Goal: Task Accomplishment & Management: Manage account settings

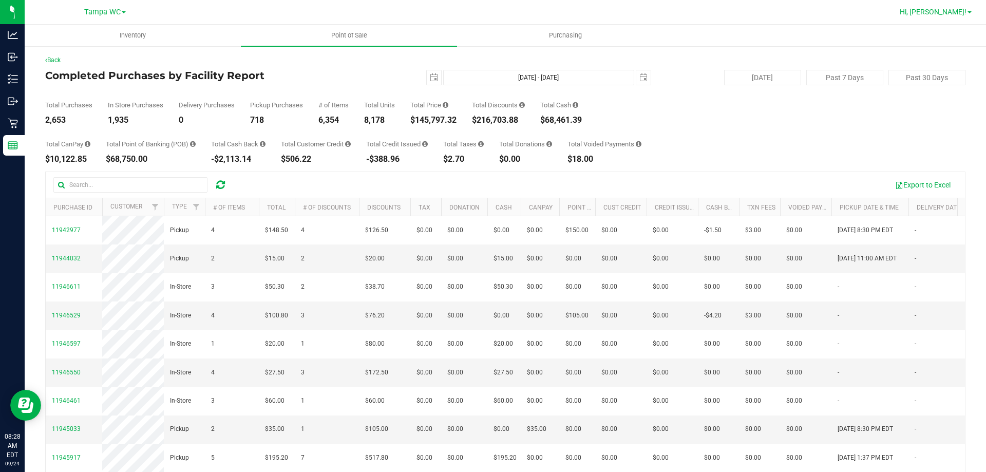
click at [959, 13] on span "Hi, Jalen!" at bounding box center [932, 12] width 67 height 8
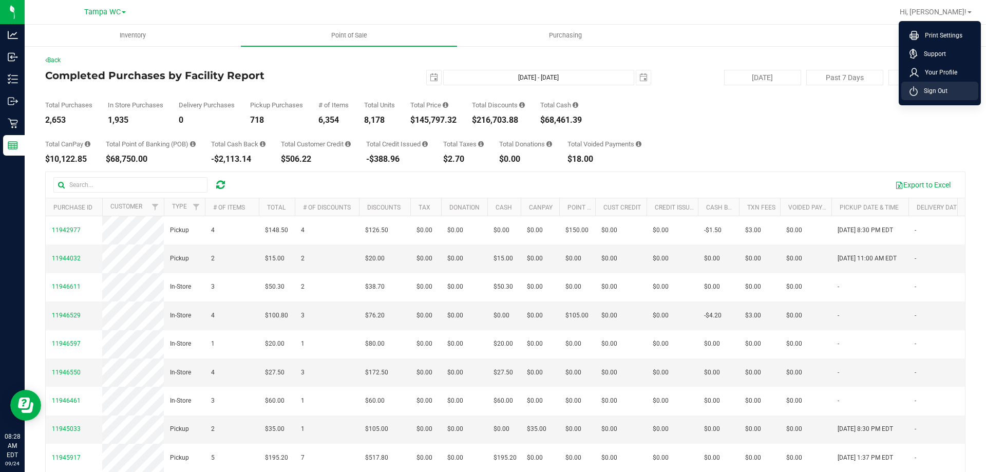
click at [941, 84] on li "Sign Out" at bounding box center [939, 91] width 77 height 18
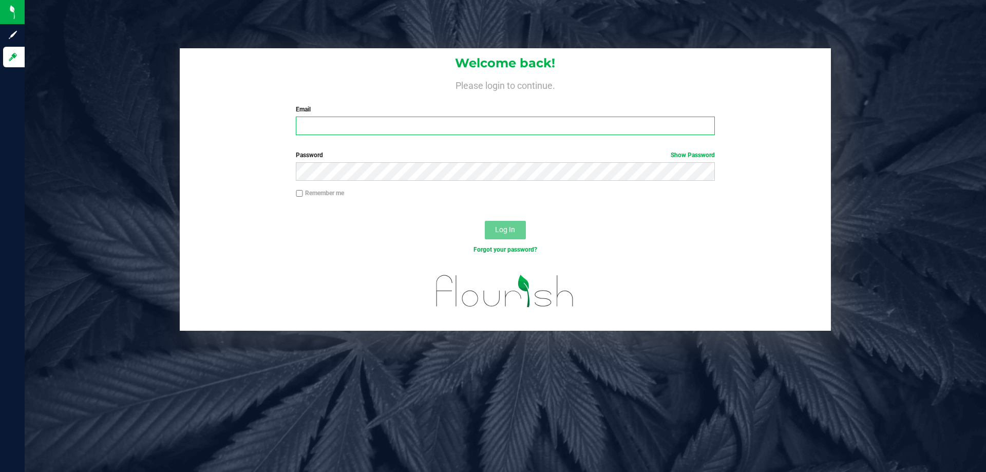
click at [408, 125] on input "Email" at bounding box center [505, 126] width 418 height 18
type input "[EMAIL_ADDRESS][DOMAIN_NAME]"
click at [485, 221] on button "Log In" at bounding box center [505, 230] width 41 height 18
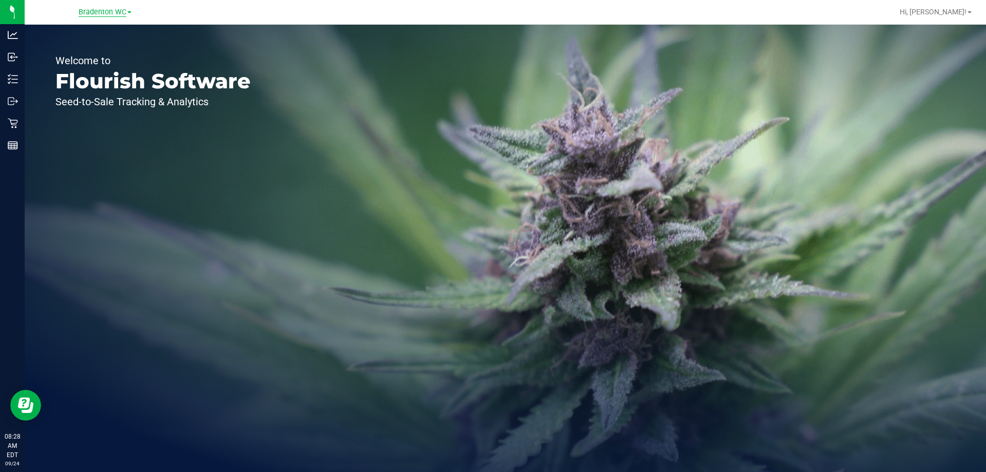
click at [107, 16] on span "Bradenton WC" at bounding box center [103, 12] width 48 height 9
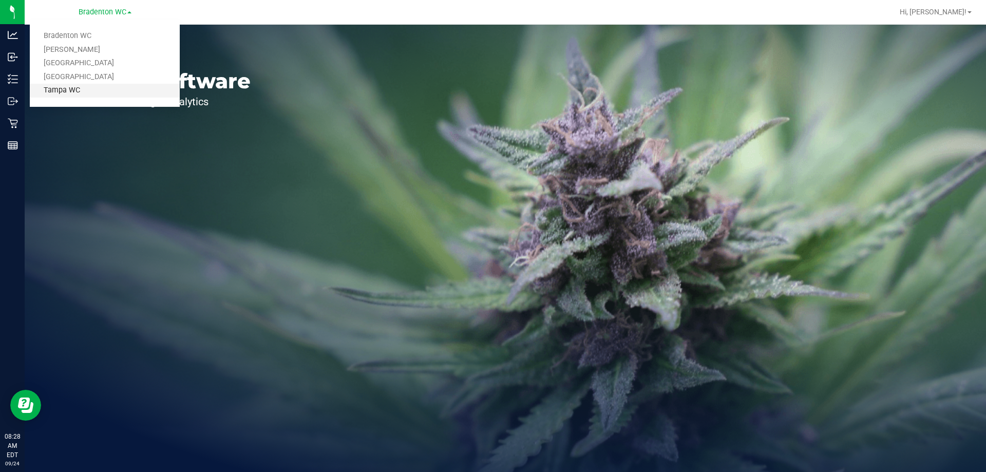
click at [104, 84] on link "Tampa WC" at bounding box center [105, 91] width 150 height 14
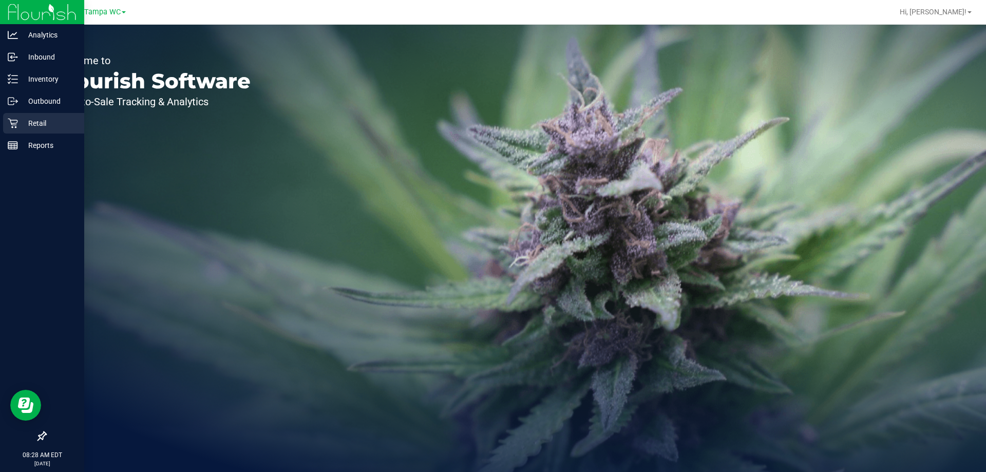
click at [17, 122] on icon at bounding box center [13, 124] width 10 height 10
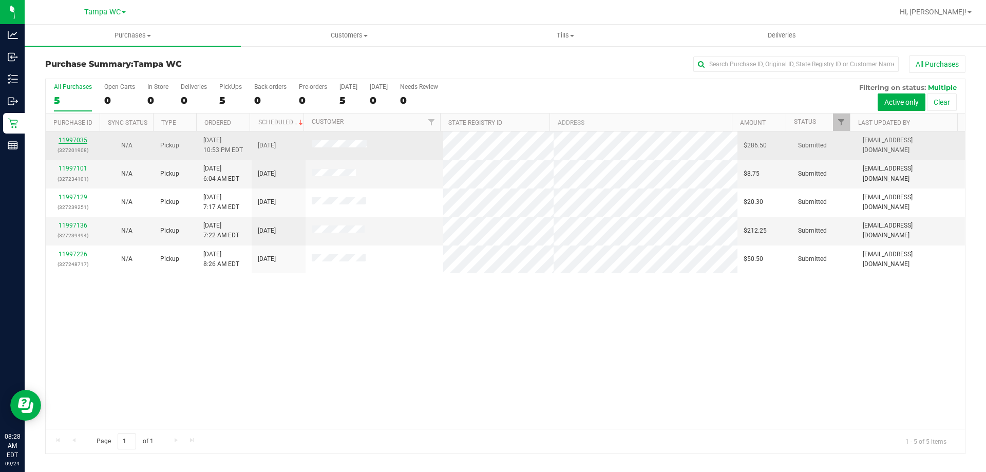
click at [72, 138] on link "11997035" at bounding box center [73, 140] width 29 height 7
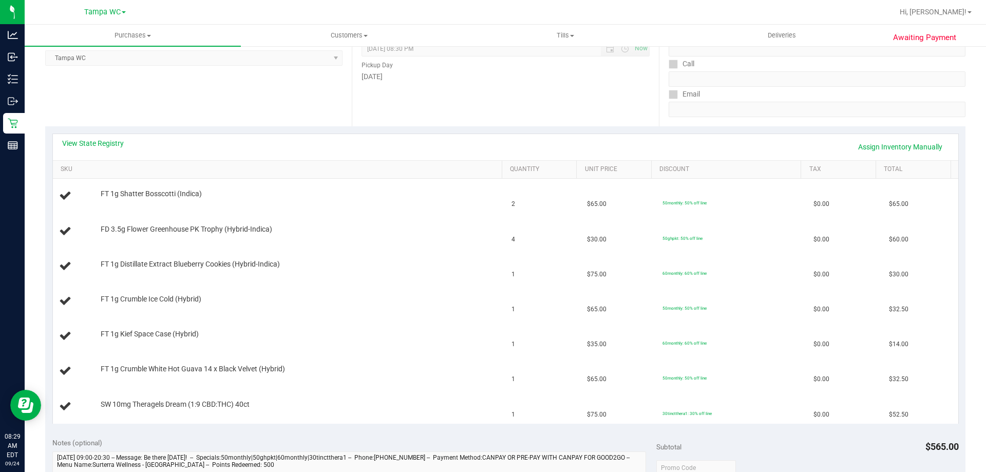
scroll to position [154, 0]
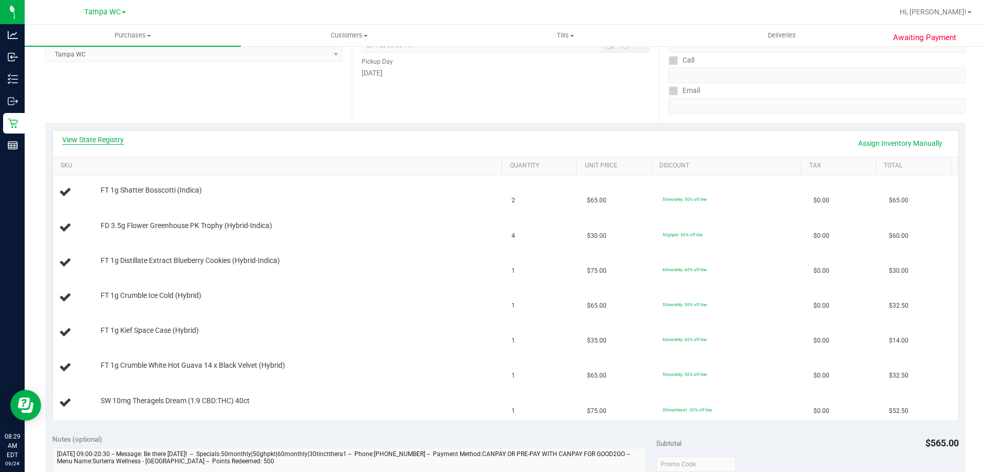
click at [105, 143] on link "View State Registry" at bounding box center [93, 139] width 62 height 10
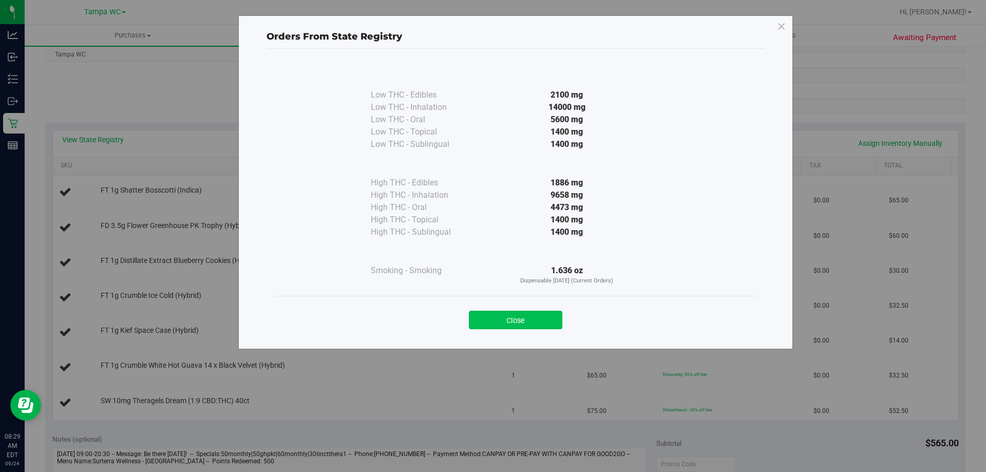
click at [530, 315] on button "Close" at bounding box center [515, 320] width 93 height 18
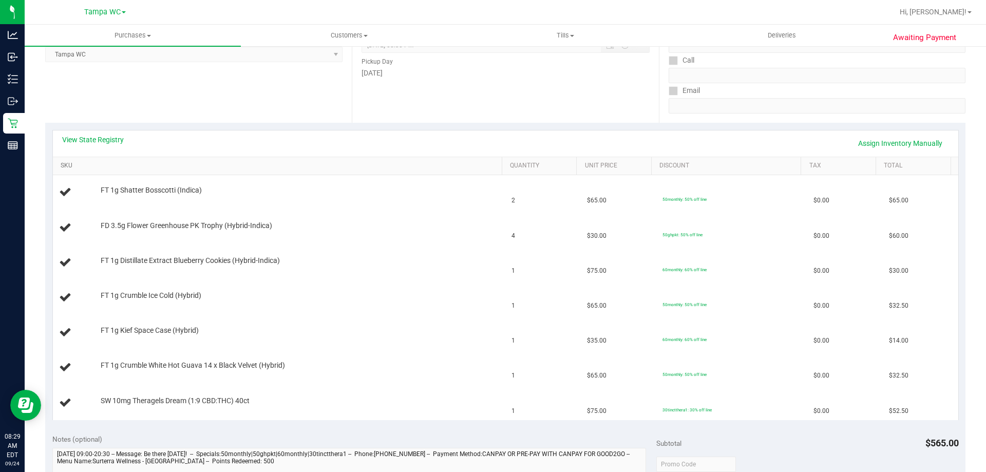
click at [103, 164] on link "SKU" at bounding box center [279, 166] width 437 height 8
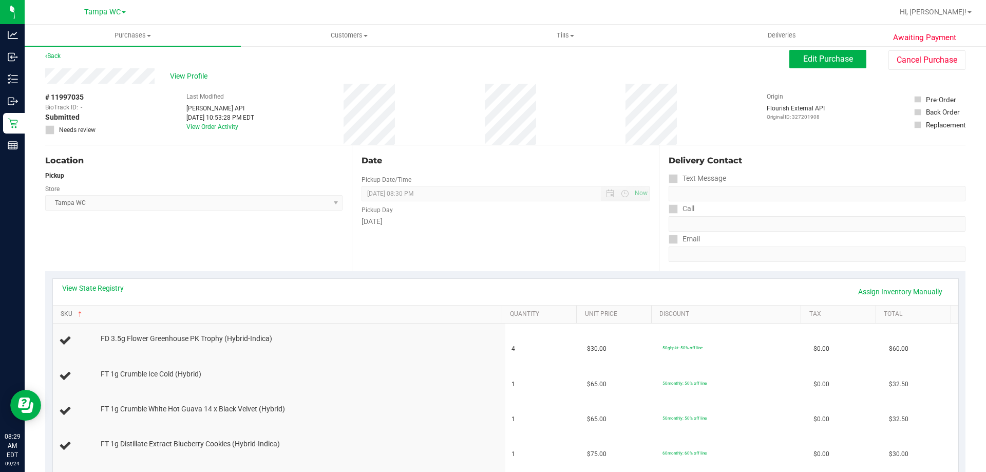
scroll to position [0, 0]
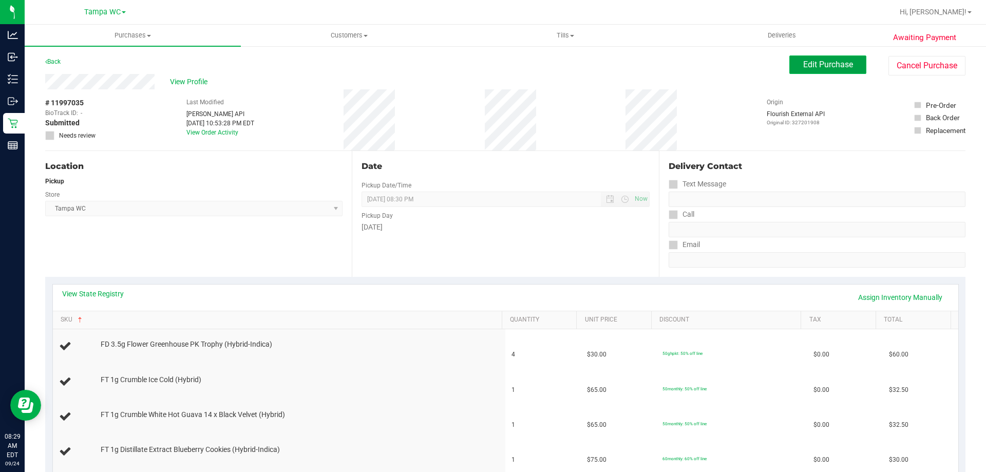
click at [815, 70] on button "Edit Purchase" at bounding box center [827, 64] width 77 height 18
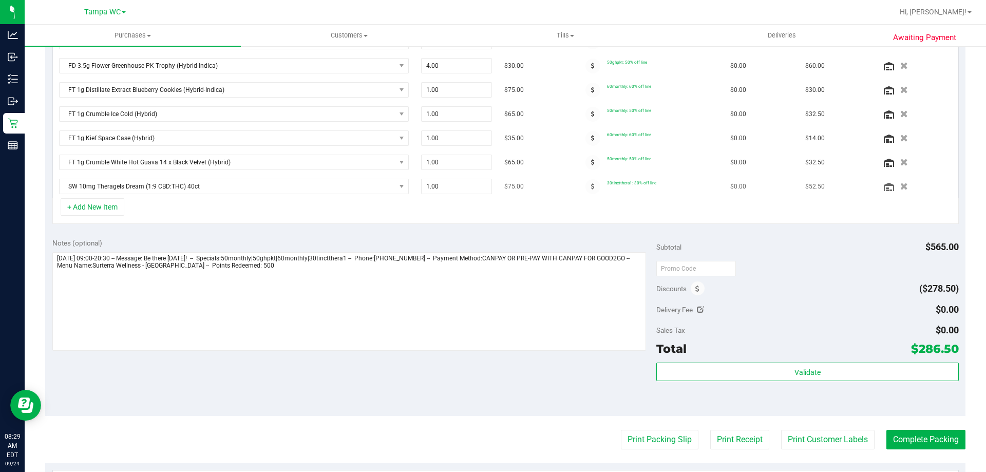
scroll to position [359, 0]
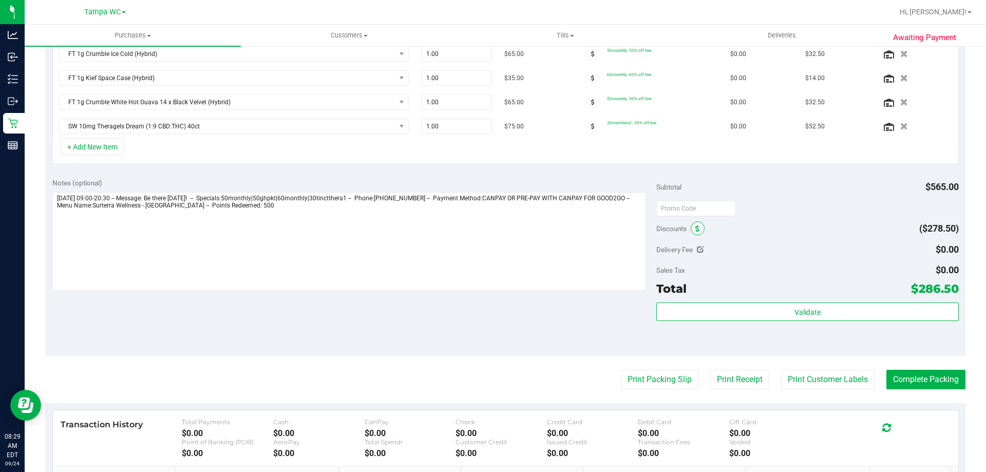
click at [695, 231] on icon at bounding box center [697, 228] width 4 height 7
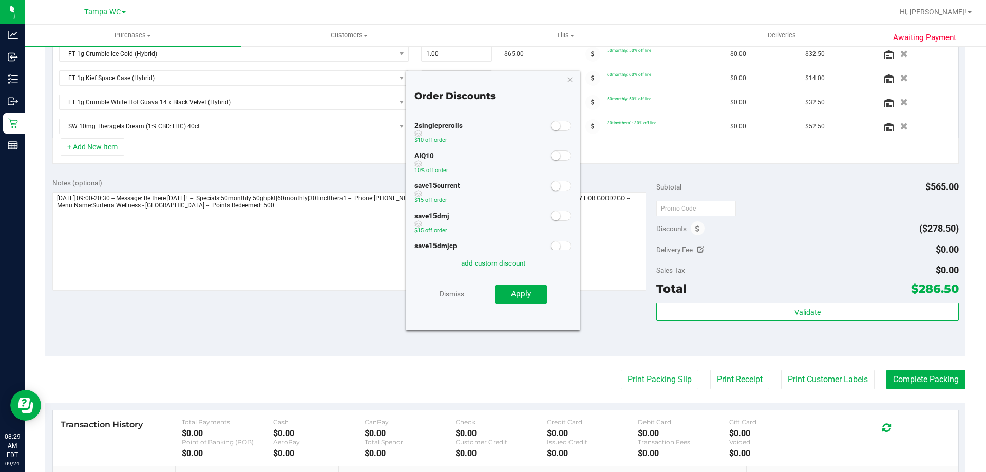
click at [553, 151] on span at bounding box center [560, 155] width 21 height 10
click at [533, 288] on button "Apply" at bounding box center [521, 294] width 52 height 18
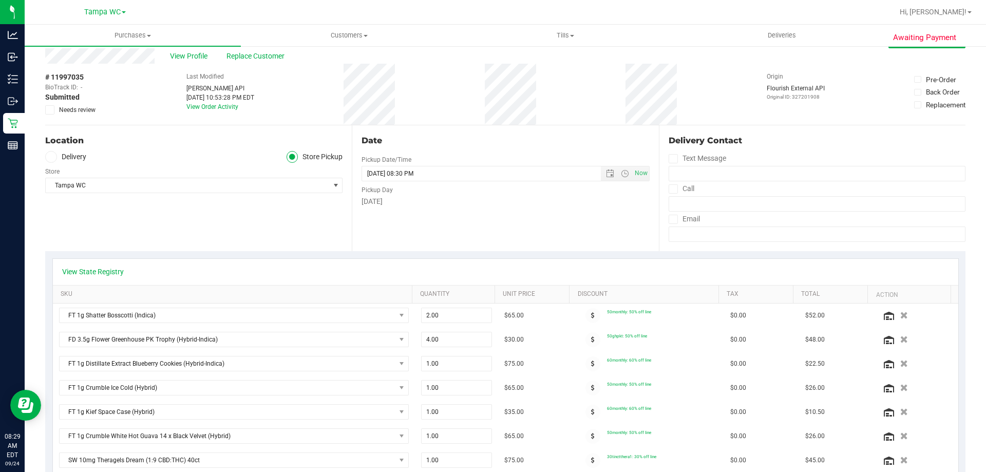
scroll to position [0, 0]
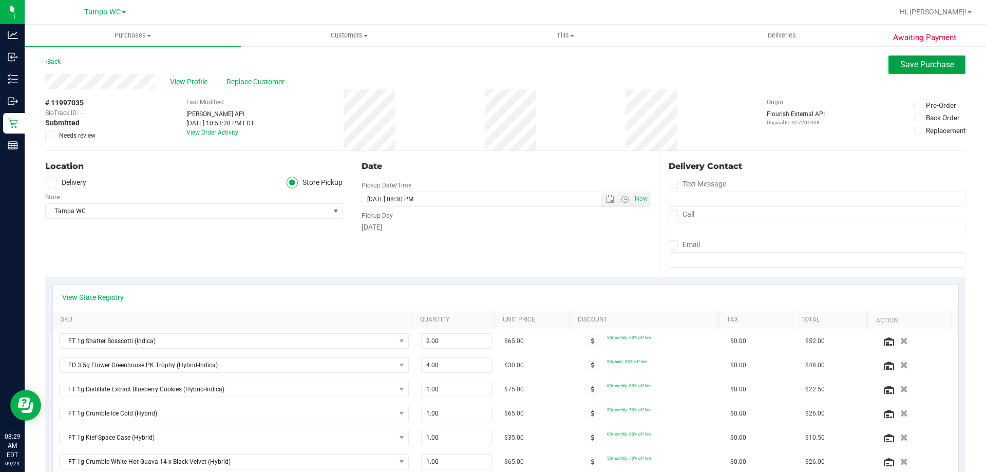
click at [904, 67] on span "Save Purchase" at bounding box center [927, 65] width 54 height 10
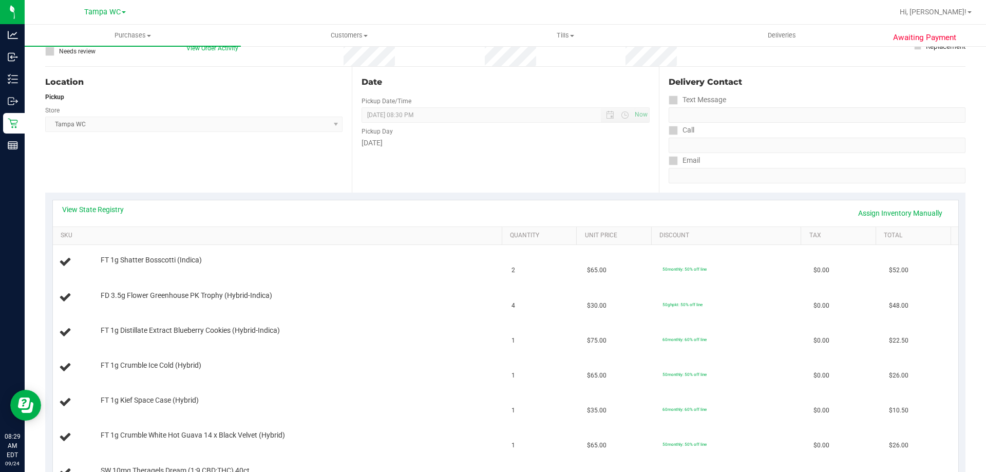
scroll to position [103, 0]
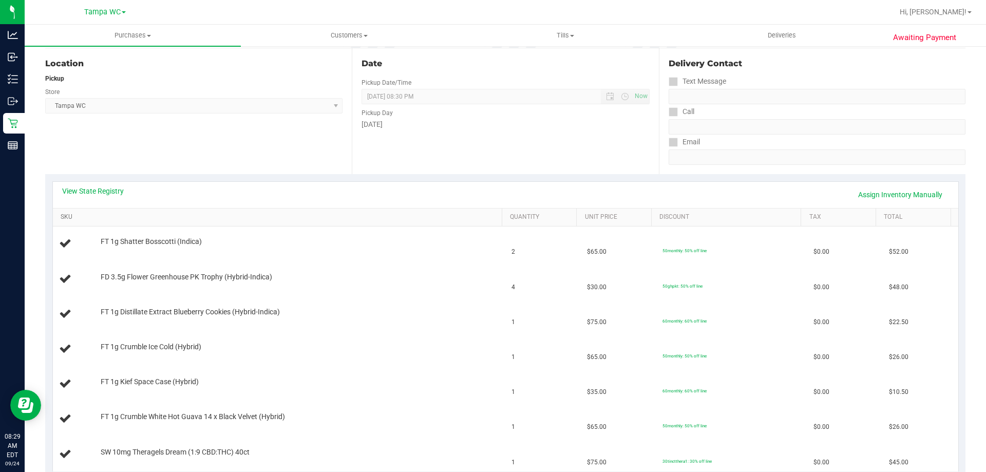
click at [186, 214] on link "SKU" at bounding box center [279, 217] width 437 height 8
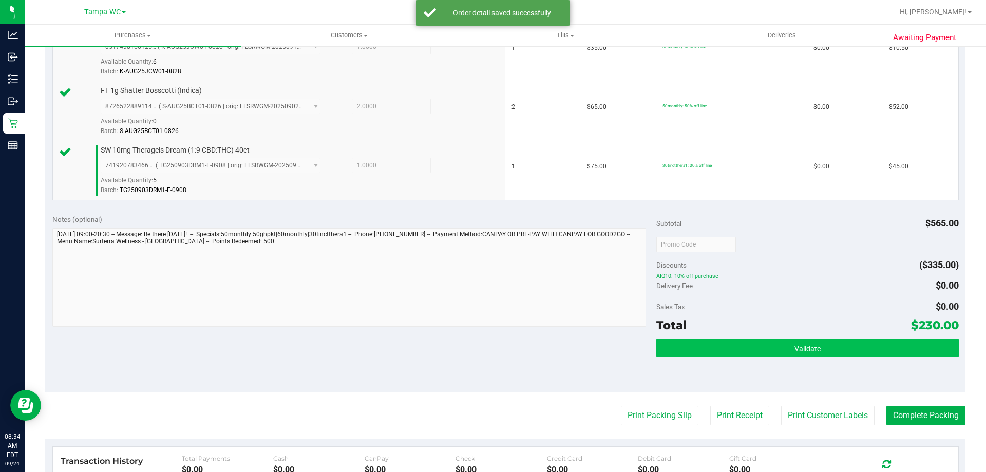
scroll to position [616, 0]
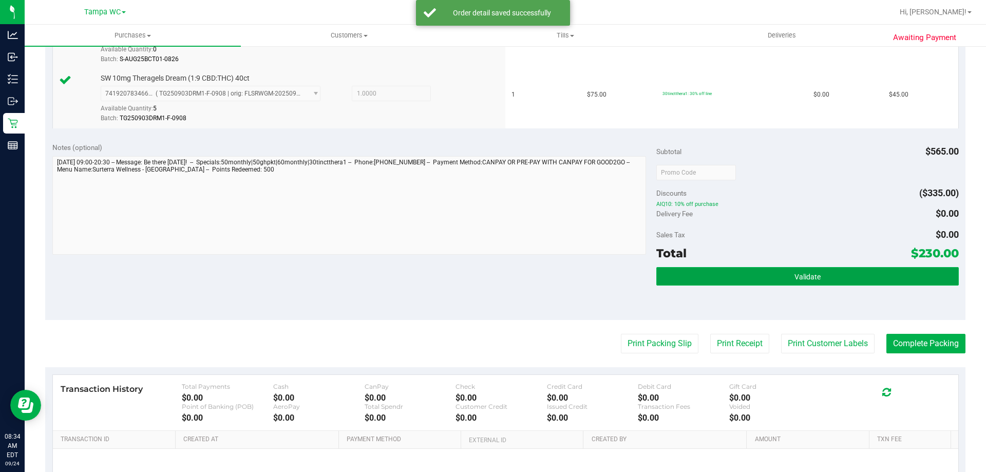
click at [867, 268] on button "Validate" at bounding box center [807, 276] width 302 height 18
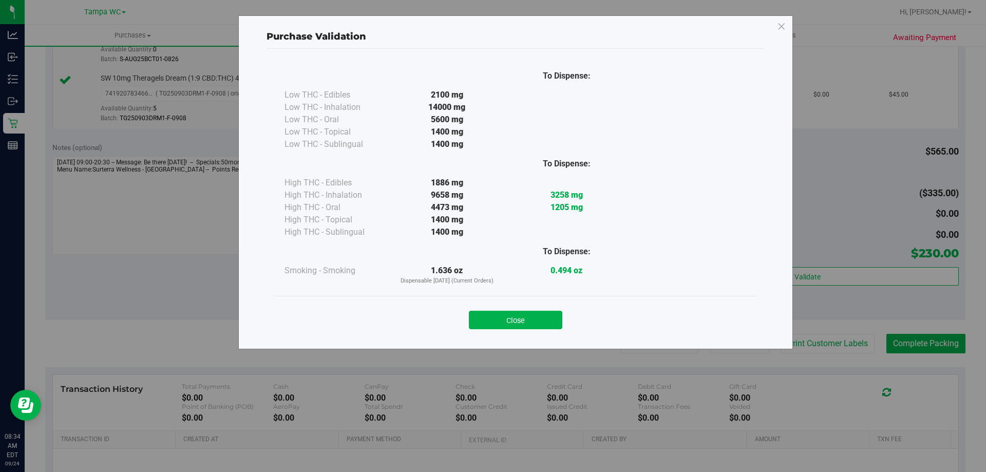
click at [544, 307] on div "Close" at bounding box center [515, 317] width 467 height 26
click at [546, 313] on button "Close" at bounding box center [515, 320] width 93 height 18
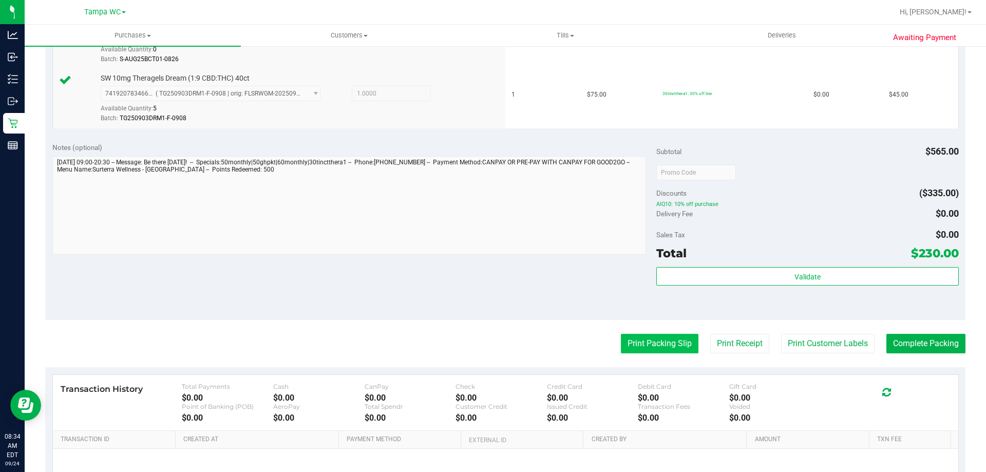
click at [622, 334] on button "Print Packing Slip" at bounding box center [660, 344] width 78 height 20
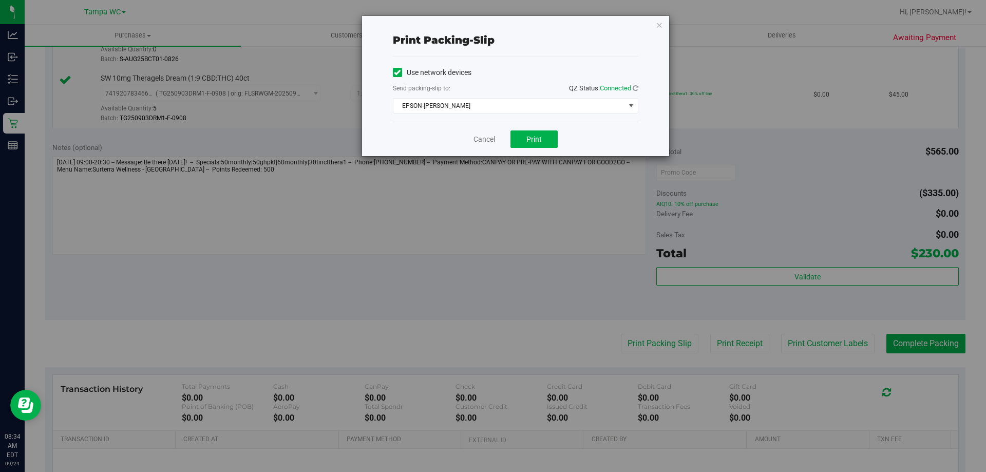
click at [527, 87] on div "Send packing-slip to: QZ Status: Connected" at bounding box center [515, 89] width 245 height 13
click at [517, 107] on span "EPSON-[PERSON_NAME]" at bounding box center [508, 106] width 231 height 14
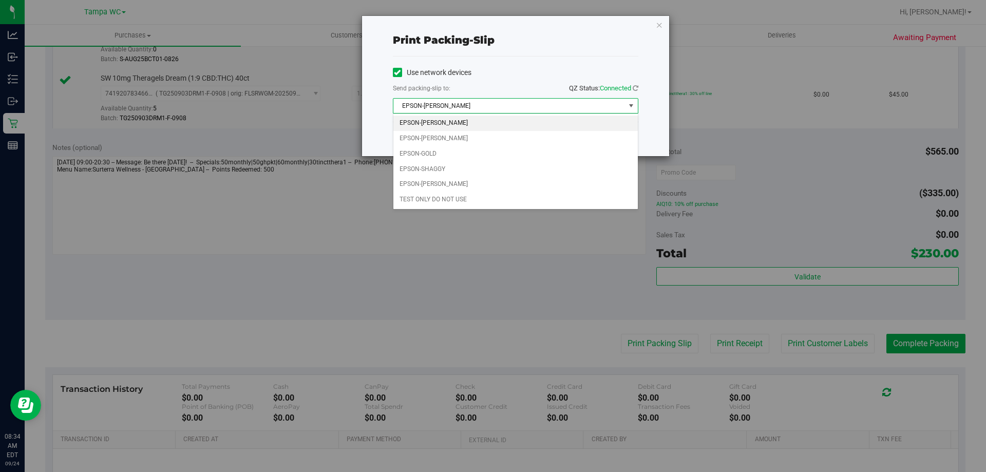
click at [517, 120] on li "EPSON-[PERSON_NAME]" at bounding box center [515, 122] width 244 height 15
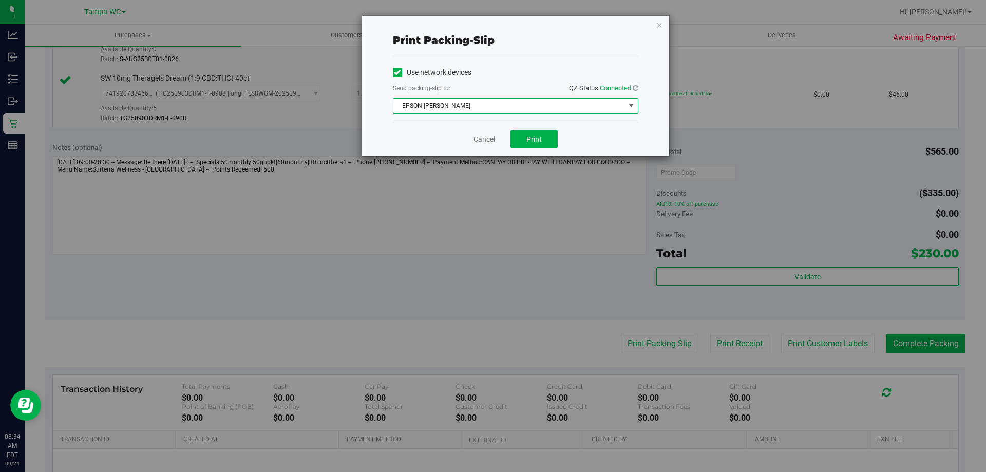
click at [512, 111] on span "EPSON-[PERSON_NAME]" at bounding box center [508, 106] width 231 height 14
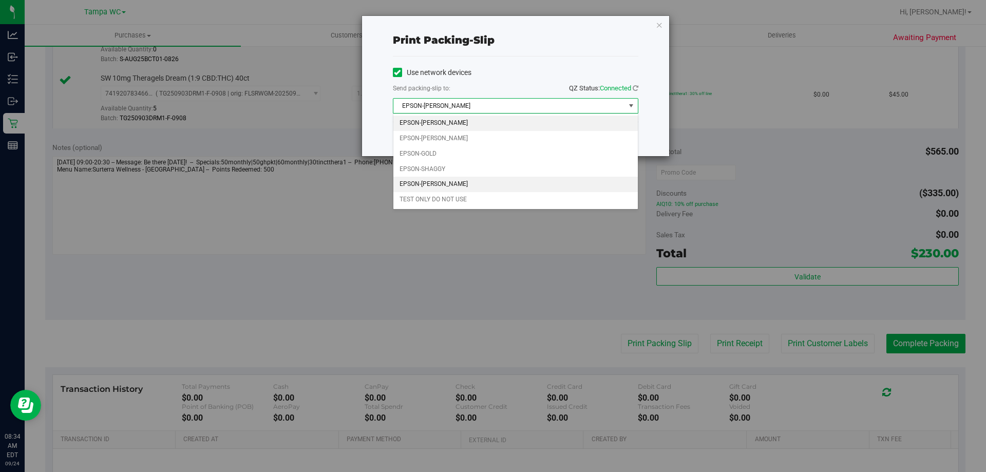
click at [457, 181] on li "EPSON-[PERSON_NAME]" at bounding box center [515, 184] width 244 height 15
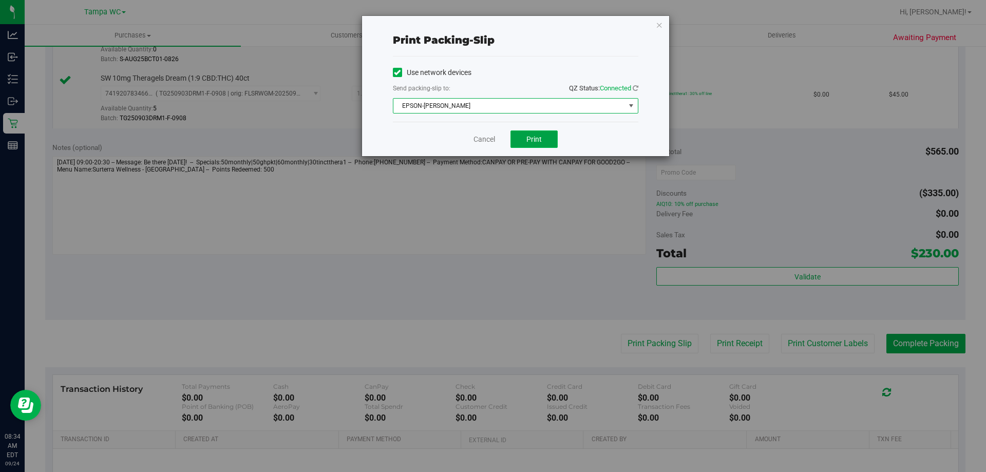
click at [520, 141] on button "Print" at bounding box center [533, 138] width 47 height 17
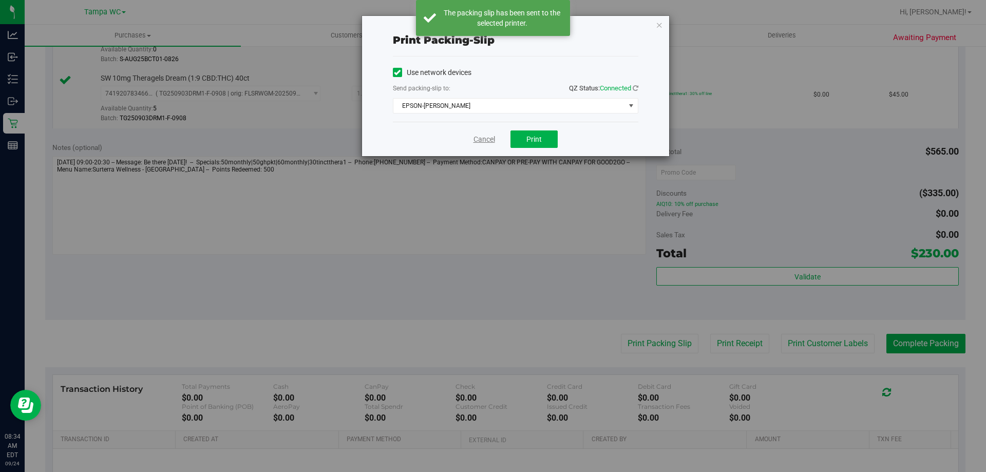
click at [492, 137] on link "Cancel" at bounding box center [484, 139] width 22 height 11
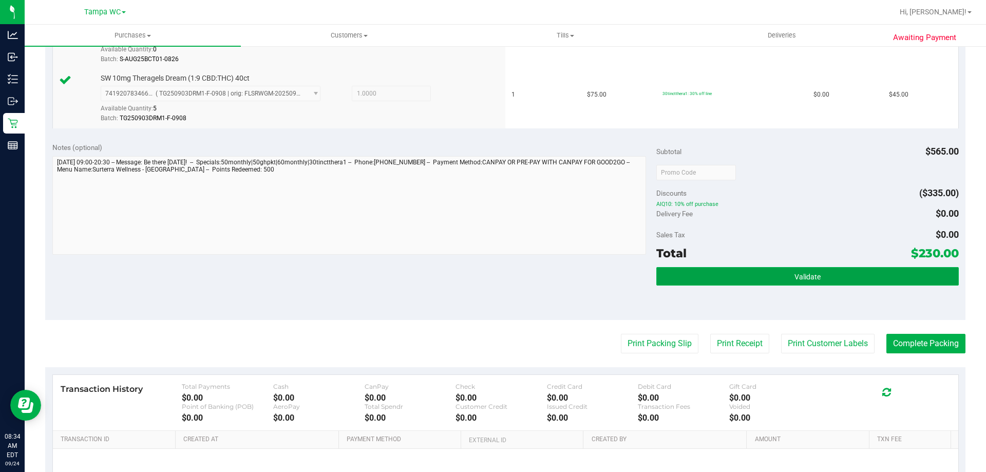
click at [820, 279] on button "Validate" at bounding box center [807, 276] width 302 height 18
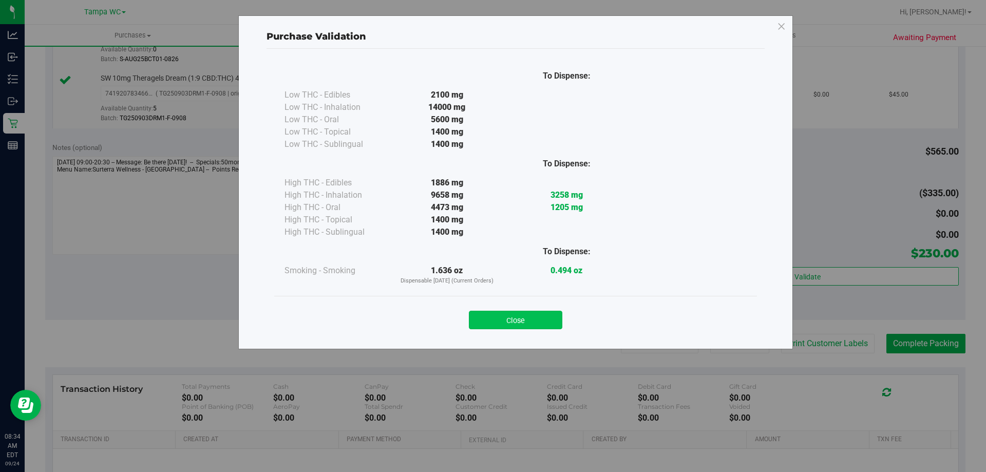
click at [517, 317] on button "Close" at bounding box center [515, 320] width 93 height 18
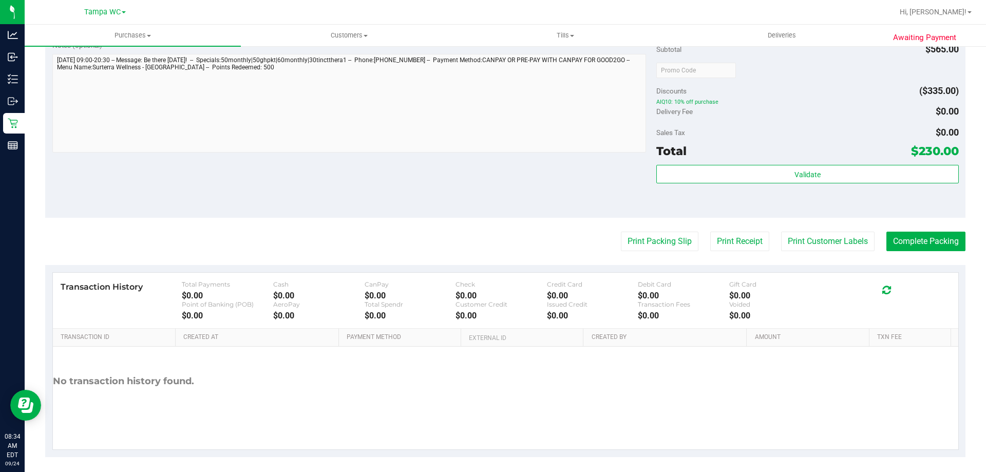
scroll to position [719, 0]
click at [919, 248] on button "Complete Packing" at bounding box center [925, 241] width 79 height 20
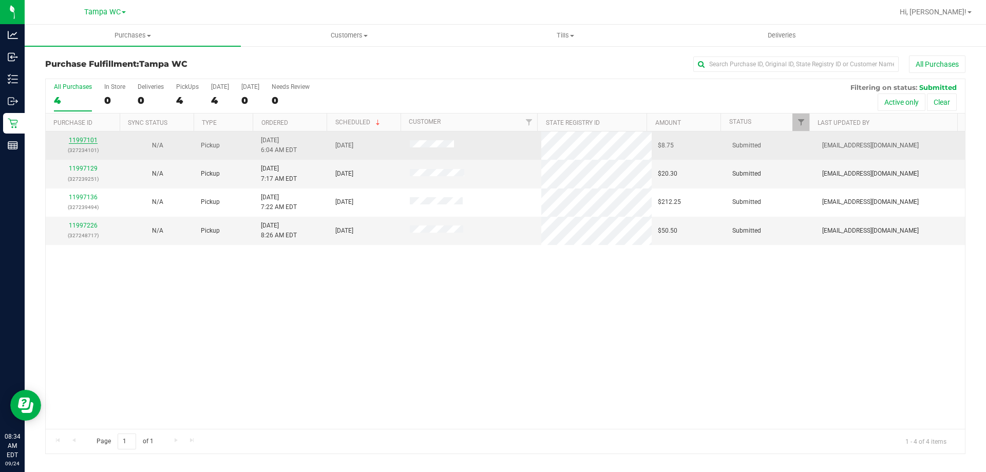
click at [87, 141] on link "11997101" at bounding box center [83, 140] width 29 height 7
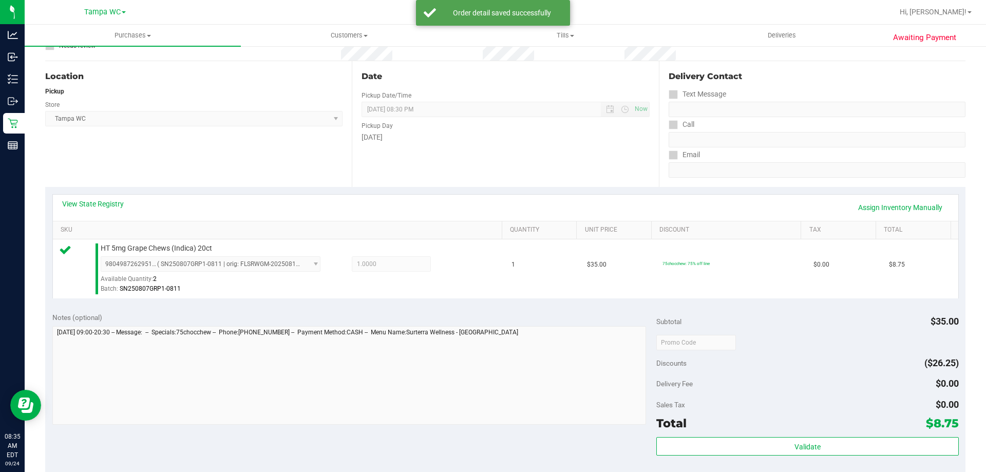
scroll to position [257, 0]
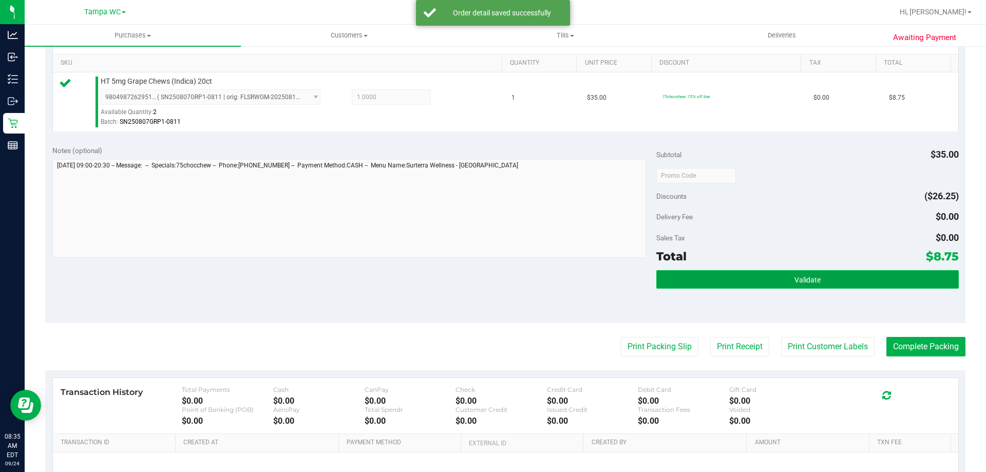
click at [794, 276] on span "Validate" at bounding box center [807, 280] width 26 height 8
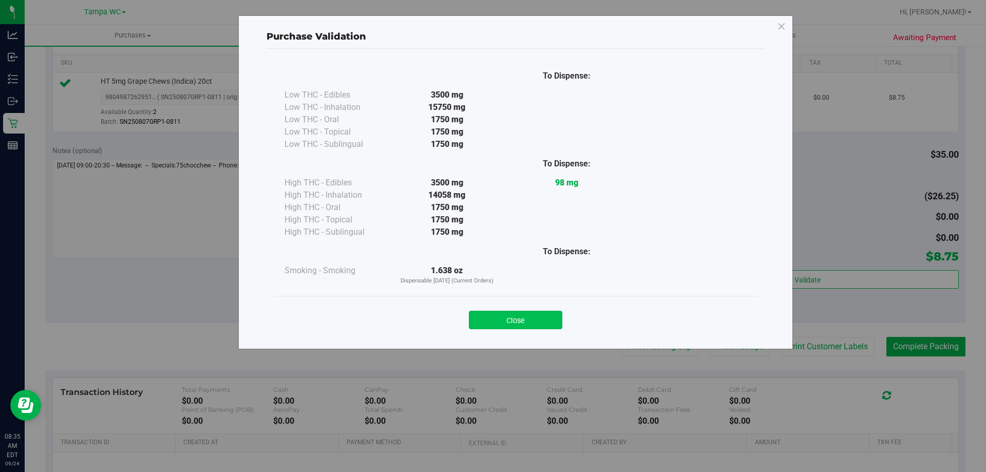
click at [534, 321] on button "Close" at bounding box center [515, 320] width 93 height 18
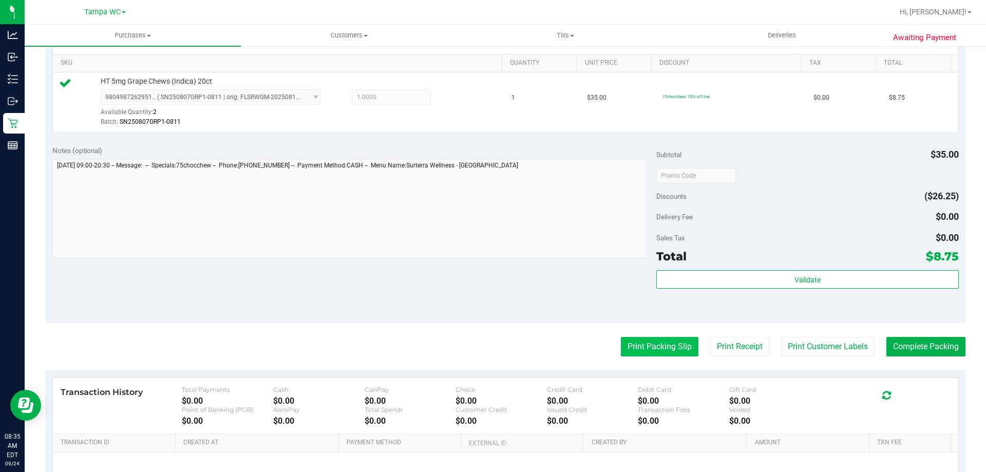
click at [644, 339] on button "Print Packing Slip" at bounding box center [660, 347] width 78 height 20
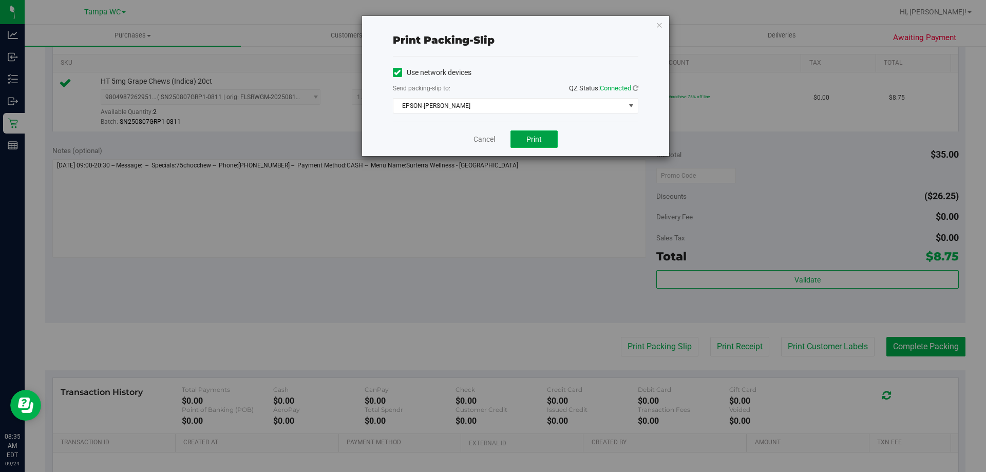
click at [543, 145] on button "Print" at bounding box center [533, 138] width 47 height 17
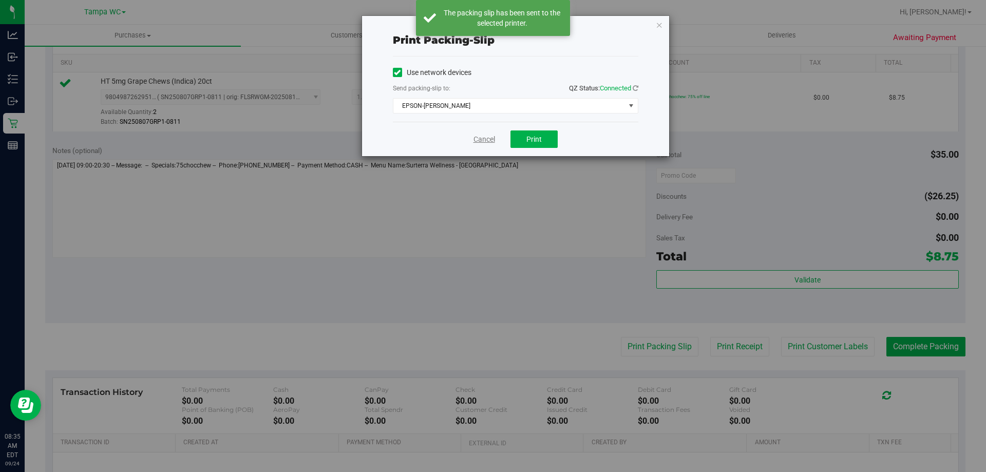
click at [486, 137] on link "Cancel" at bounding box center [484, 139] width 22 height 11
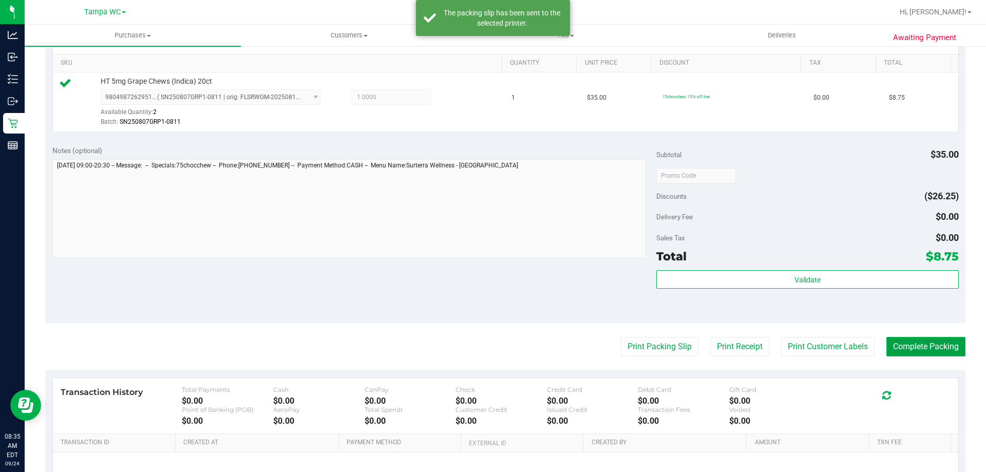
click at [893, 344] on button "Complete Packing" at bounding box center [925, 347] width 79 height 20
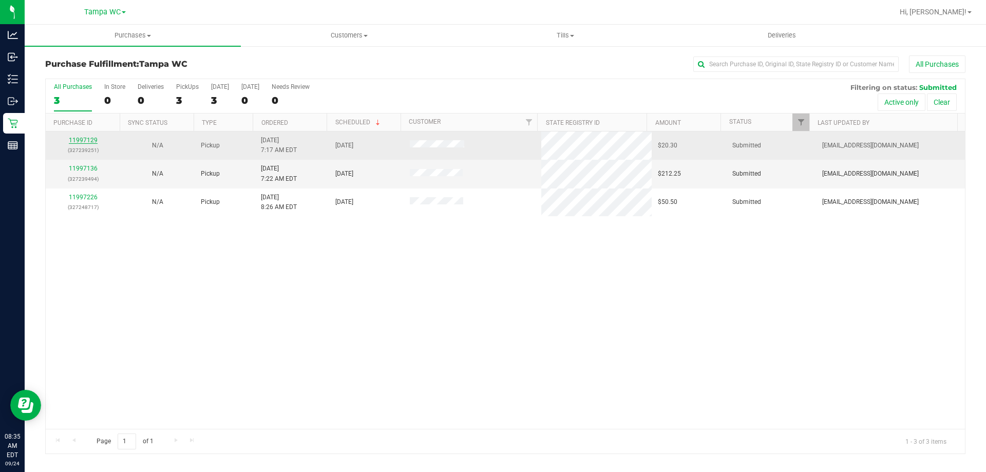
click at [80, 137] on link "11997129" at bounding box center [83, 140] width 29 height 7
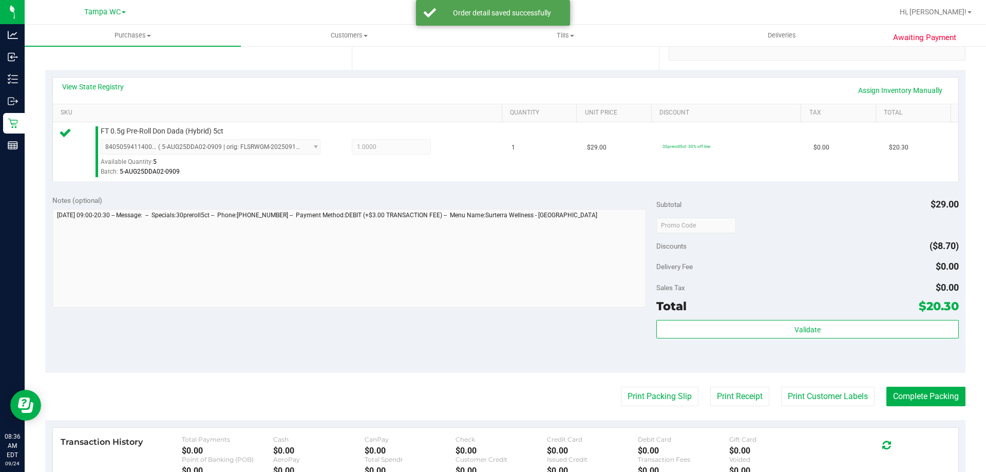
scroll to position [257, 0]
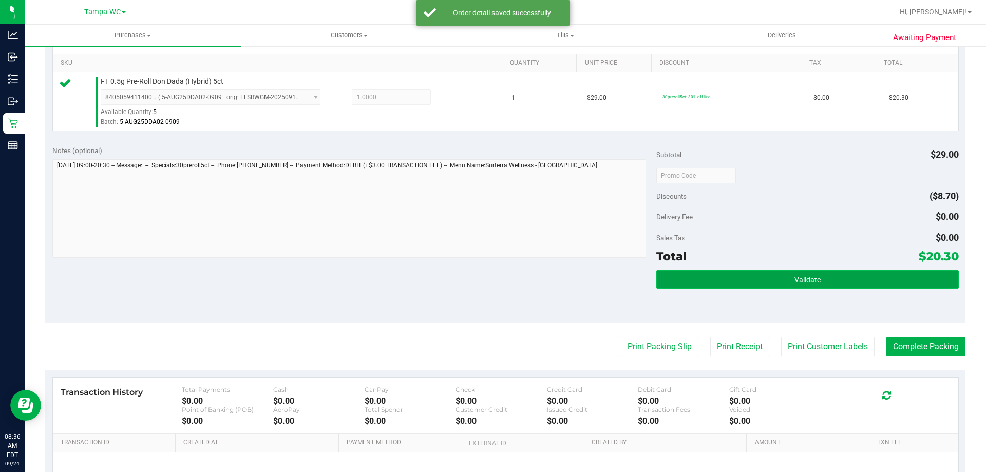
click at [834, 282] on button "Validate" at bounding box center [807, 279] width 302 height 18
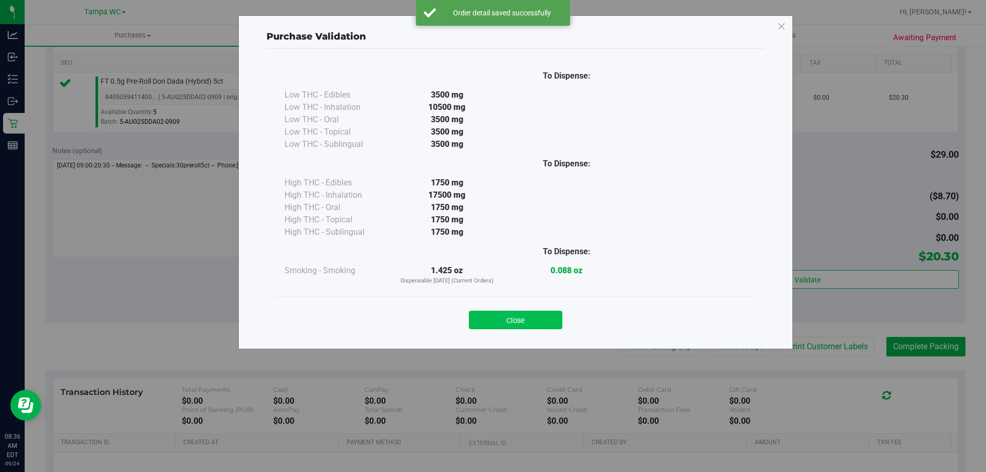
click at [532, 312] on button "Close" at bounding box center [515, 320] width 93 height 18
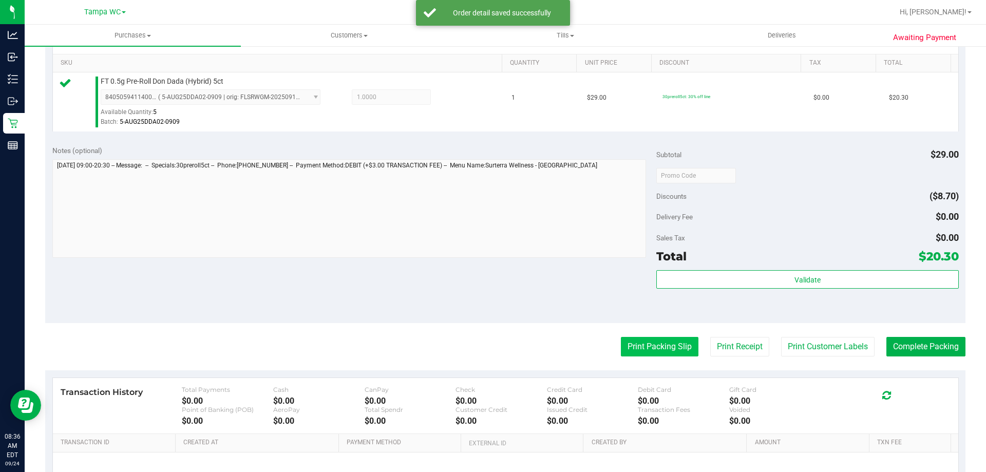
click at [632, 338] on button "Print Packing Slip" at bounding box center [660, 347] width 78 height 20
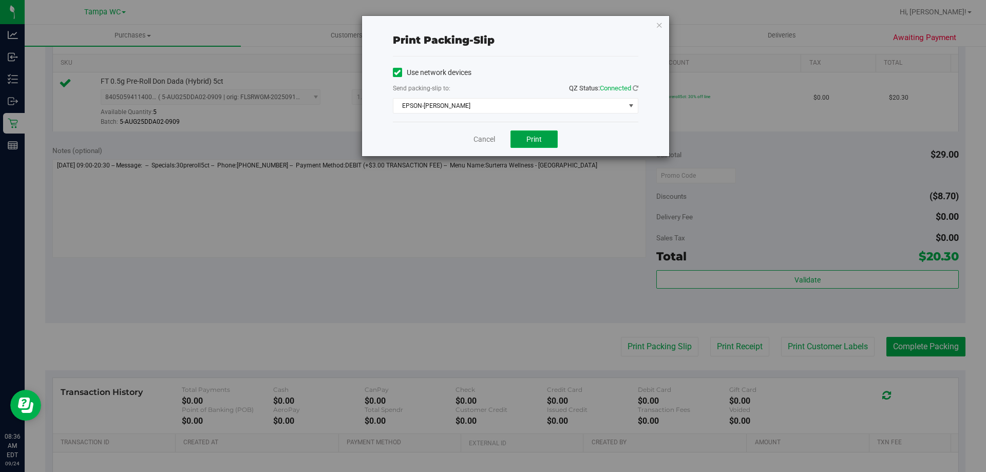
click at [536, 141] on span "Print" at bounding box center [533, 139] width 15 height 8
click at [488, 144] on link "Cancel" at bounding box center [484, 139] width 22 height 11
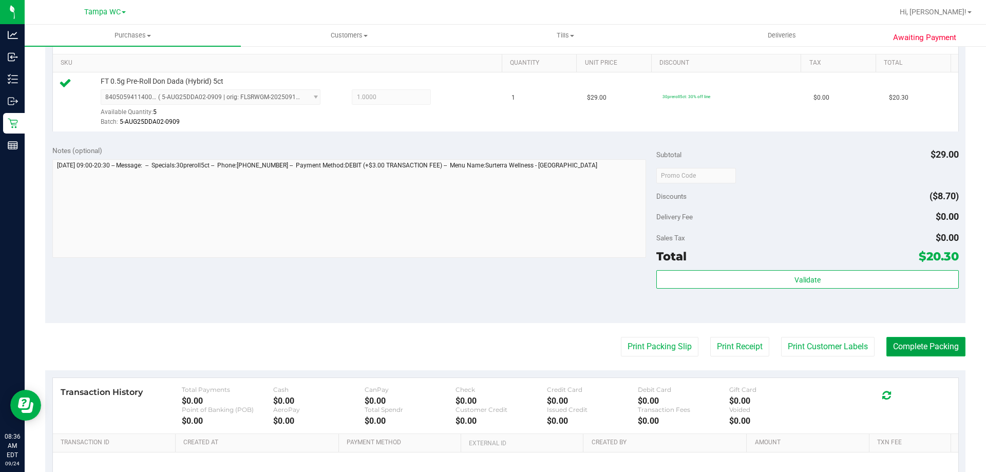
click at [925, 341] on button "Complete Packing" at bounding box center [925, 347] width 79 height 20
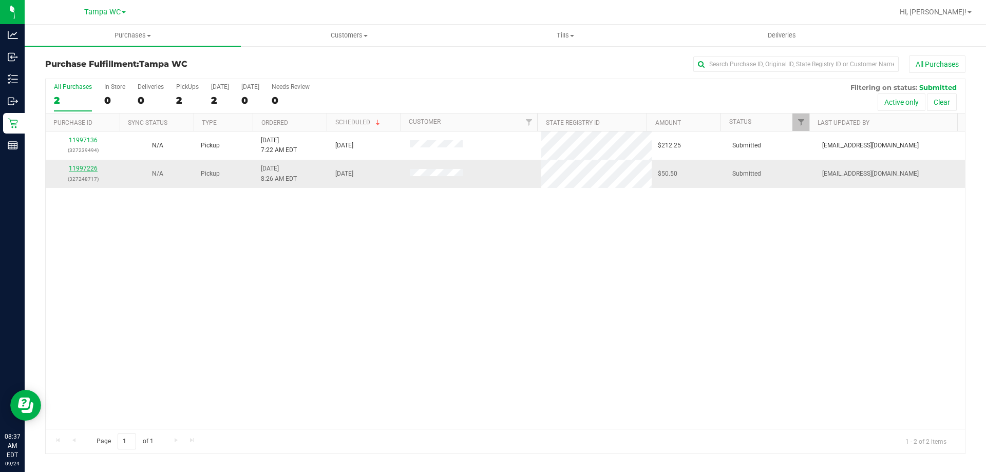
click at [92, 168] on link "11997226" at bounding box center [83, 168] width 29 height 7
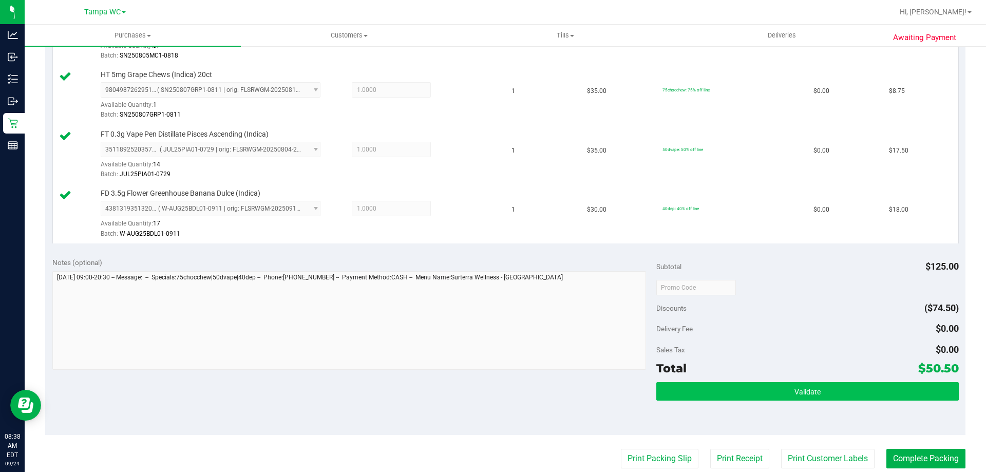
scroll to position [411, 0]
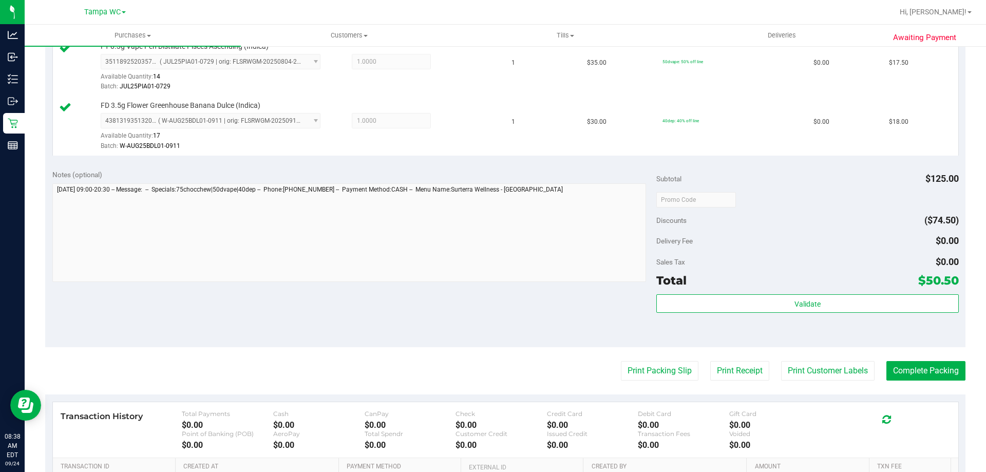
click at [729, 291] on div "Subtotal $125.00 Discounts ($74.50) Delivery Fee $0.00 Sales Tax $0.00 Total $5…" at bounding box center [807, 254] width 302 height 171
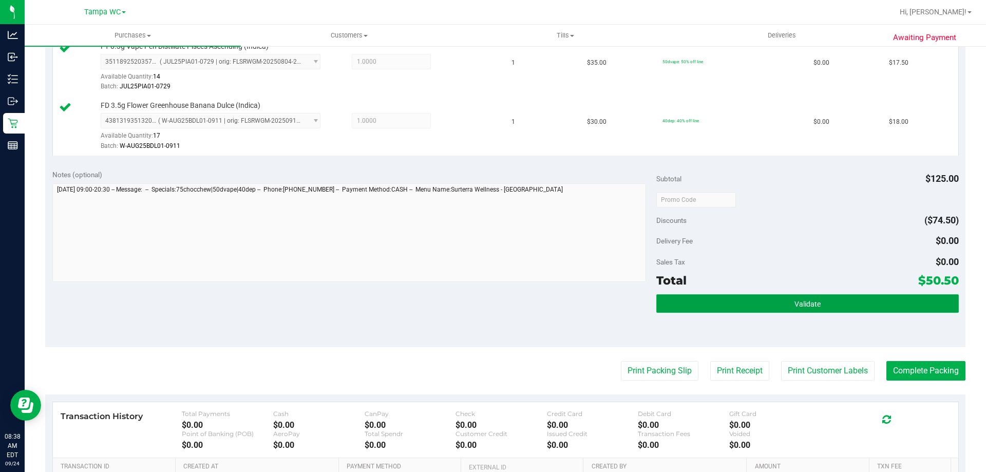
click at [731, 297] on button "Validate" at bounding box center [807, 303] width 302 height 18
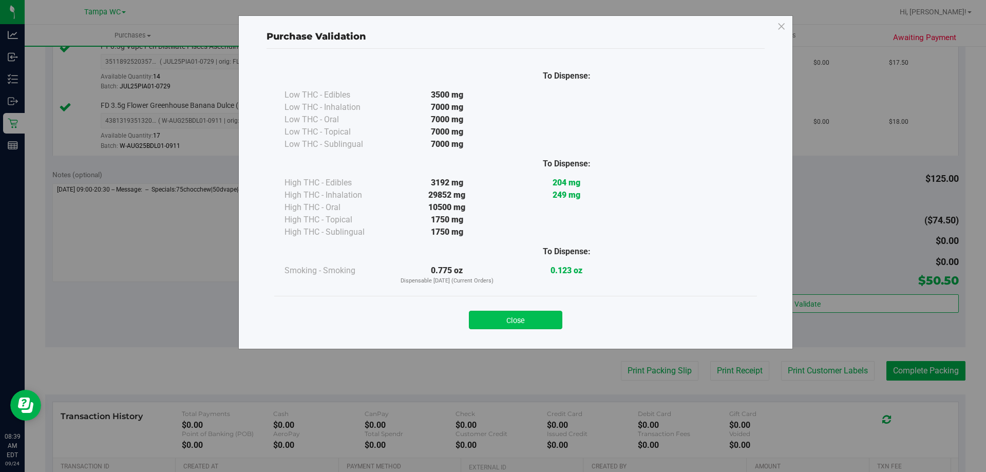
click at [524, 318] on button "Close" at bounding box center [515, 320] width 93 height 18
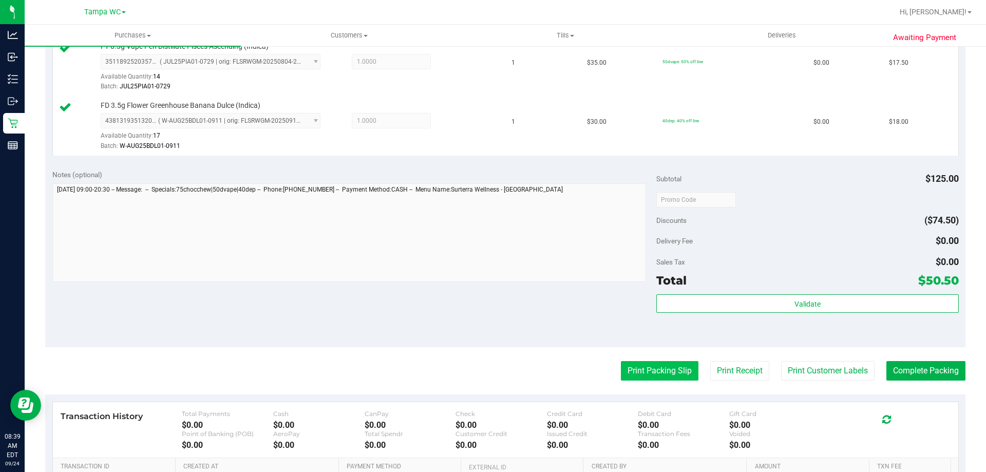
click at [621, 374] on button "Print Packing Slip" at bounding box center [660, 371] width 78 height 20
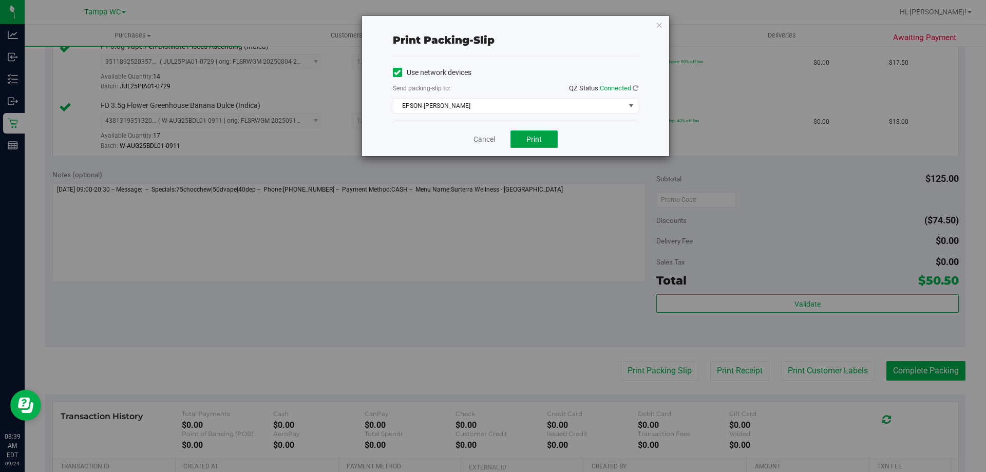
click at [531, 135] on span "Print" at bounding box center [533, 139] width 15 height 8
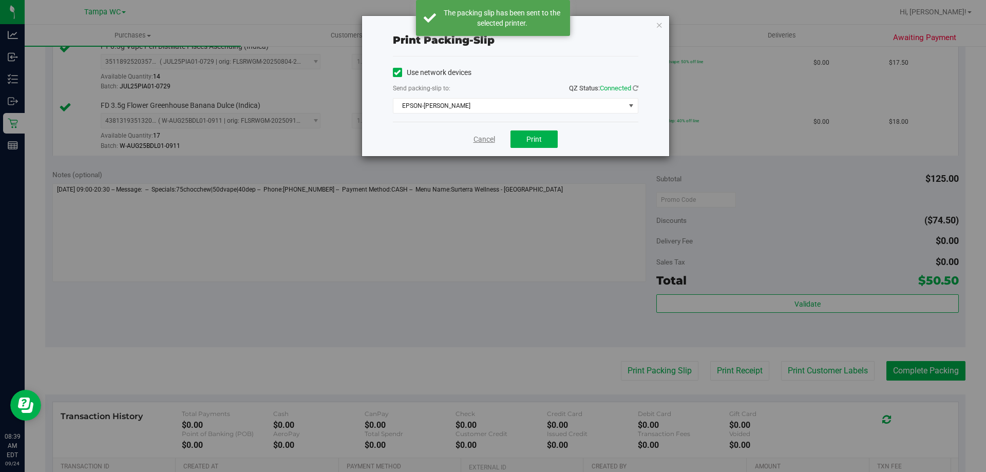
click at [484, 144] on link "Cancel" at bounding box center [484, 139] width 22 height 11
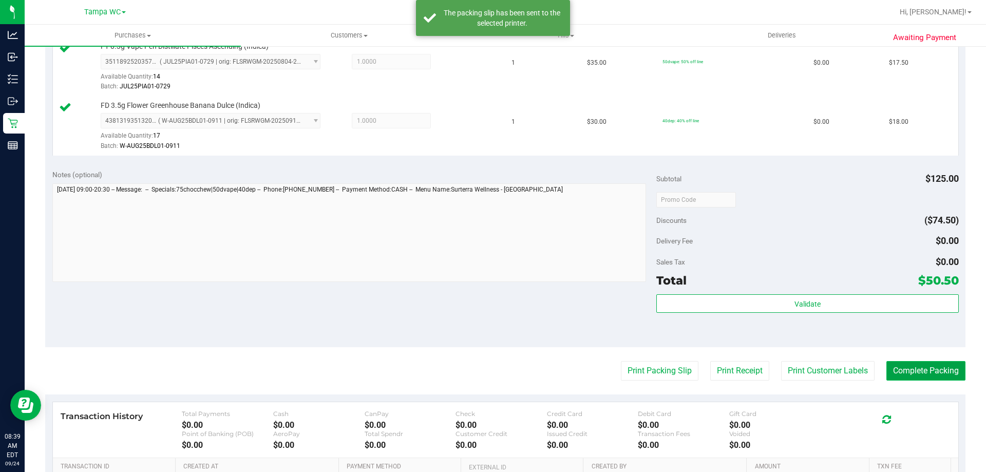
click at [947, 379] on button "Complete Packing" at bounding box center [925, 371] width 79 height 20
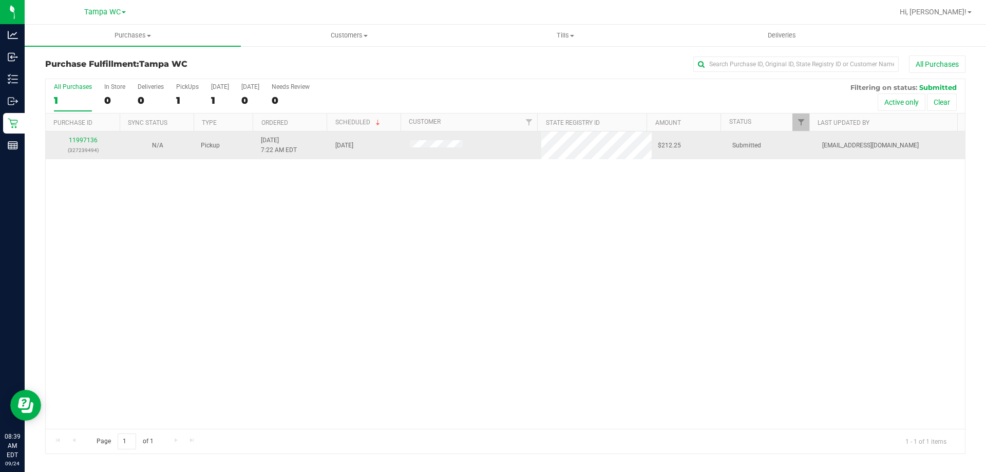
click at [77, 144] on div "11997136 (327239494)" at bounding box center [83, 146] width 62 height 20
click at [83, 141] on link "11997136" at bounding box center [83, 140] width 29 height 7
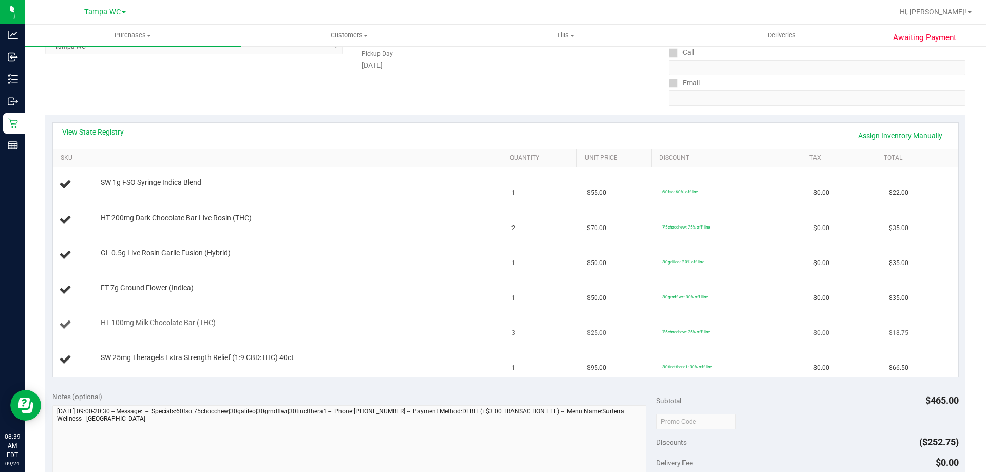
scroll to position [154, 0]
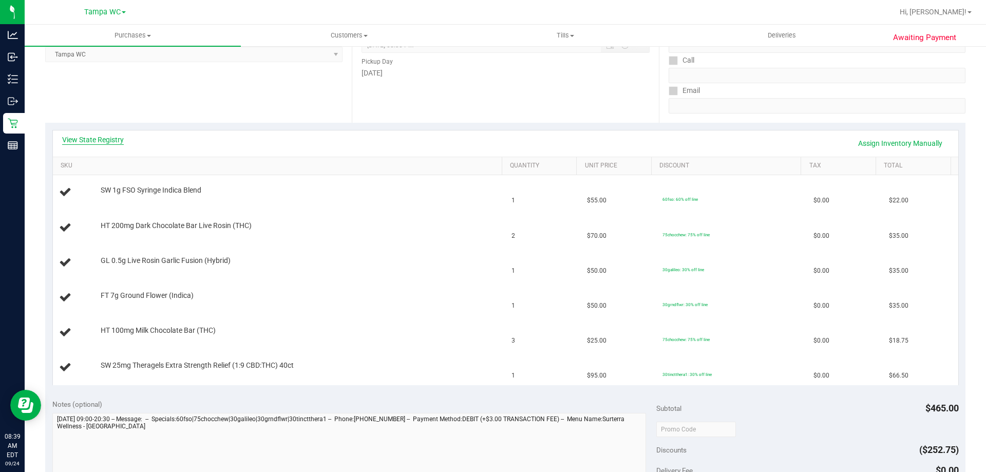
click at [109, 138] on link "View State Registry" at bounding box center [93, 139] width 62 height 10
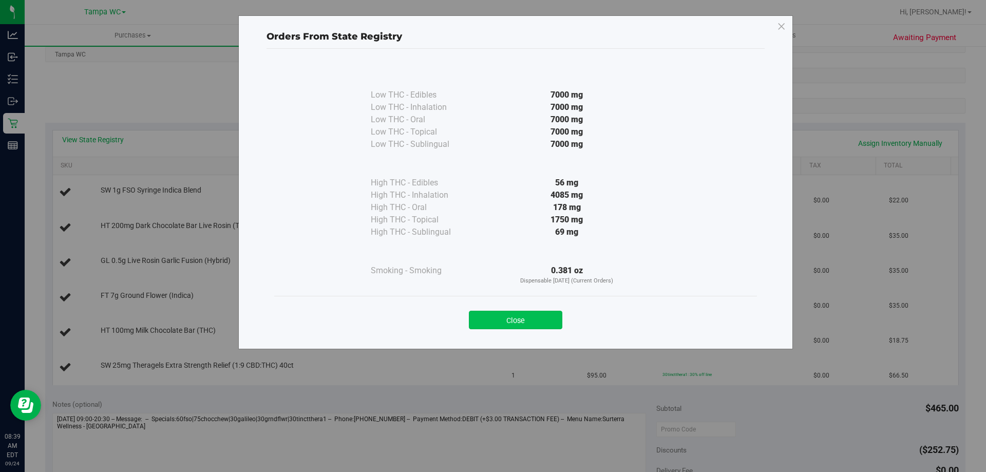
click at [507, 319] on button "Close" at bounding box center [515, 320] width 93 height 18
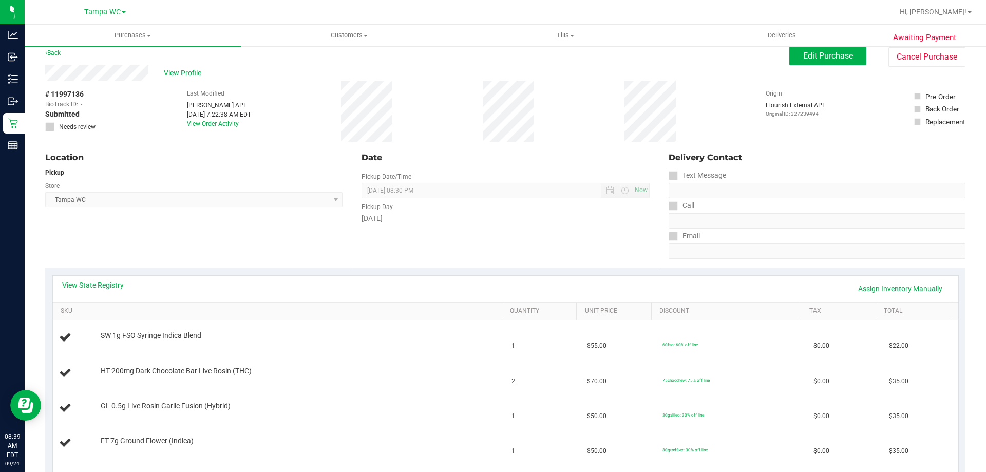
scroll to position [0, 0]
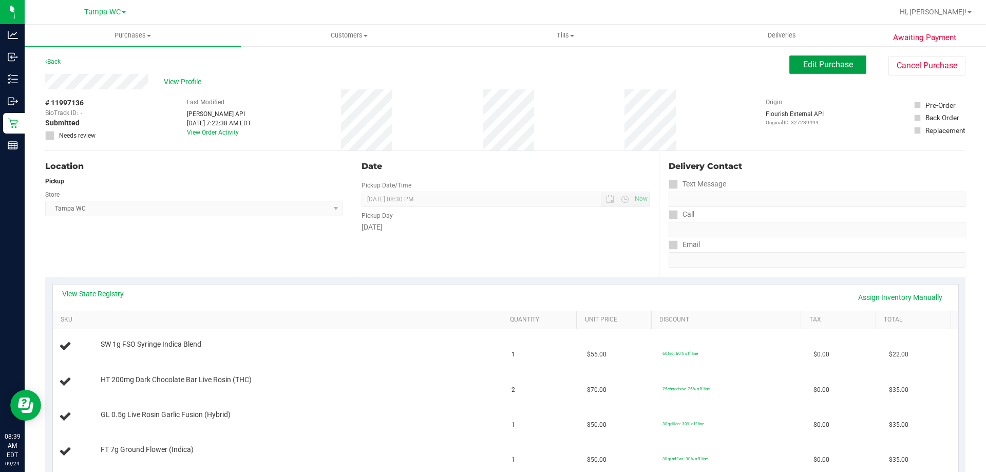
click at [803, 64] on span "Edit Purchase" at bounding box center [828, 65] width 50 height 10
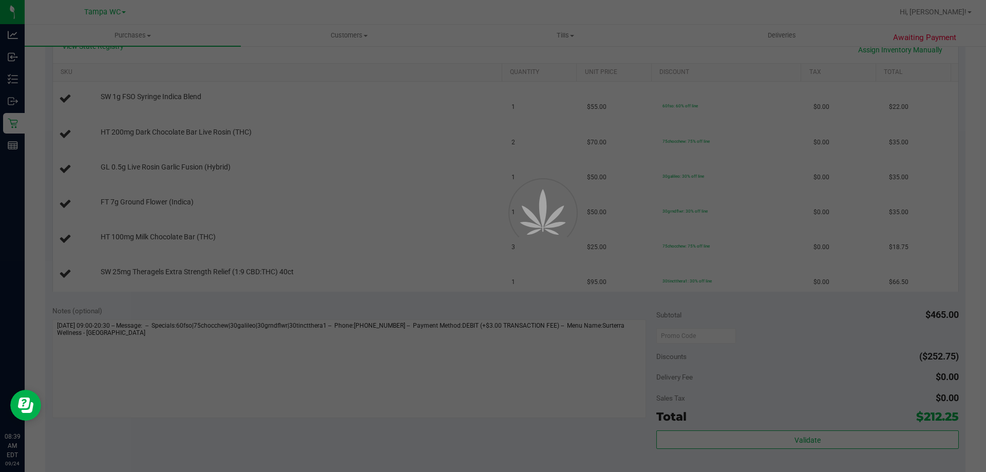
scroll to position [257, 0]
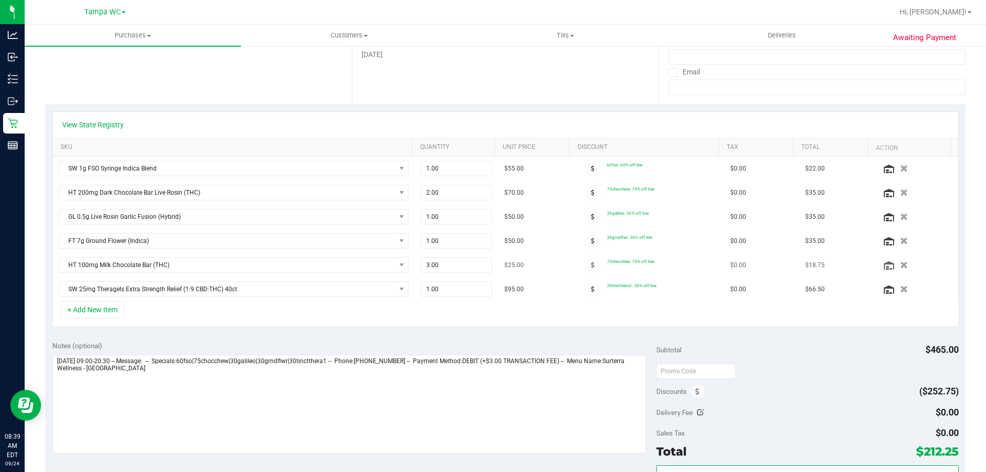
scroll to position [154, 0]
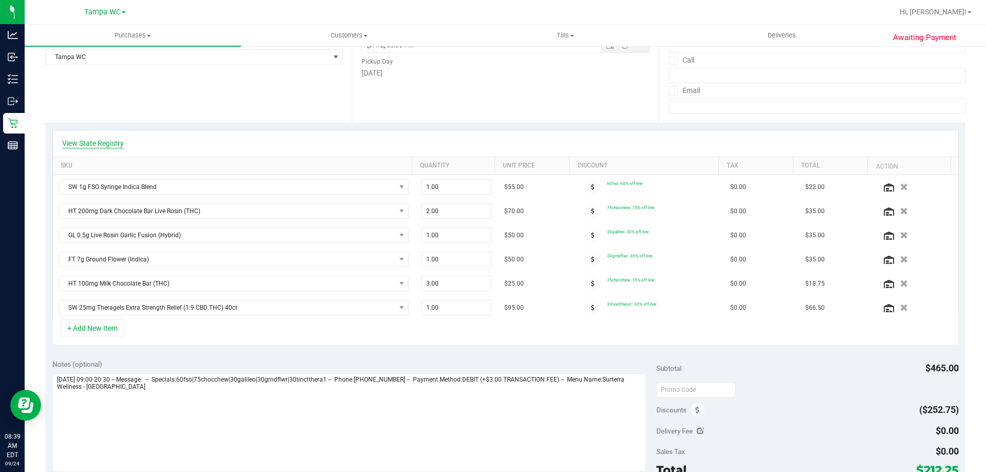
click at [110, 139] on link "View State Registry" at bounding box center [93, 143] width 62 height 10
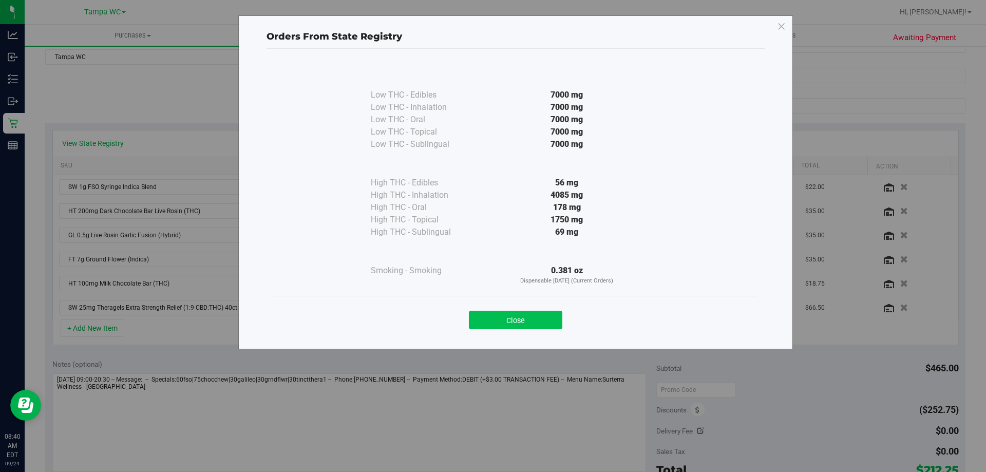
click at [520, 318] on button "Close" at bounding box center [515, 320] width 93 height 18
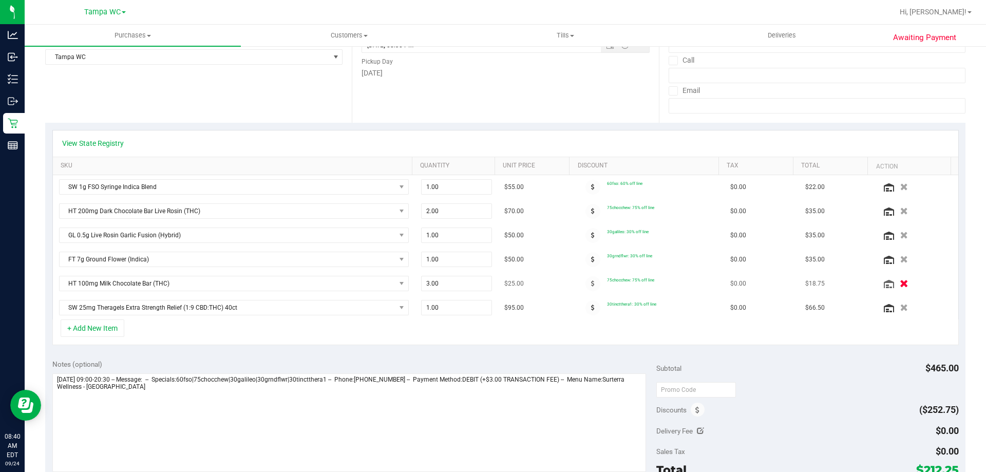
click at [899, 282] on icon "button" at bounding box center [903, 284] width 9 height 8
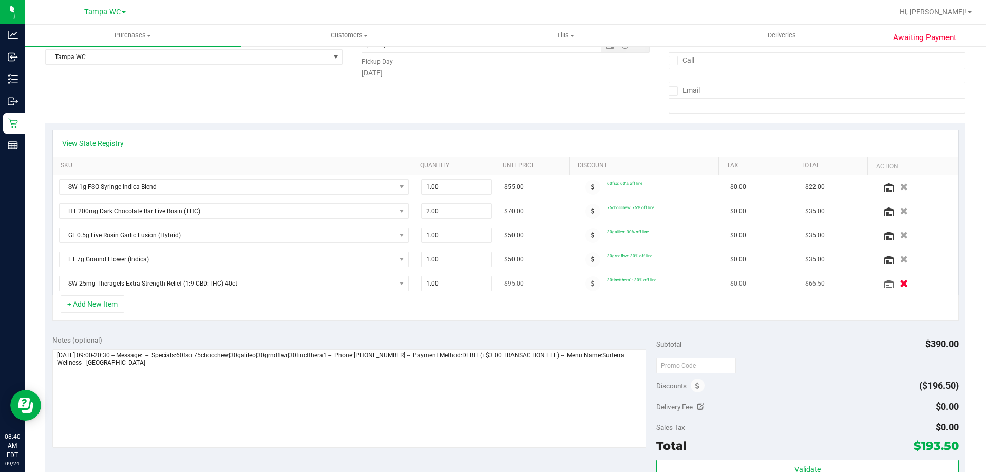
click at [899, 281] on icon "button" at bounding box center [903, 284] width 9 height 8
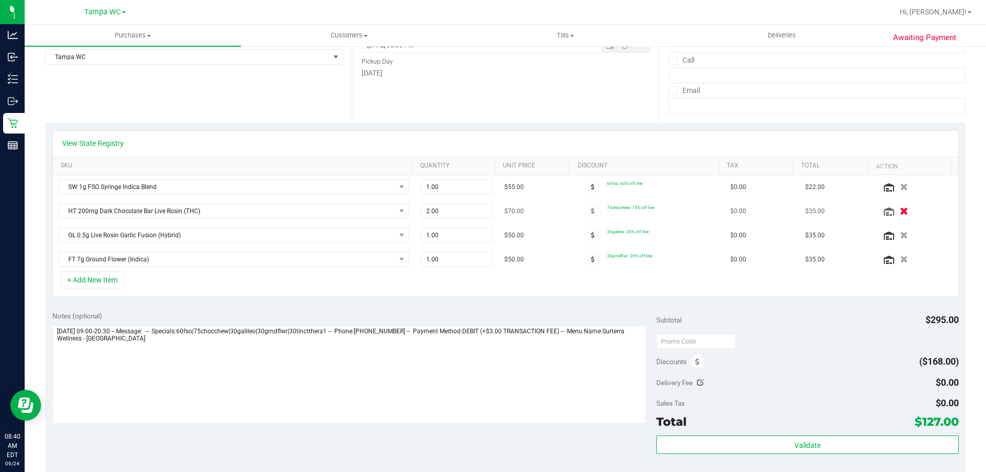
click at [899, 211] on icon "button" at bounding box center [903, 211] width 9 height 8
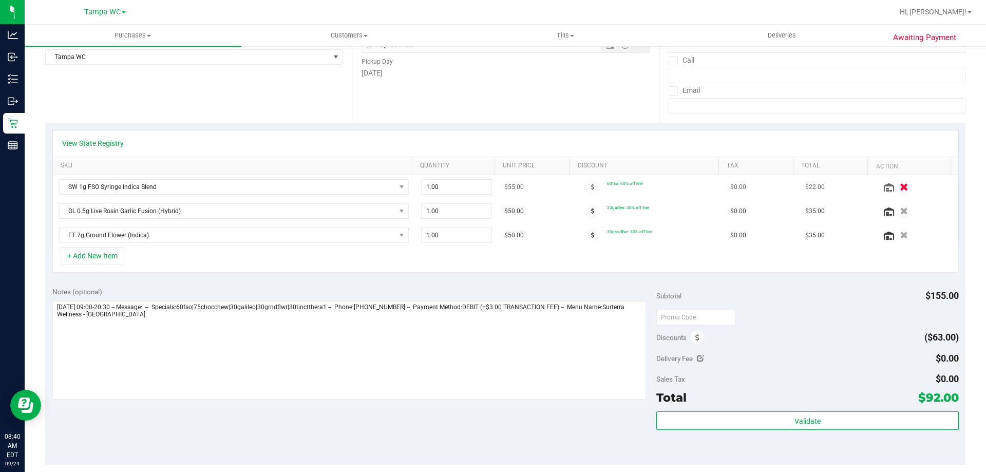
click at [899, 187] on icon "button" at bounding box center [903, 187] width 9 height 8
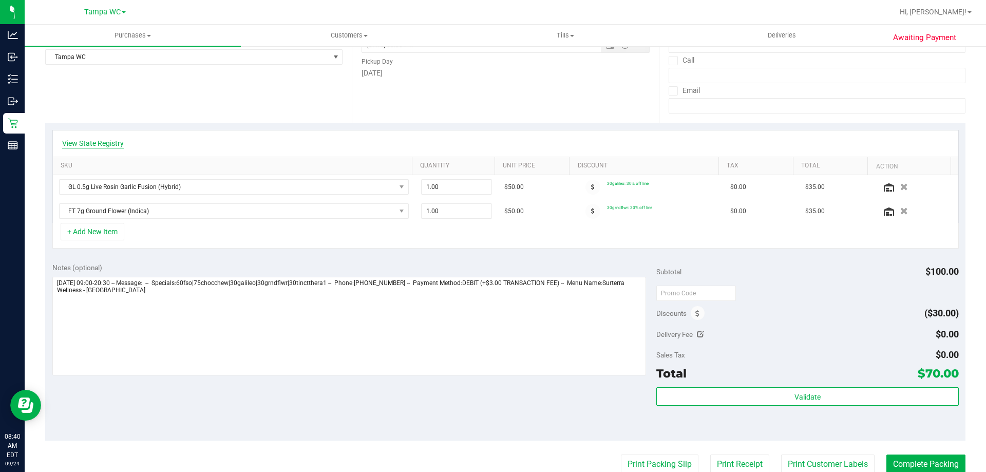
click at [109, 142] on link "View State Registry" at bounding box center [93, 143] width 62 height 10
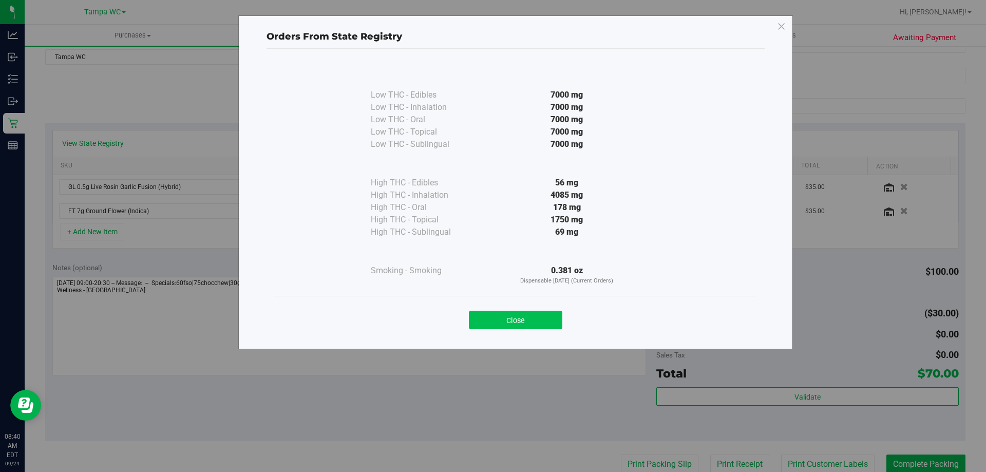
click at [523, 316] on button "Close" at bounding box center [515, 320] width 93 height 18
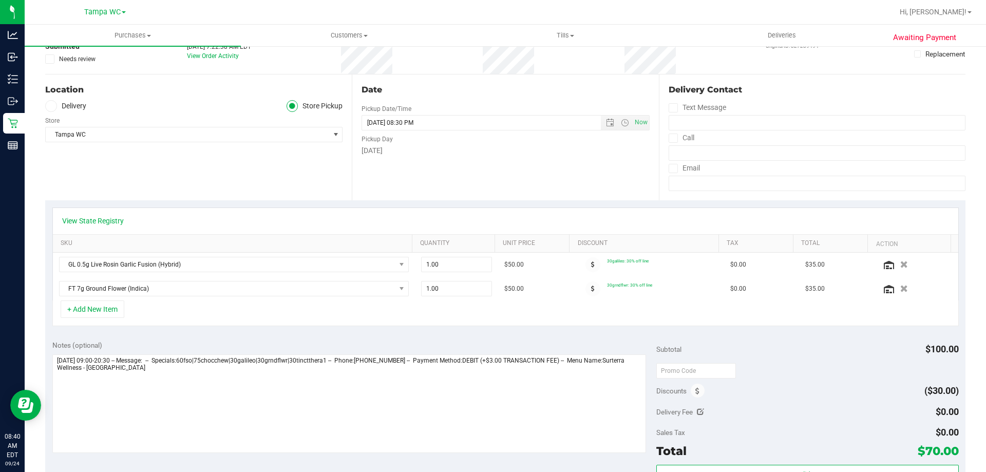
scroll to position [51, 0]
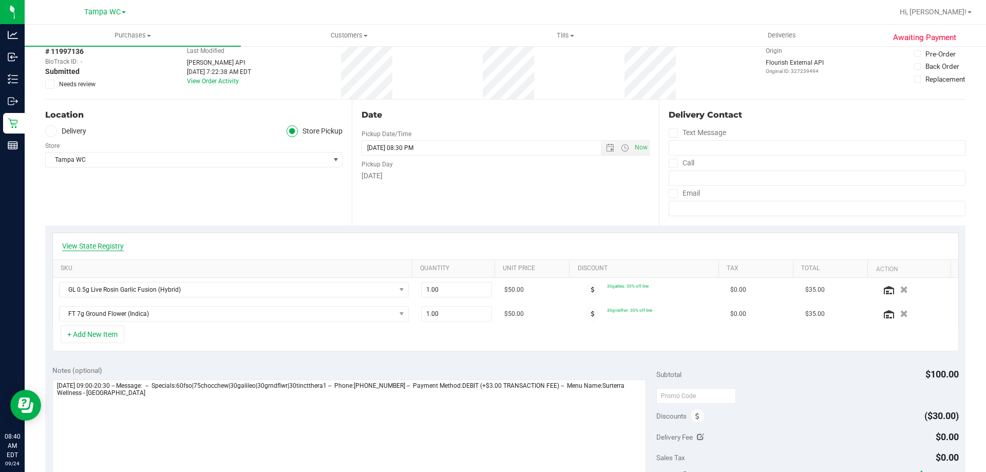
click at [114, 244] on link "View State Registry" at bounding box center [93, 246] width 62 height 10
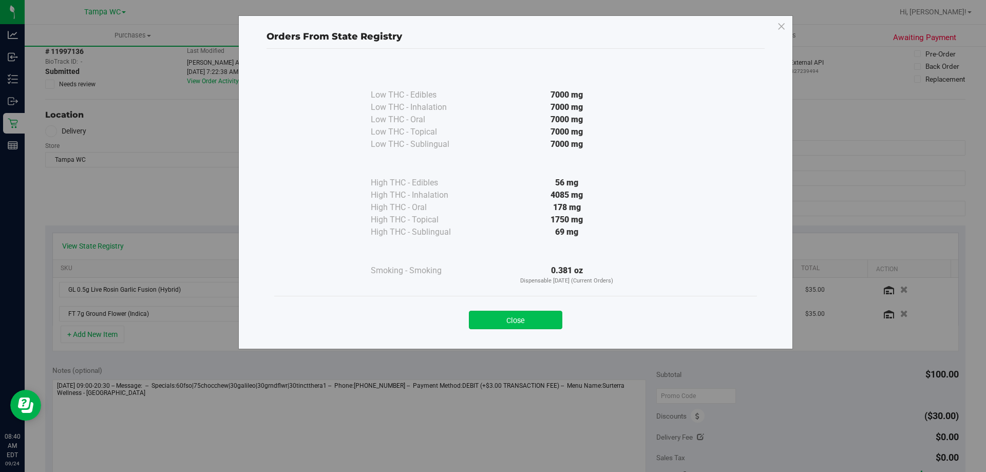
click at [506, 317] on button "Close" at bounding box center [515, 320] width 93 height 18
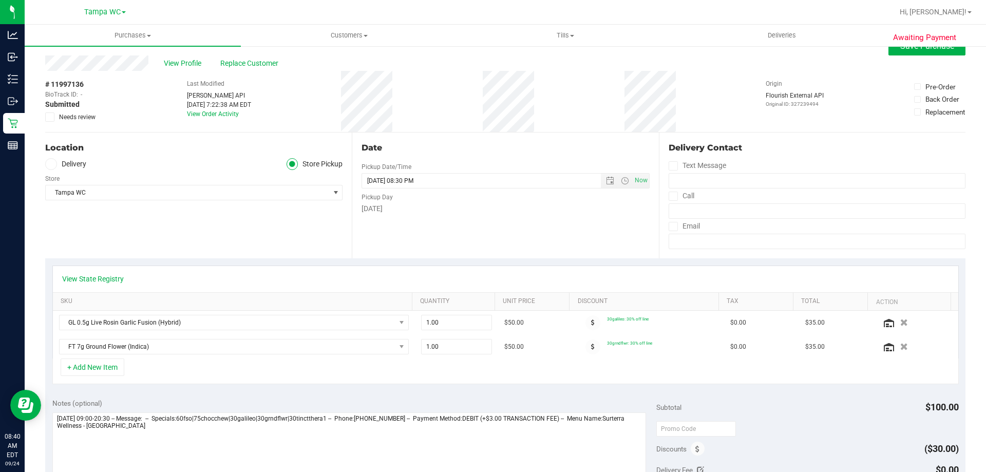
scroll to position [0, 0]
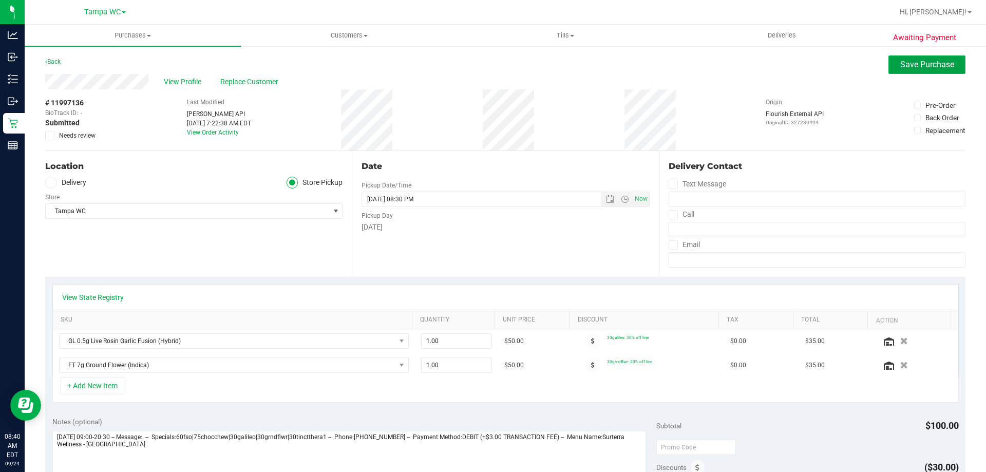
click at [906, 65] on span "Save Purchase" at bounding box center [927, 65] width 54 height 10
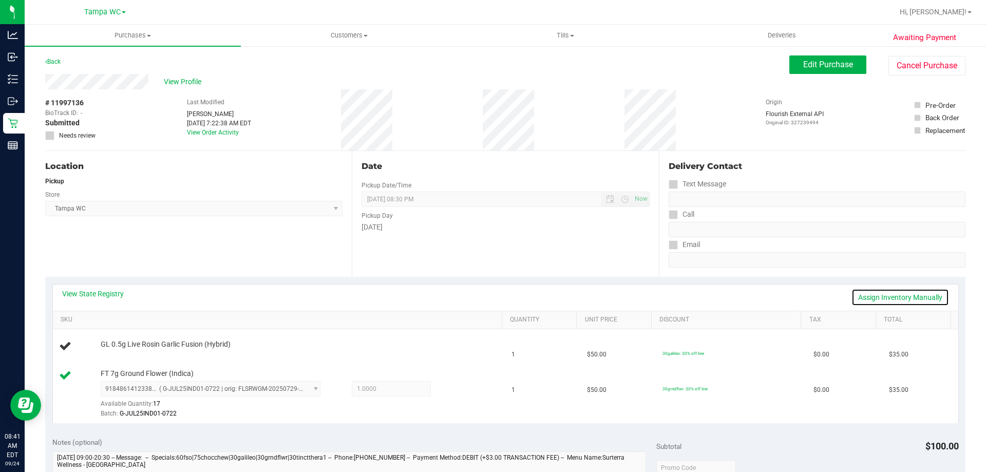
click at [910, 297] on link "Assign Inventory Manually" at bounding box center [900, 296] width 98 height 17
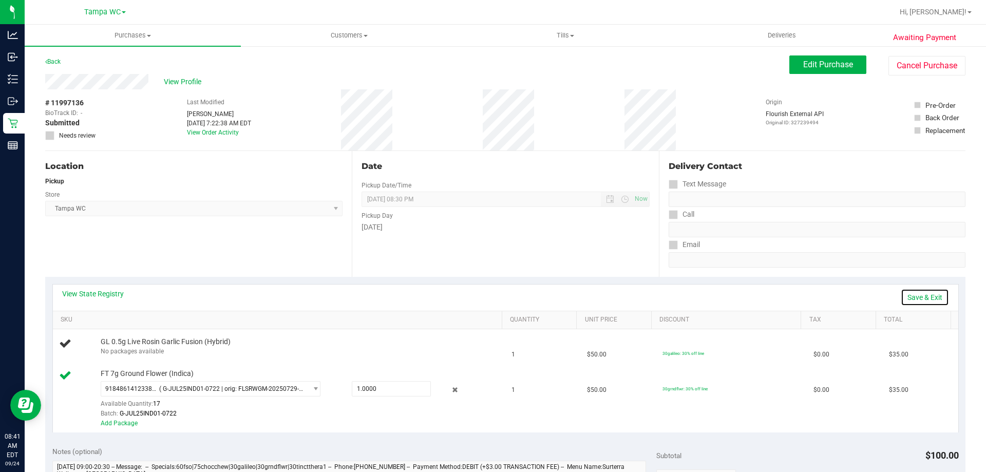
click at [931, 294] on link "Save & Exit" at bounding box center [924, 296] width 48 height 17
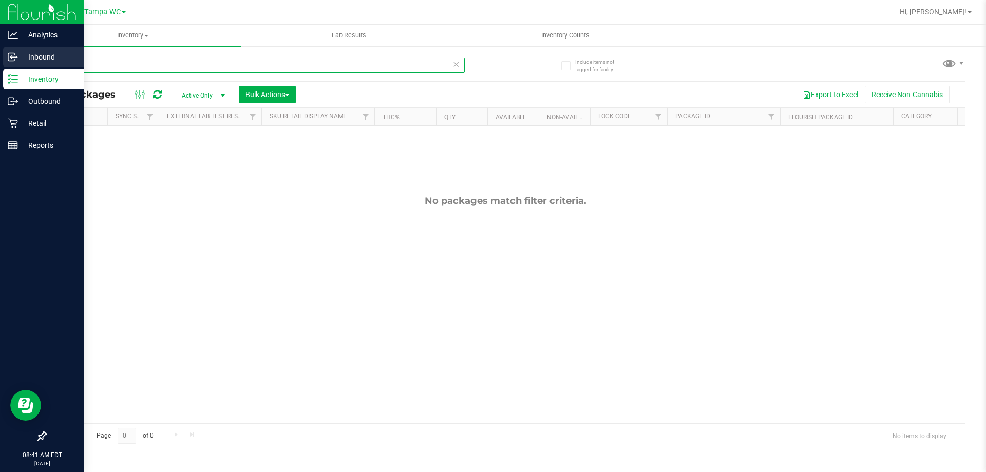
drag, startPoint x: 295, startPoint y: 64, endPoint x: 0, endPoint y: 64, distance: 295.1
click at [0, 64] on div "Analytics Inbound Inventory Outbound Retail Reports 08:41 AM EDT 09/24/2025 09/…" at bounding box center [493, 236] width 986 height 472
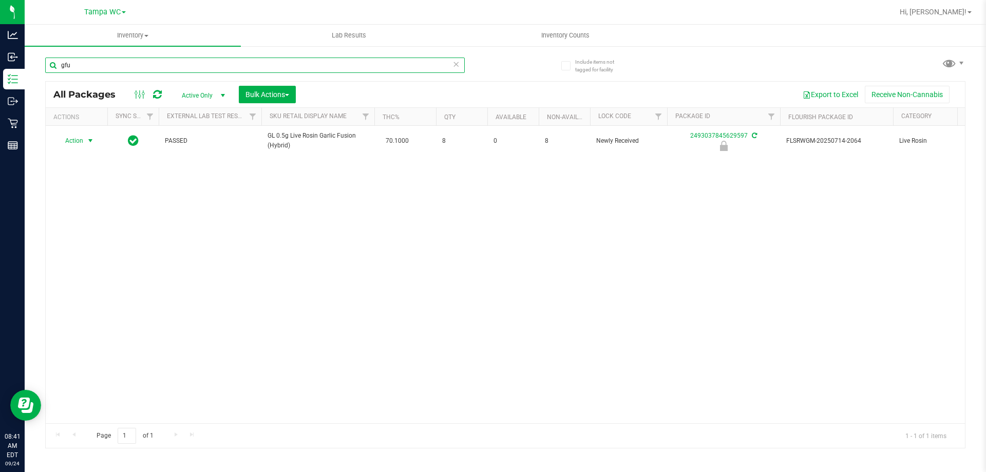
type input "gfu"
click at [79, 140] on span "Action" at bounding box center [70, 140] width 28 height 14
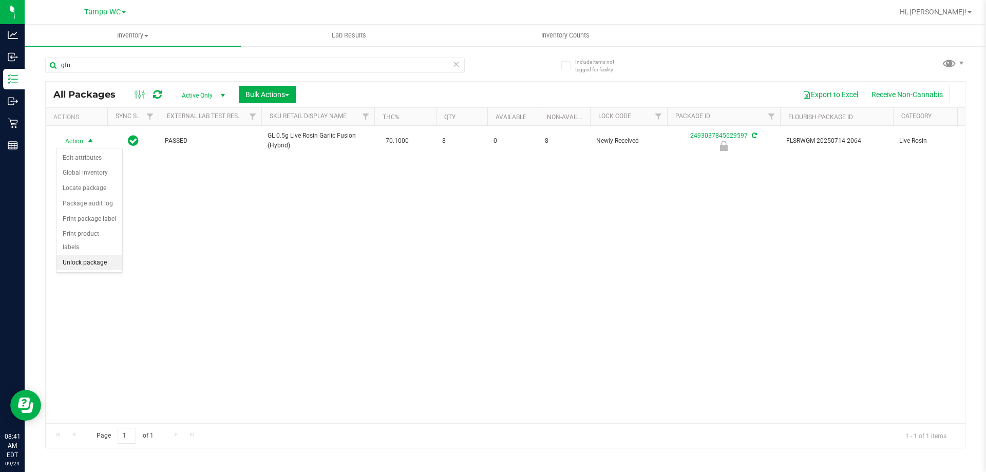
click at [94, 255] on li "Unlock package" at bounding box center [89, 262] width 66 height 15
click at [323, 256] on div "Action Action Adjust qty Create package Edit attributes Global inventory Locate…" at bounding box center [505, 274] width 919 height 297
click at [456, 63] on icon at bounding box center [455, 63] width 7 height 12
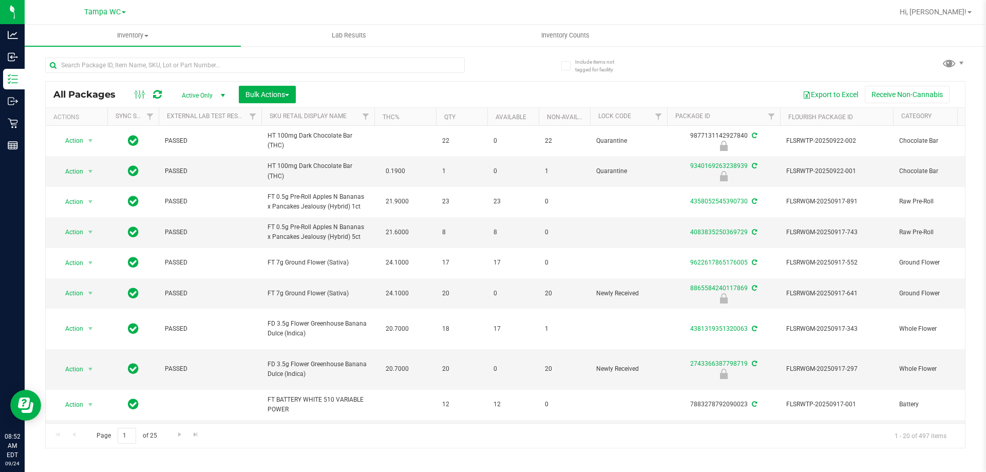
click at [470, 73] on div at bounding box center [275, 64] width 460 height 33
click at [172, 66] on input "text" at bounding box center [254, 64] width 419 height 15
click at [481, 71] on div at bounding box center [275, 64] width 460 height 33
click at [509, 62] on div "All Packages Active Only Active Only Lab Samples Locked All External Internal B…" at bounding box center [505, 248] width 920 height 400
click at [470, 73] on div at bounding box center [275, 64] width 460 height 33
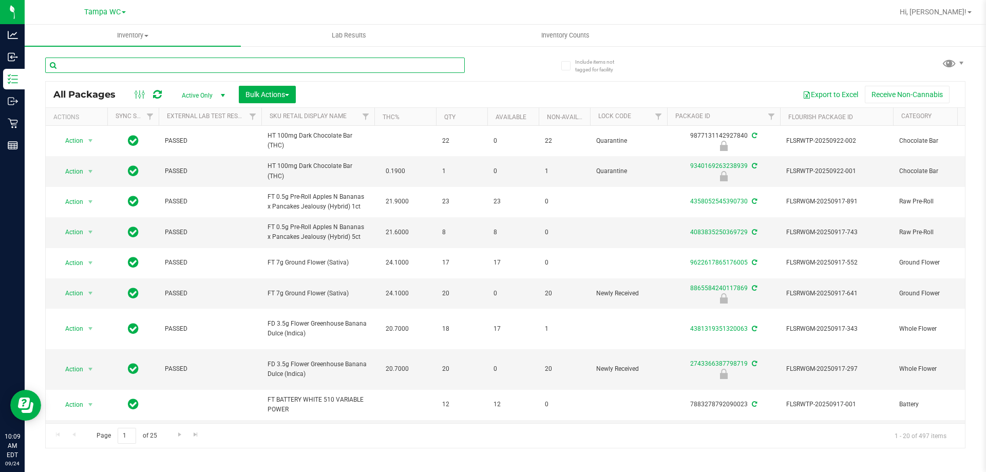
click at [124, 59] on input "text" at bounding box center [254, 64] width 419 height 15
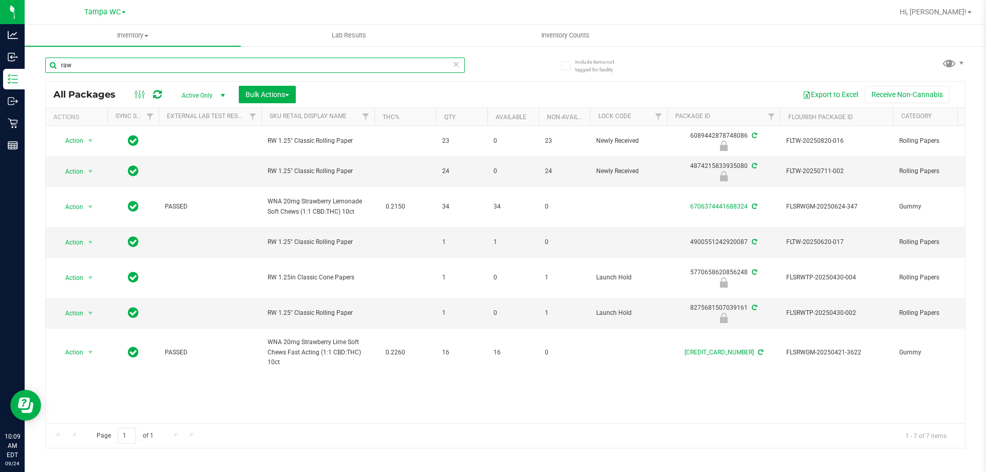
type input "raw"
click at [635, 114] on th "Lock Code" at bounding box center [628, 117] width 77 height 18
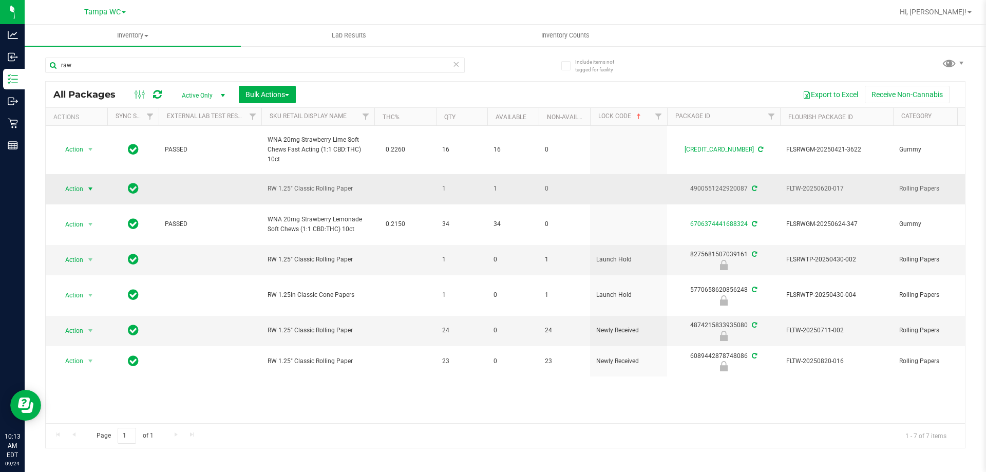
click at [78, 183] on span "Action" at bounding box center [70, 189] width 28 height 14
click at [99, 208] on li "Adjust qty" at bounding box center [96, 205] width 80 height 15
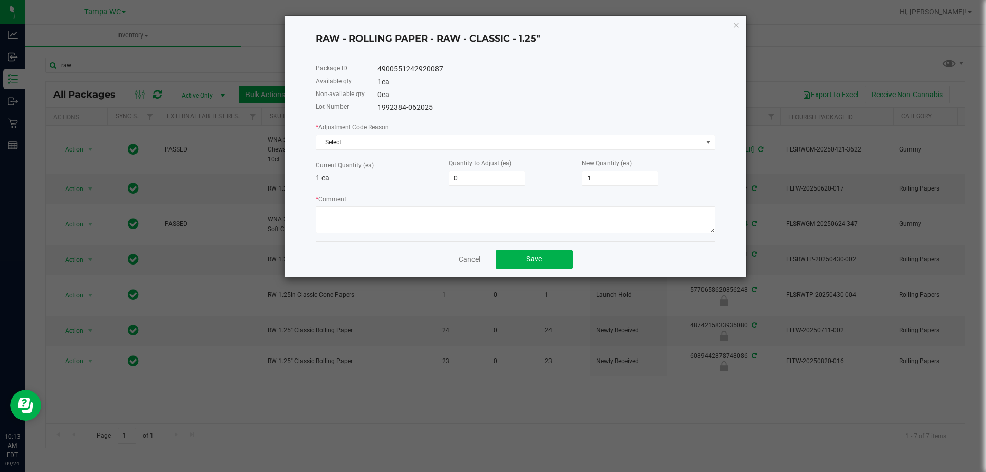
click at [435, 133] on div "* Adjustment Code Reason Select" at bounding box center [515, 136] width 399 height 28
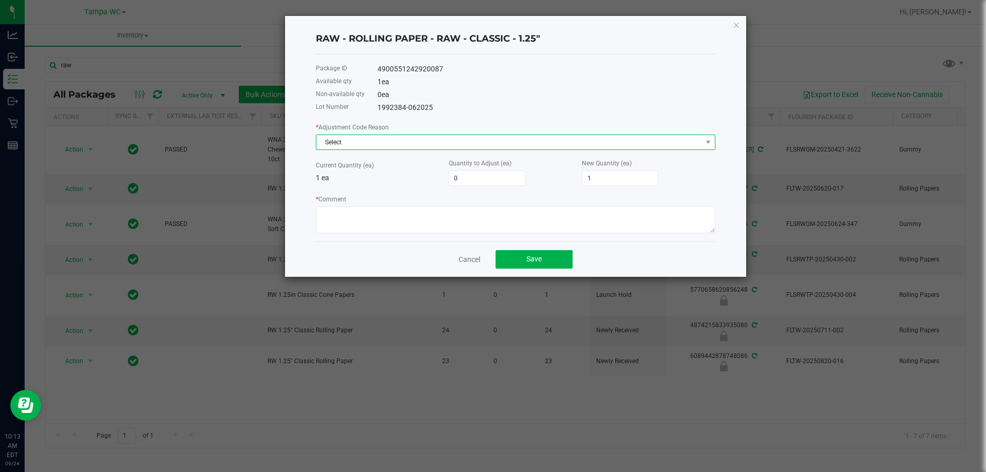
click at [429, 140] on span "Select" at bounding box center [508, 142] width 385 height 14
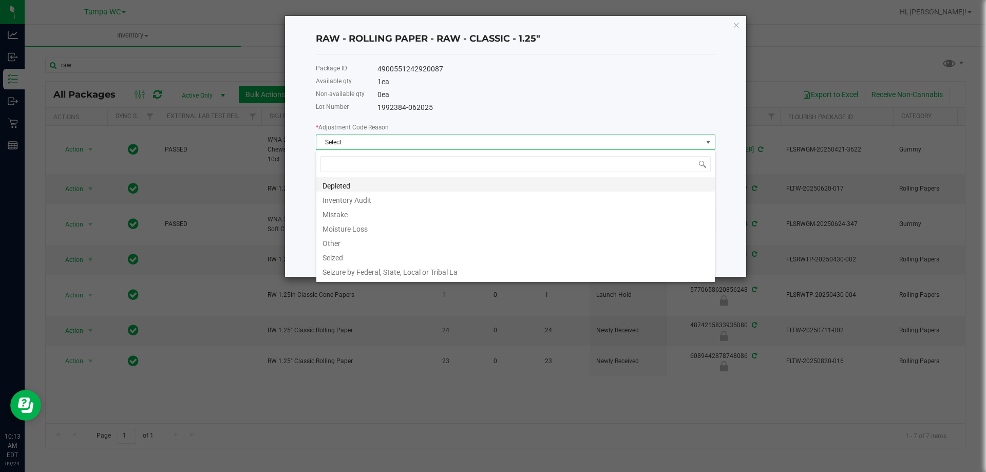
scroll to position [15, 399]
click at [395, 213] on li "Mistake" at bounding box center [515, 213] width 398 height 14
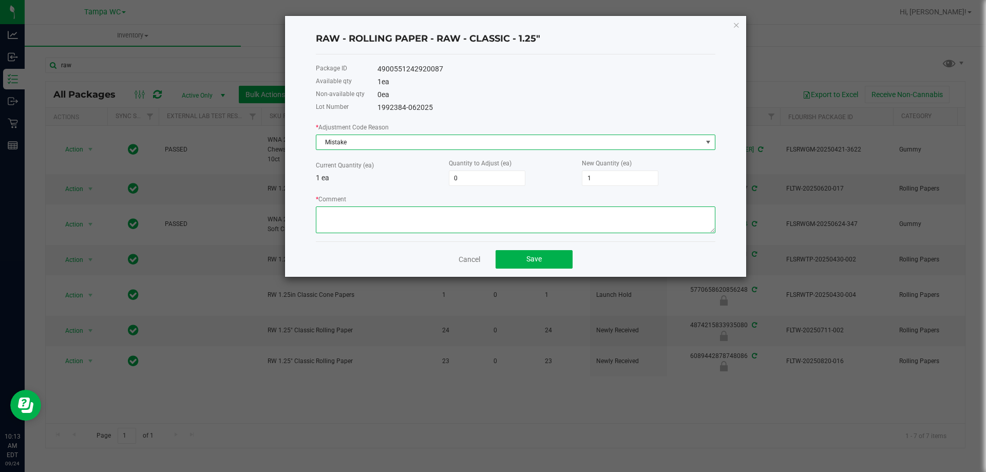
click at [390, 227] on textarea "* Comment" at bounding box center [515, 219] width 399 height 27
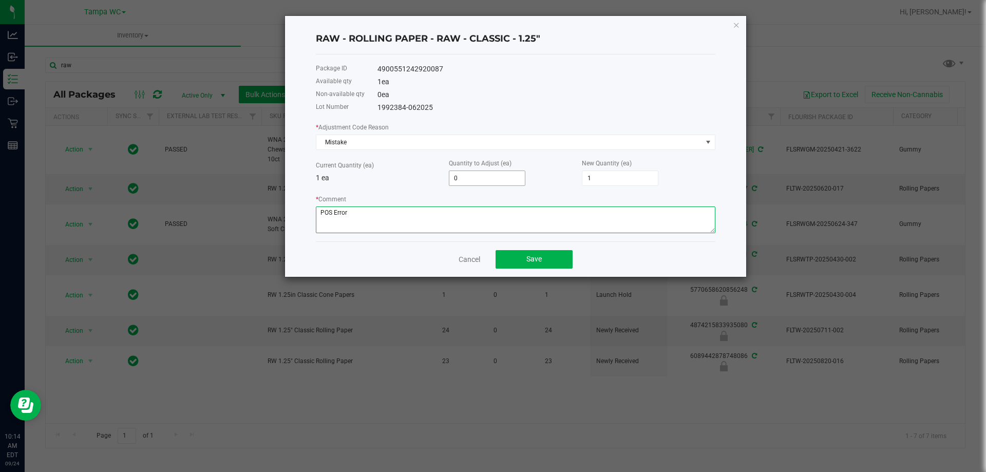
type textarea "POS Error"
type input "-1"
type input "0"
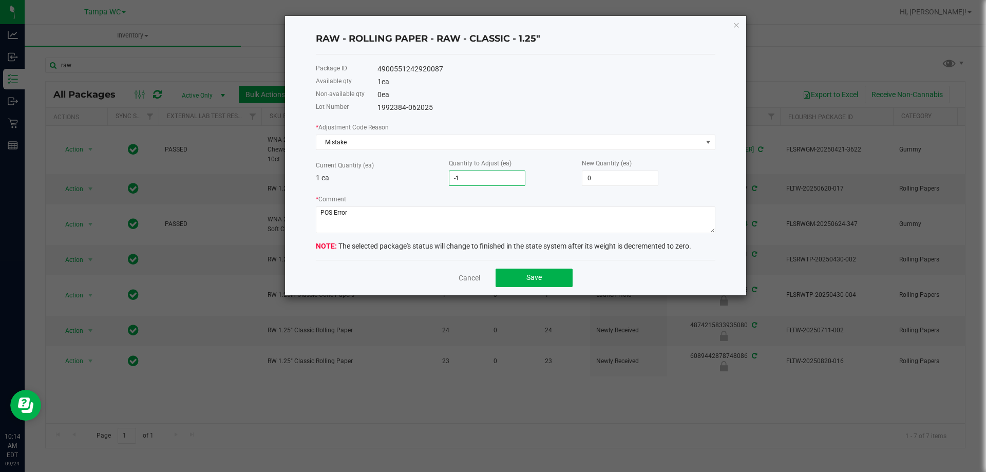
type input "-1"
click at [393, 183] on p "1 ea" at bounding box center [382, 177] width 133 height 11
click at [550, 279] on button "Save" at bounding box center [533, 277] width 77 height 18
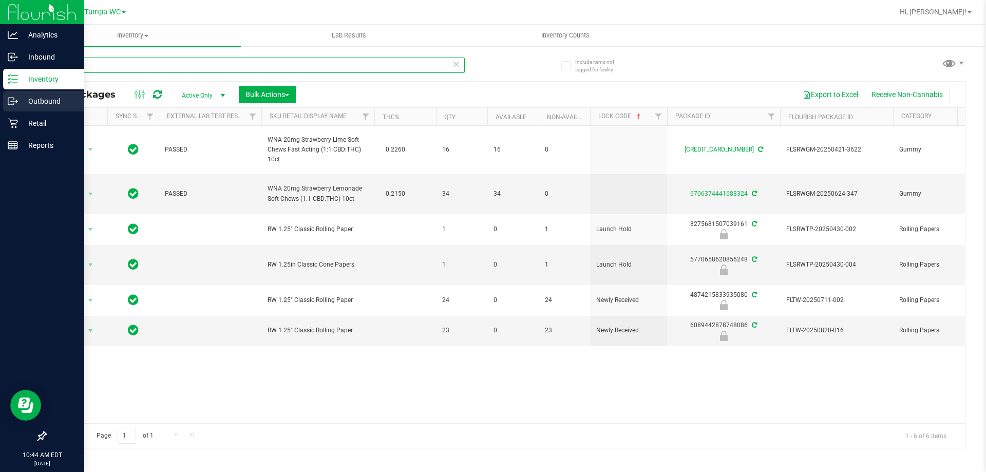
drag, startPoint x: 118, startPoint y: 64, endPoint x: 0, endPoint y: 94, distance: 121.3
click at [0, 92] on div "Analytics Inbound Inventory Outbound Retail Reports 10:44 AM EDT 09/24/2025 09/…" at bounding box center [493, 236] width 986 height 472
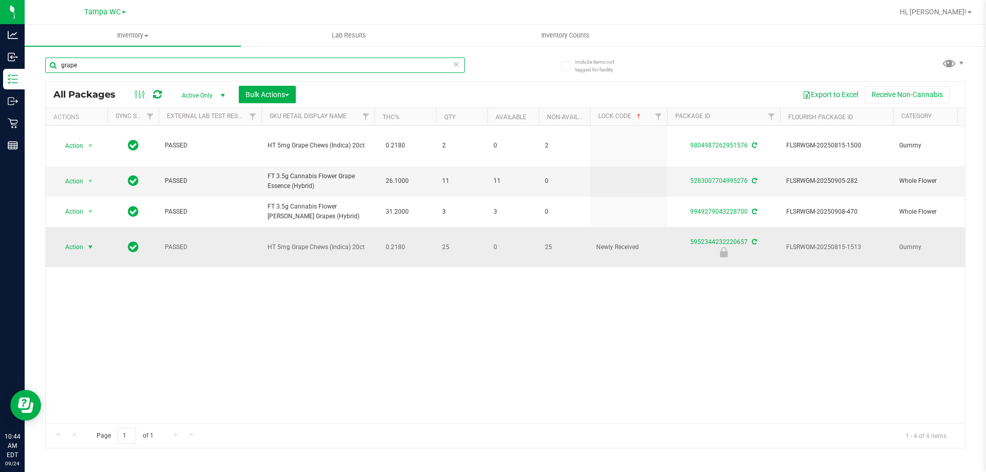
type input "grape"
click at [86, 247] on span "select" at bounding box center [90, 247] width 8 height 8
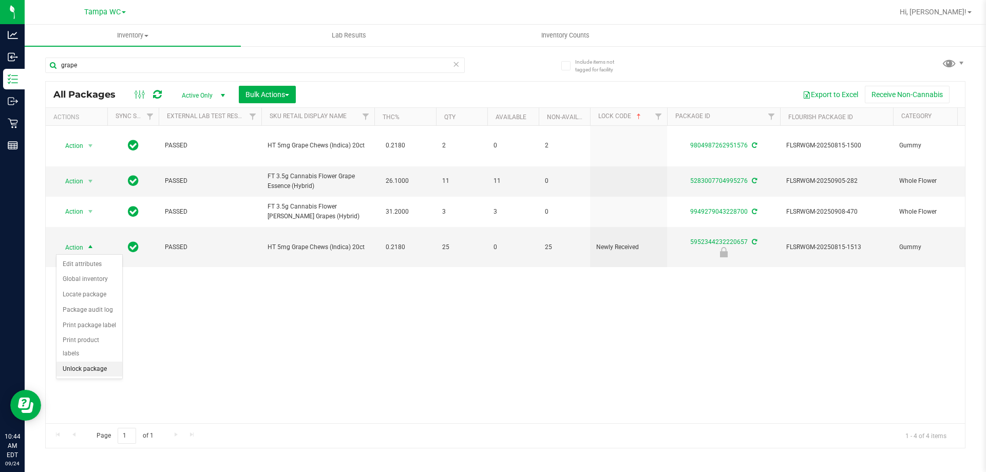
click at [87, 361] on li "Unlock package" at bounding box center [89, 368] width 66 height 15
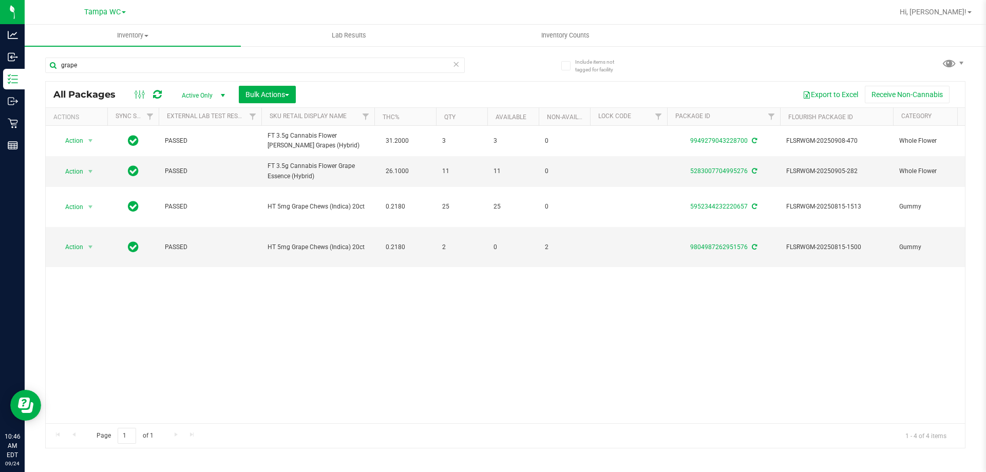
click at [457, 65] on icon at bounding box center [455, 63] width 7 height 12
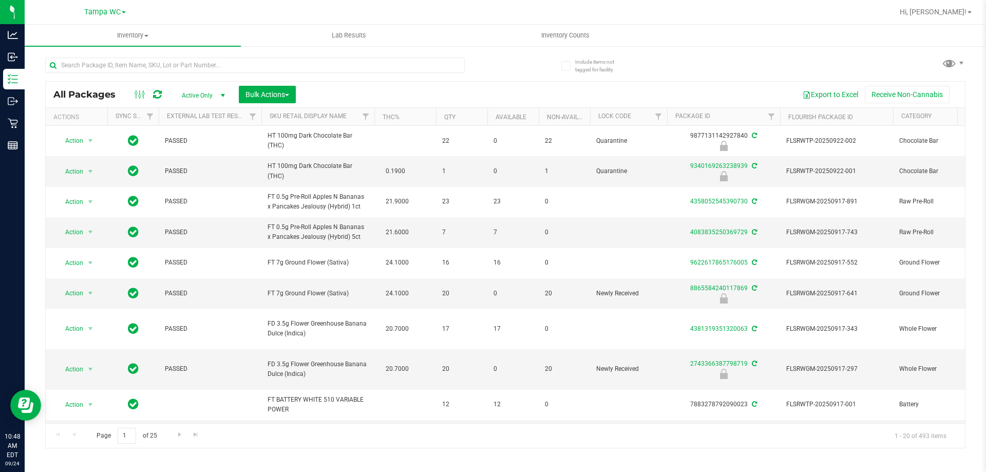
click at [474, 82] on div "All Packages Active Only Active Only Lab Samples Locked All External Internal B…" at bounding box center [505, 95] width 919 height 26
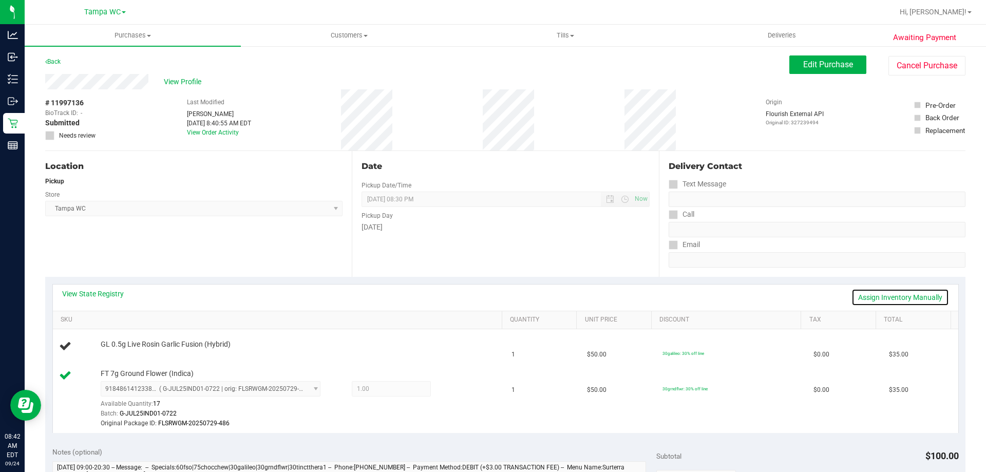
click at [905, 293] on link "Assign Inventory Manually" at bounding box center [900, 296] width 98 height 17
click at [122, 350] on link "Add Package" at bounding box center [119, 351] width 37 height 7
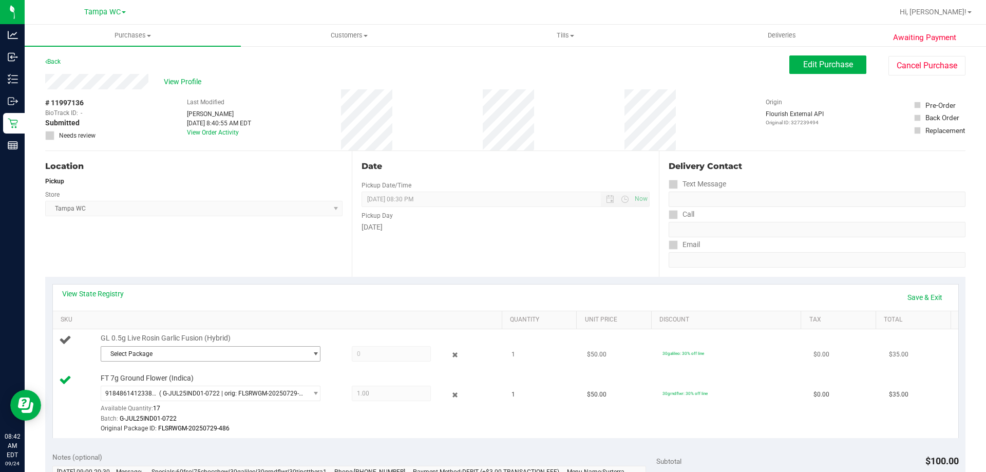
click at [197, 352] on span "Select Package" at bounding box center [204, 353] width 206 height 14
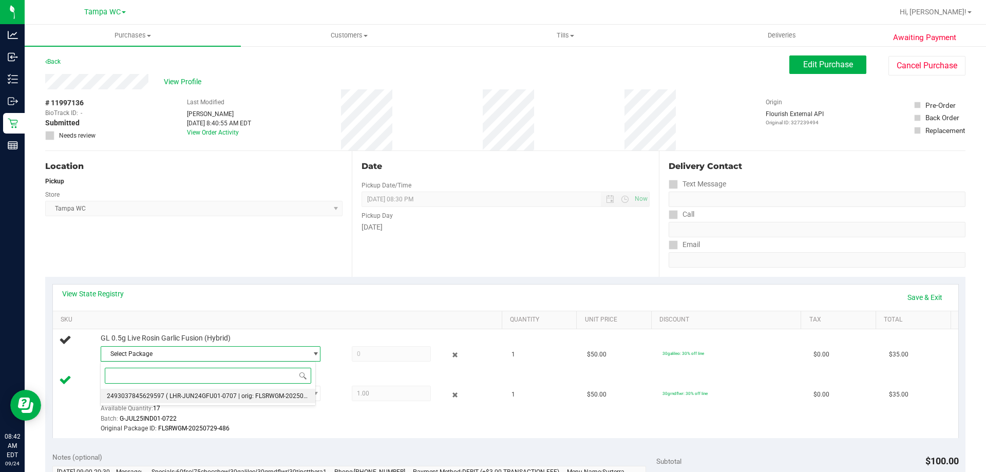
click at [190, 393] on span "( LHR-JUN24GFU01-0707 | orig: FLSRWGM-20250714-2064 )" at bounding box center [250, 395] width 168 height 7
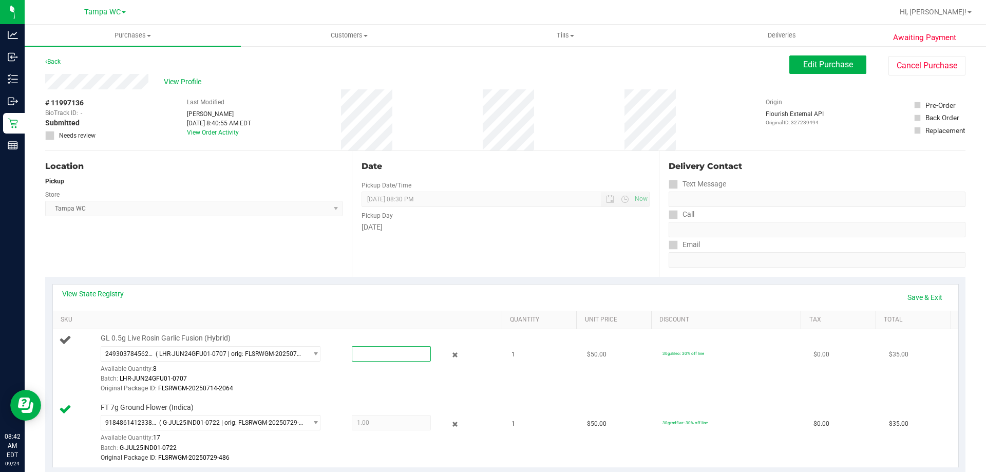
click at [354, 352] on span at bounding box center [391, 353] width 79 height 15
type input "1"
type input "1.0000"
click at [906, 294] on link "Save & Exit" at bounding box center [924, 296] width 48 height 17
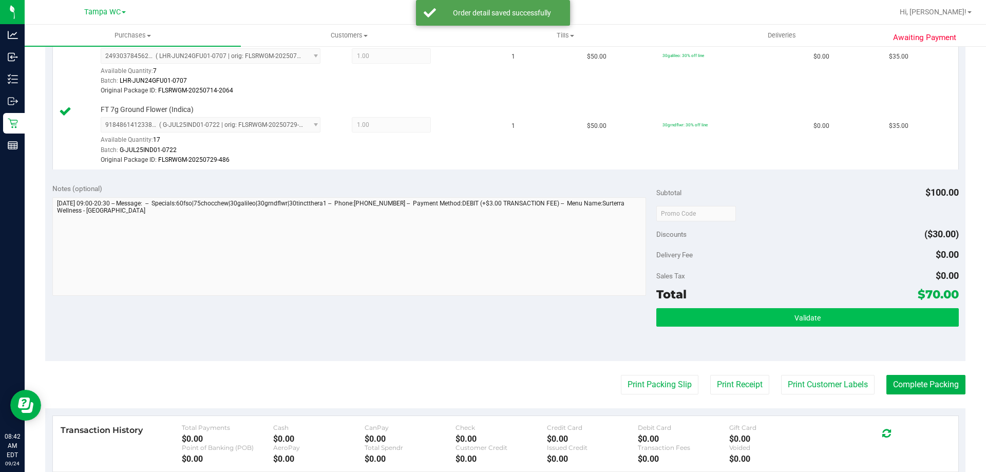
scroll to position [308, 0]
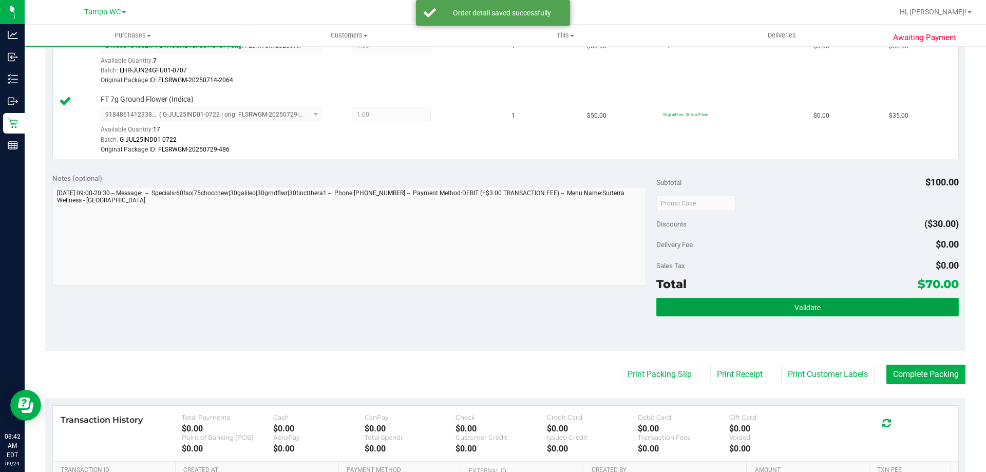
click at [809, 308] on span "Validate" at bounding box center [807, 307] width 26 height 8
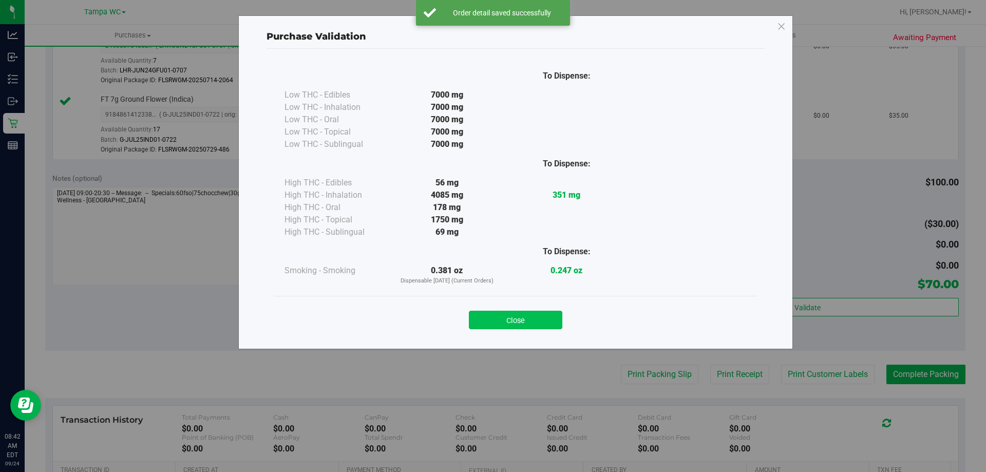
click at [515, 318] on button "Close" at bounding box center [515, 320] width 93 height 18
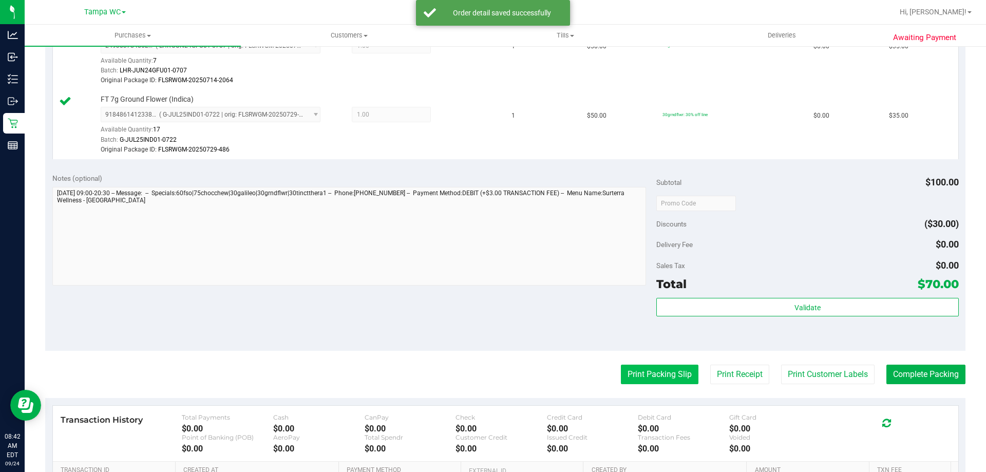
click at [666, 373] on button "Print Packing Slip" at bounding box center [660, 374] width 78 height 20
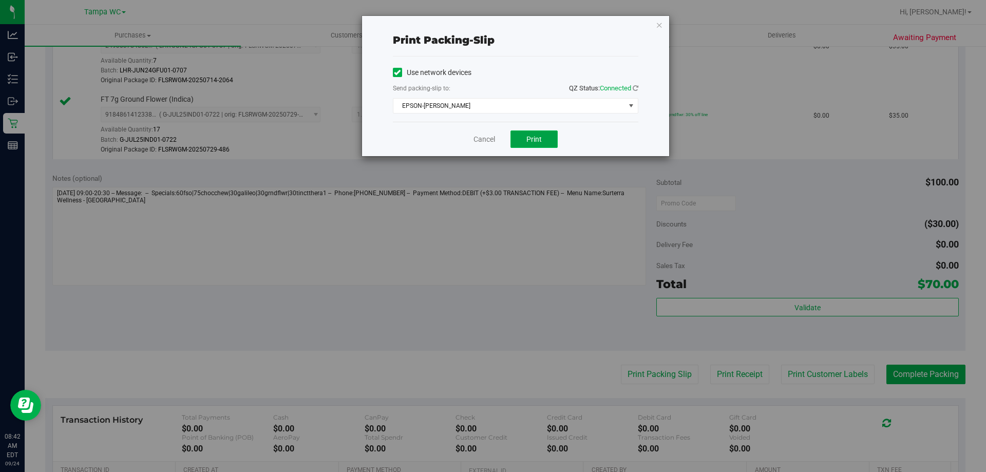
click at [539, 141] on span "Print" at bounding box center [533, 139] width 15 height 8
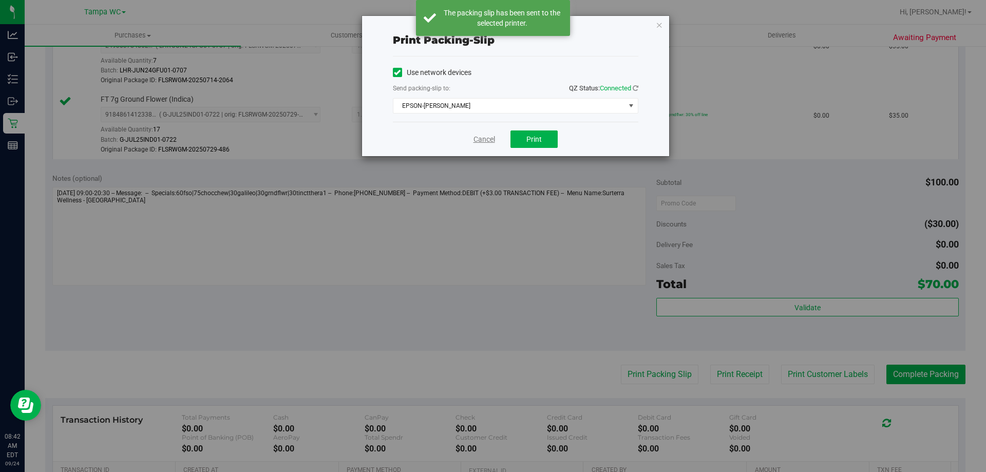
click at [492, 137] on link "Cancel" at bounding box center [484, 139] width 22 height 11
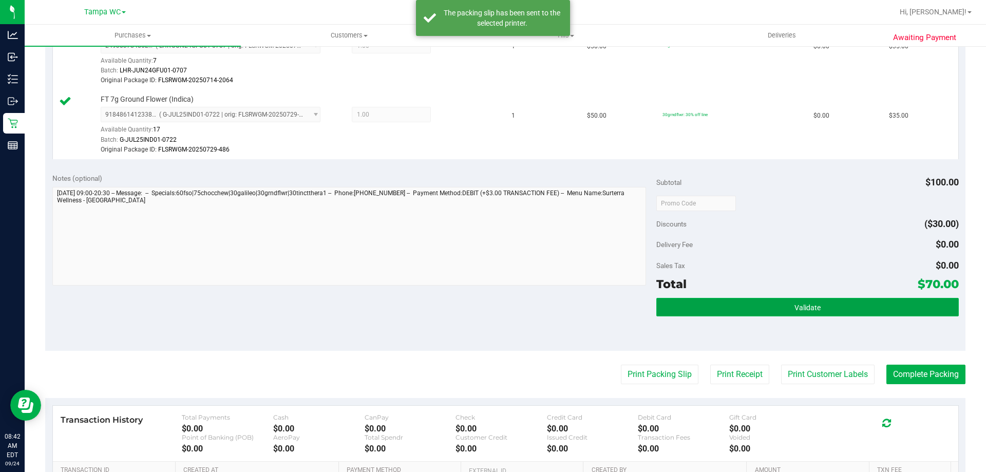
click at [785, 310] on button "Validate" at bounding box center [807, 307] width 302 height 18
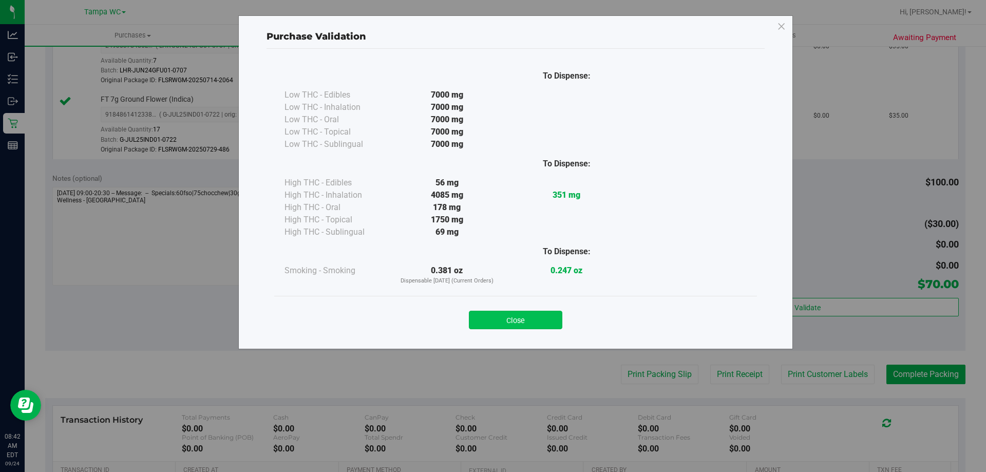
click at [526, 319] on button "Close" at bounding box center [515, 320] width 93 height 18
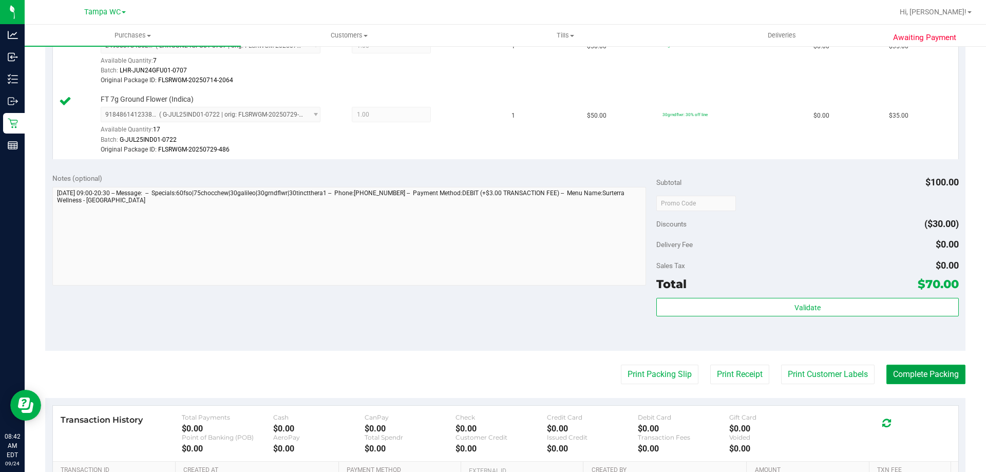
click at [896, 371] on button "Complete Packing" at bounding box center [925, 374] width 79 height 20
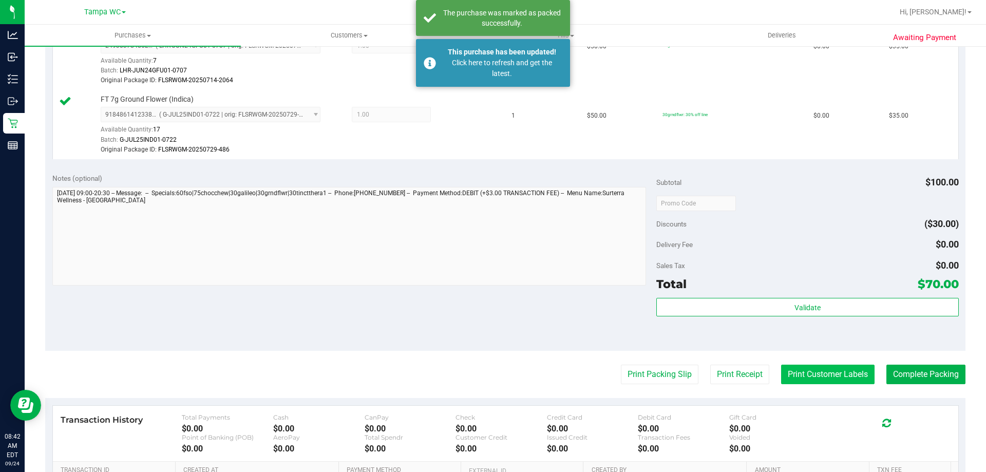
click at [829, 371] on button "Print Customer Labels" at bounding box center [827, 374] width 93 height 20
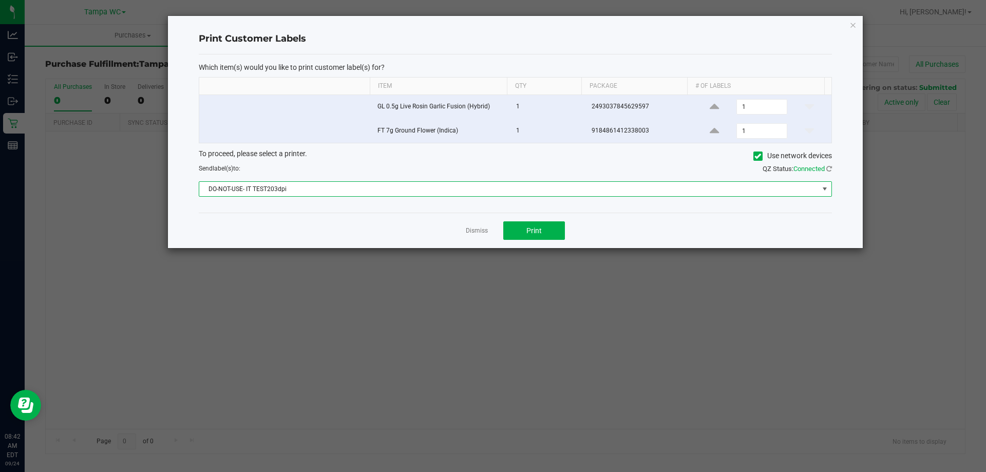
click at [478, 196] on span "DO-NOT-USE- IT TEST203dpi" at bounding box center [508, 189] width 619 height 14
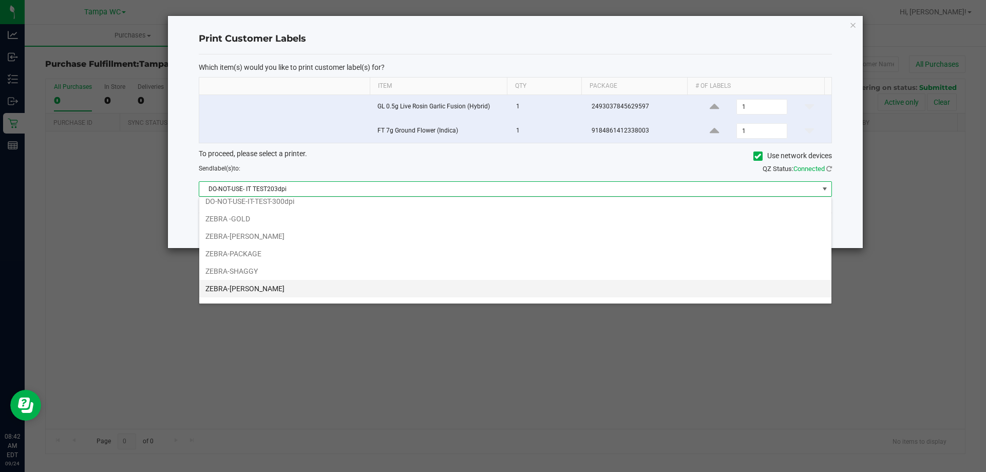
scroll to position [37, 0]
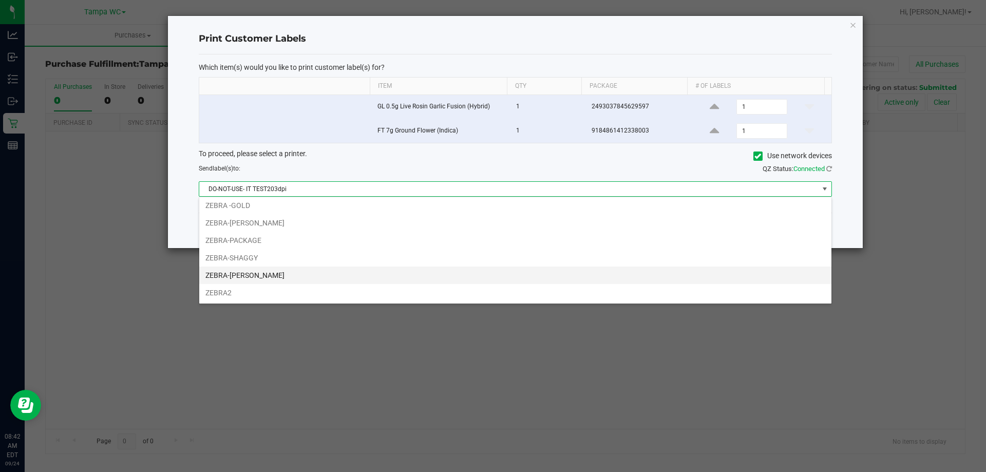
click at [303, 276] on li "ZEBRA-WILLOW-SMITH" at bounding box center [515, 274] width 632 height 17
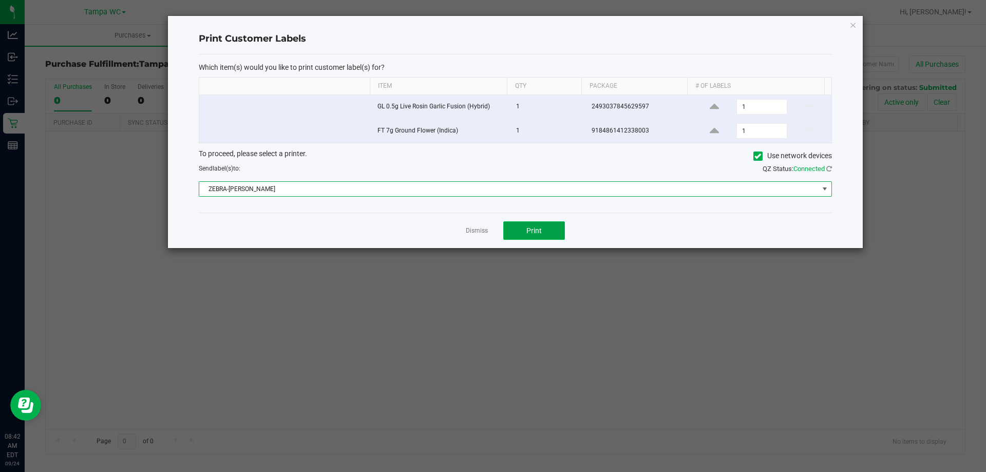
click at [532, 235] on button "Print" at bounding box center [534, 230] width 62 height 18
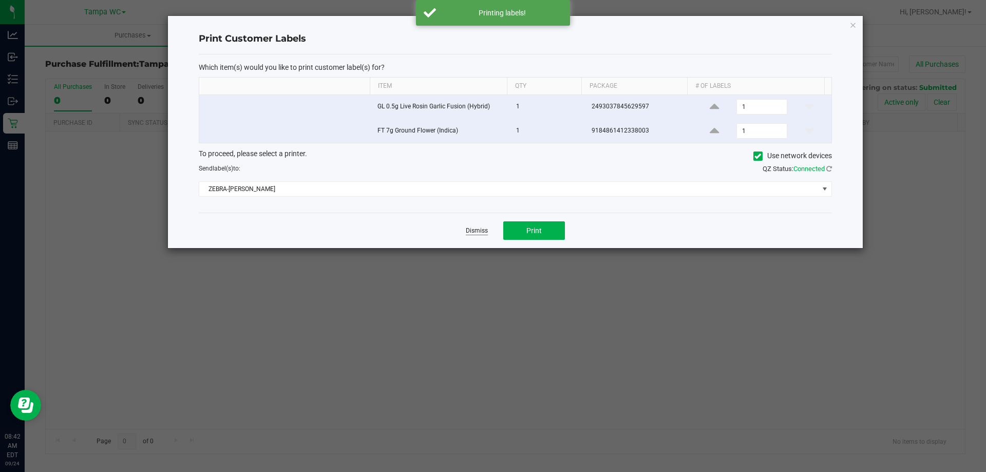
click at [478, 230] on link "Dismiss" at bounding box center [477, 230] width 22 height 9
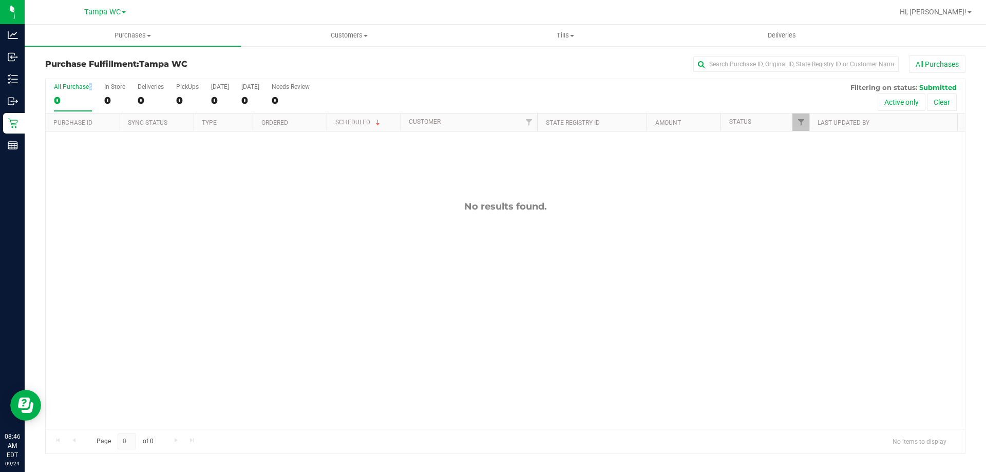
click at [59, 90] on div "All Purchases" at bounding box center [73, 86] width 38 height 7
click at [71, 95] on div "0" at bounding box center [73, 100] width 38 height 12
click at [0, 0] on input "All Purchases 0" at bounding box center [0, 0] width 0 height 0
click at [396, 60] on div "All Purchases" at bounding box center [658, 63] width 613 height 17
click at [483, 63] on div "All Purchases" at bounding box center [658, 63] width 613 height 17
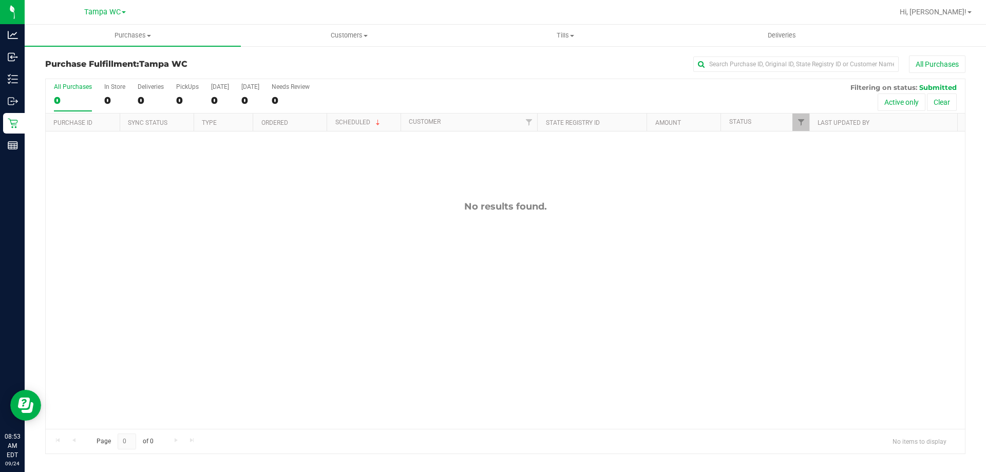
click at [64, 98] on div "0" at bounding box center [73, 100] width 38 height 12
click at [0, 0] on input "All Purchases 0" at bounding box center [0, 0] width 0 height 0
click at [71, 100] on div "0" at bounding box center [73, 100] width 38 height 12
click at [0, 0] on input "All Purchases 0" at bounding box center [0, 0] width 0 height 0
click at [67, 94] on div "0" at bounding box center [73, 100] width 38 height 12
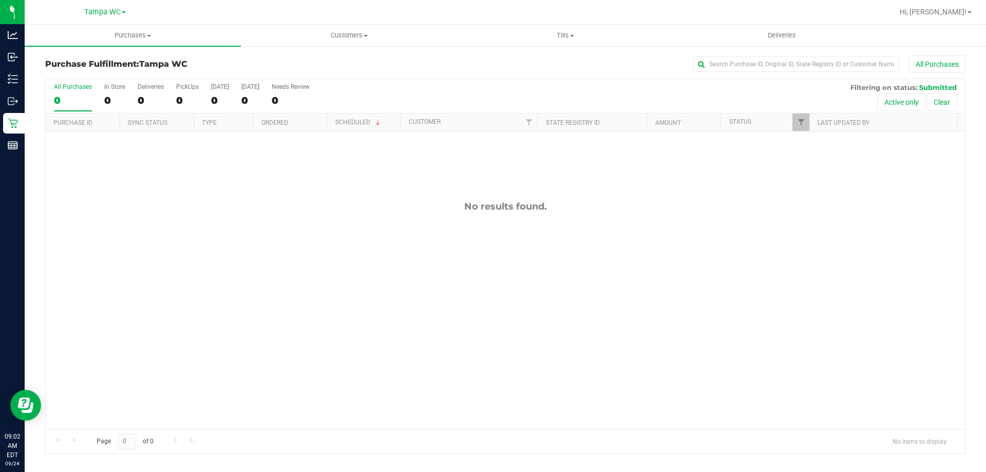
click at [0, 0] on input "All Purchases 0" at bounding box center [0, 0] width 0 height 0
click at [78, 92] on label "All Purchases 0" at bounding box center [73, 97] width 38 height 28
click at [0, 0] on input "All Purchases 0" at bounding box center [0, 0] width 0 height 0
click at [63, 103] on div "0" at bounding box center [73, 100] width 38 height 12
click at [0, 0] on input "All Purchases 0" at bounding box center [0, 0] width 0 height 0
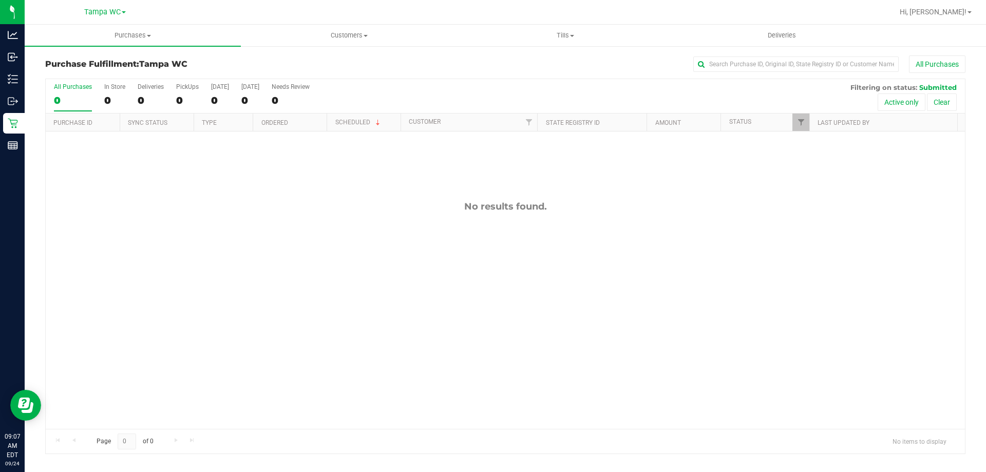
click at [396, 60] on div "All Purchases" at bounding box center [658, 63] width 613 height 17
click at [78, 98] on div "0" at bounding box center [73, 100] width 38 height 12
click at [0, 0] on input "All Purchases 0" at bounding box center [0, 0] width 0 height 0
click at [430, 72] on div "All Purchases" at bounding box center [658, 63] width 613 height 17
click at [84, 96] on div "0" at bounding box center [73, 100] width 38 height 12
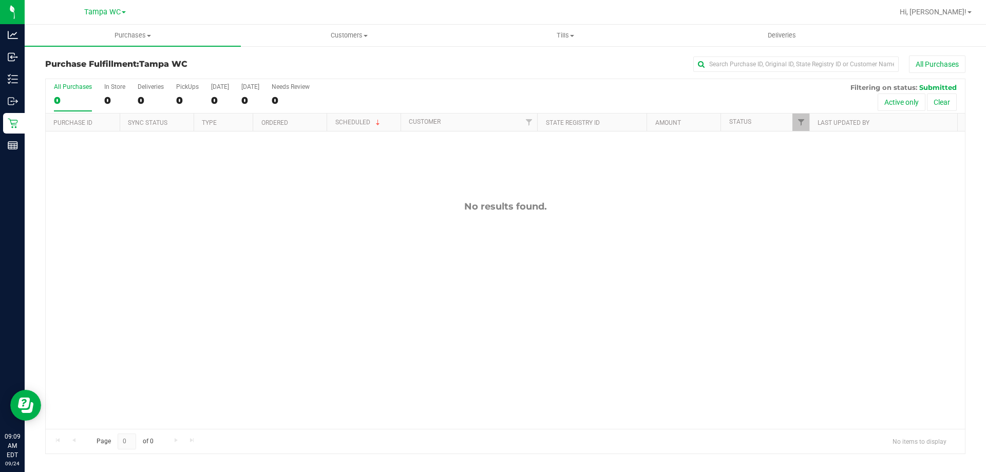
click at [0, 0] on input "All Purchases 0" at bounding box center [0, 0] width 0 height 0
click at [84, 95] on div "0" at bounding box center [73, 100] width 38 height 12
click at [0, 0] on input "All Purchases 0" at bounding box center [0, 0] width 0 height 0
click at [85, 94] on div "0" at bounding box center [73, 100] width 38 height 12
click at [0, 0] on input "All Purchases 0" at bounding box center [0, 0] width 0 height 0
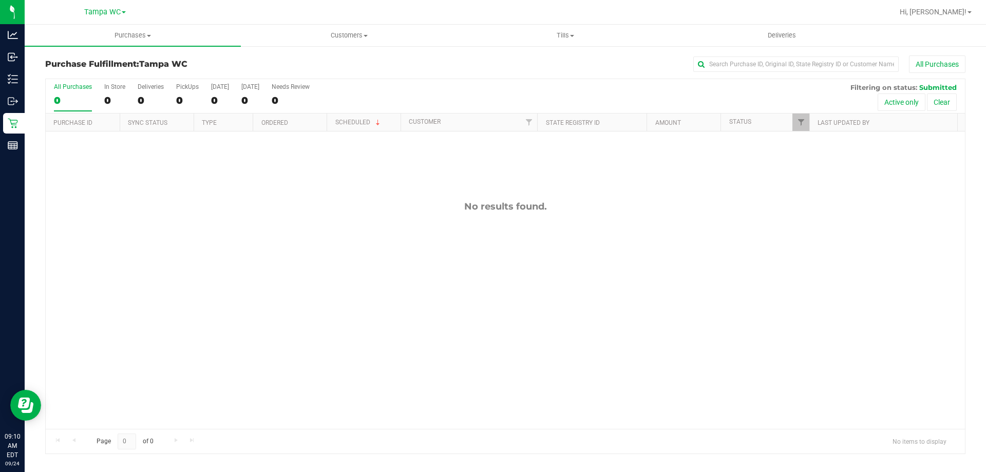
click at [71, 87] on div "All Purchases" at bounding box center [73, 86] width 38 height 7
click at [0, 0] on input "All Purchases 0" at bounding box center [0, 0] width 0 height 0
click at [175, 239] on div "No results found." at bounding box center [505, 314] width 919 height 366
click at [416, 64] on div "All Purchases" at bounding box center [658, 63] width 613 height 17
click at [67, 93] on label "All Purchases 0" at bounding box center [73, 97] width 38 height 28
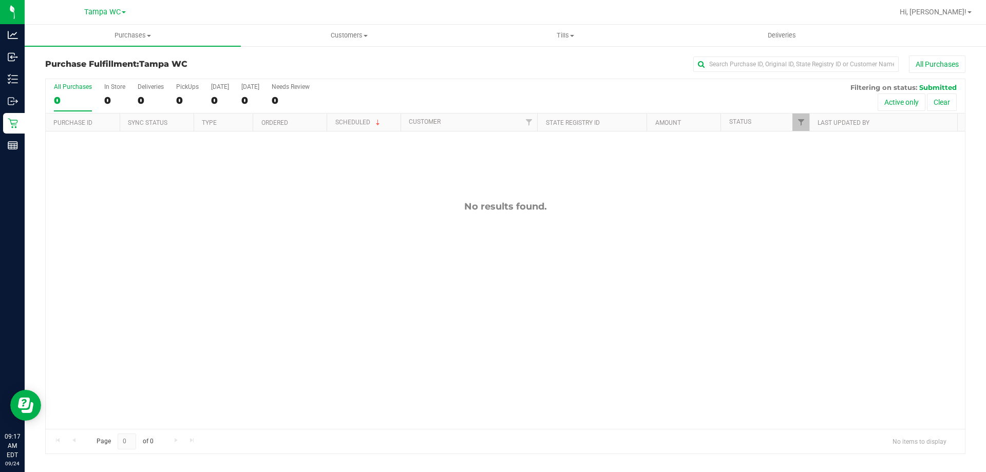
click at [0, 0] on input "All Purchases 0" at bounding box center [0, 0] width 0 height 0
click at [80, 88] on div "All Purchases" at bounding box center [73, 86] width 38 height 7
click at [0, 0] on input "All Purchases 0" at bounding box center [0, 0] width 0 height 0
click at [62, 96] on div "0" at bounding box center [73, 100] width 38 height 12
click at [0, 0] on input "All Purchases 0" at bounding box center [0, 0] width 0 height 0
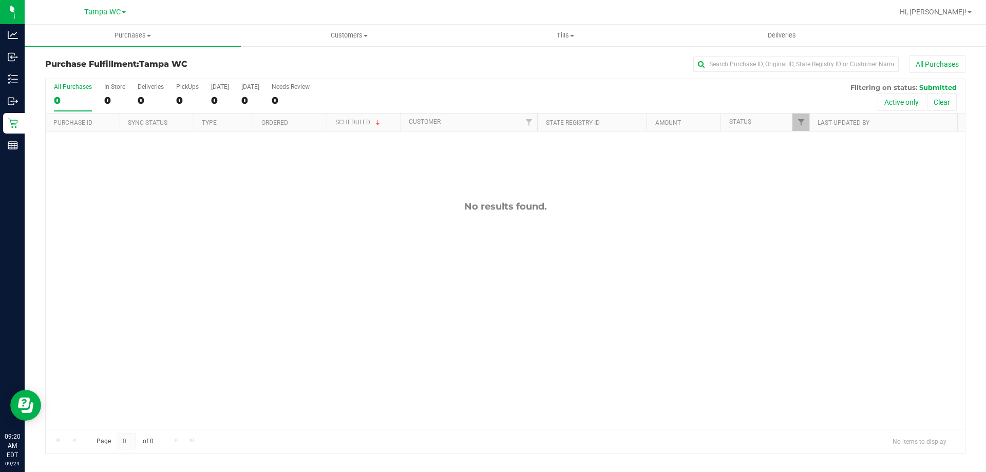
click at [455, 52] on div "Purchase Fulfillment: Tampa WC All Purchases All Purchases 0 In Store 0 Deliver…" at bounding box center [505, 254] width 961 height 419
click at [80, 103] on div "0" at bounding box center [73, 100] width 38 height 12
click at [0, 0] on input "All Purchases 0" at bounding box center [0, 0] width 0 height 0
click at [76, 102] on div "0" at bounding box center [73, 100] width 38 height 12
click at [0, 0] on input "All Purchases 0" at bounding box center [0, 0] width 0 height 0
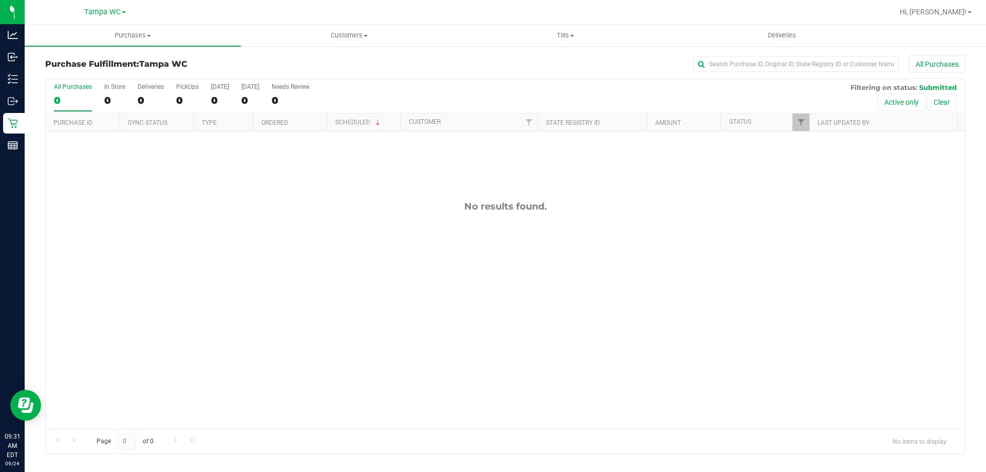
click at [81, 92] on label "All Purchases 0" at bounding box center [73, 97] width 38 height 28
click at [0, 0] on input "All Purchases 0" at bounding box center [0, 0] width 0 height 0
click at [89, 101] on div "0" at bounding box center [73, 100] width 38 height 12
click at [0, 0] on input "All Purchases 0" at bounding box center [0, 0] width 0 height 0
click at [81, 96] on div "0" at bounding box center [73, 100] width 38 height 12
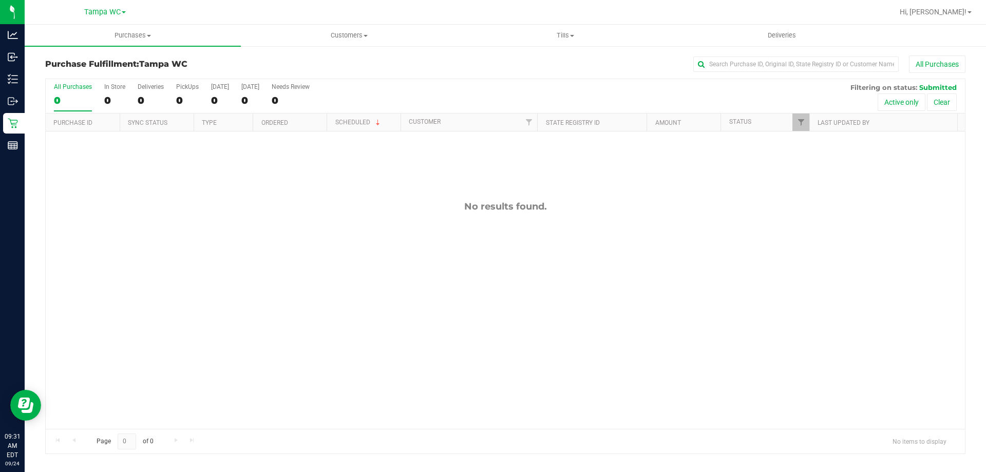
click at [0, 0] on input "All Purchases 0" at bounding box center [0, 0] width 0 height 0
click at [294, 240] on div "11997497 (327261499) N/A Pickup 9/24/2025 9:34 AM EDT 9/24/2025 $135.30 Submitt…" at bounding box center [505, 279] width 919 height 297
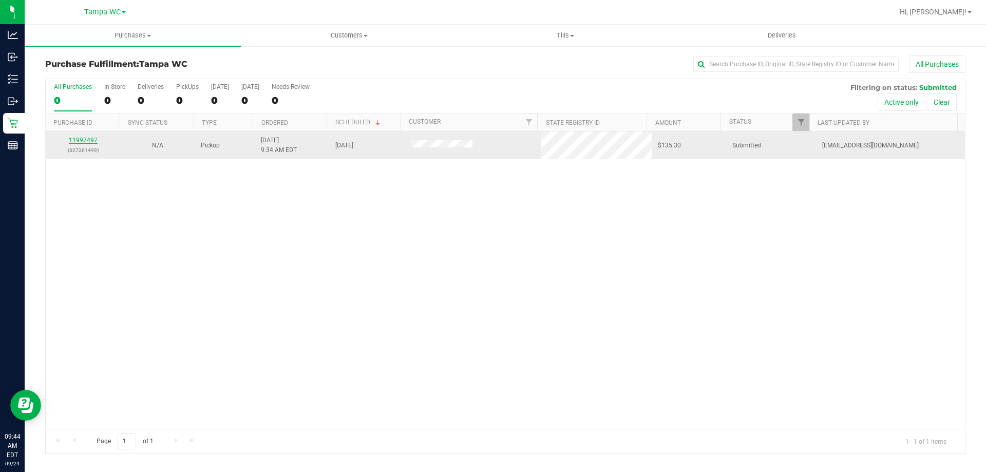
click at [89, 137] on link "11997497" at bounding box center [83, 140] width 29 height 7
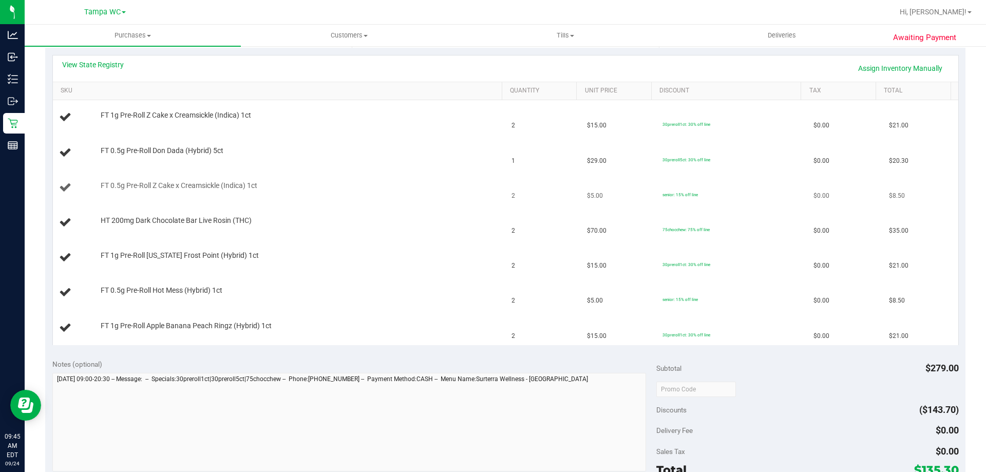
scroll to position [205, 0]
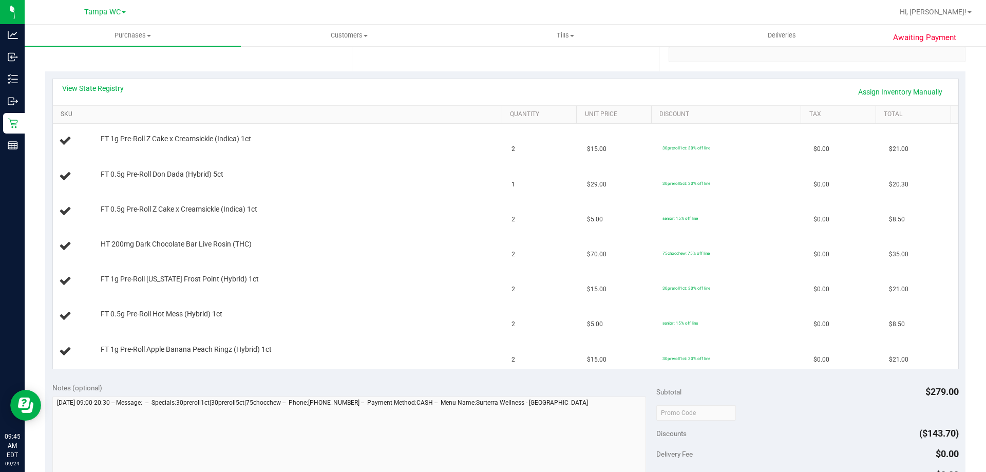
click at [157, 113] on link "SKU" at bounding box center [279, 114] width 437 height 8
click at [115, 89] on link "View State Registry" at bounding box center [93, 88] width 62 height 10
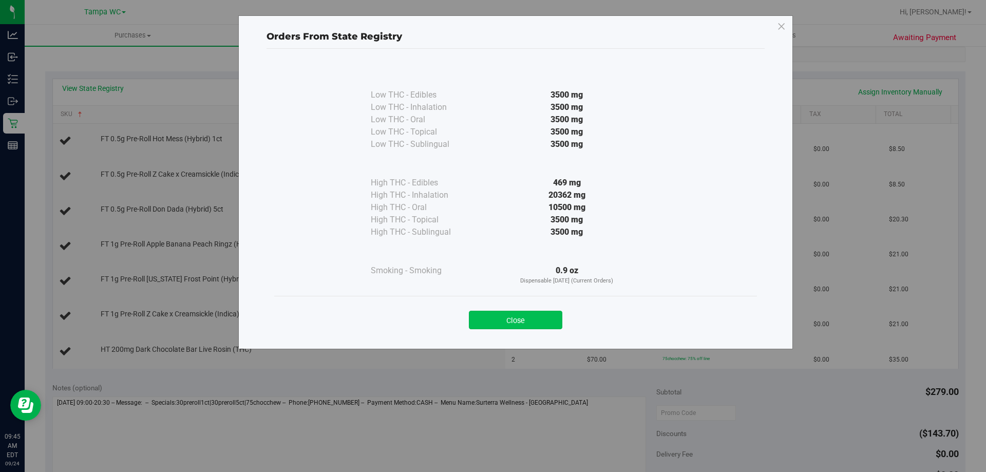
click at [509, 315] on button "Close" at bounding box center [515, 320] width 93 height 18
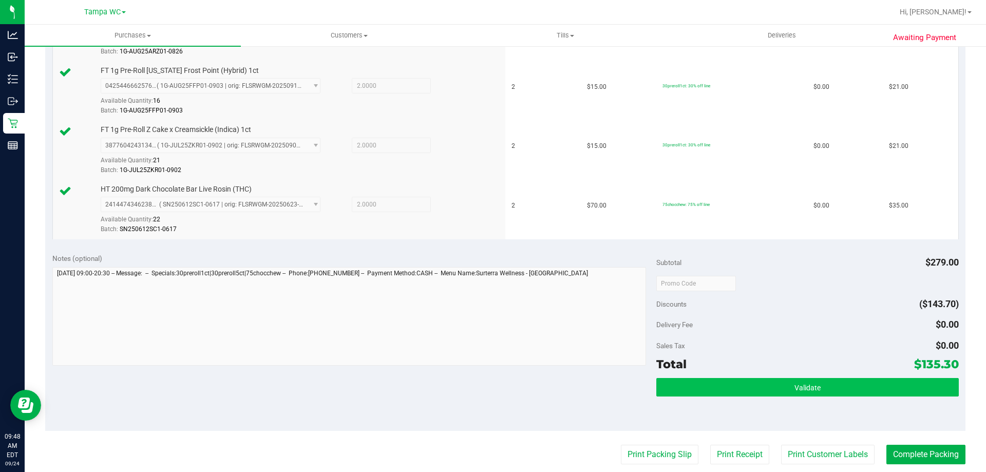
scroll to position [565, 0]
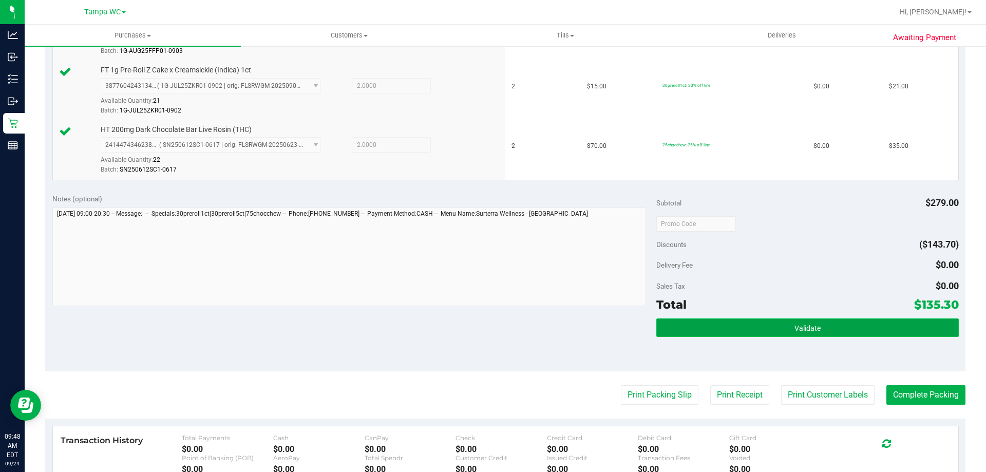
click at [802, 329] on span "Validate" at bounding box center [807, 328] width 26 height 8
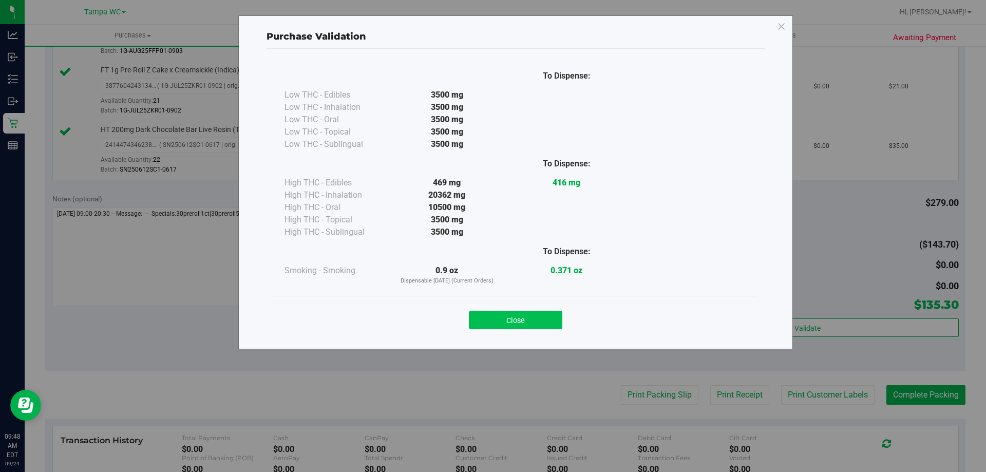
click at [525, 313] on button "Close" at bounding box center [515, 320] width 93 height 18
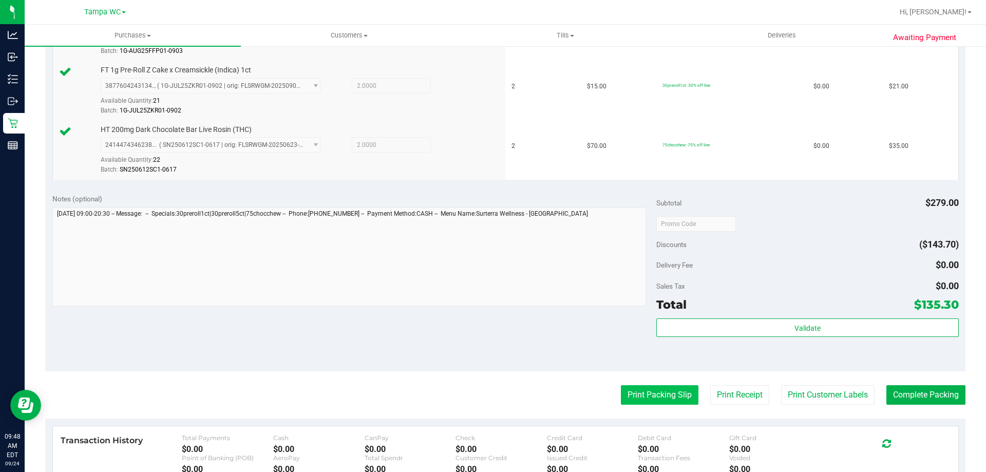
click at [648, 390] on button "Print Packing Slip" at bounding box center [660, 395] width 78 height 20
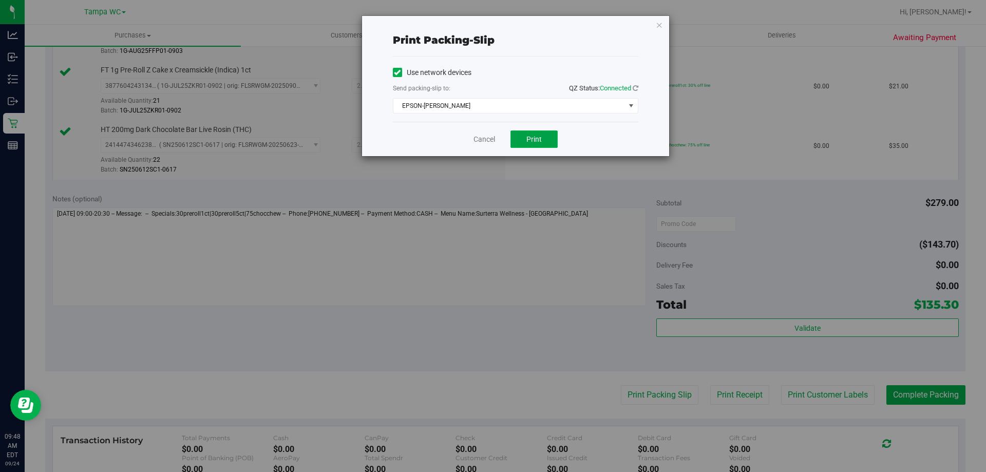
click at [522, 142] on button "Print" at bounding box center [533, 138] width 47 height 17
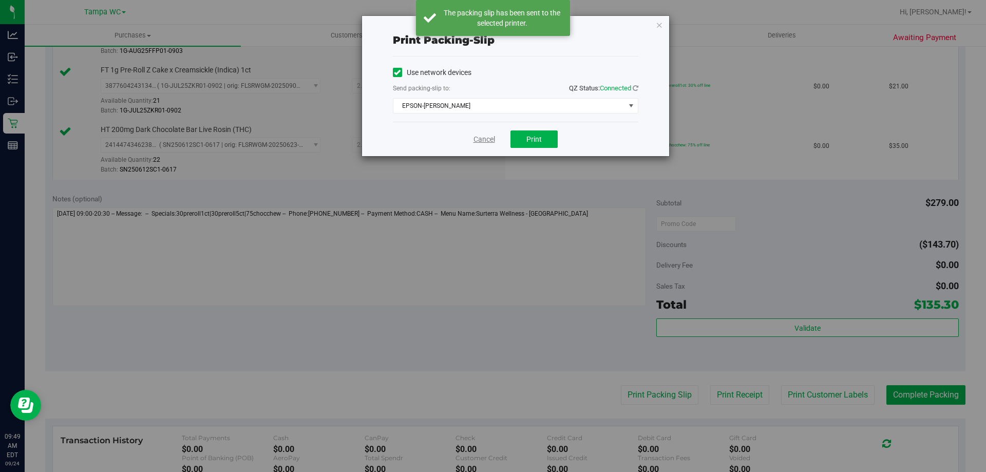
click at [481, 139] on link "Cancel" at bounding box center [484, 139] width 22 height 11
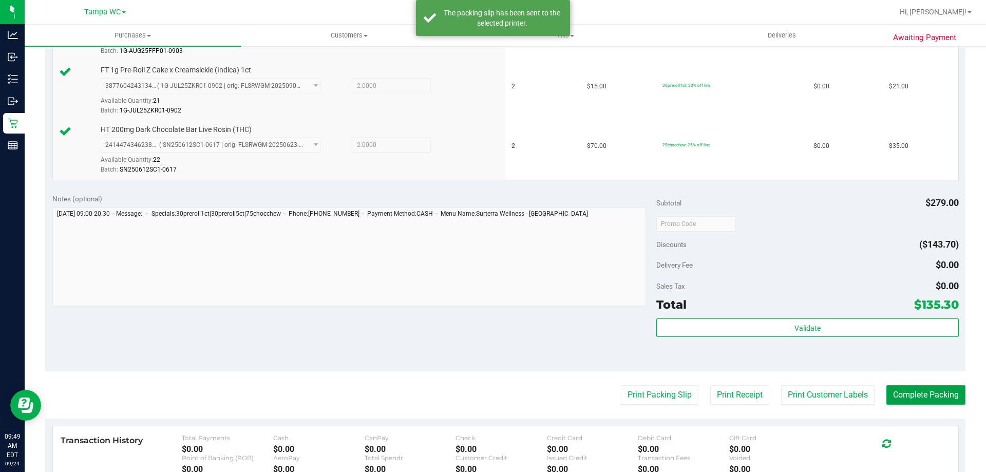
click at [949, 393] on button "Complete Packing" at bounding box center [925, 395] width 79 height 20
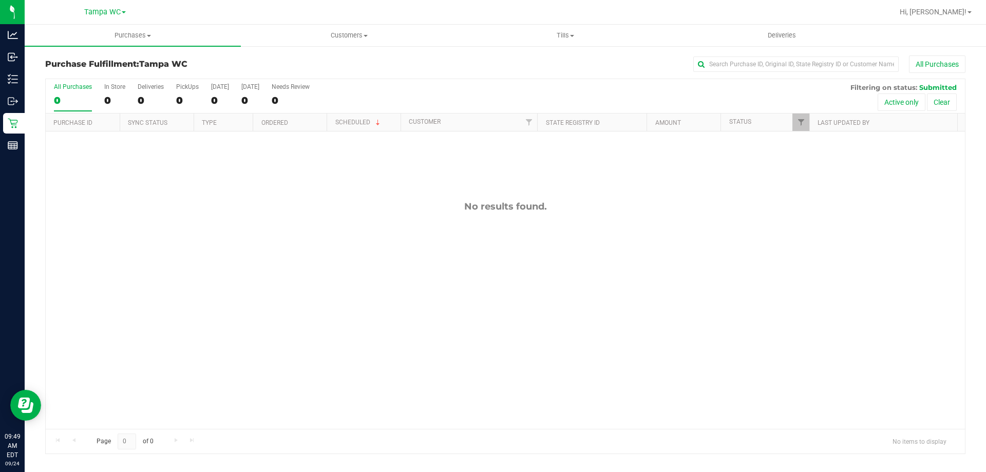
click at [60, 92] on label "All Purchases 0" at bounding box center [73, 97] width 38 height 28
click at [0, 0] on input "All Purchases 0" at bounding box center [0, 0] width 0 height 0
click at [305, 247] on div "No results found." at bounding box center [505, 314] width 919 height 366
click at [72, 92] on label "All Purchases 0" at bounding box center [73, 97] width 38 height 28
click at [0, 0] on input "All Purchases 0" at bounding box center [0, 0] width 0 height 0
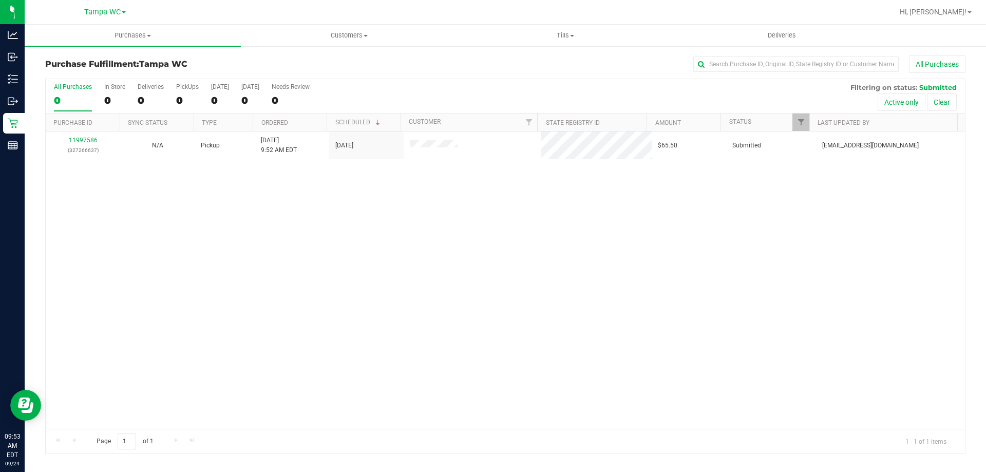
click at [58, 92] on label "All Purchases 0" at bounding box center [73, 97] width 38 height 28
click at [0, 0] on input "All Purchases 0" at bounding box center [0, 0] width 0 height 0
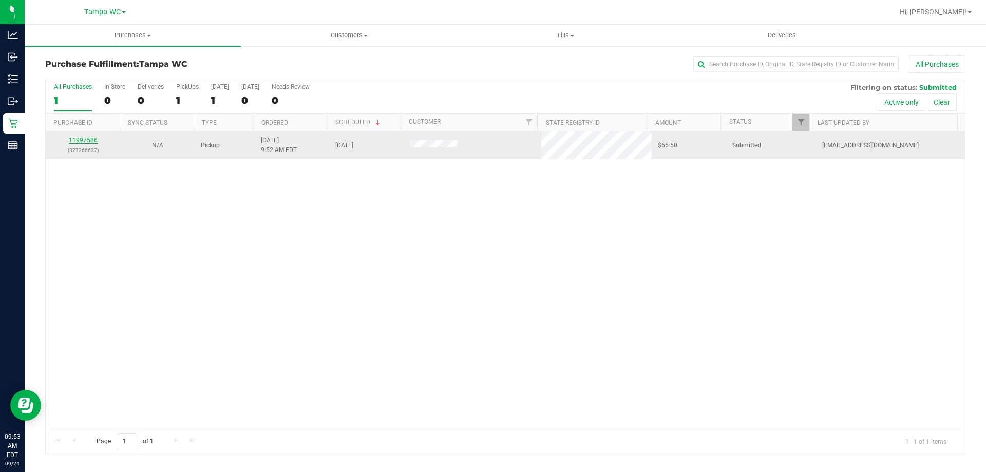
click at [75, 143] on link "11997586" at bounding box center [83, 140] width 29 height 7
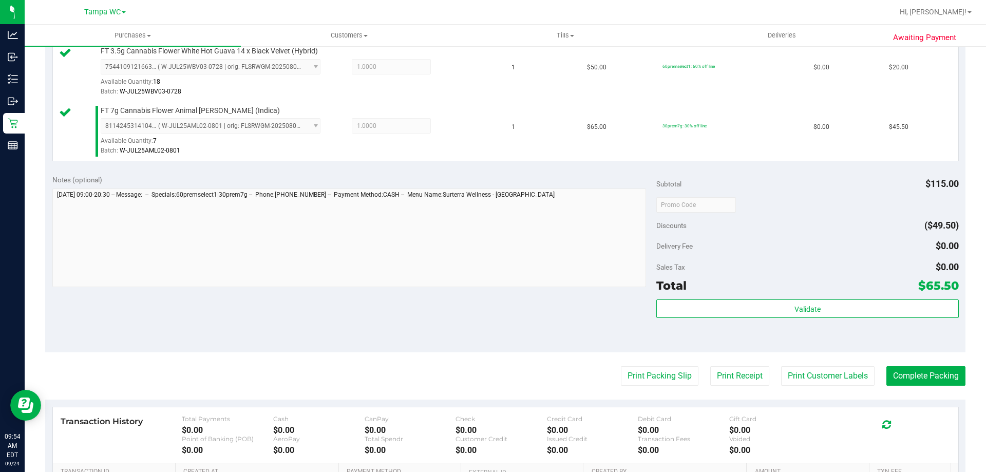
scroll to position [308, 0]
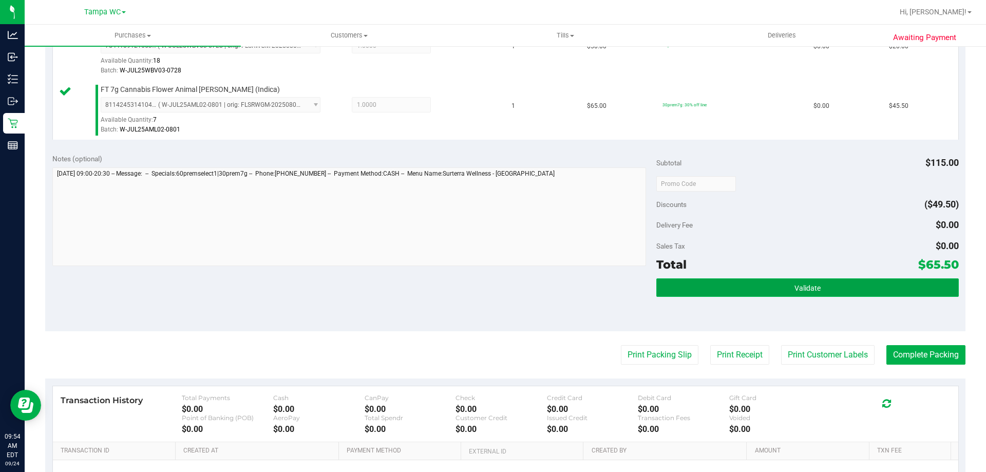
click at [779, 292] on button "Validate" at bounding box center [807, 287] width 302 height 18
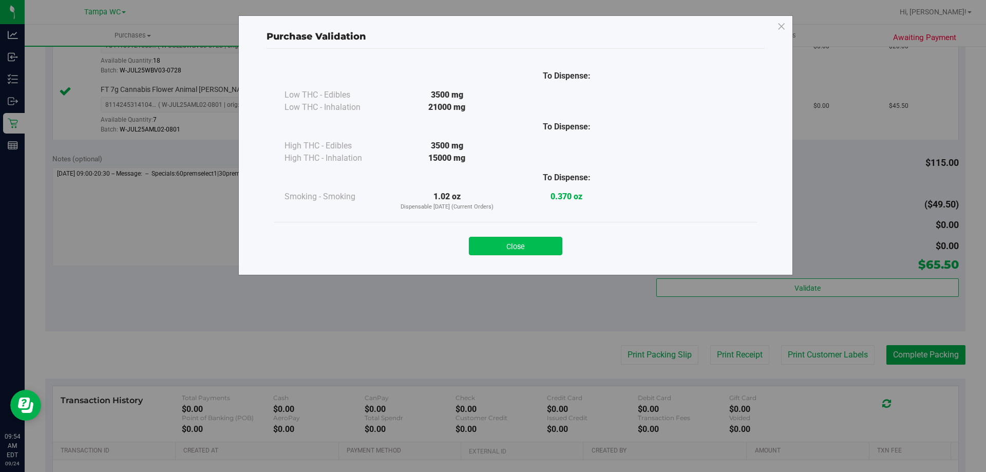
click at [513, 240] on button "Close" at bounding box center [515, 246] width 93 height 18
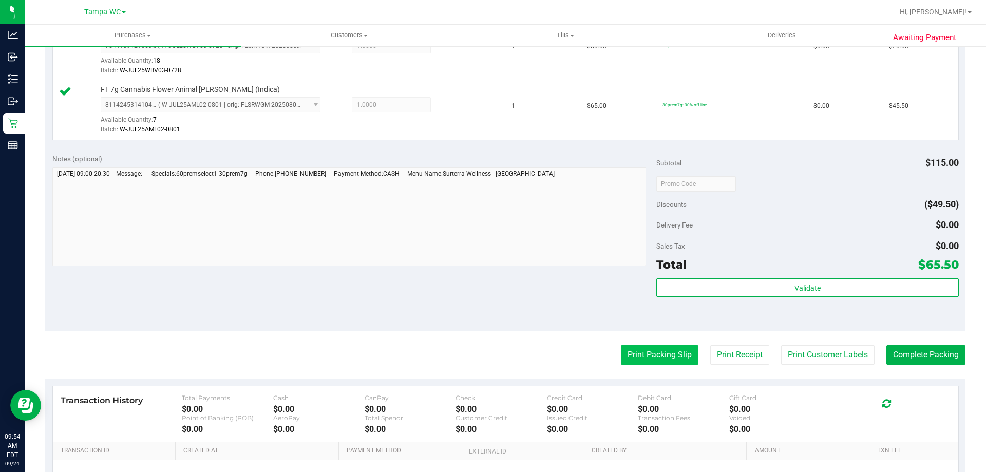
click at [642, 348] on button "Print Packing Slip" at bounding box center [660, 355] width 78 height 20
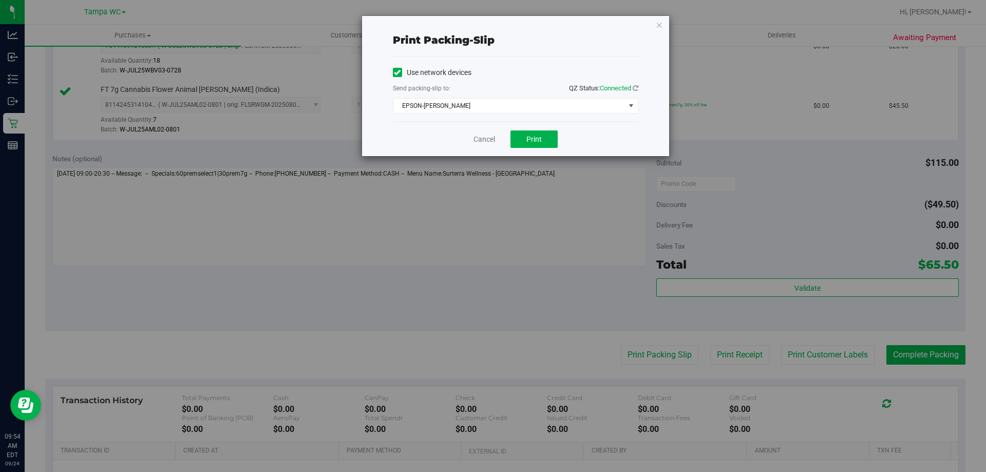
click at [539, 148] on div "Cancel Print" at bounding box center [515, 139] width 245 height 34
click at [539, 145] on button "Print" at bounding box center [533, 138] width 47 height 17
click at [489, 138] on link "Cancel" at bounding box center [484, 139] width 22 height 11
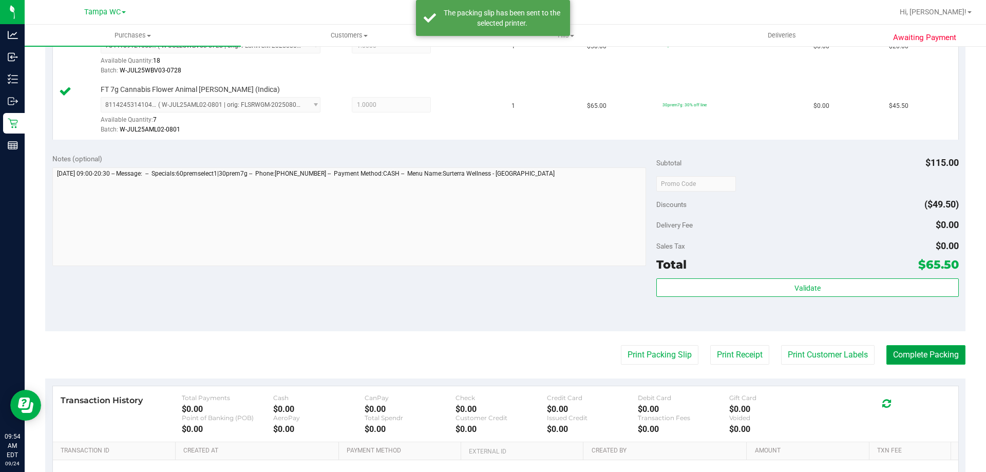
click at [920, 347] on button "Complete Packing" at bounding box center [925, 355] width 79 height 20
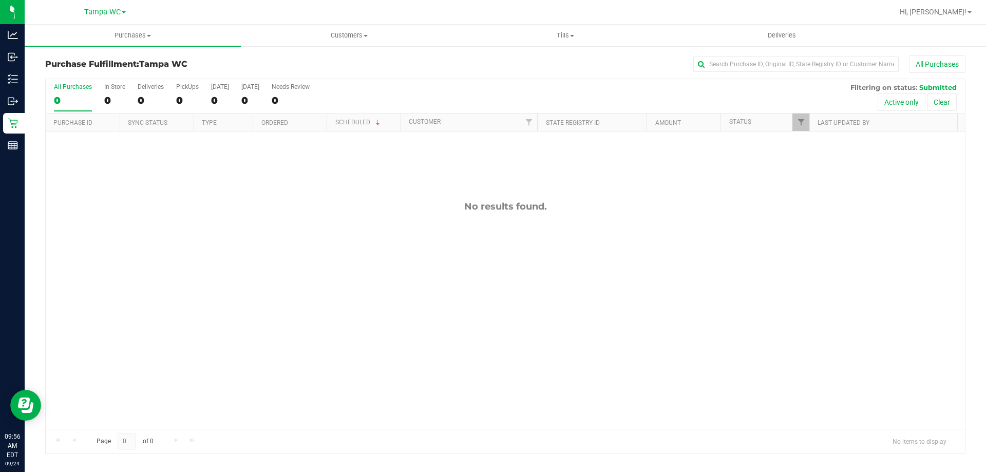
click at [69, 89] on div "All Purchases" at bounding box center [73, 86] width 38 height 7
click at [0, 0] on input "All Purchases 0" at bounding box center [0, 0] width 0 height 0
click at [78, 95] on div "0" at bounding box center [73, 100] width 38 height 12
click at [0, 0] on input "All Purchases 0" at bounding box center [0, 0] width 0 height 0
click at [80, 100] on div "0" at bounding box center [73, 100] width 38 height 12
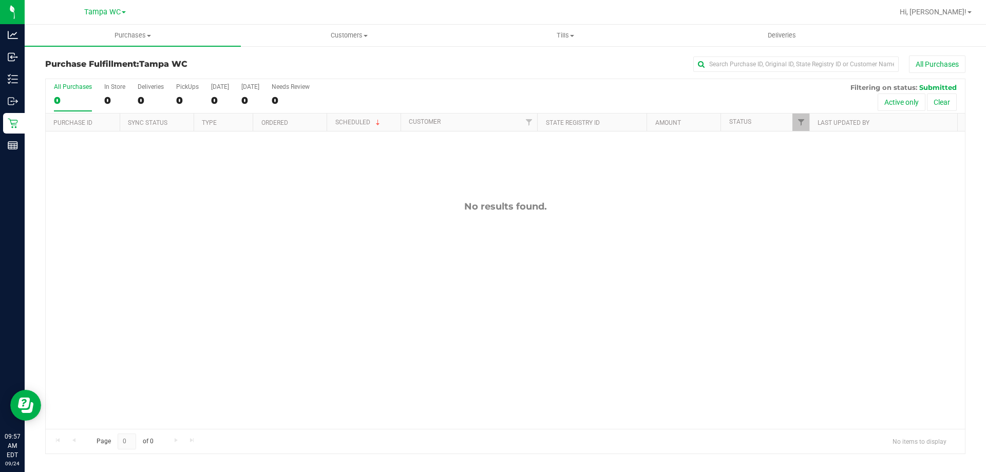
click at [0, 0] on input "All Purchases 0" at bounding box center [0, 0] width 0 height 0
click at [74, 89] on div "All Purchases" at bounding box center [73, 86] width 38 height 7
click at [0, 0] on input "All Purchases 0" at bounding box center [0, 0] width 0 height 0
click at [76, 89] on div "All Purchases" at bounding box center [73, 86] width 38 height 7
click at [0, 0] on input "All Purchases 0" at bounding box center [0, 0] width 0 height 0
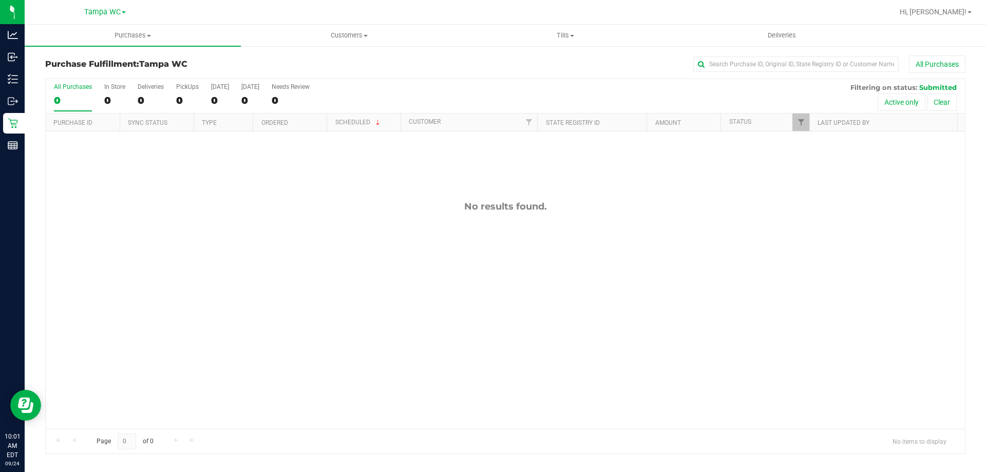
click at [75, 93] on label "All Purchases 0" at bounding box center [73, 97] width 38 height 28
click at [0, 0] on input "All Purchases 0" at bounding box center [0, 0] width 0 height 0
click at [82, 94] on div "0" at bounding box center [73, 100] width 38 height 12
click at [0, 0] on input "All Purchases 0" at bounding box center [0, 0] width 0 height 0
click at [83, 100] on div "0" at bounding box center [73, 100] width 38 height 12
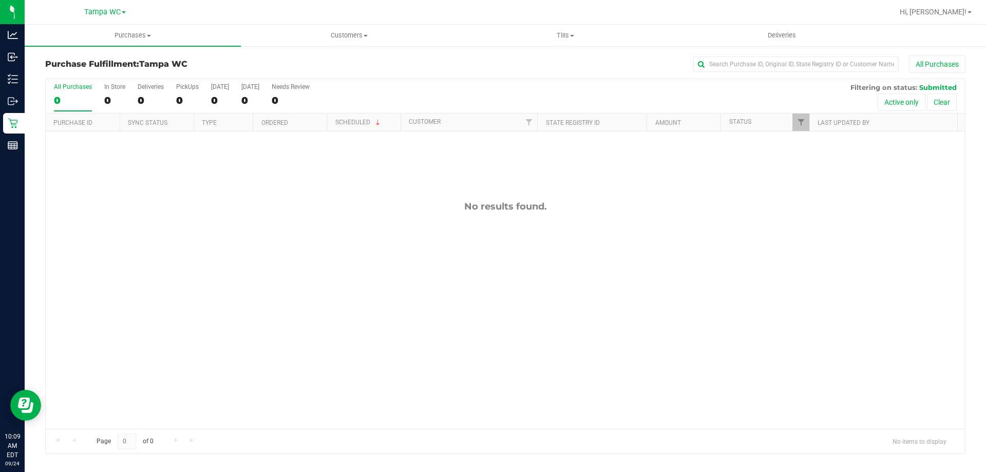
click at [0, 0] on input "All Purchases 0" at bounding box center [0, 0] width 0 height 0
click at [72, 95] on div "0" at bounding box center [73, 100] width 38 height 12
click at [0, 0] on input "All Purchases 0" at bounding box center [0, 0] width 0 height 0
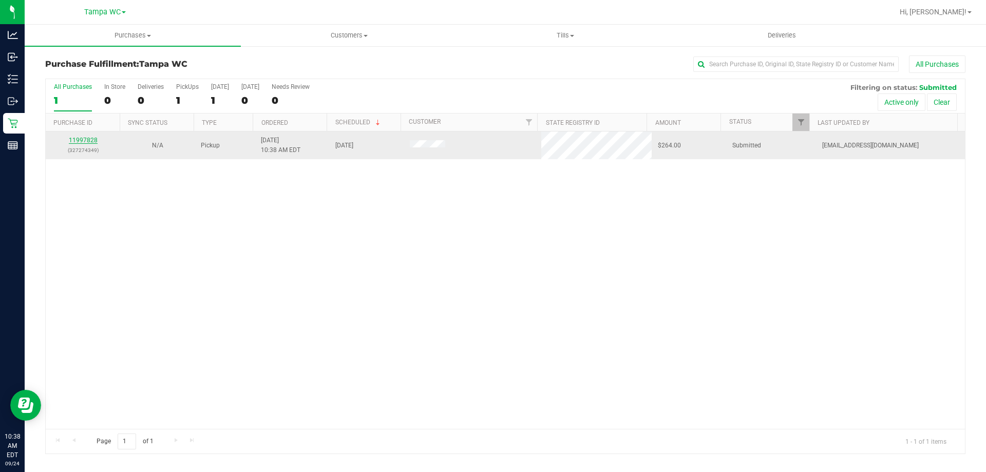
click at [74, 142] on link "11997828" at bounding box center [83, 140] width 29 height 7
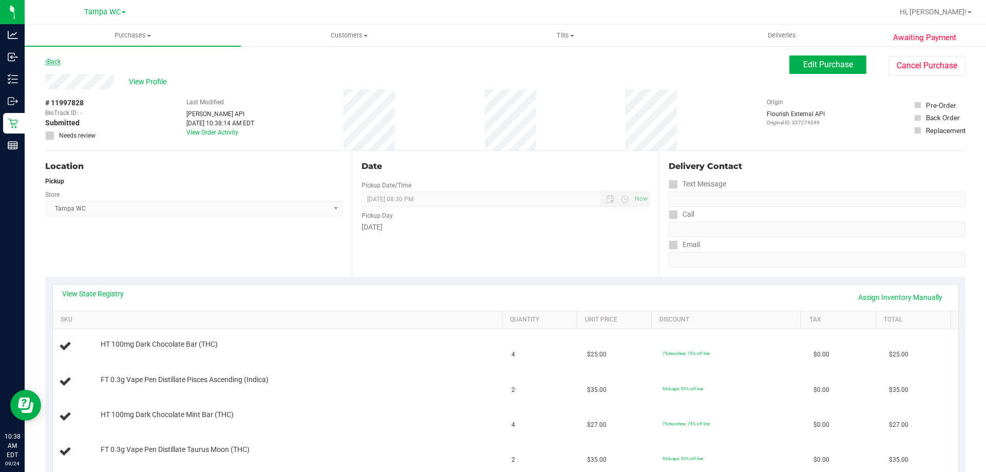
click at [55, 59] on link "Back" at bounding box center [52, 61] width 15 height 7
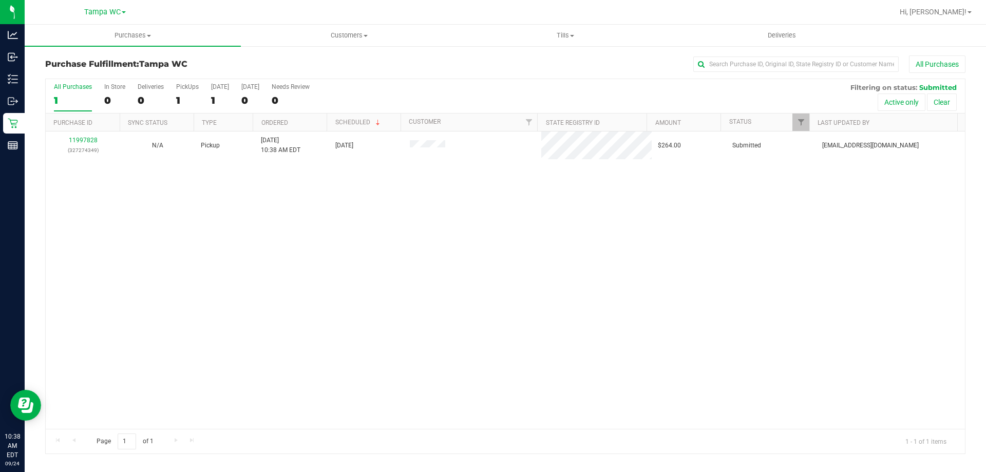
click at [432, 85] on div "All Purchases 1 In Store 0 Deliveries 0 PickUps 1 Today 1 Tomorrow 0 Needs Revi…" at bounding box center [505, 83] width 919 height 8
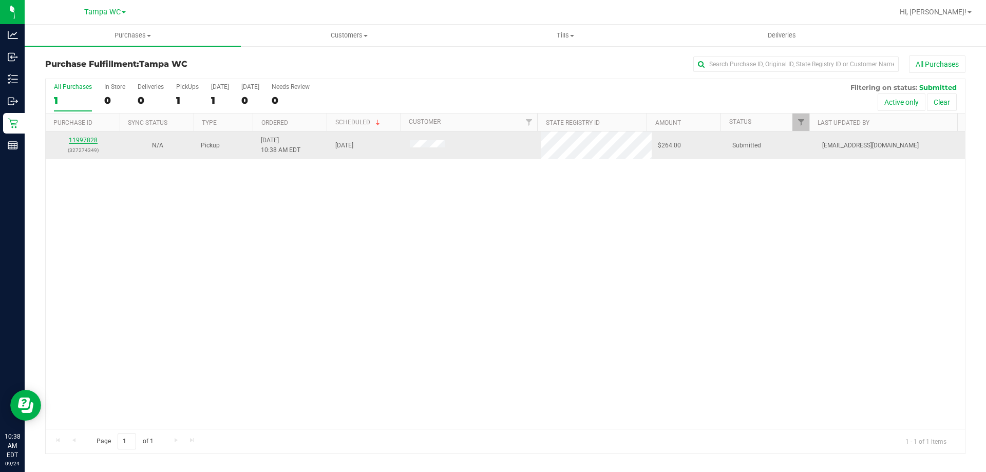
click at [91, 139] on link "11997828" at bounding box center [83, 140] width 29 height 7
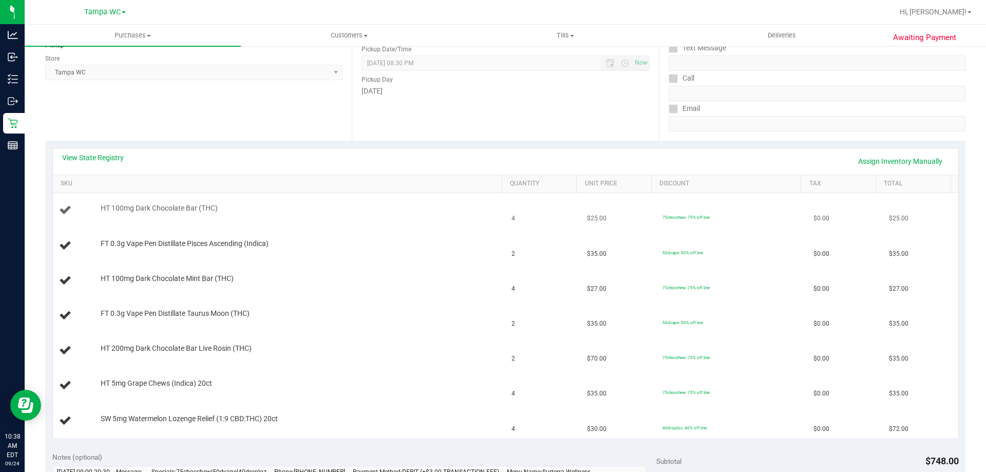
scroll to position [154, 0]
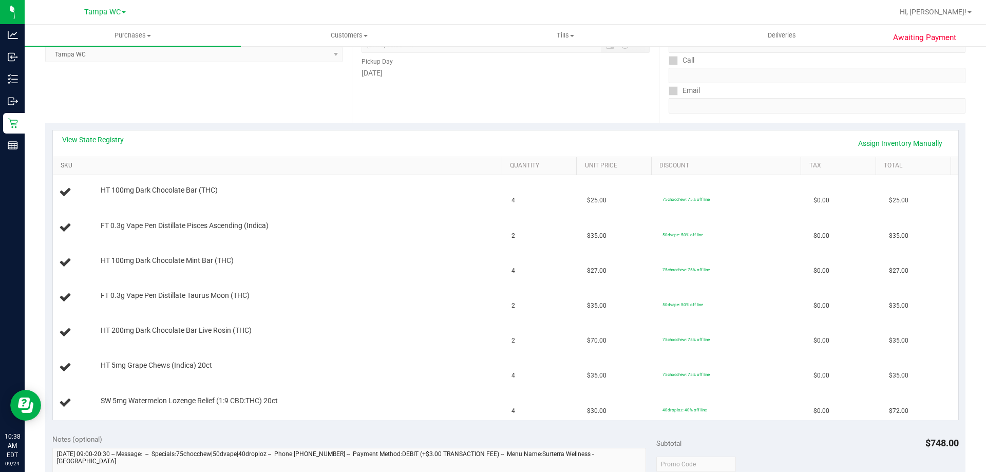
click at [256, 163] on link "SKU" at bounding box center [279, 166] width 437 height 8
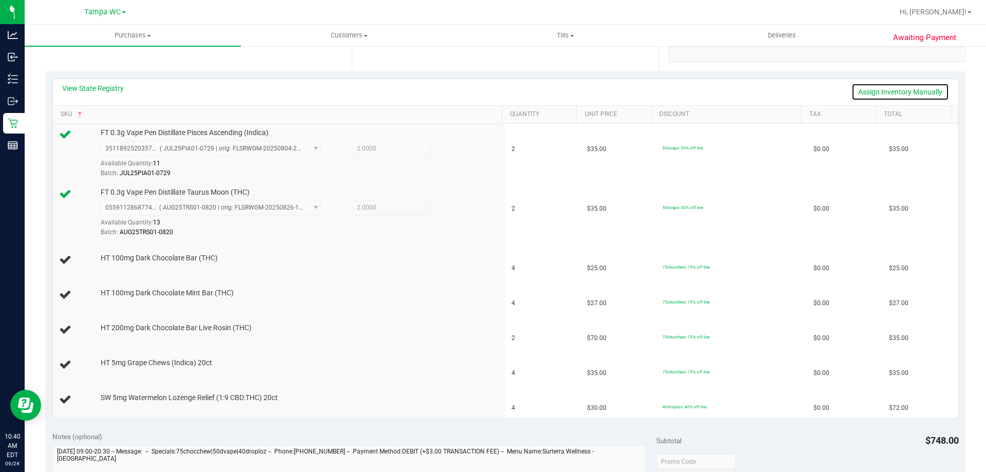
click at [892, 88] on link "Assign Inventory Manually" at bounding box center [900, 91] width 98 height 17
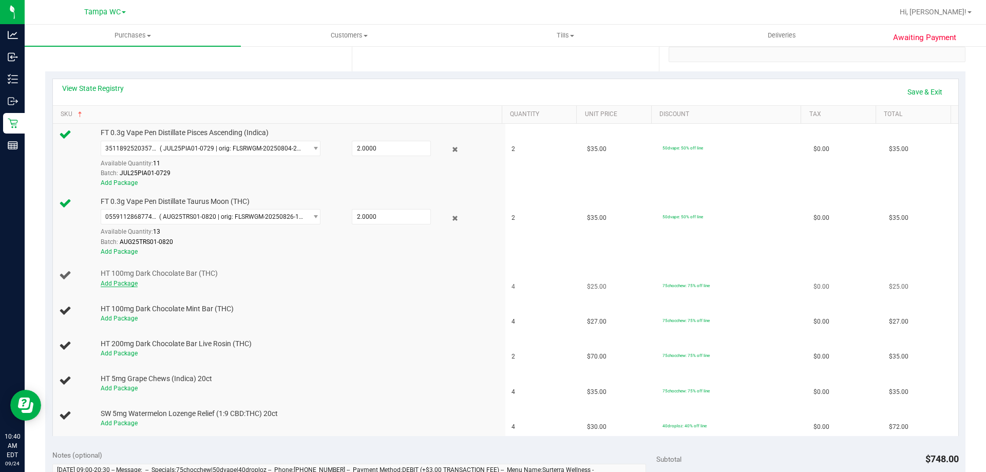
click at [125, 283] on link "Add Package" at bounding box center [119, 283] width 37 height 7
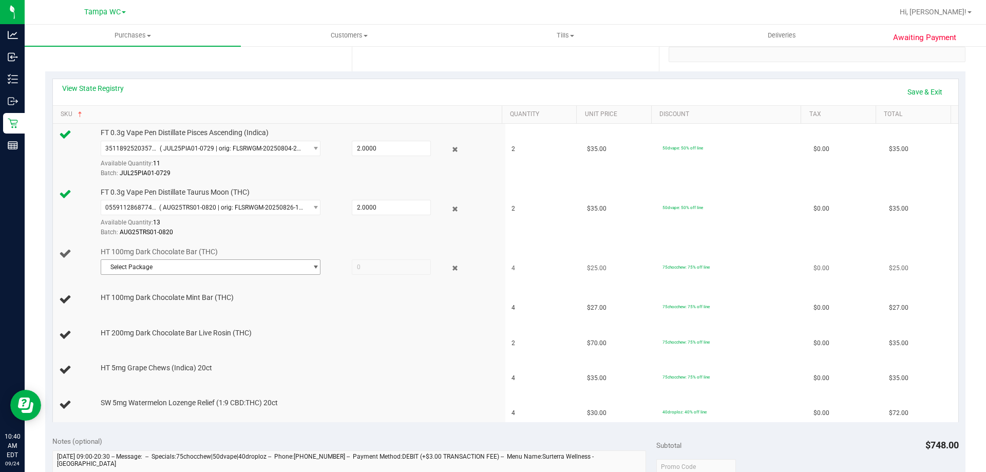
click at [194, 270] on span "Select Package" at bounding box center [204, 267] width 206 height 14
click at [182, 303] on li "6304409914313778 ( SN250721DC1-0728 | orig: FLSRWGM-20250804-1552 )" at bounding box center [208, 309] width 215 height 14
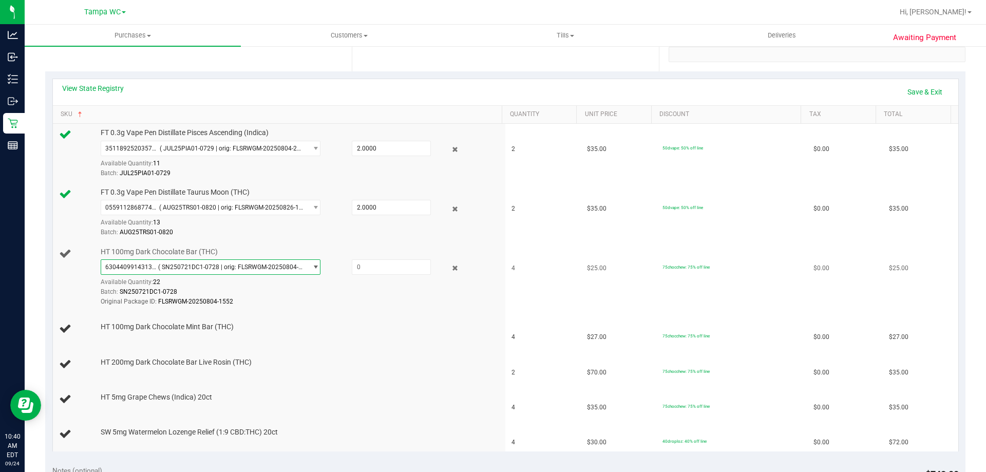
click at [344, 273] on div at bounding box center [381, 266] width 99 height 15
click at [354, 269] on span at bounding box center [391, 266] width 79 height 15
type input "4"
type input "4.0000"
click at [314, 320] on td "HT 100mg Dark Chocolate Mint Bar (THC)" at bounding box center [279, 329] width 453 height 35
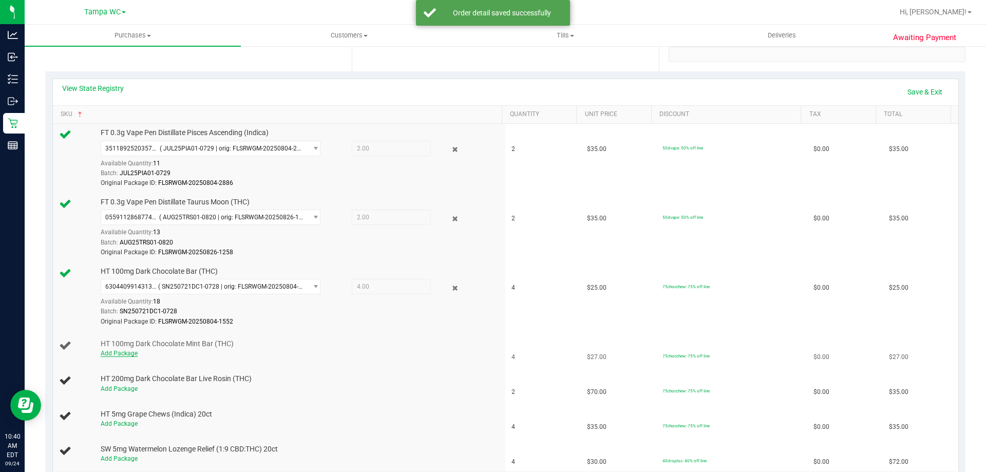
click at [104, 351] on link "Add Package" at bounding box center [119, 353] width 37 height 7
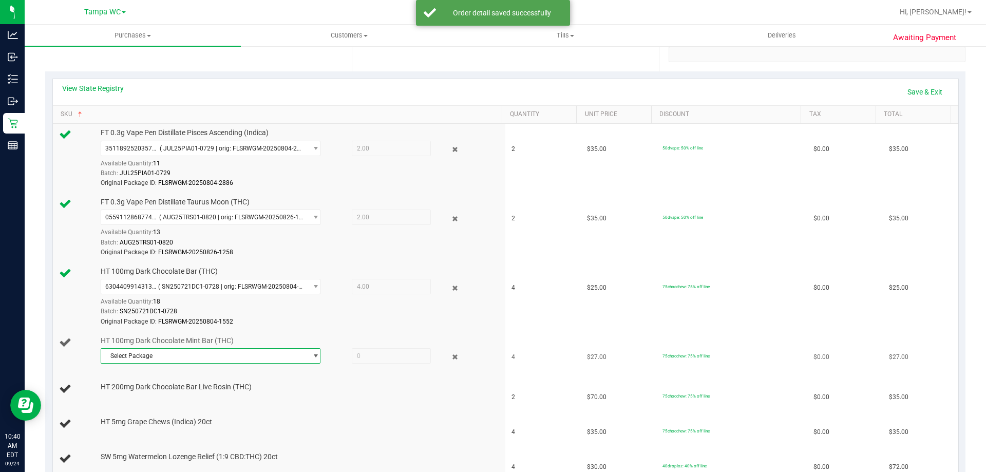
click at [213, 353] on span "Select Package" at bounding box center [204, 356] width 206 height 14
click at [198, 401] on span "( SN250804PC1-0806 | orig: FLSRWGM-20250812-1042 )" at bounding box center [245, 398] width 158 height 7
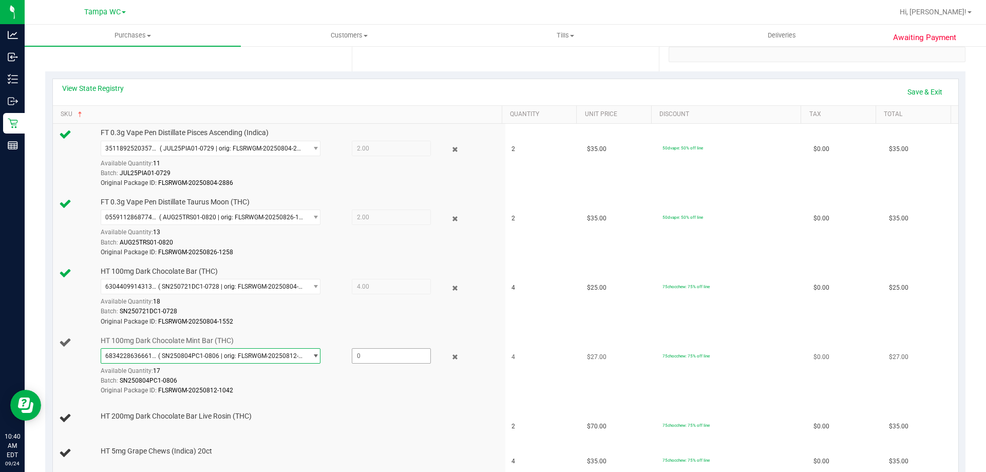
click at [370, 363] on span at bounding box center [391, 355] width 79 height 15
click at [372, 358] on span at bounding box center [391, 355] width 79 height 15
type input "4"
type input "4.0000"
click at [365, 394] on div "Original Package ID: FLSRWGM-20250812-1042" at bounding box center [299, 390] width 396 height 10
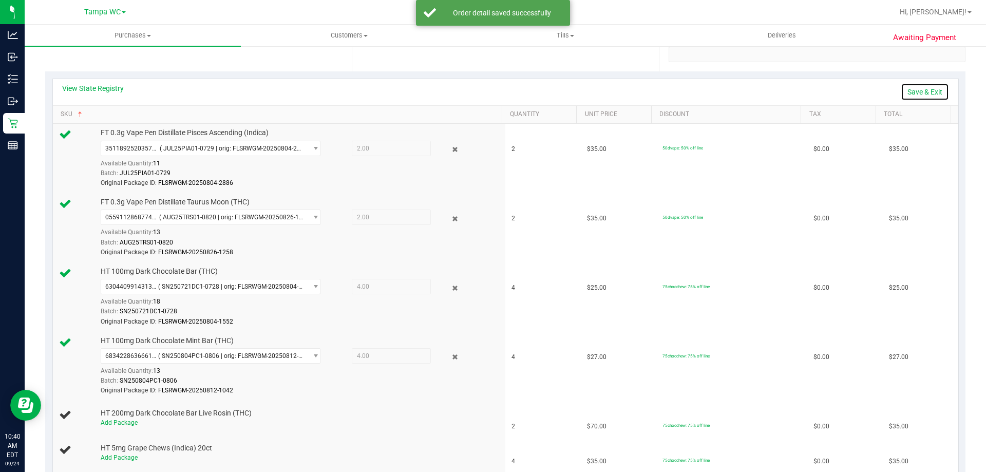
click at [918, 93] on link "Save & Exit" at bounding box center [924, 91] width 48 height 17
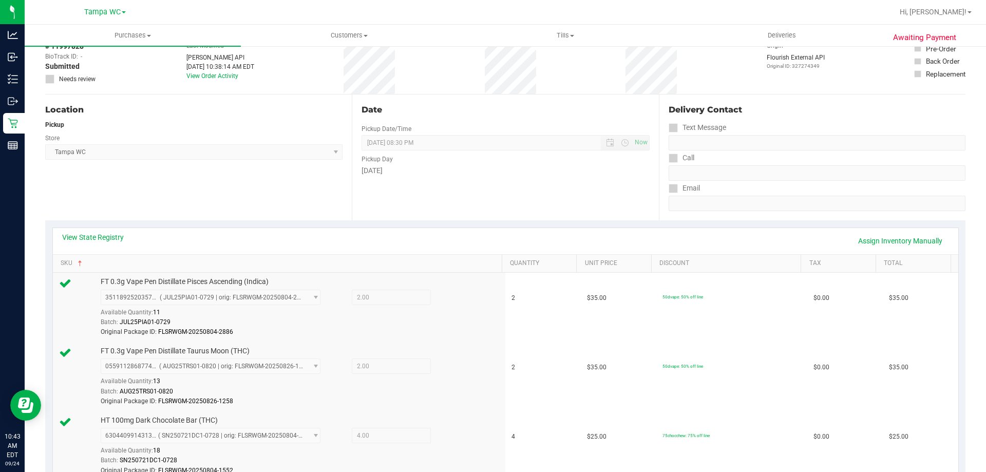
scroll to position [51, 0]
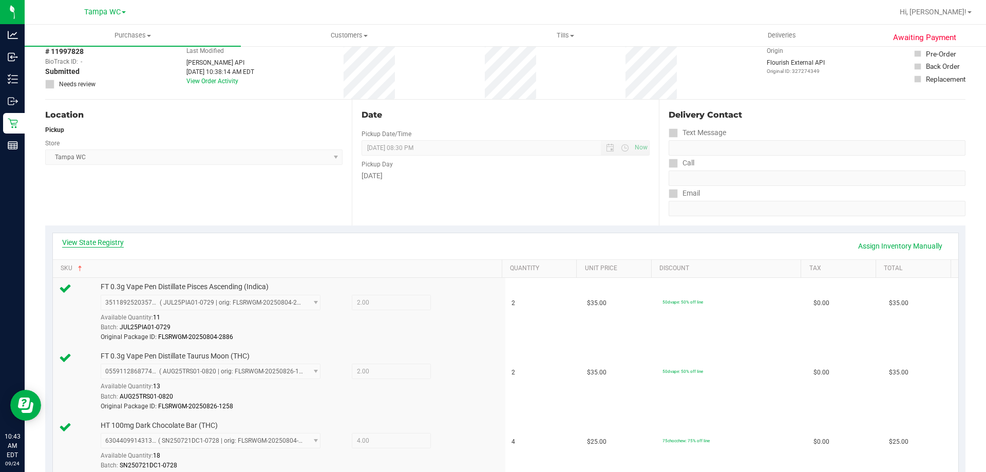
click at [101, 238] on link "View State Registry" at bounding box center [93, 242] width 62 height 10
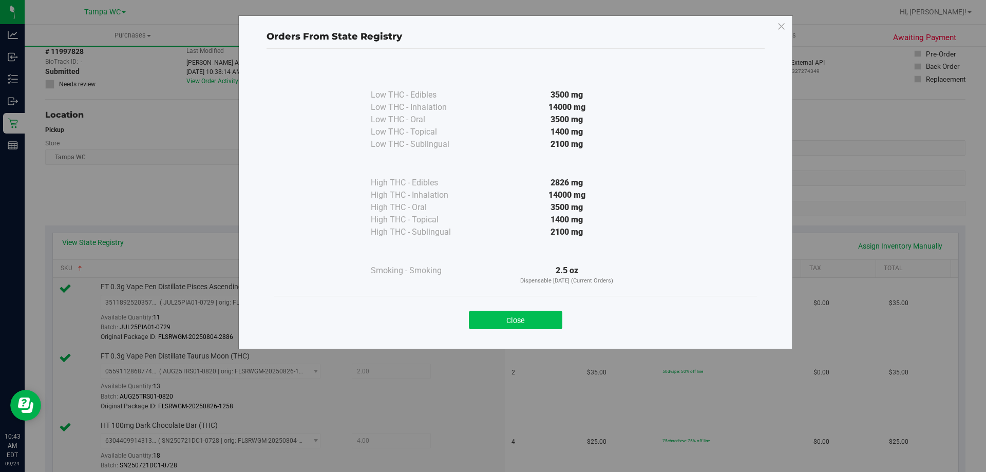
click at [545, 323] on button "Close" at bounding box center [515, 320] width 93 height 18
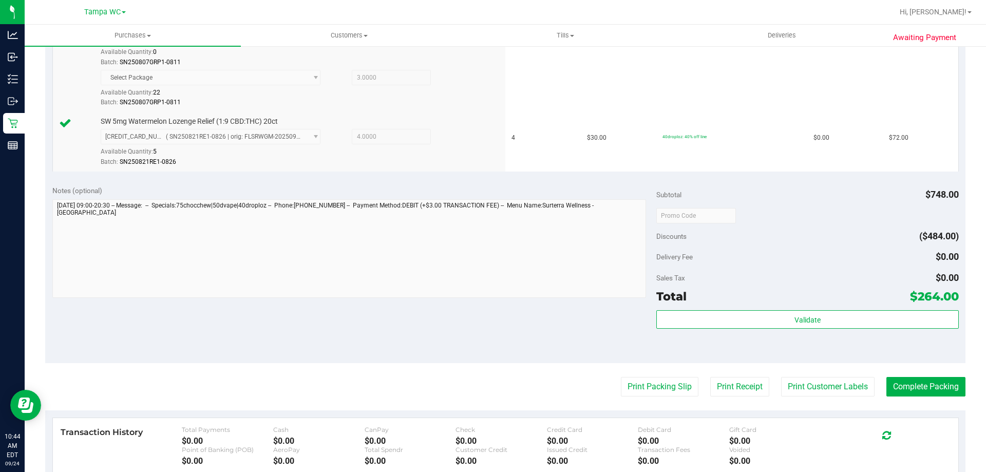
scroll to position [667, 0]
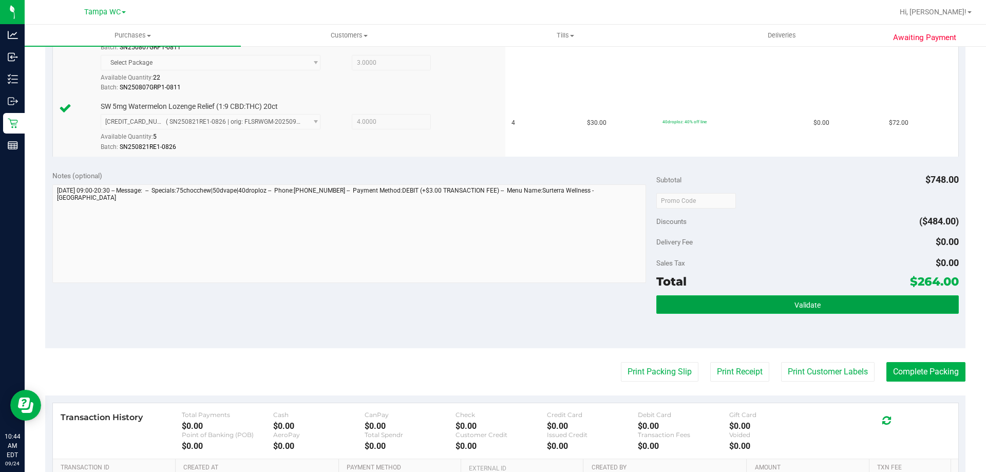
click at [808, 301] on span "Validate" at bounding box center [807, 305] width 26 height 8
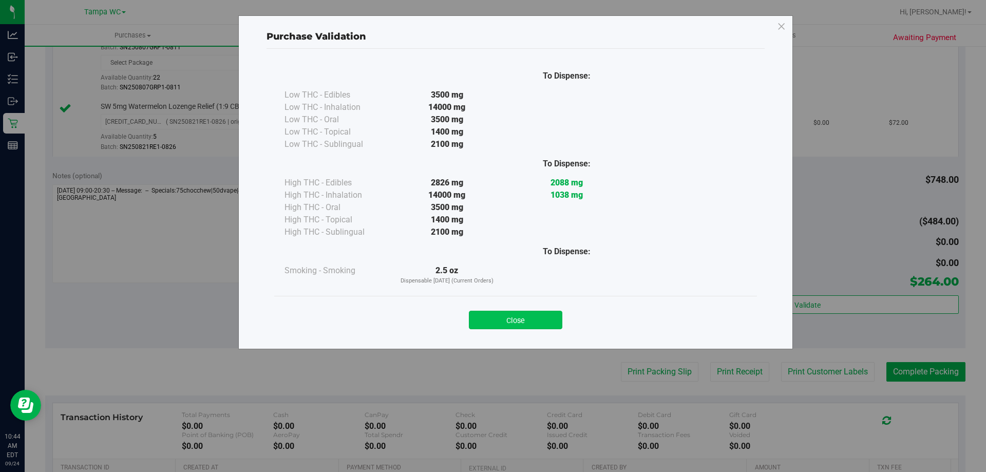
click at [537, 319] on button "Close" at bounding box center [515, 320] width 93 height 18
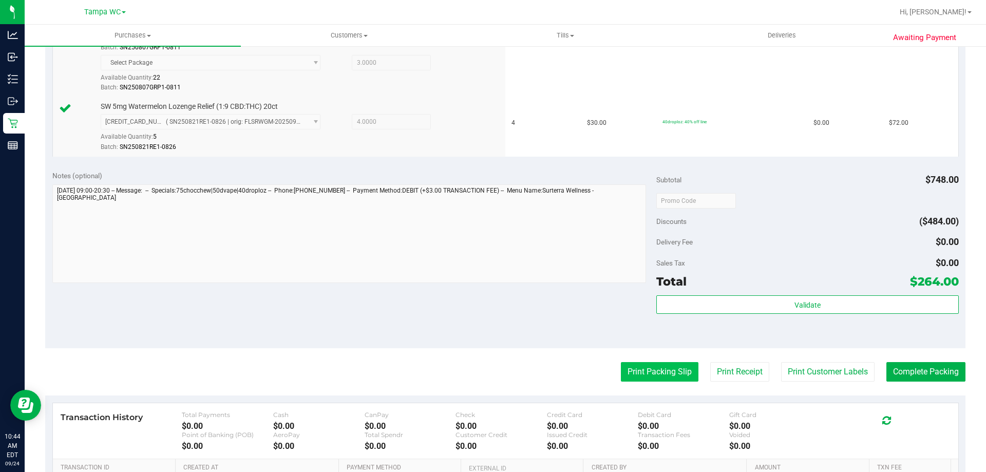
click at [654, 380] on button "Print Packing Slip" at bounding box center [660, 372] width 78 height 20
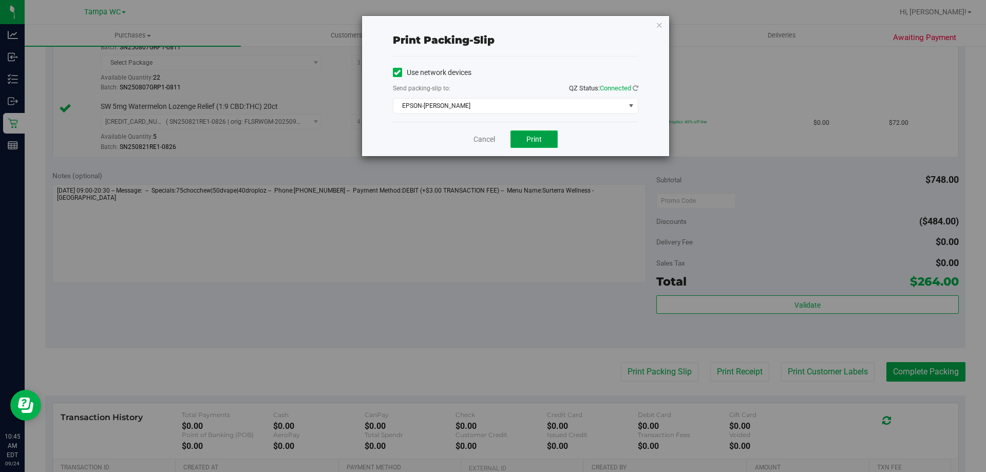
click at [535, 140] on span "Print" at bounding box center [533, 139] width 15 height 8
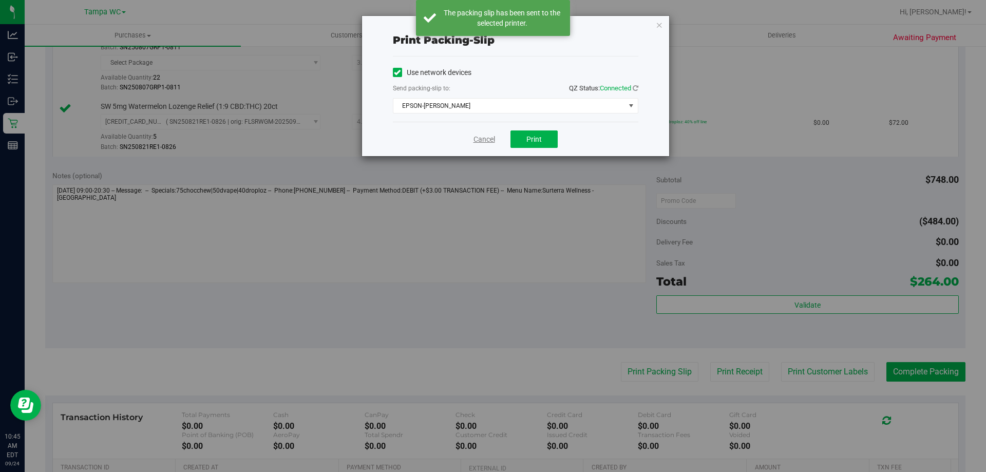
click at [486, 139] on link "Cancel" at bounding box center [484, 139] width 22 height 11
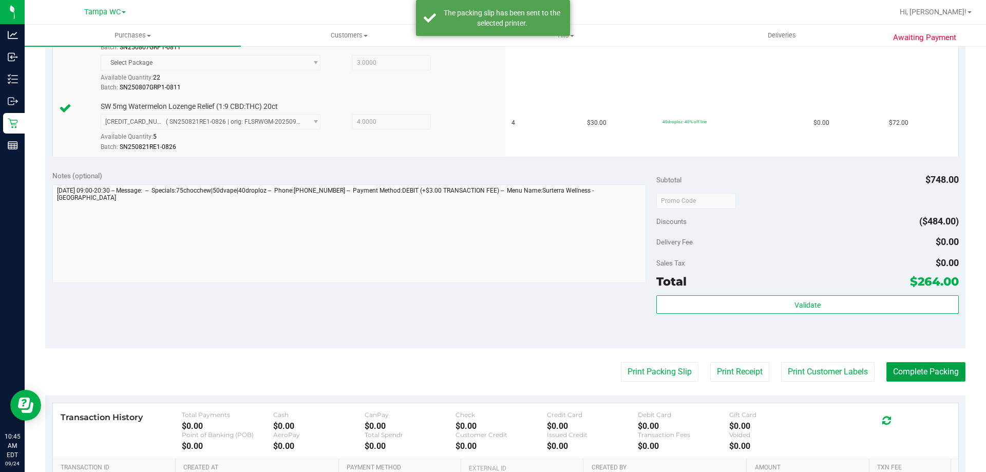
click at [929, 370] on button "Complete Packing" at bounding box center [925, 372] width 79 height 20
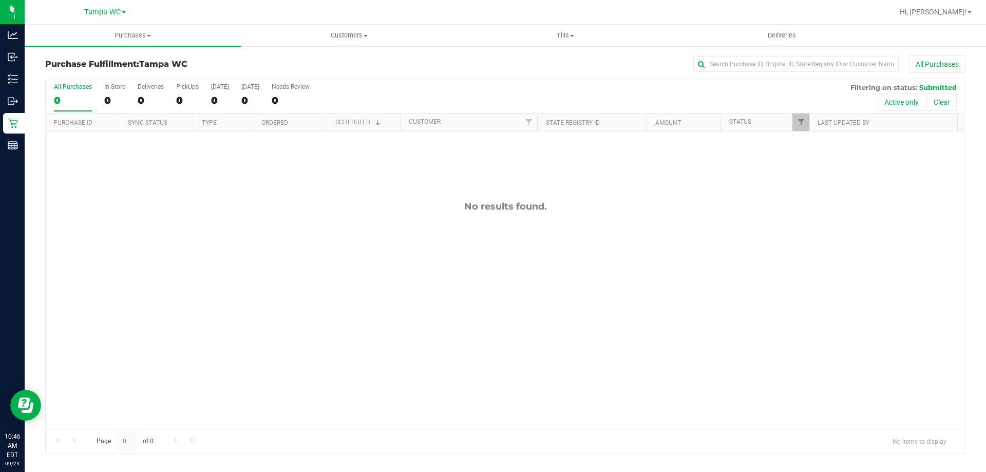
click at [90, 99] on div "0" at bounding box center [73, 100] width 38 height 12
click at [0, 0] on input "All Purchases 0" at bounding box center [0, 0] width 0 height 0
click at [87, 100] on div "0" at bounding box center [73, 100] width 38 height 12
click at [0, 0] on input "All Purchases 0" at bounding box center [0, 0] width 0 height 0
click at [76, 97] on div "0" at bounding box center [73, 100] width 38 height 12
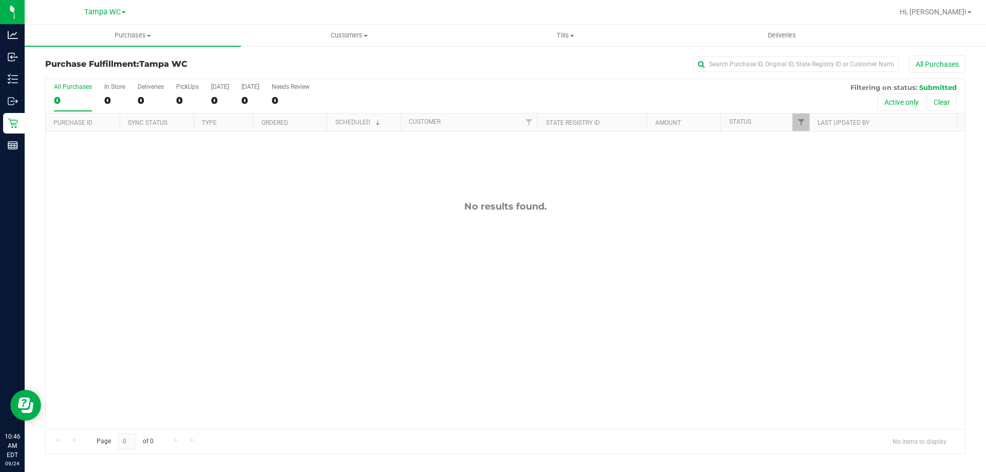
click at [0, 0] on input "All Purchases 0" at bounding box center [0, 0] width 0 height 0
click at [80, 101] on div "0" at bounding box center [73, 100] width 38 height 12
click at [0, 0] on input "All Purchases 0" at bounding box center [0, 0] width 0 height 0
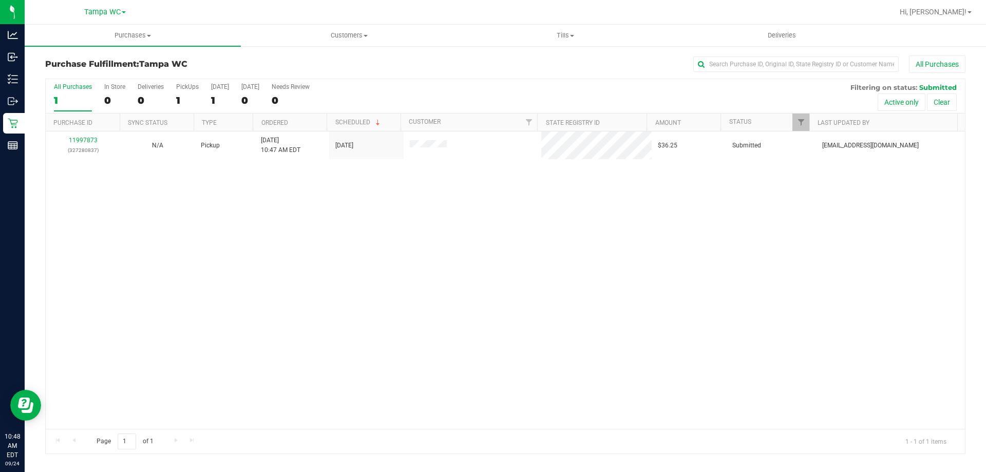
click at [73, 86] on div "All Purchases" at bounding box center [73, 86] width 38 height 7
click at [0, 0] on input "All Purchases 1" at bounding box center [0, 0] width 0 height 0
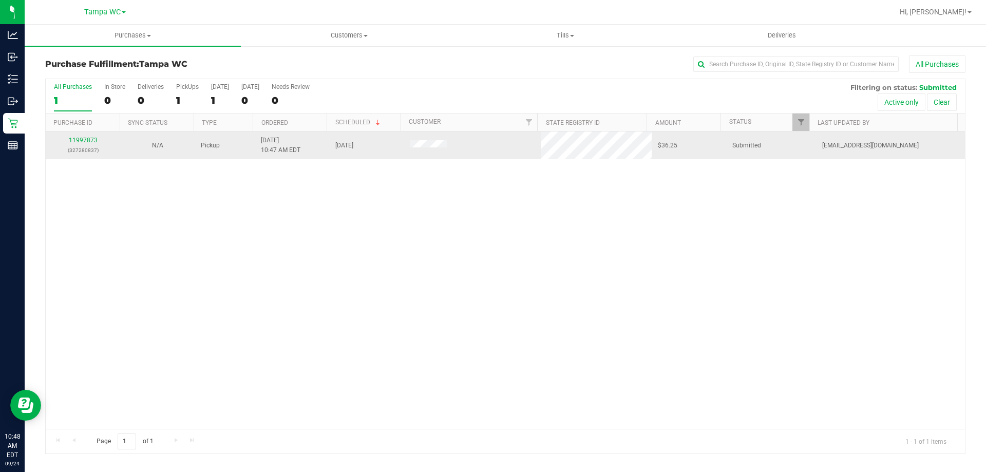
click at [99, 141] on div "11997873 (327280837)" at bounding box center [83, 146] width 62 height 20
click at [94, 140] on link "11997873" at bounding box center [83, 140] width 29 height 7
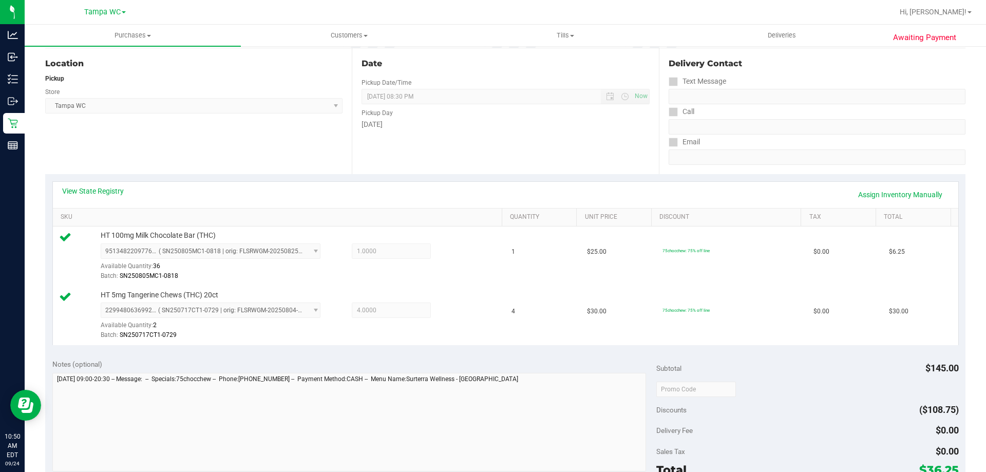
scroll to position [257, 0]
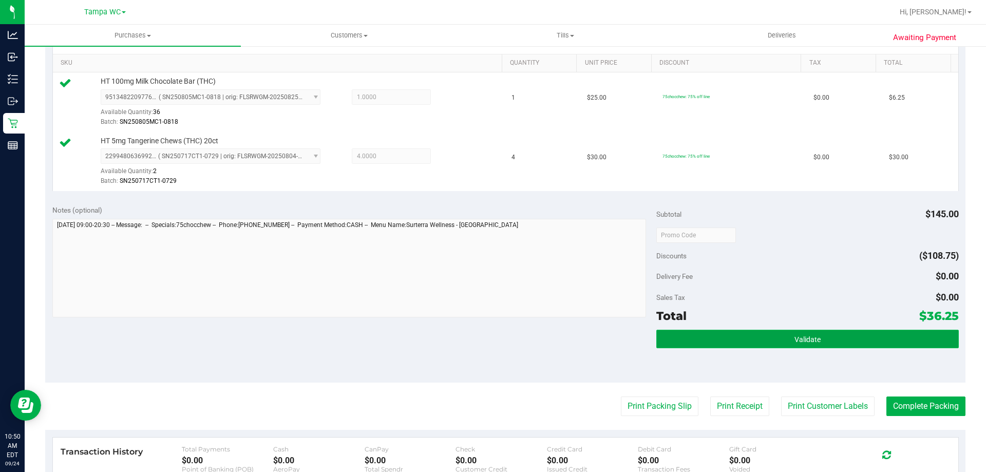
click at [804, 341] on span "Validate" at bounding box center [807, 339] width 26 height 8
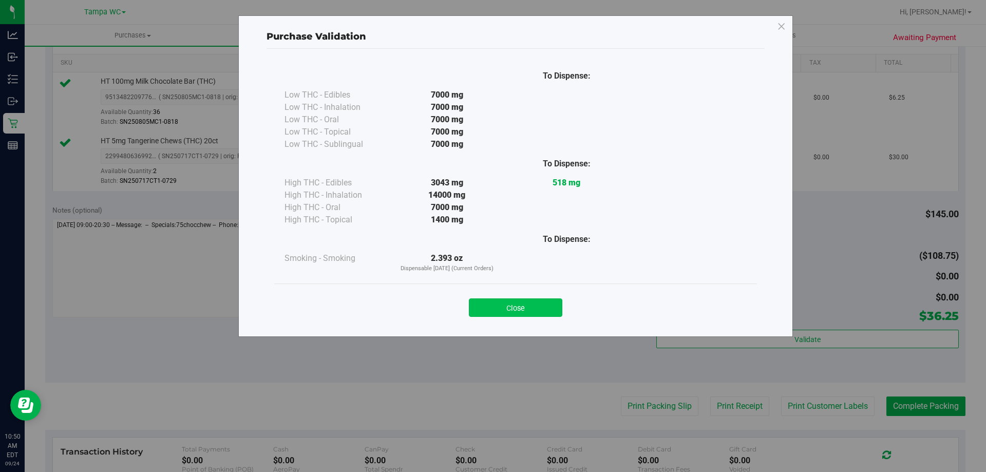
click at [517, 314] on button "Close" at bounding box center [515, 307] width 93 height 18
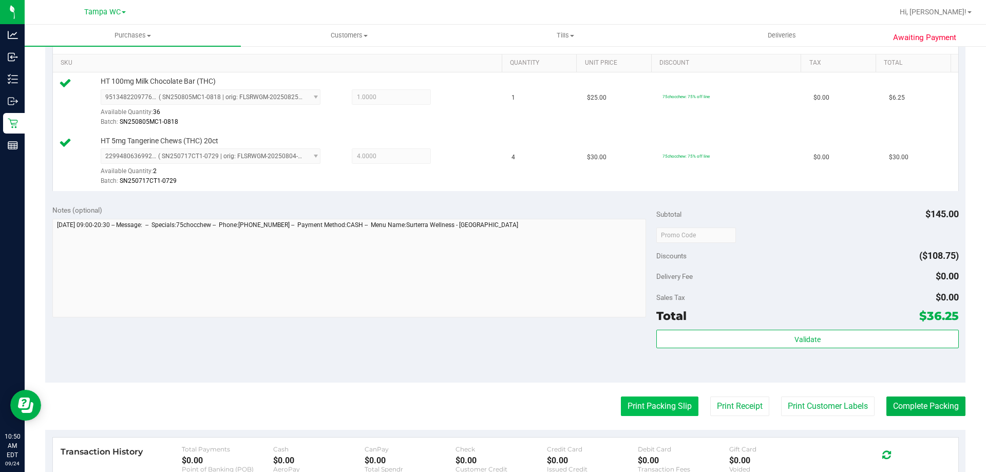
click at [649, 409] on button "Print Packing Slip" at bounding box center [660, 406] width 78 height 20
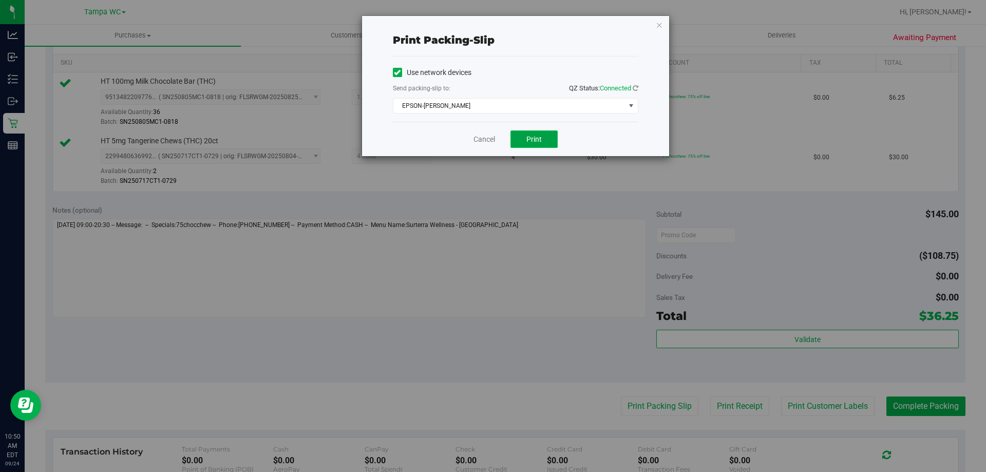
click at [528, 141] on span "Print" at bounding box center [533, 139] width 15 height 8
click at [481, 157] on div "Print packing-slip Use network devices Send packing-slip to: QZ Status: Connect…" at bounding box center [496, 236] width 993 height 472
click at [481, 140] on link "Cancel" at bounding box center [484, 139] width 22 height 11
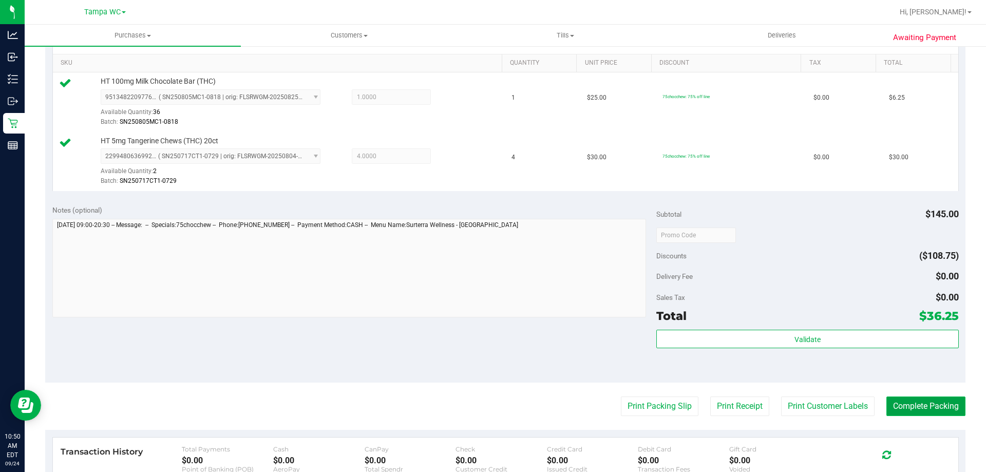
click at [912, 413] on button "Complete Packing" at bounding box center [925, 406] width 79 height 20
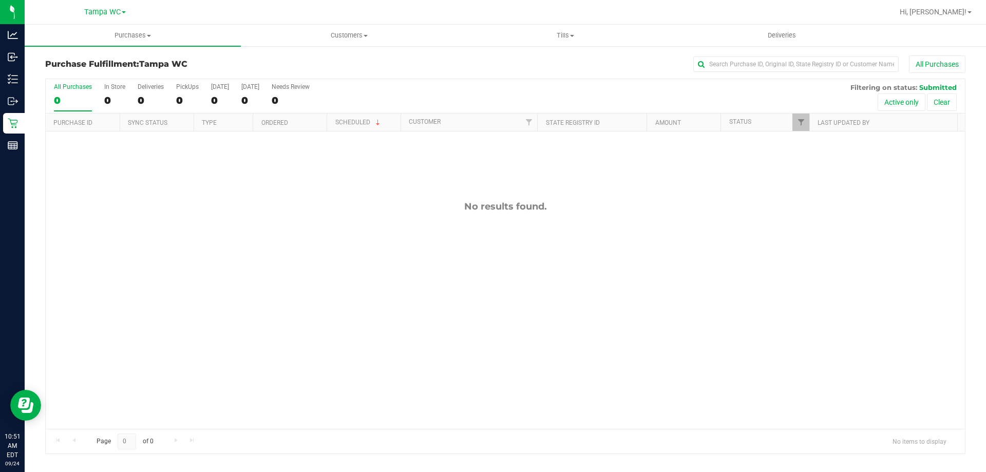
click at [75, 88] on div "All Purchases" at bounding box center [73, 86] width 38 height 7
click at [0, 0] on input "All Purchases 0" at bounding box center [0, 0] width 0 height 0
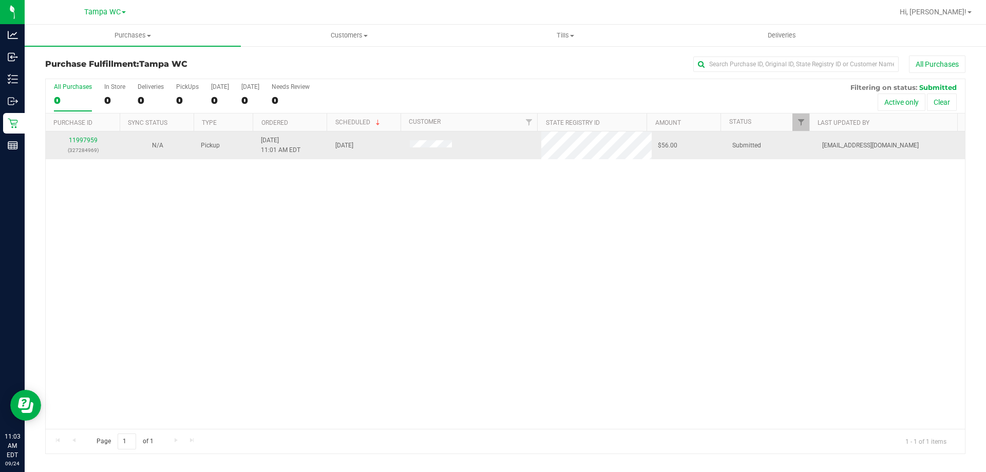
click at [92, 152] on p "(327284969)" at bounding box center [83, 150] width 62 height 10
click at [79, 142] on link "11997959" at bounding box center [83, 140] width 29 height 7
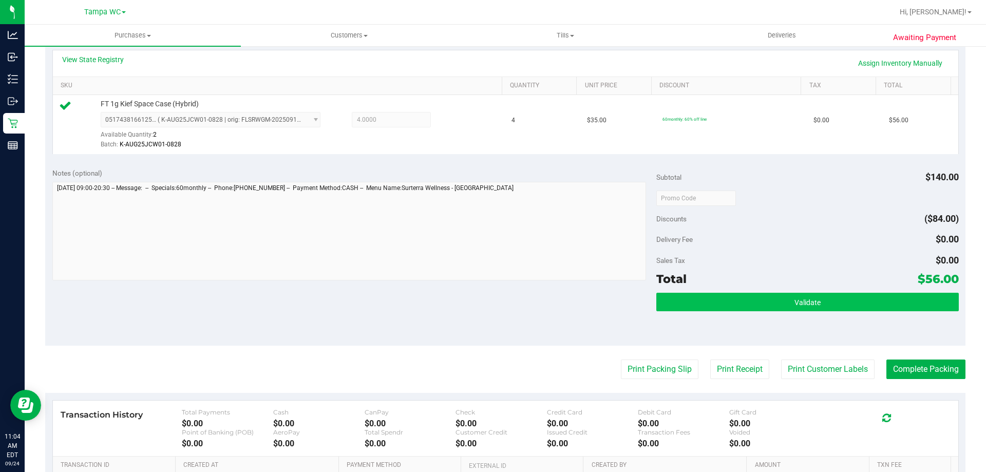
scroll to position [257, 0]
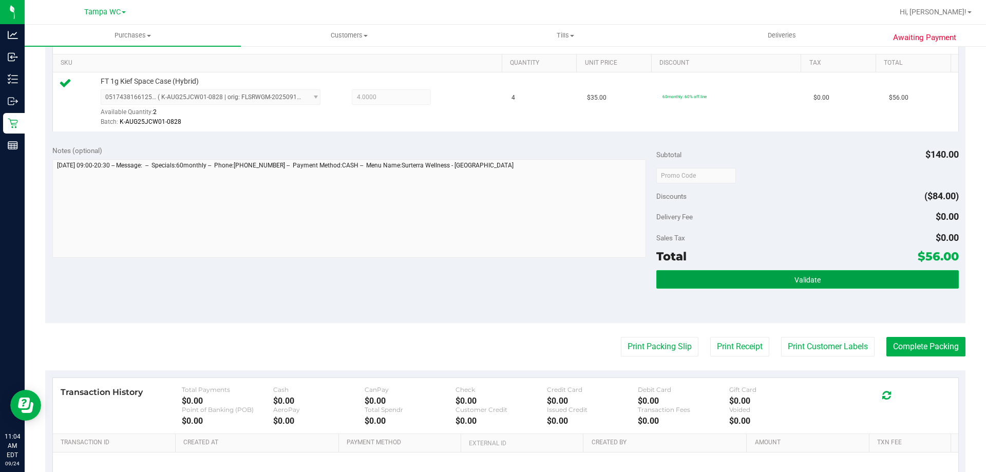
click at [794, 283] on span "Validate" at bounding box center [807, 280] width 26 height 8
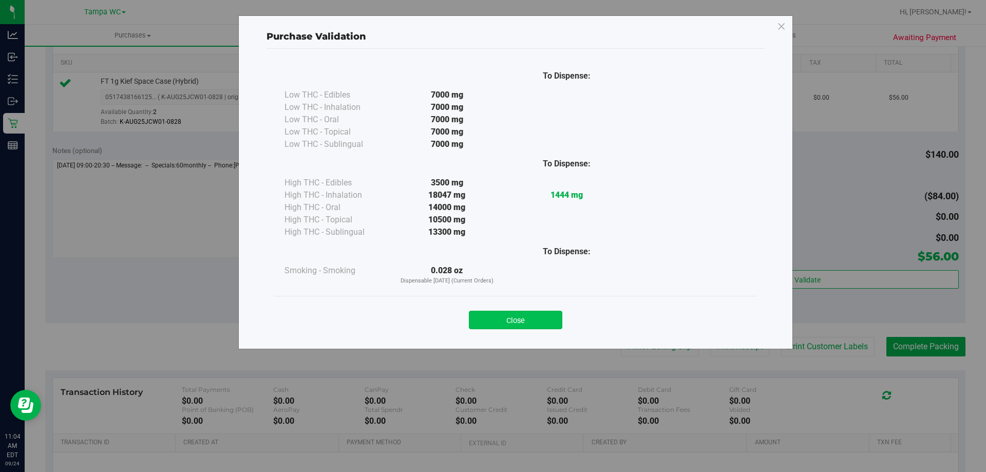
click at [528, 317] on button "Close" at bounding box center [515, 320] width 93 height 18
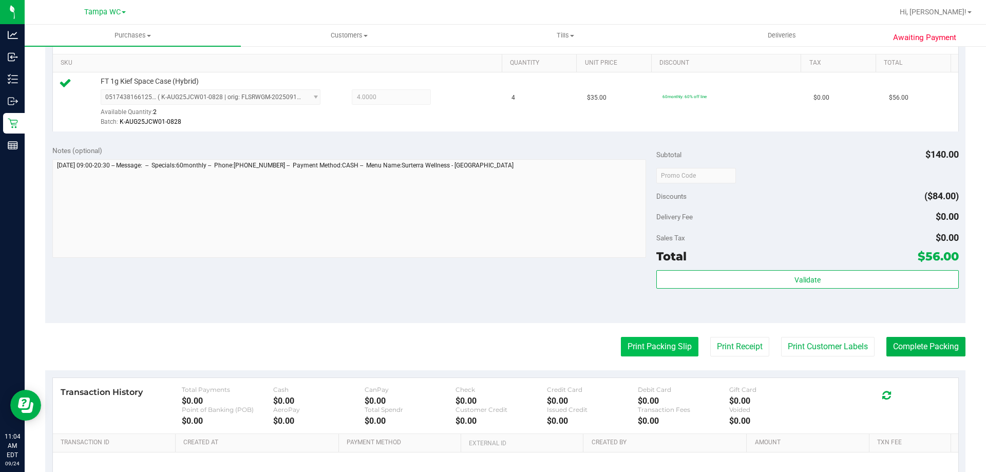
click at [640, 345] on button "Print Packing Slip" at bounding box center [660, 347] width 78 height 20
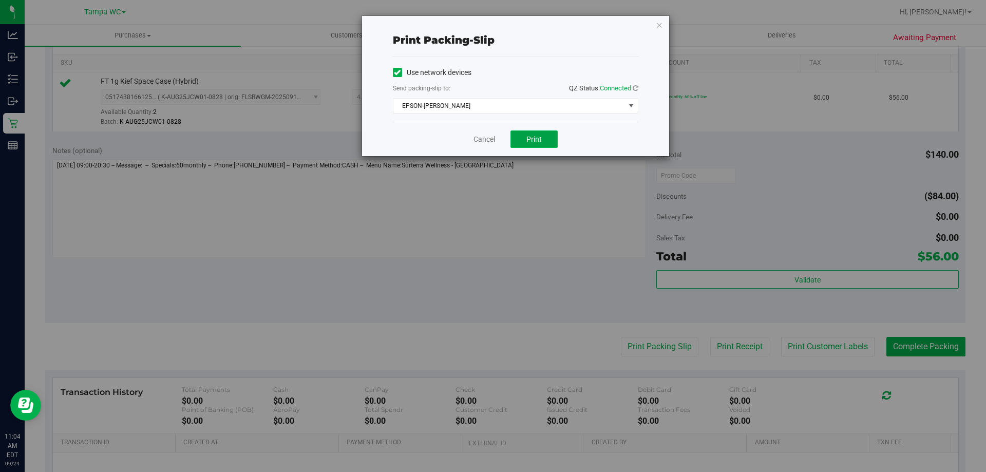
click at [534, 143] on button "Print" at bounding box center [533, 138] width 47 height 17
click at [485, 140] on link "Cancel" at bounding box center [484, 139] width 22 height 11
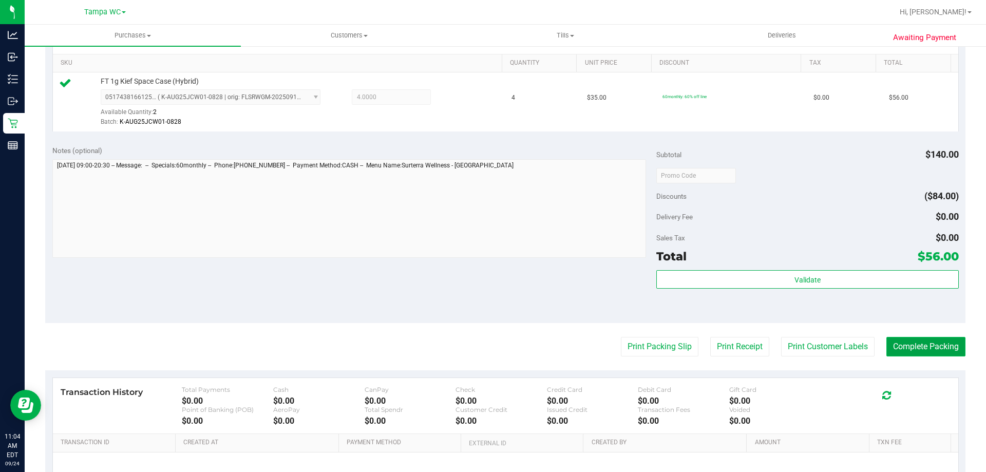
click at [921, 353] on button "Complete Packing" at bounding box center [925, 347] width 79 height 20
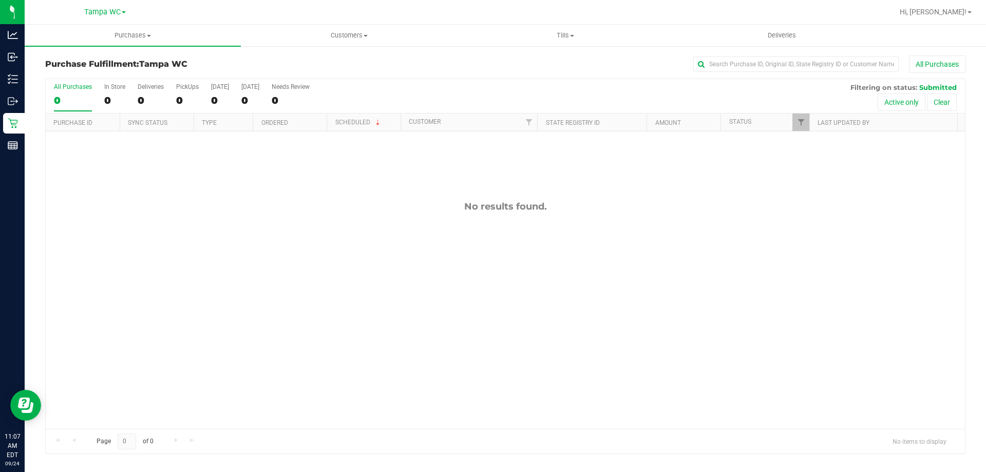
click at [75, 99] on div "0" at bounding box center [73, 100] width 38 height 12
click at [0, 0] on input "All Purchases 0" at bounding box center [0, 0] width 0 height 0
click at [68, 102] on div "0" at bounding box center [73, 100] width 38 height 12
click at [0, 0] on input "All Purchases 0" at bounding box center [0, 0] width 0 height 0
click at [76, 106] on div "0" at bounding box center [73, 100] width 38 height 12
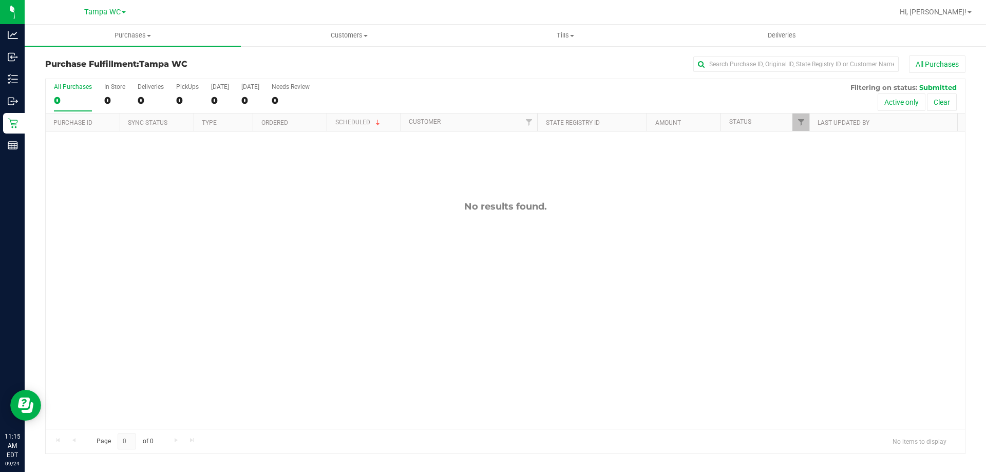
click at [0, 0] on input "All Purchases 0" at bounding box center [0, 0] width 0 height 0
click at [78, 93] on label "All Purchases 0" at bounding box center [73, 97] width 38 height 28
click at [0, 0] on input "All Purchases 0" at bounding box center [0, 0] width 0 height 0
click at [62, 111] on label "All Purchases 0" at bounding box center [73, 97] width 38 height 28
click at [0, 0] on input "All Purchases 0" at bounding box center [0, 0] width 0 height 0
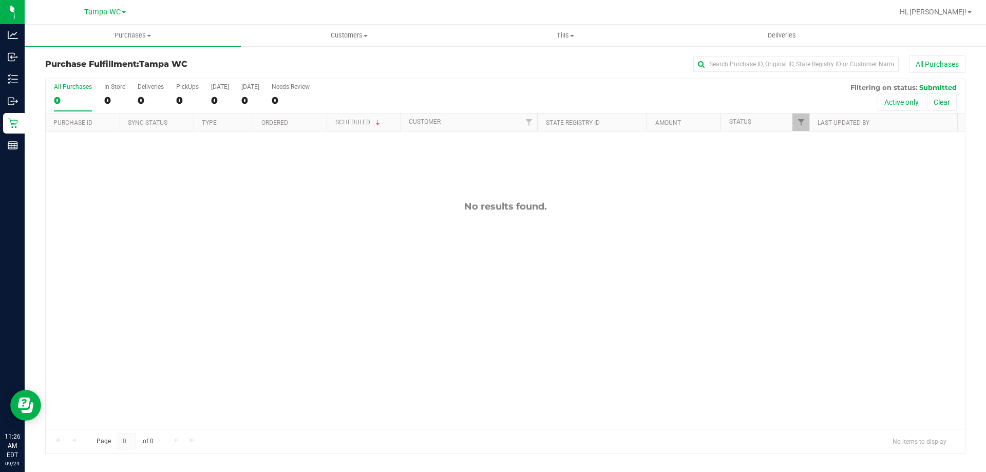
click at [65, 100] on div "0" at bounding box center [73, 100] width 38 height 12
click at [0, 0] on input "All Purchases 0" at bounding box center [0, 0] width 0 height 0
click at [70, 100] on div "0" at bounding box center [73, 100] width 38 height 12
click at [0, 0] on input "All Purchases 0" at bounding box center [0, 0] width 0 height 0
click at [110, 449] on span "Page 0 of 0" at bounding box center [125, 441] width 74 height 16
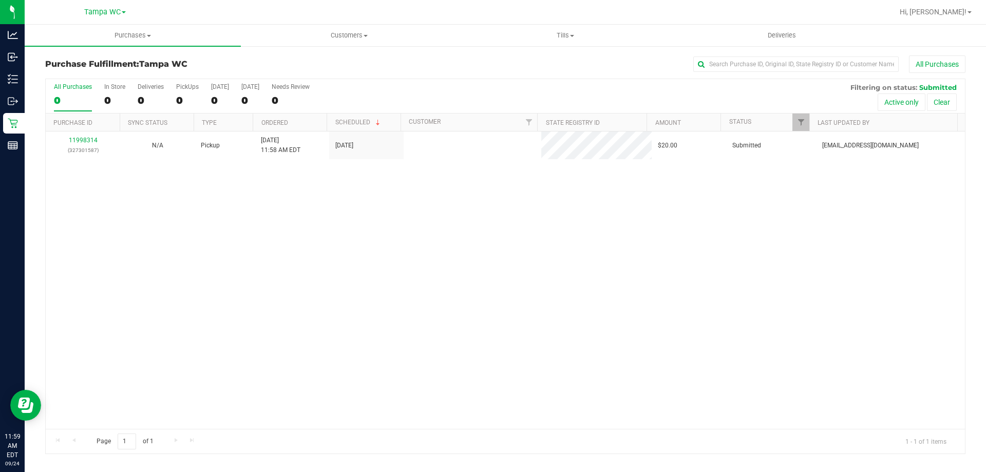
click at [77, 92] on label "All Purchases 0" at bounding box center [73, 97] width 38 height 28
click at [0, 0] on input "All Purchases 0" at bounding box center [0, 0] width 0 height 0
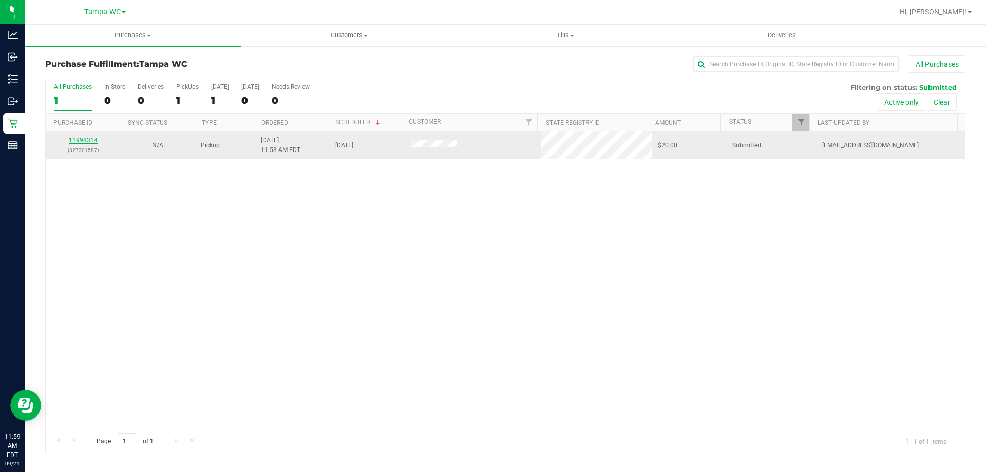
click at [80, 140] on link "11998314" at bounding box center [83, 140] width 29 height 7
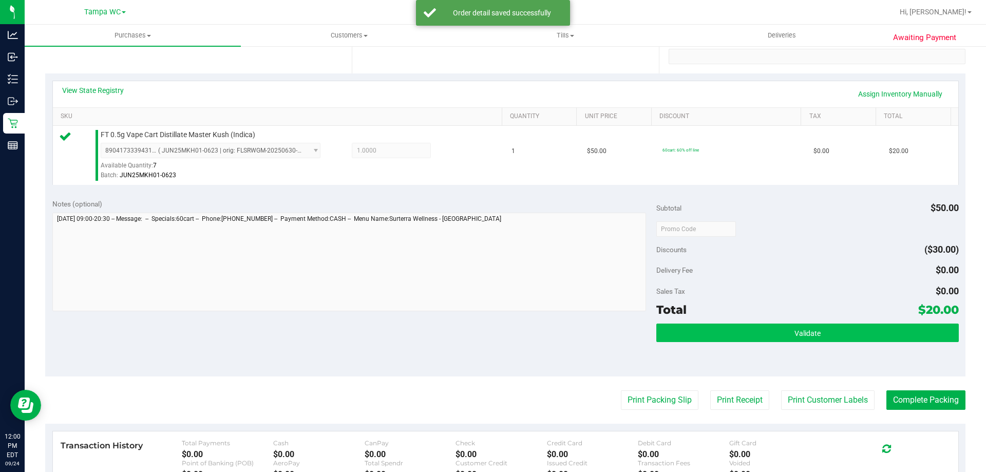
scroll to position [205, 0]
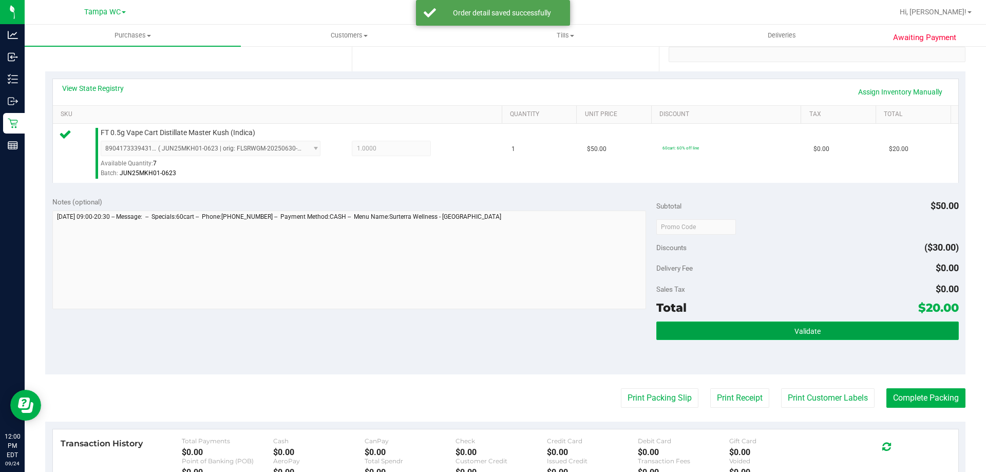
click at [805, 321] on button "Validate" at bounding box center [807, 330] width 302 height 18
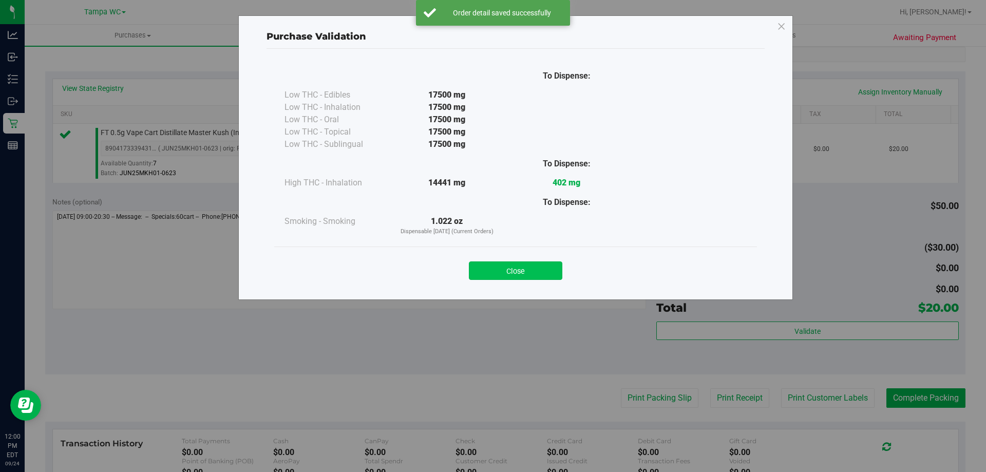
click at [534, 263] on button "Close" at bounding box center [515, 270] width 93 height 18
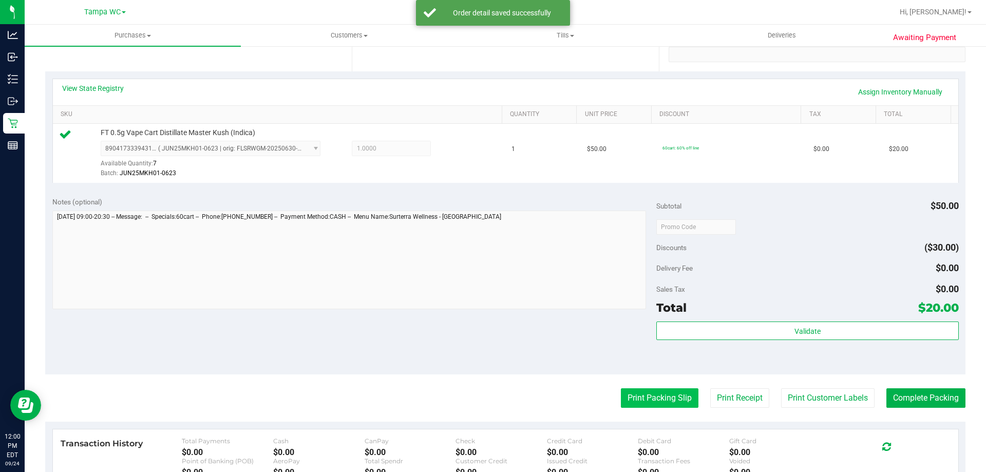
click at [660, 401] on button "Print Packing Slip" at bounding box center [660, 398] width 78 height 20
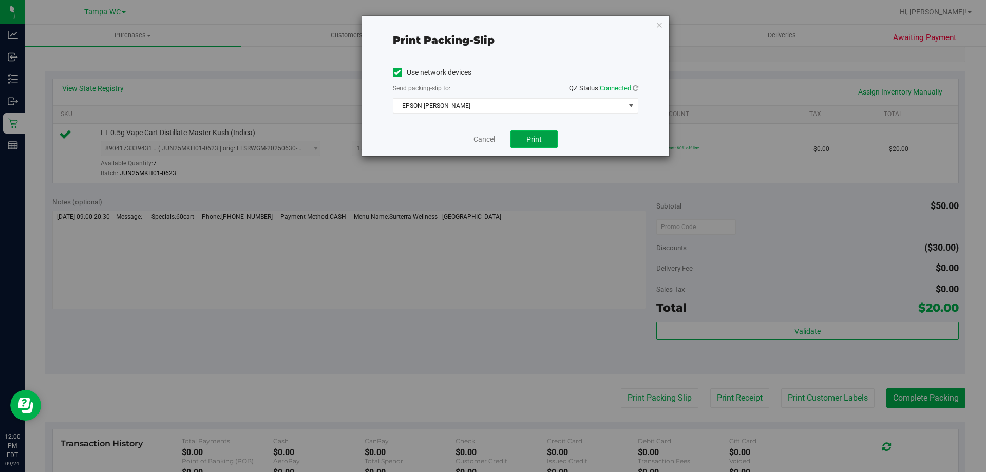
click at [525, 143] on button "Print" at bounding box center [533, 138] width 47 height 17
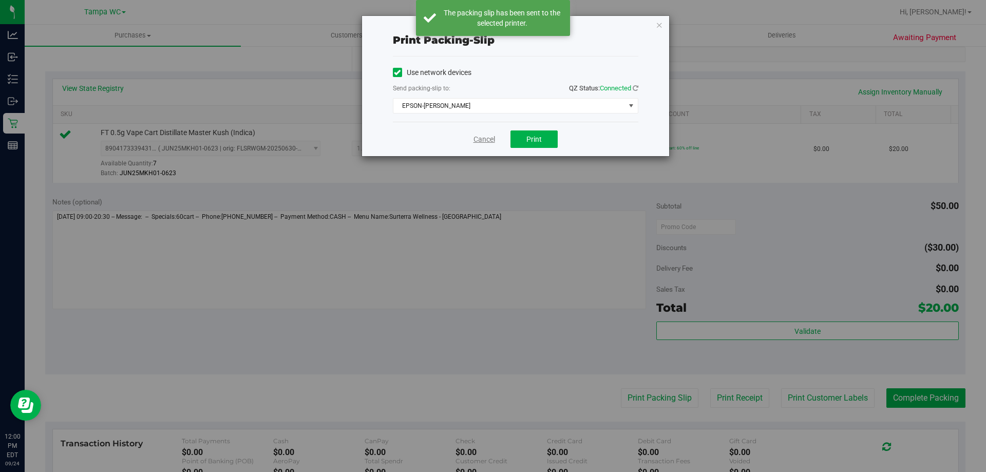
click at [481, 141] on link "Cancel" at bounding box center [484, 139] width 22 height 11
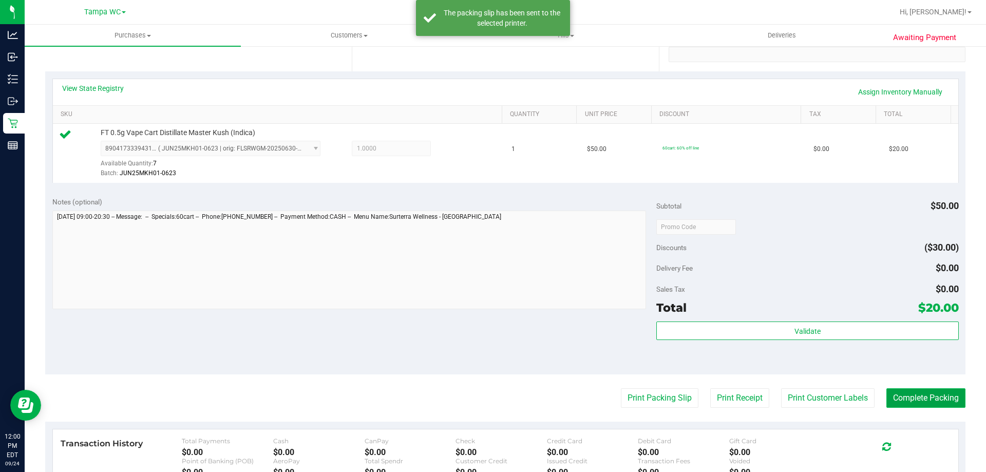
click at [934, 398] on button "Complete Packing" at bounding box center [925, 398] width 79 height 20
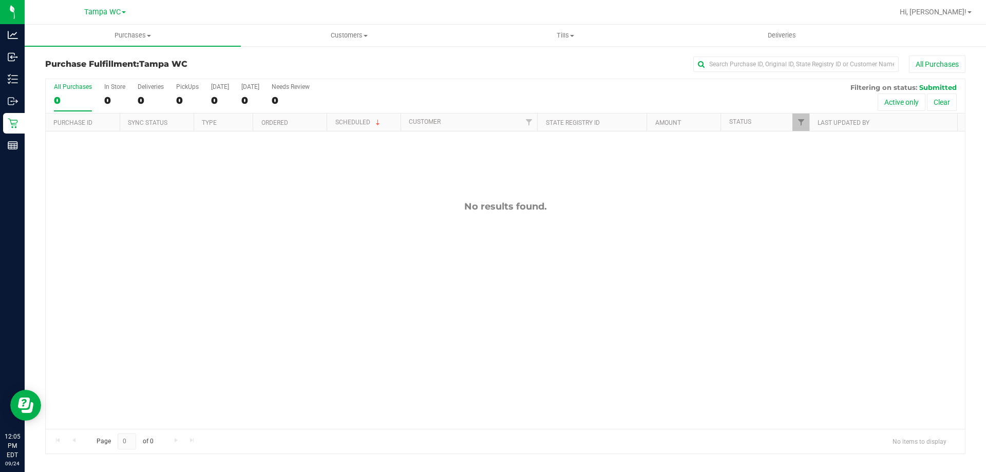
click at [89, 103] on div "0" at bounding box center [73, 100] width 38 height 12
click at [0, 0] on input "All Purchases 0" at bounding box center [0, 0] width 0 height 0
click at [69, 94] on div "0" at bounding box center [73, 100] width 38 height 12
click at [0, 0] on input "All Purchases 0" at bounding box center [0, 0] width 0 height 0
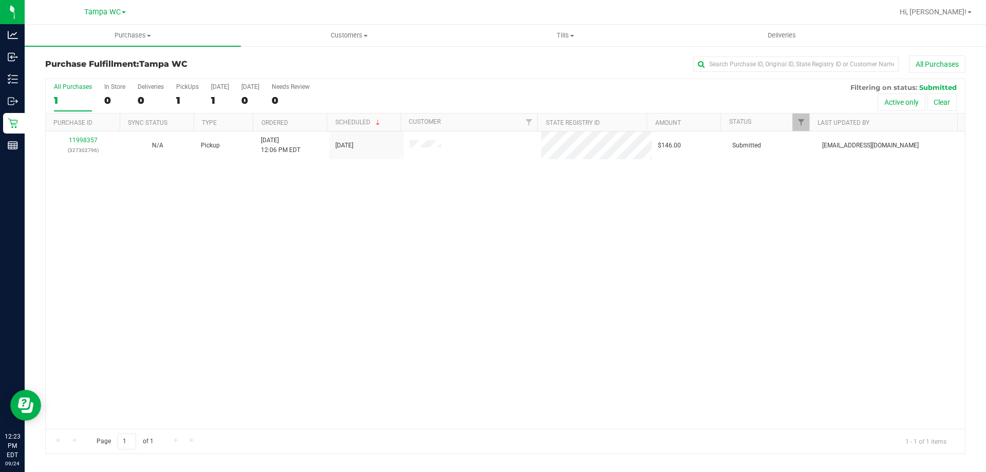
click at [74, 99] on div "1" at bounding box center [73, 100] width 38 height 12
click at [0, 0] on input "All Purchases 1" at bounding box center [0, 0] width 0 height 0
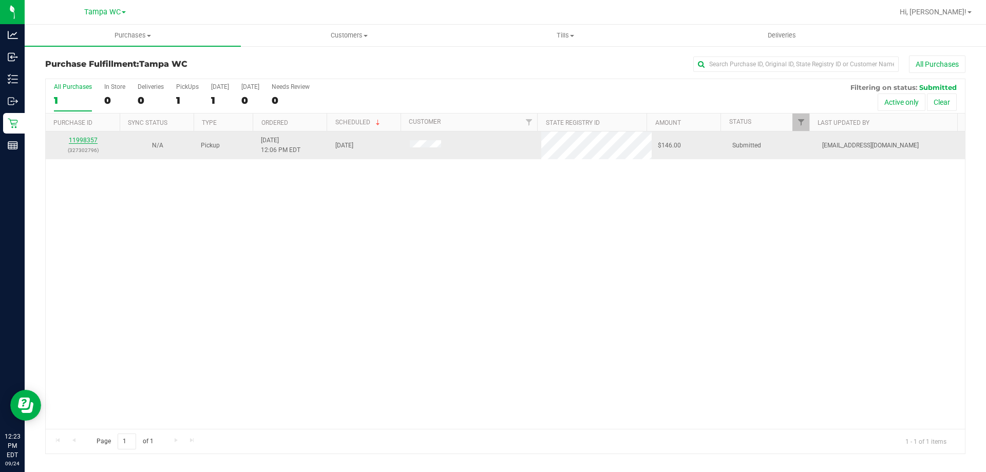
click at [95, 139] on link "11998357" at bounding box center [83, 140] width 29 height 7
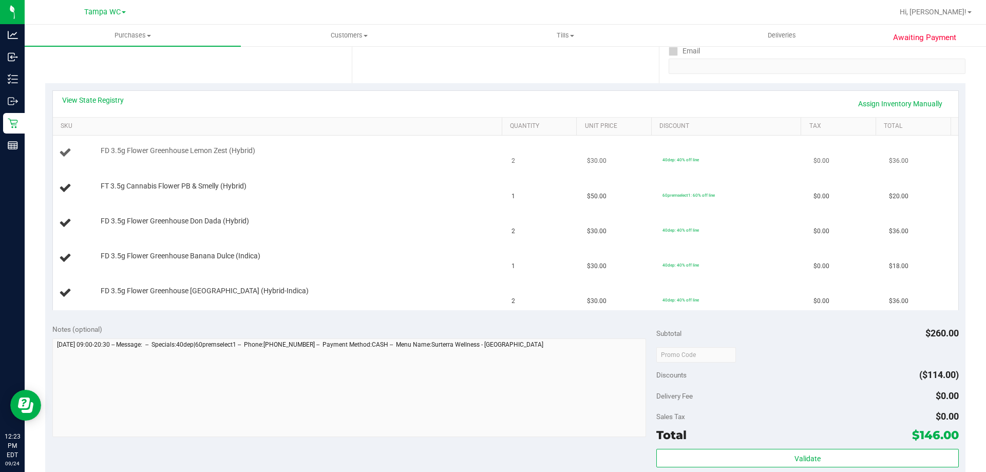
scroll to position [205, 0]
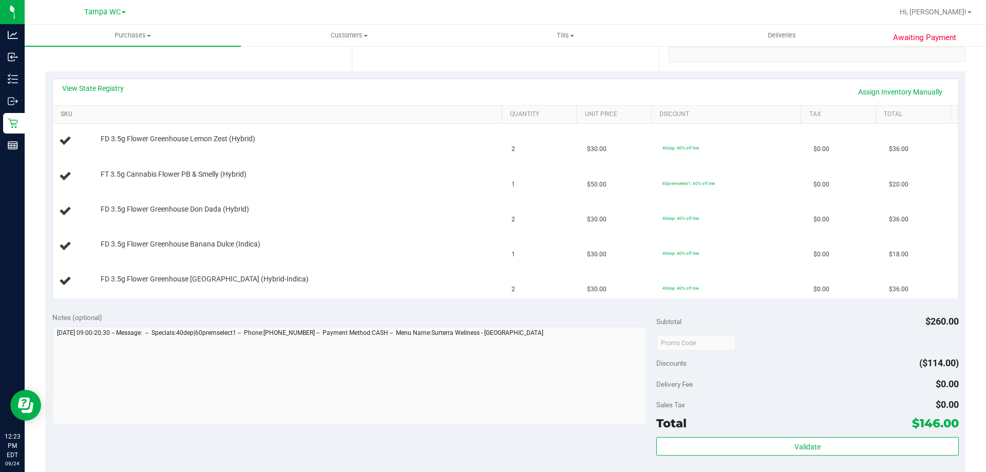
click at [194, 116] on link "SKU" at bounding box center [279, 114] width 437 height 8
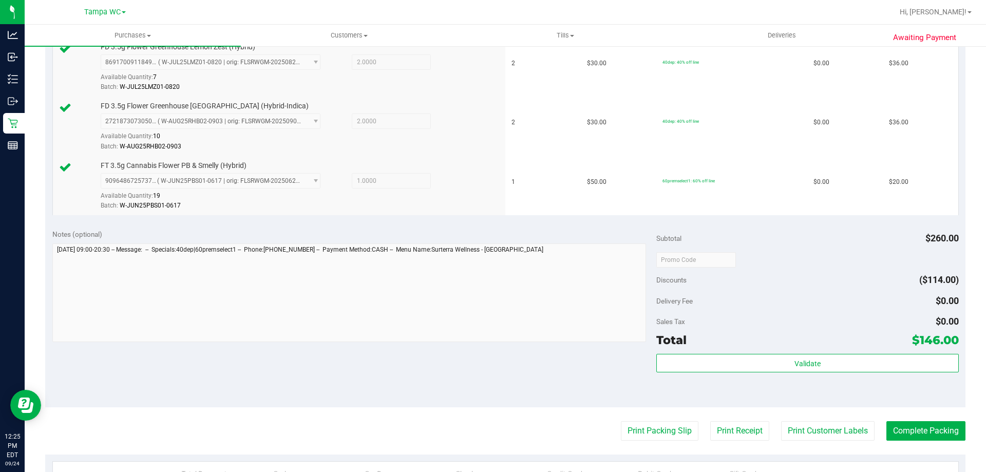
scroll to position [411, 0]
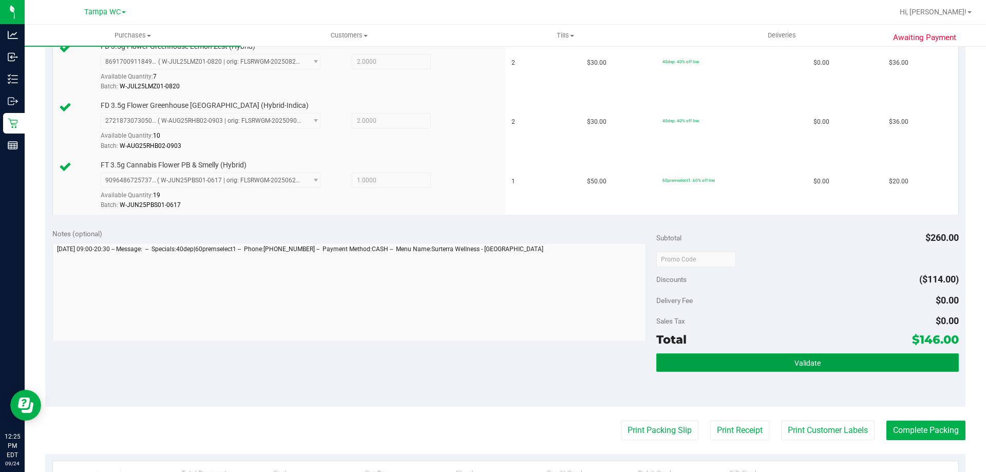
click at [767, 354] on button "Validate" at bounding box center [807, 362] width 302 height 18
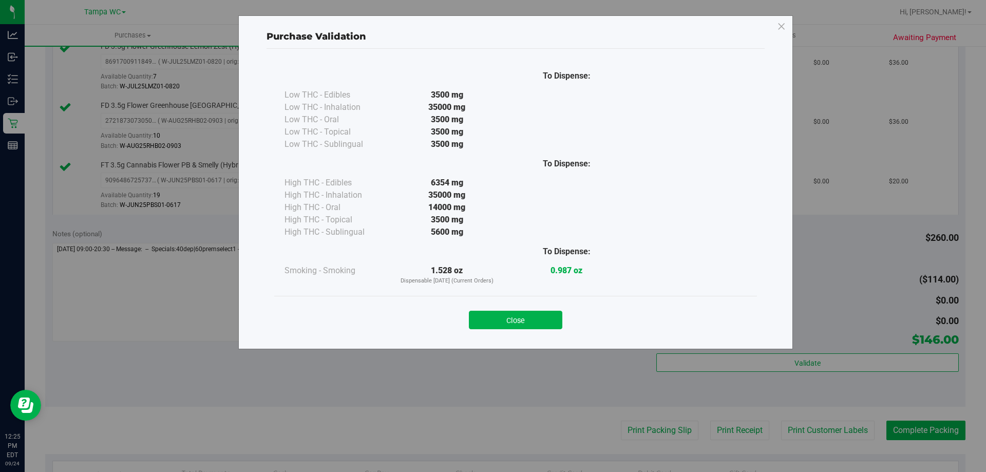
click at [507, 320] on button "Close" at bounding box center [515, 320] width 93 height 18
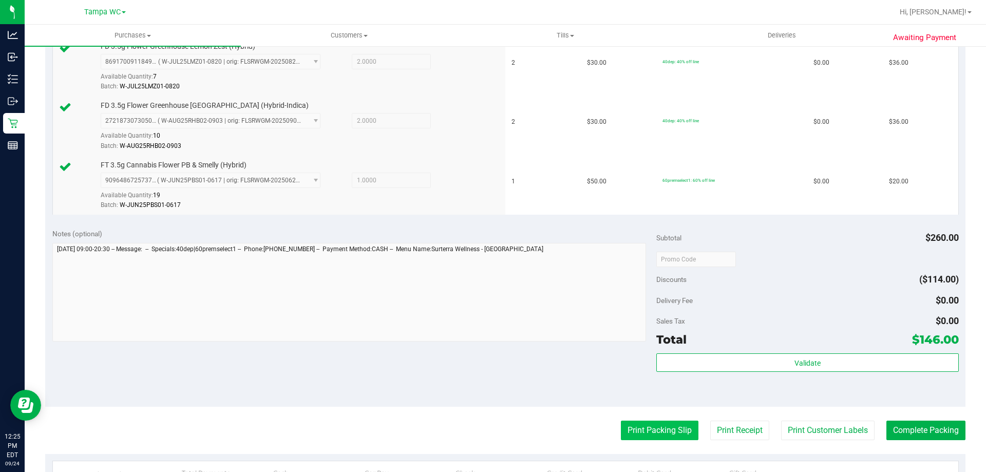
click at [634, 425] on button "Print Packing Slip" at bounding box center [660, 430] width 78 height 20
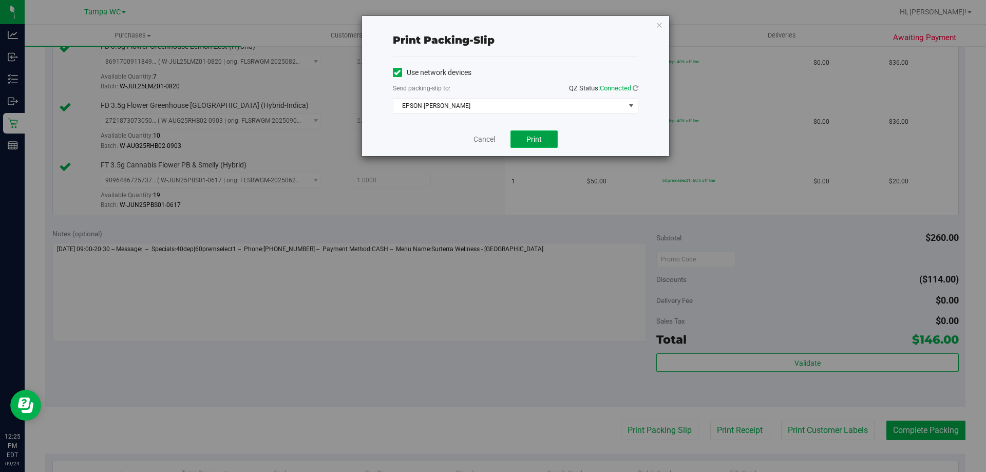
click at [532, 140] on span "Print" at bounding box center [533, 139] width 15 height 8
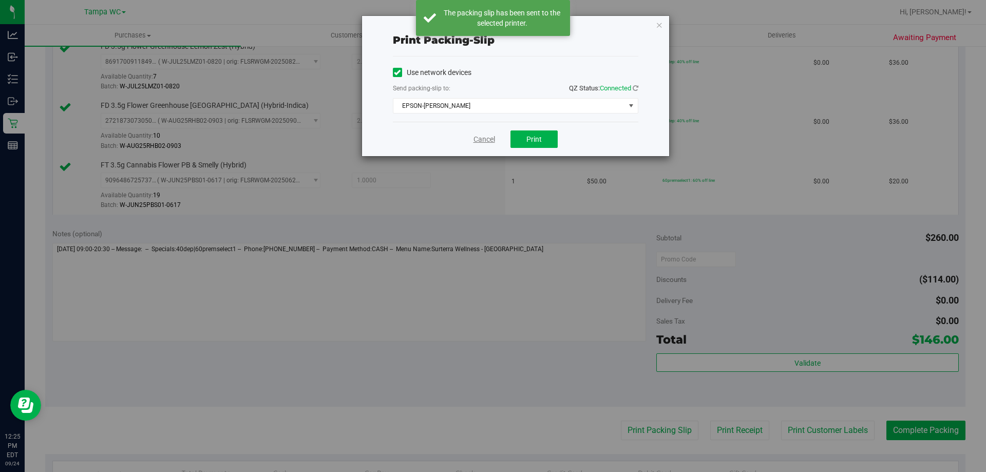
click at [485, 143] on link "Cancel" at bounding box center [484, 139] width 22 height 11
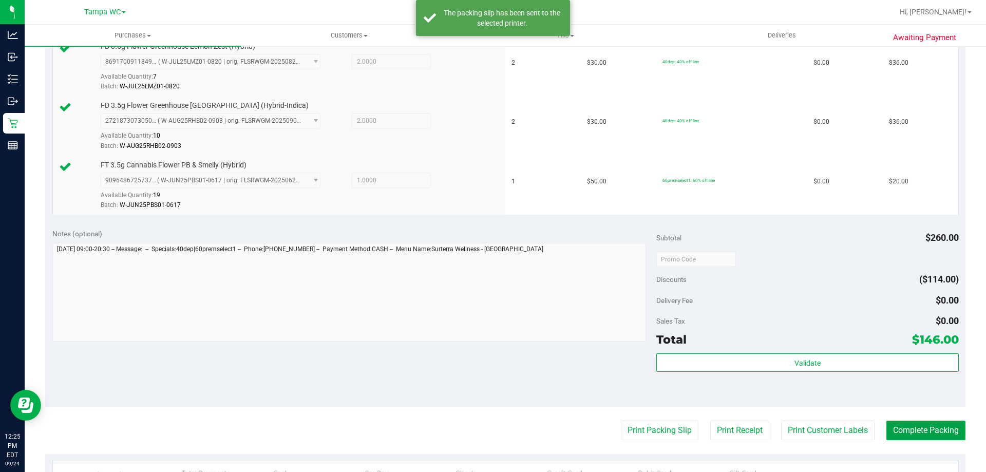
click at [901, 424] on button "Complete Packing" at bounding box center [925, 430] width 79 height 20
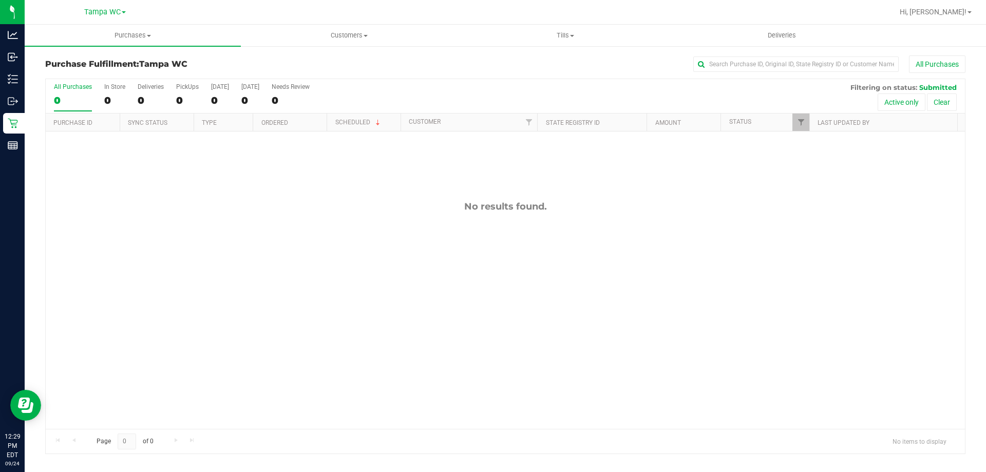
click at [77, 82] on div "All Purchases 0 In Store 0 Deliveries 0 PickUps 0 Today 0 Tomorrow 0 Needs Revi…" at bounding box center [505, 83] width 919 height 8
click at [75, 94] on div "0" at bounding box center [73, 100] width 38 height 12
click at [0, 0] on input "All Purchases 0" at bounding box center [0, 0] width 0 height 0
click at [80, 92] on label "All Purchases 0" at bounding box center [73, 97] width 38 height 28
click at [0, 0] on input "All Purchases 0" at bounding box center [0, 0] width 0 height 0
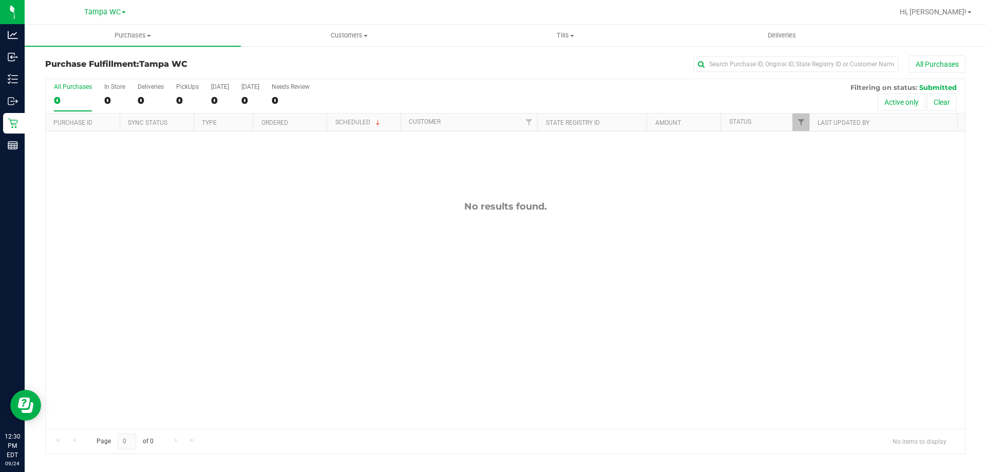
click at [68, 102] on div "0" at bounding box center [73, 100] width 38 height 12
click at [0, 0] on input "All Purchases 0" at bounding box center [0, 0] width 0 height 0
click at [86, 100] on div "0" at bounding box center [73, 100] width 38 height 12
click at [0, 0] on input "All Purchases 0" at bounding box center [0, 0] width 0 height 0
click at [62, 95] on div "0" at bounding box center [73, 100] width 38 height 12
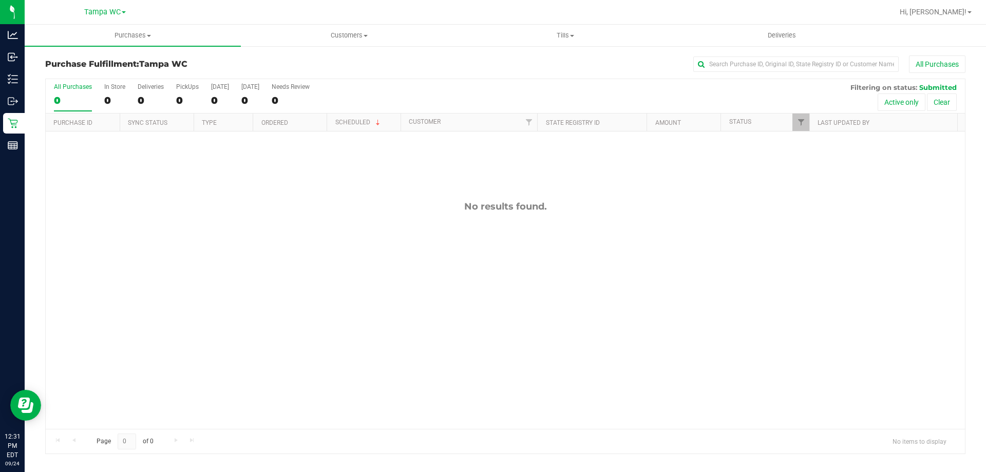
click at [0, 0] on input "All Purchases 0" at bounding box center [0, 0] width 0 height 0
click at [274, 60] on h3 "Purchase Fulfillment: Tampa WC" at bounding box center [198, 64] width 306 height 9
click at [71, 102] on div "0" at bounding box center [73, 100] width 38 height 12
click at [0, 0] on input "All Purchases 0" at bounding box center [0, 0] width 0 height 0
click at [72, 90] on div "All Purchases" at bounding box center [73, 86] width 38 height 7
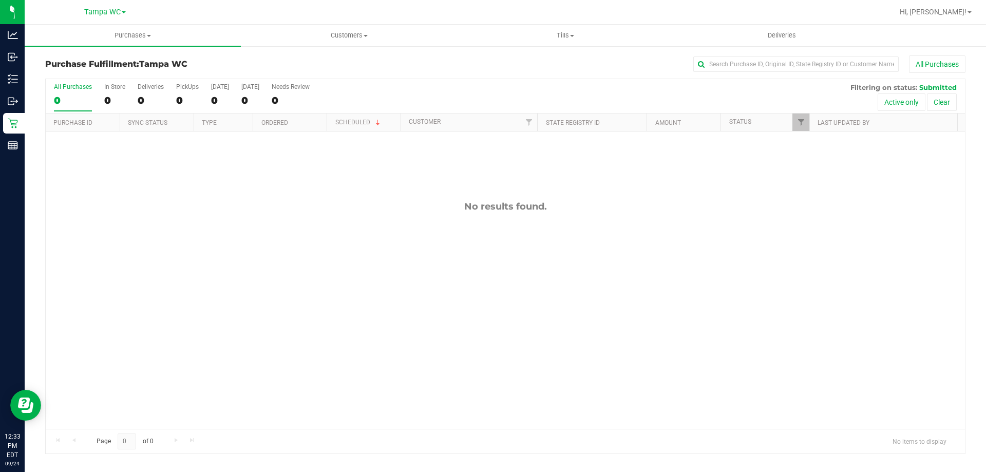
click at [0, 0] on input "All Purchases 0" at bounding box center [0, 0] width 0 height 0
click at [84, 86] on div "All Purchases" at bounding box center [73, 86] width 38 height 7
click at [0, 0] on input "All Purchases 0" at bounding box center [0, 0] width 0 height 0
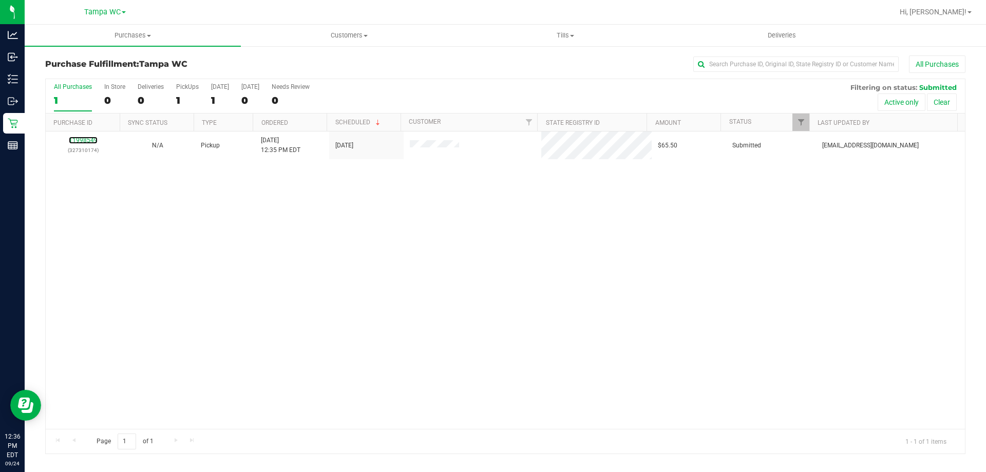
click at [86, 137] on link "11998549" at bounding box center [83, 140] width 29 height 7
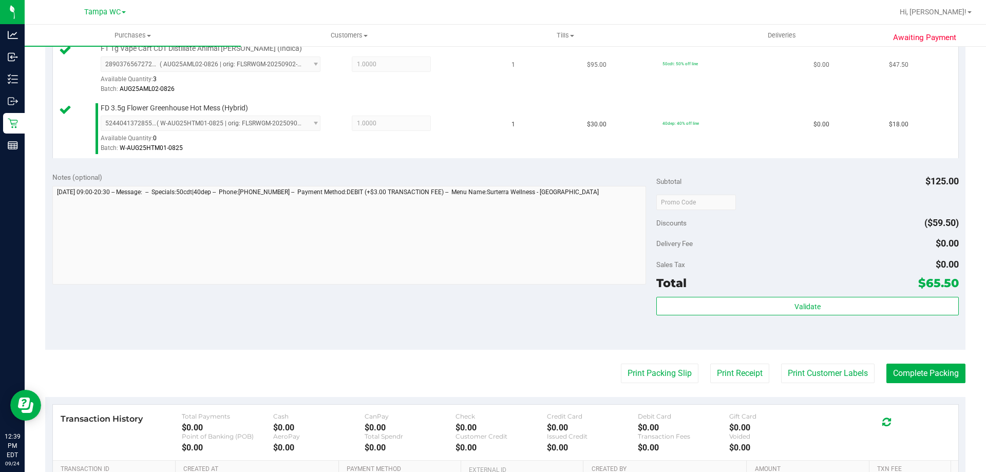
scroll to position [308, 0]
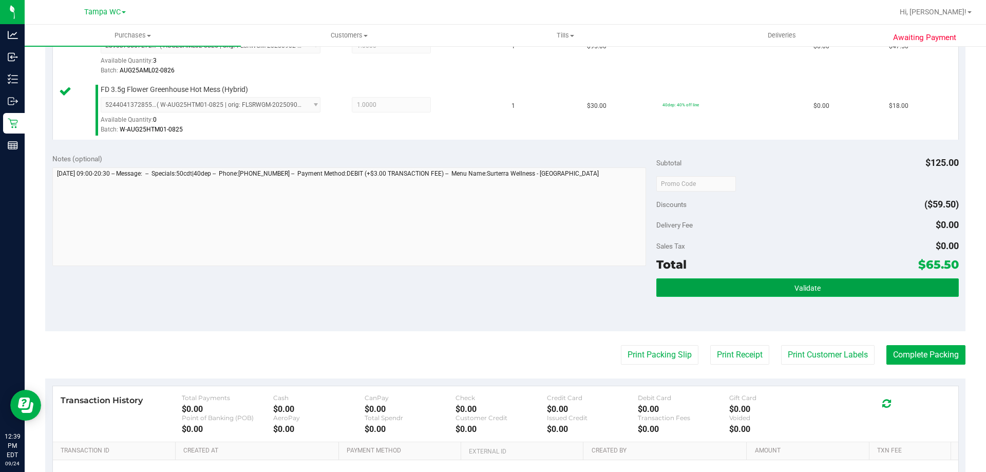
click at [787, 280] on button "Validate" at bounding box center [807, 287] width 302 height 18
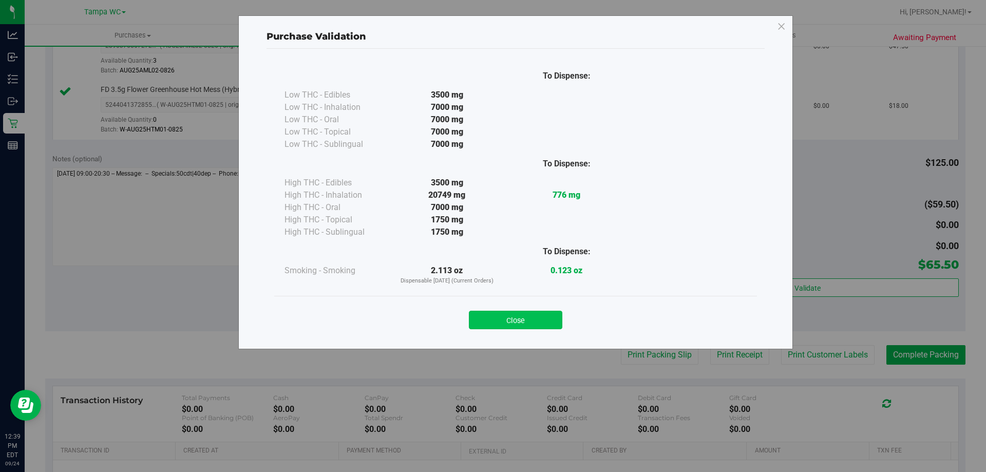
click at [540, 324] on button "Close" at bounding box center [515, 320] width 93 height 18
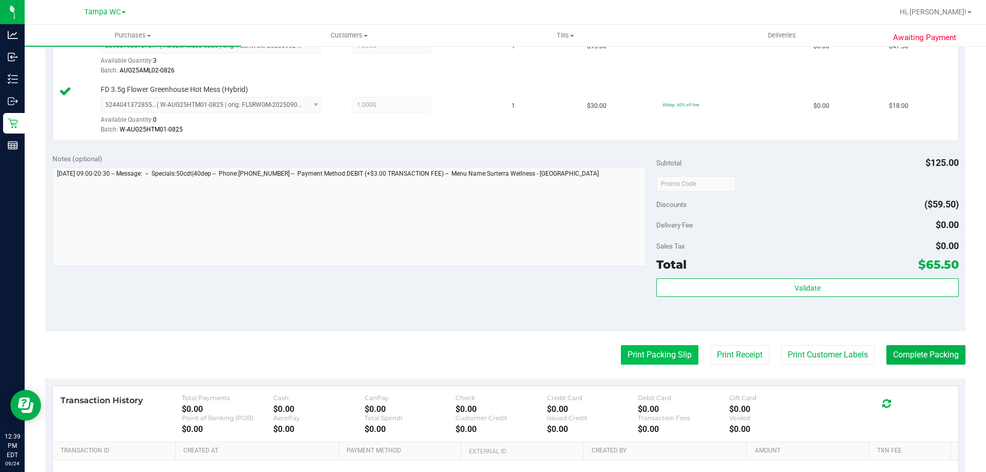
click at [621, 353] on button "Print Packing Slip" at bounding box center [660, 355] width 78 height 20
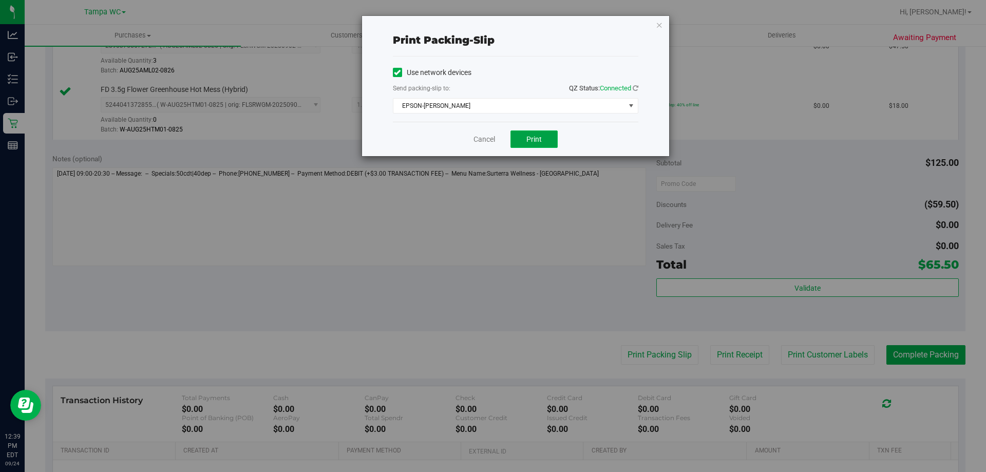
click at [527, 141] on span "Print" at bounding box center [533, 139] width 15 height 8
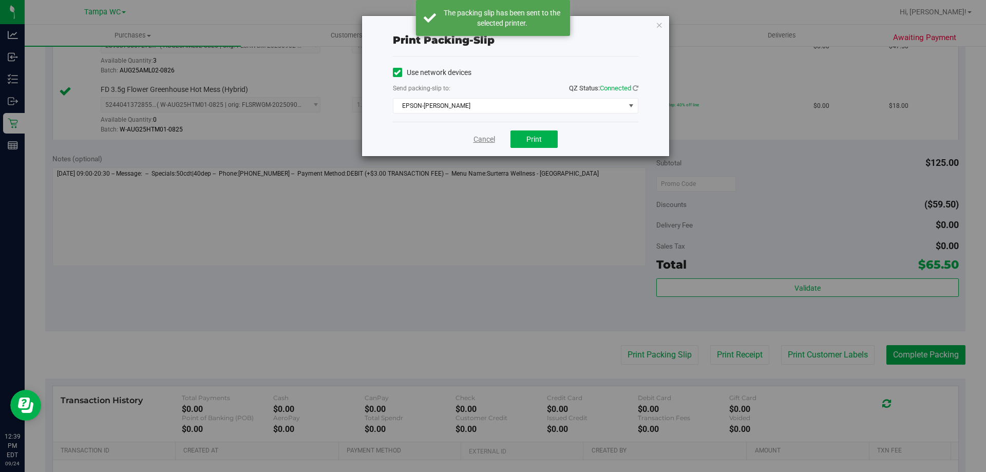
click at [493, 134] on link "Cancel" at bounding box center [484, 139] width 22 height 11
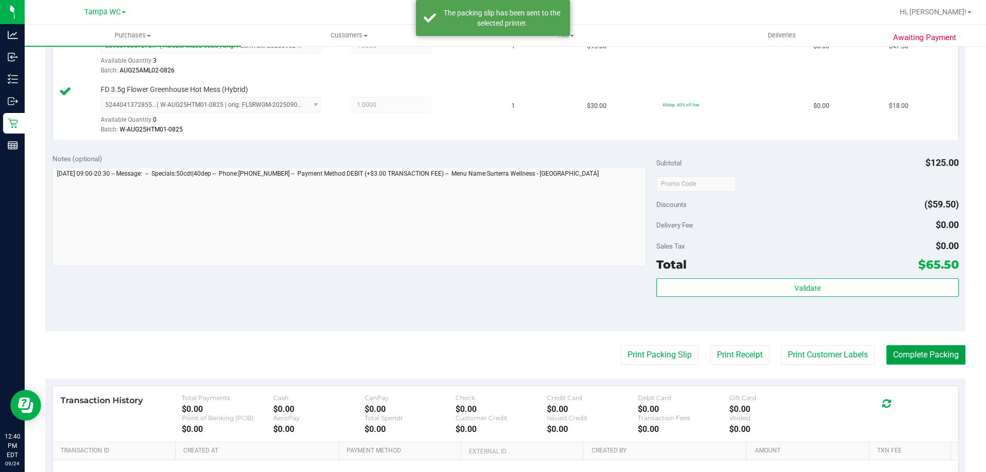
click at [926, 354] on button "Complete Packing" at bounding box center [925, 355] width 79 height 20
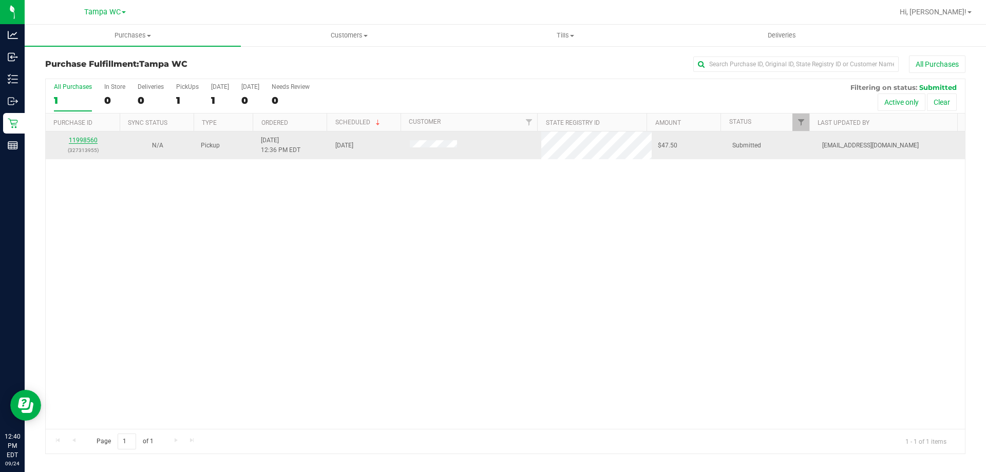
click at [87, 140] on link "11998560" at bounding box center [83, 140] width 29 height 7
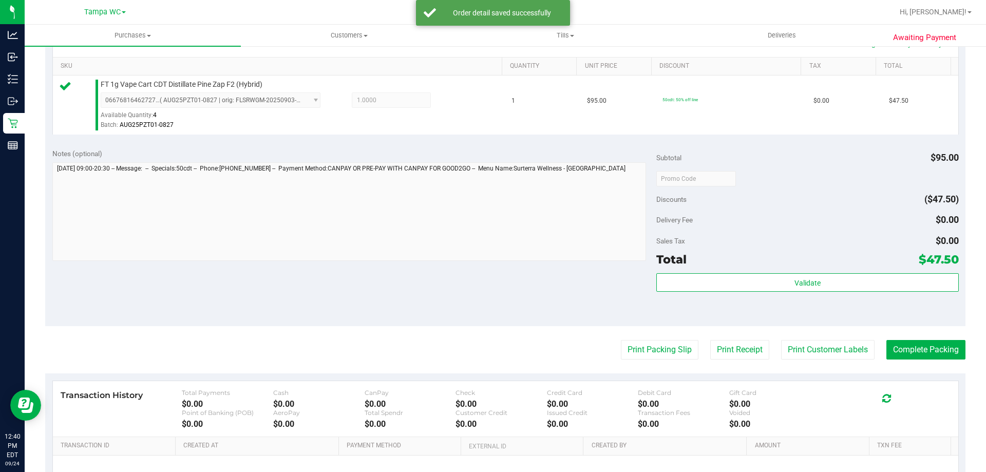
scroll to position [368, 0]
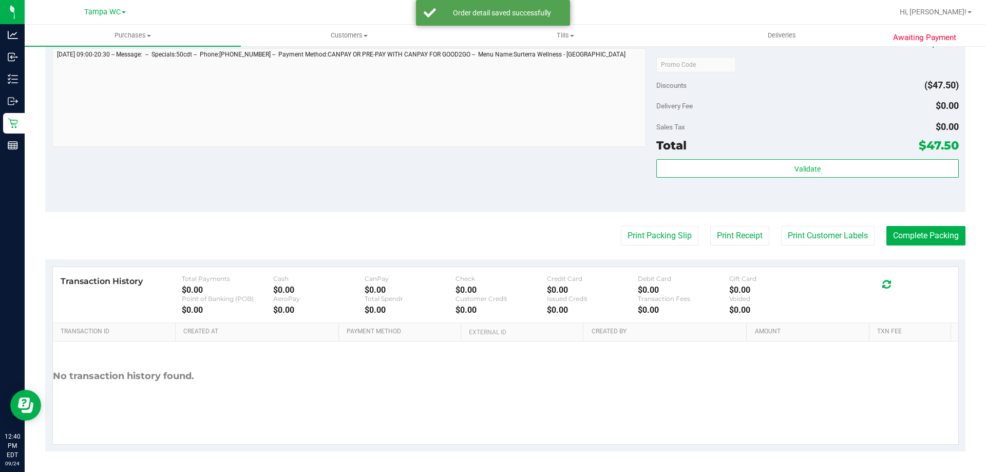
click at [820, 183] on div "Validate" at bounding box center [807, 182] width 302 height 46
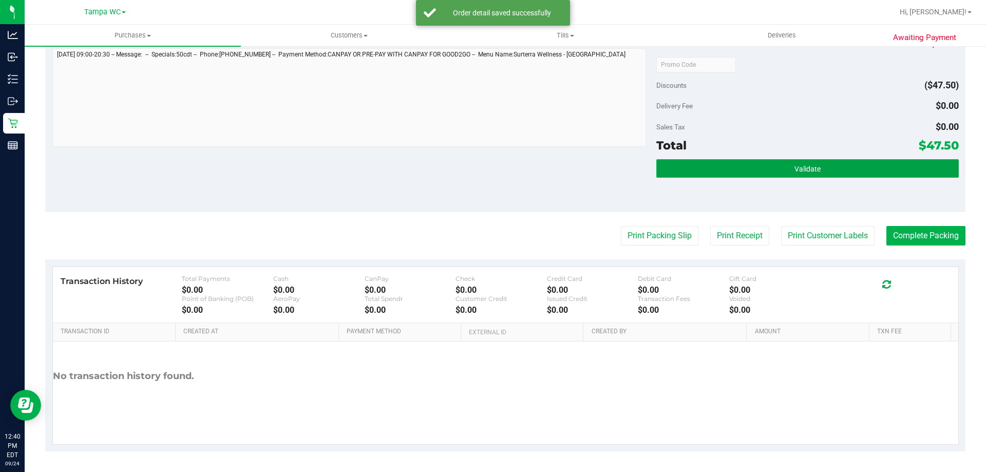
click at [820, 172] on button "Validate" at bounding box center [807, 168] width 302 height 18
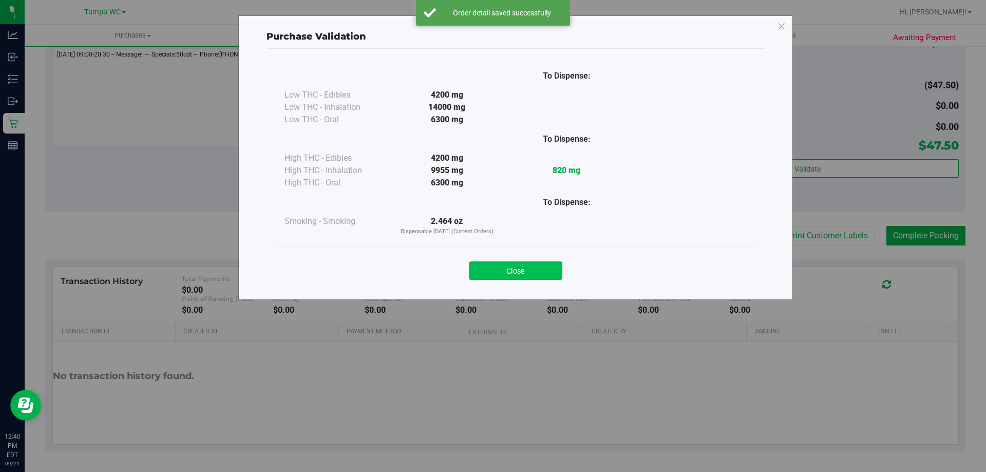
click at [549, 268] on button "Close" at bounding box center [515, 270] width 93 height 18
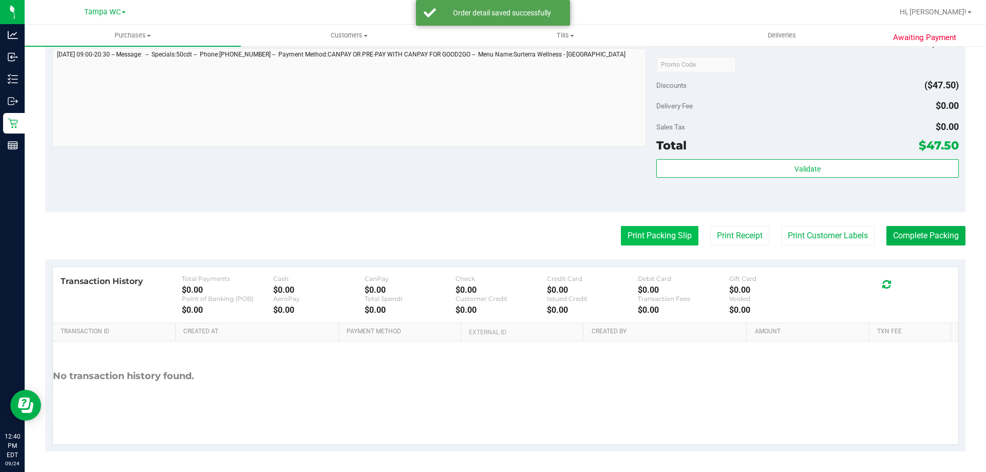
click at [631, 233] on button "Print Packing Slip" at bounding box center [660, 236] width 78 height 20
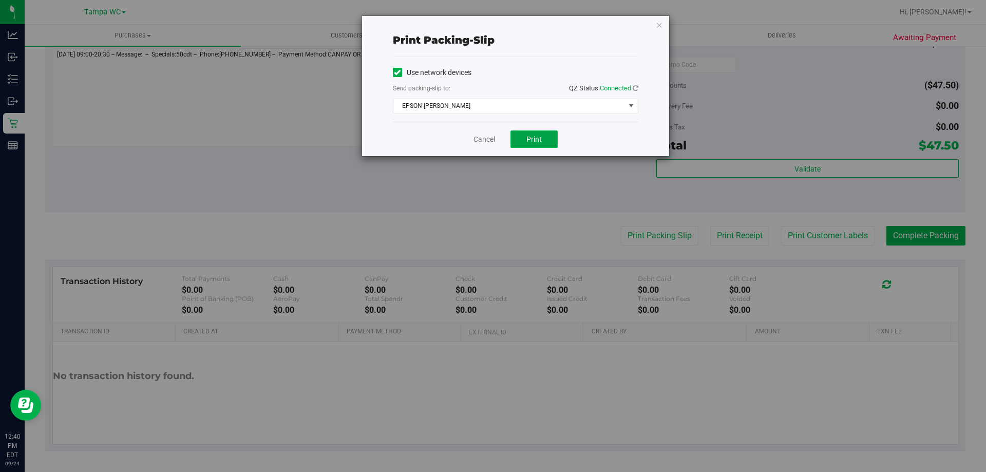
click at [547, 139] on button "Print" at bounding box center [533, 138] width 47 height 17
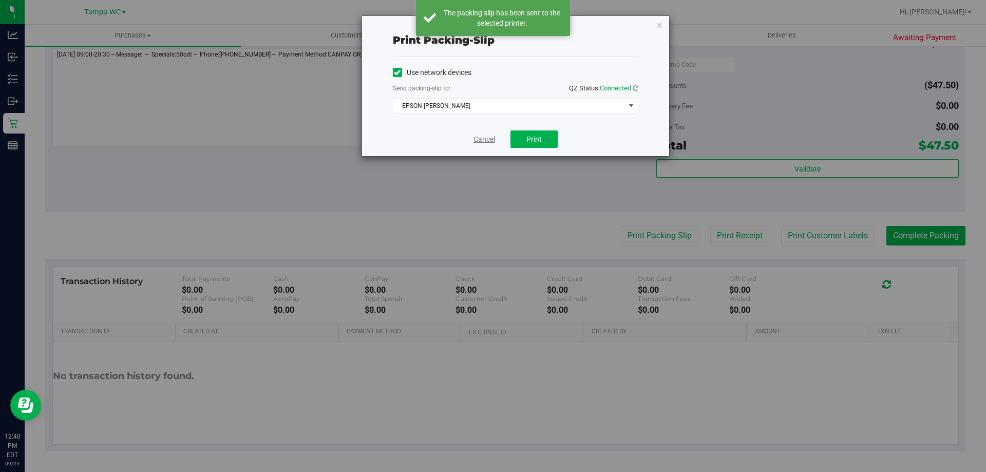
click at [495, 139] on link "Cancel" at bounding box center [484, 139] width 22 height 11
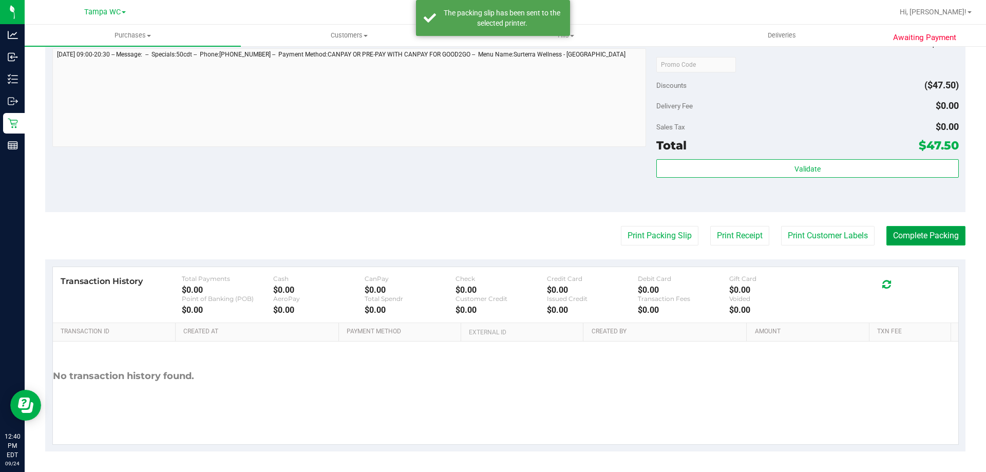
click at [902, 233] on button "Complete Packing" at bounding box center [925, 236] width 79 height 20
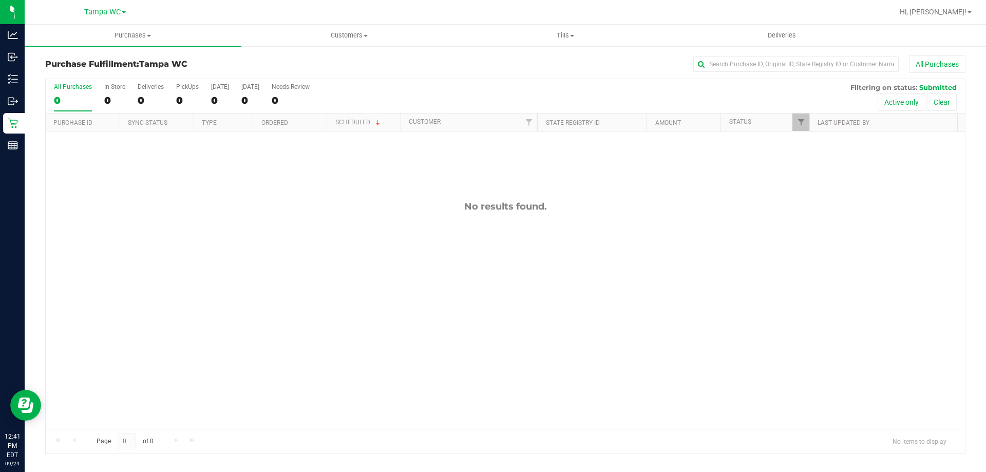
click at [88, 105] on div "0" at bounding box center [73, 100] width 38 height 12
click at [0, 0] on input "All Purchases 0" at bounding box center [0, 0] width 0 height 0
click at [71, 94] on div "0" at bounding box center [73, 100] width 38 height 12
click at [0, 0] on input "All Purchases 0" at bounding box center [0, 0] width 0 height 0
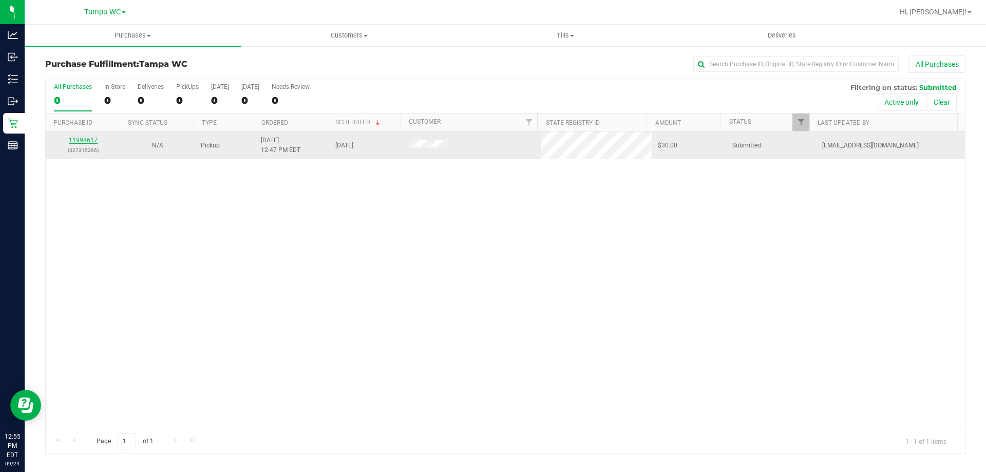
click at [88, 141] on link "11998617" at bounding box center [83, 140] width 29 height 7
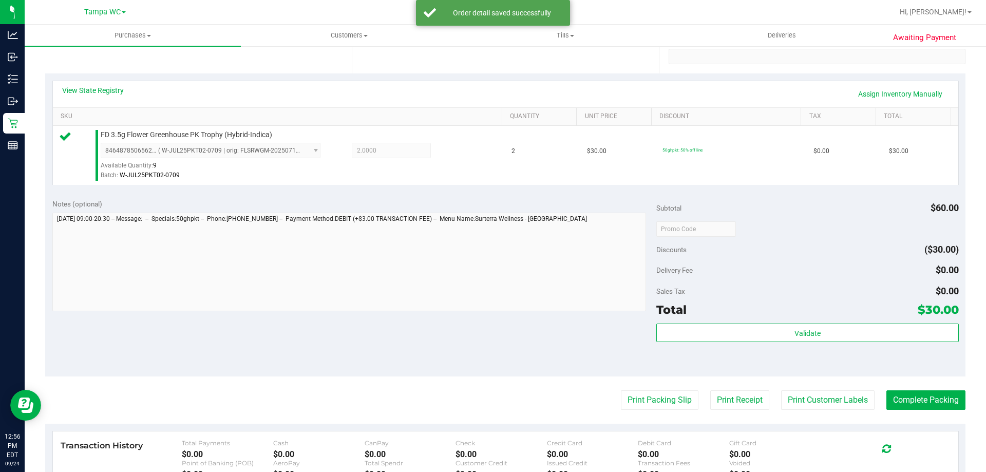
scroll to position [205, 0]
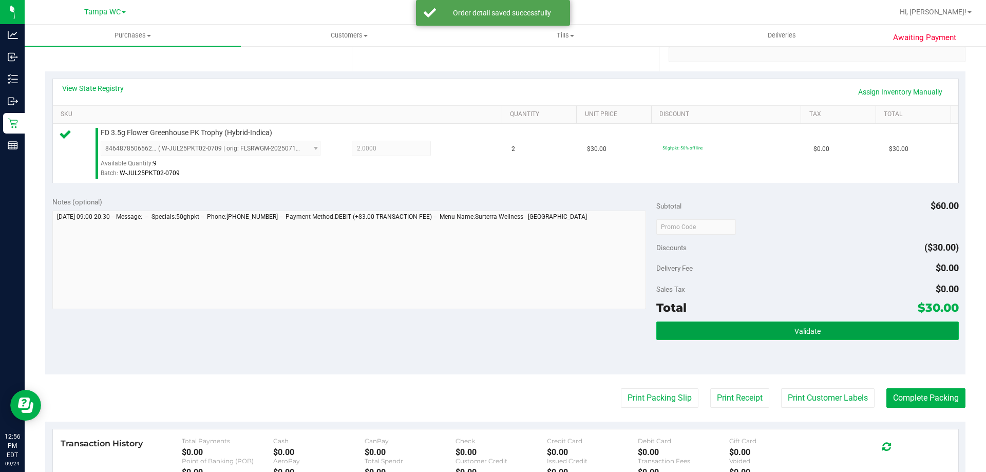
click at [775, 335] on button "Validate" at bounding box center [807, 330] width 302 height 18
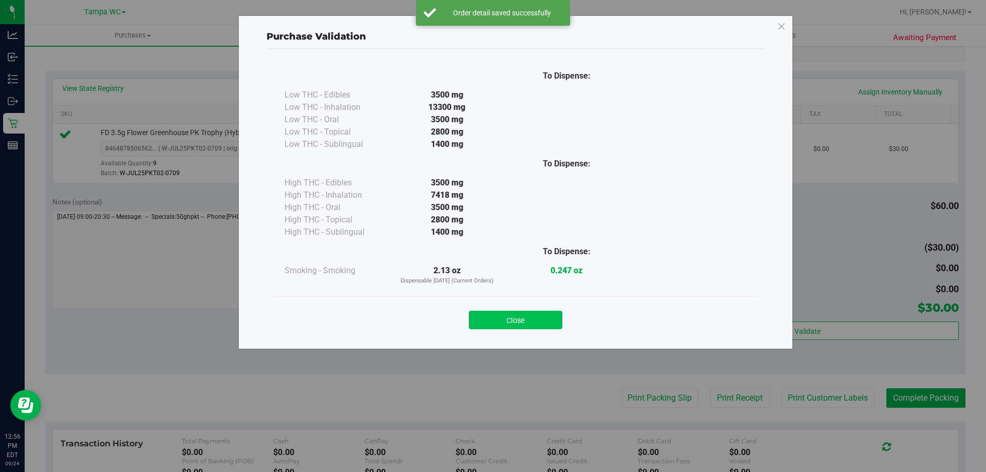
click at [527, 324] on button "Close" at bounding box center [515, 320] width 93 height 18
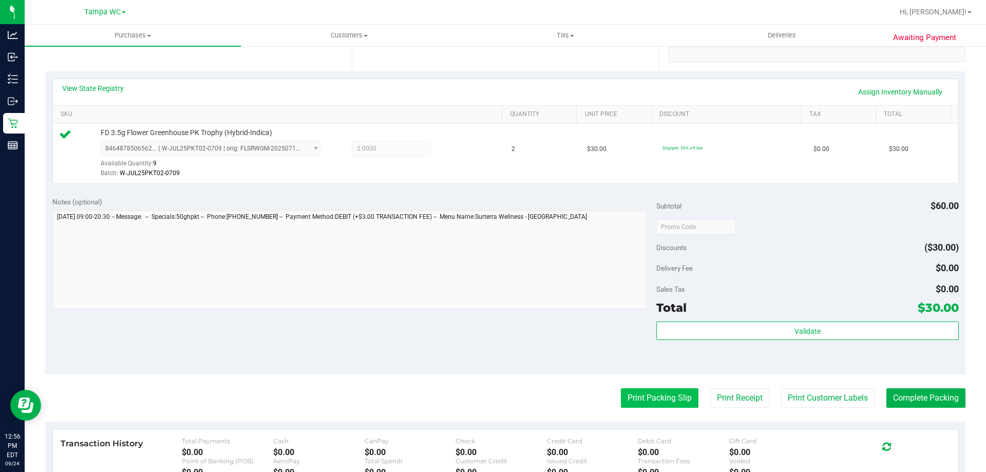
click at [660, 397] on button "Print Packing Slip" at bounding box center [660, 398] width 78 height 20
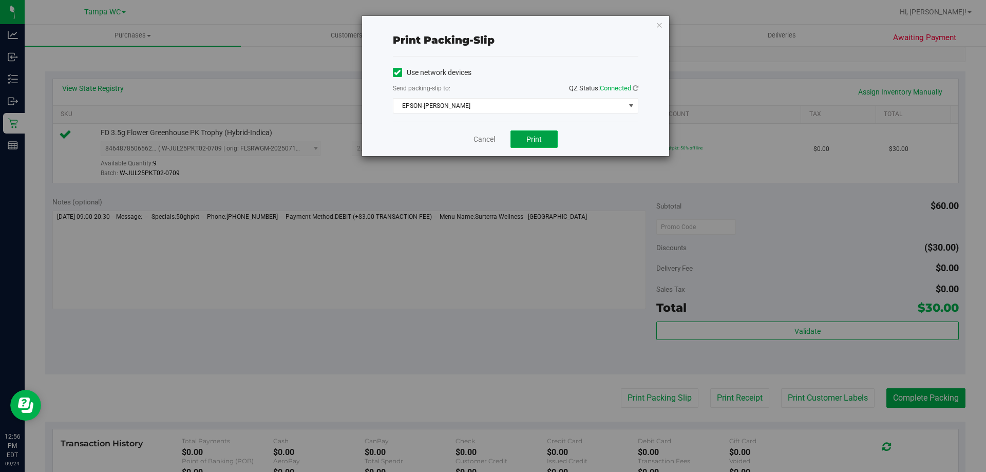
click at [535, 136] on span "Print" at bounding box center [533, 139] width 15 height 8
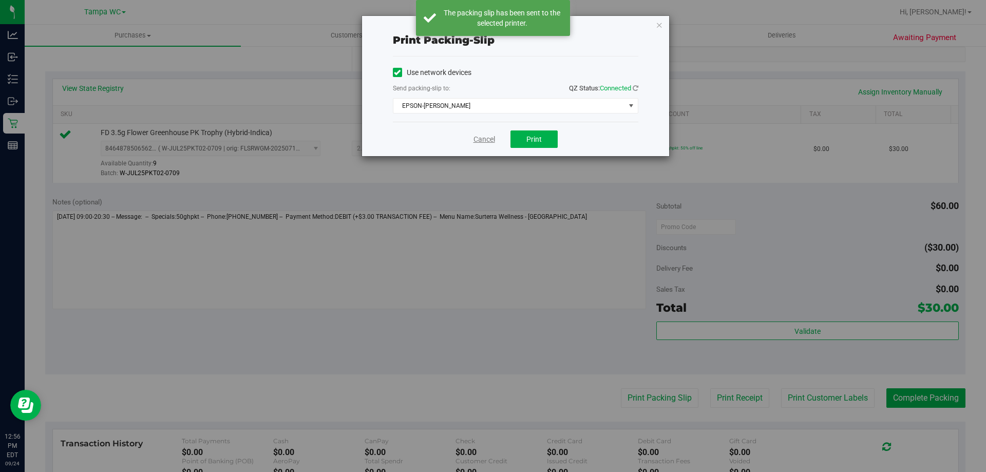
click at [486, 136] on link "Cancel" at bounding box center [484, 139] width 22 height 11
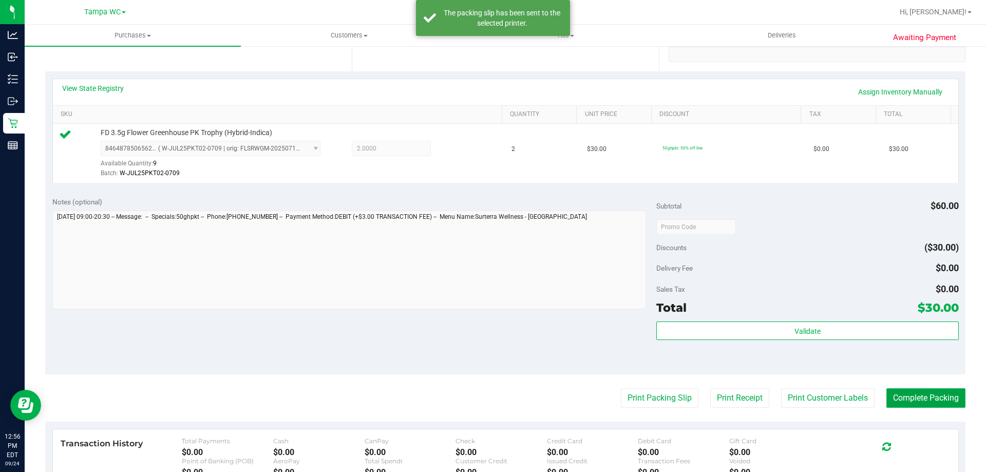
click at [923, 395] on button "Complete Packing" at bounding box center [925, 398] width 79 height 20
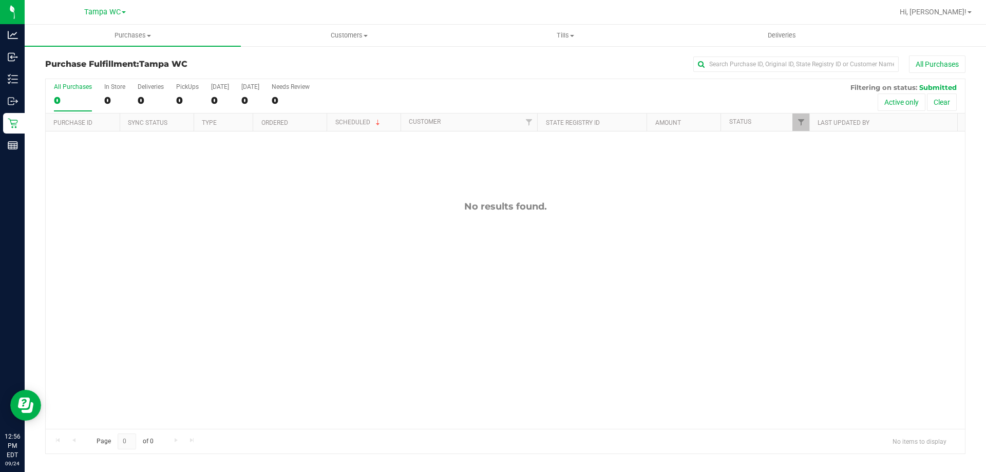
click at [77, 87] on div "All Purchases" at bounding box center [73, 86] width 38 height 7
click at [0, 0] on input "All Purchases 0" at bounding box center [0, 0] width 0 height 0
click at [68, 94] on div "0" at bounding box center [73, 100] width 38 height 12
click at [0, 0] on input "All Purchases 0" at bounding box center [0, 0] width 0 height 0
click at [81, 99] on div "0" at bounding box center [73, 100] width 38 height 12
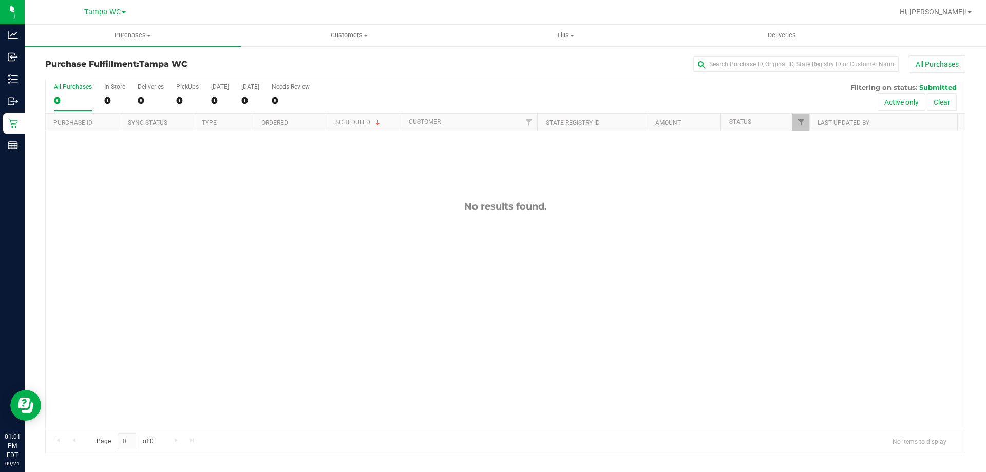
click at [0, 0] on input "All Purchases 0" at bounding box center [0, 0] width 0 height 0
click at [70, 95] on div "0" at bounding box center [73, 100] width 38 height 12
click at [0, 0] on input "All Purchases 0" at bounding box center [0, 0] width 0 height 0
click at [61, 95] on div "0" at bounding box center [73, 100] width 38 height 12
click at [0, 0] on input "All Purchases 0" at bounding box center [0, 0] width 0 height 0
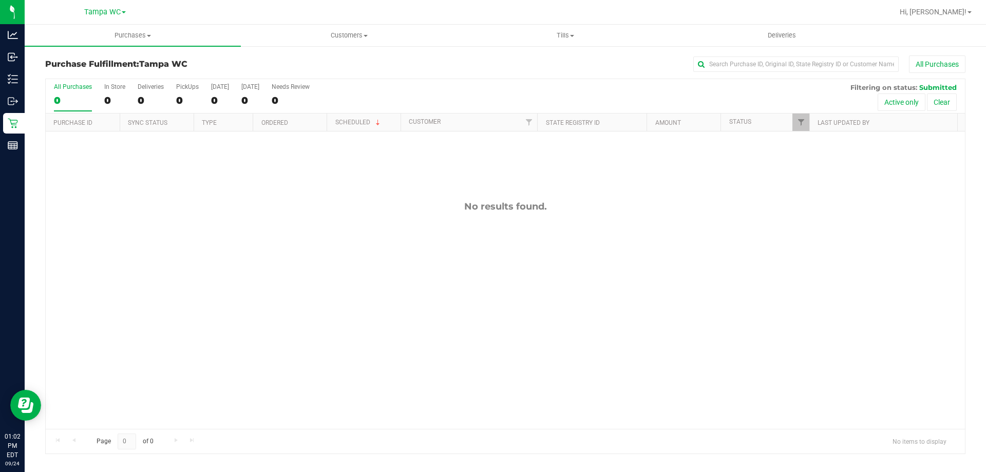
click at [70, 101] on div "0" at bounding box center [73, 100] width 38 height 12
click at [0, 0] on input "All Purchases 0" at bounding box center [0, 0] width 0 height 0
click at [55, 98] on div "0" at bounding box center [73, 100] width 38 height 12
click at [0, 0] on input "All Purchases 0" at bounding box center [0, 0] width 0 height 0
click at [69, 87] on div "All Purchases" at bounding box center [73, 86] width 38 height 7
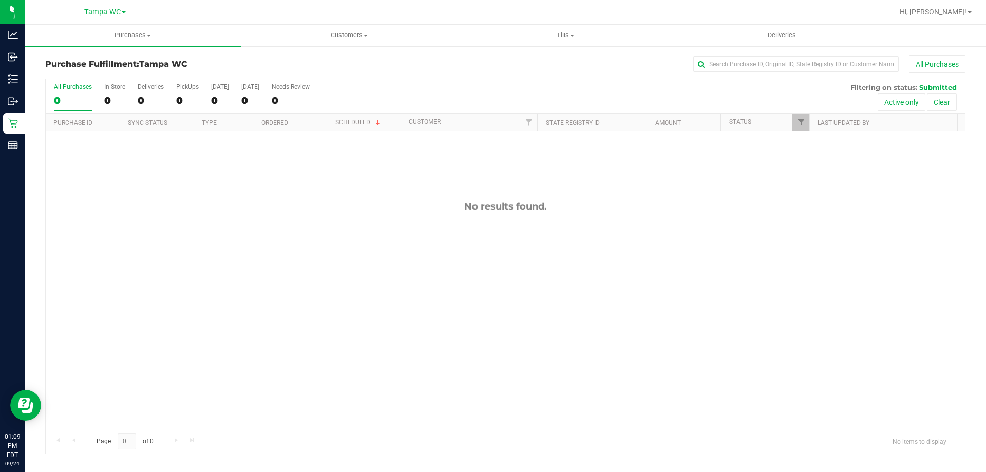
click at [0, 0] on input "All Purchases 0" at bounding box center [0, 0] width 0 height 0
click at [83, 101] on div "0" at bounding box center [73, 100] width 38 height 12
click at [0, 0] on input "All Purchases 0" at bounding box center [0, 0] width 0 height 0
click at [69, 101] on div "0" at bounding box center [73, 100] width 38 height 12
click at [0, 0] on input "All Purchases 0" at bounding box center [0, 0] width 0 height 0
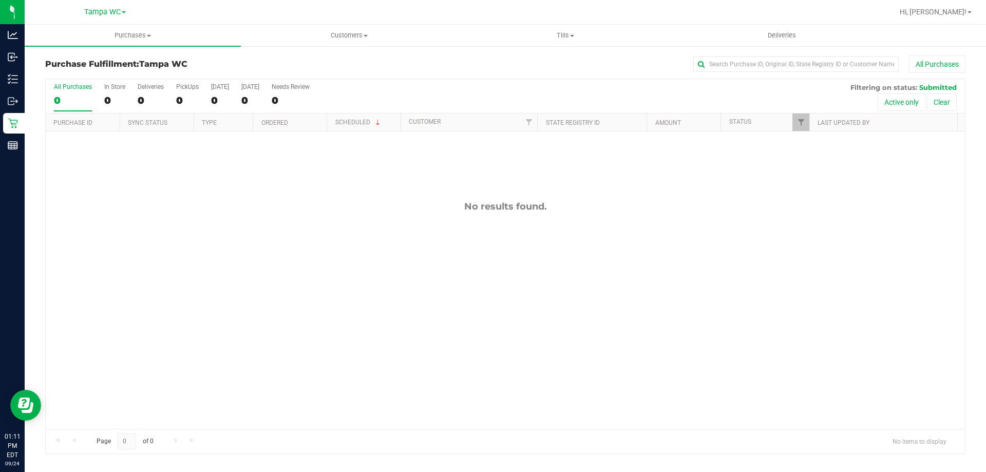
click at [76, 98] on div "0" at bounding box center [73, 100] width 38 height 12
click at [0, 0] on input "All Purchases 0" at bounding box center [0, 0] width 0 height 0
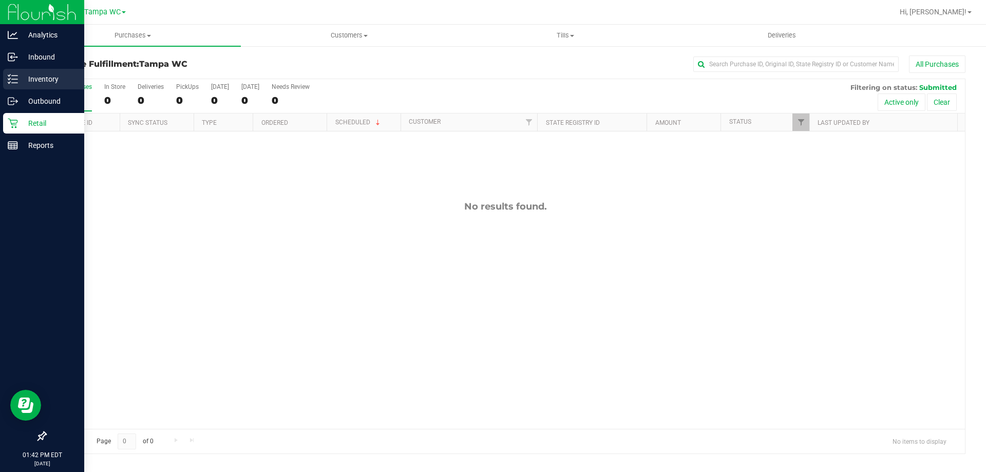
click at [10, 84] on div "Inventory" at bounding box center [43, 79] width 81 height 21
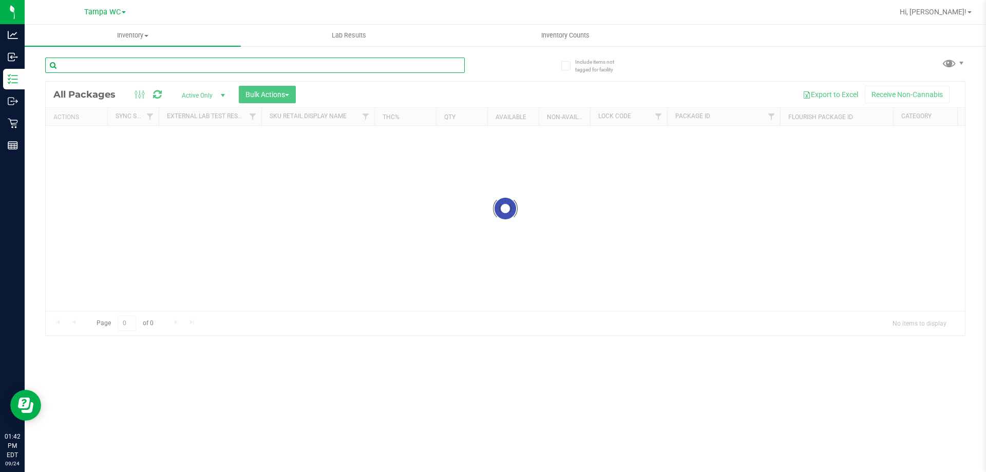
click at [137, 67] on div "Inventory All packages All inventory Waste log Create inventory Lab Results Inv…" at bounding box center [505, 248] width 961 height 447
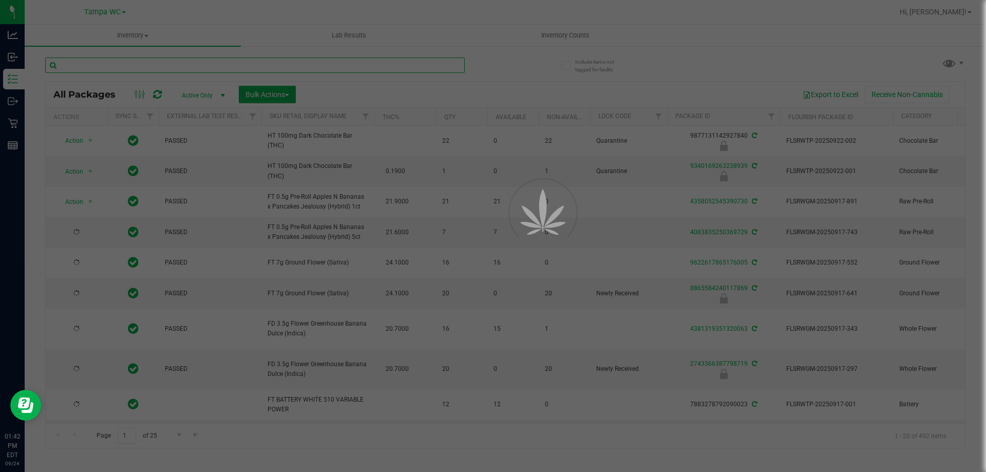
type input "2026-02-07"
type input "2026-03-16"
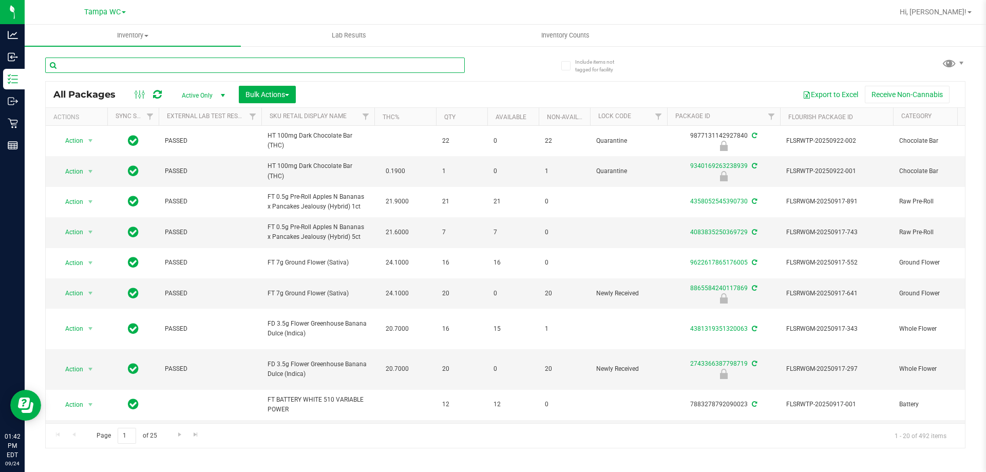
click at [133, 67] on input "text" at bounding box center [254, 64] width 419 height 15
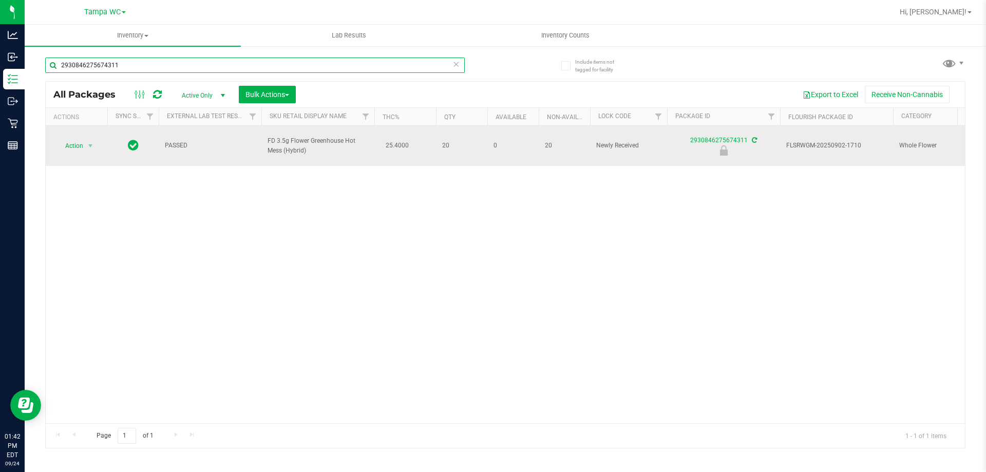
type input "2930846275674311"
click at [80, 143] on span "Action" at bounding box center [70, 146] width 28 height 14
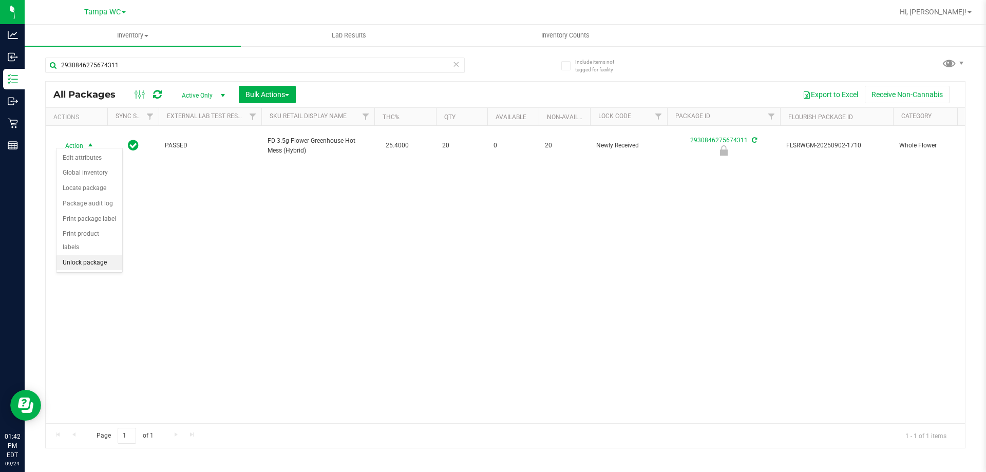
click at [98, 255] on li "Unlock package" at bounding box center [89, 262] width 66 height 15
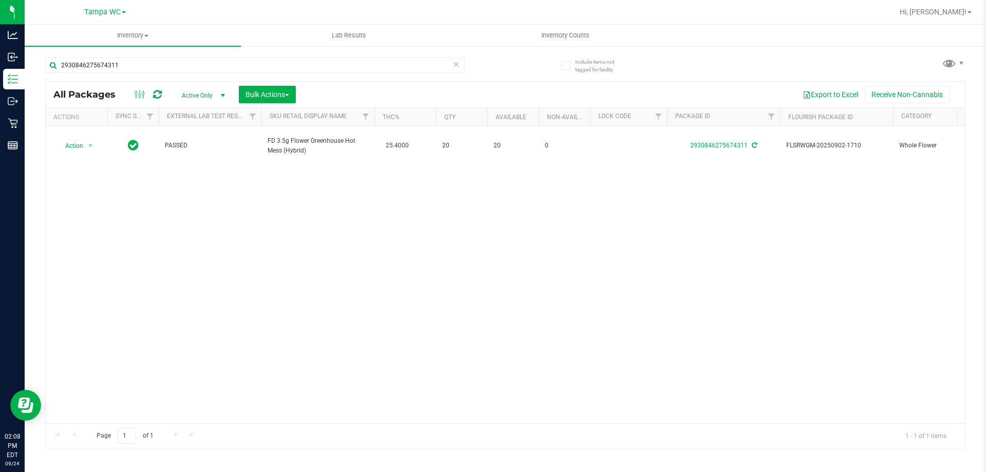
click at [454, 66] on icon at bounding box center [455, 63] width 7 height 12
click at [493, 85] on div at bounding box center [505, 265] width 919 height 366
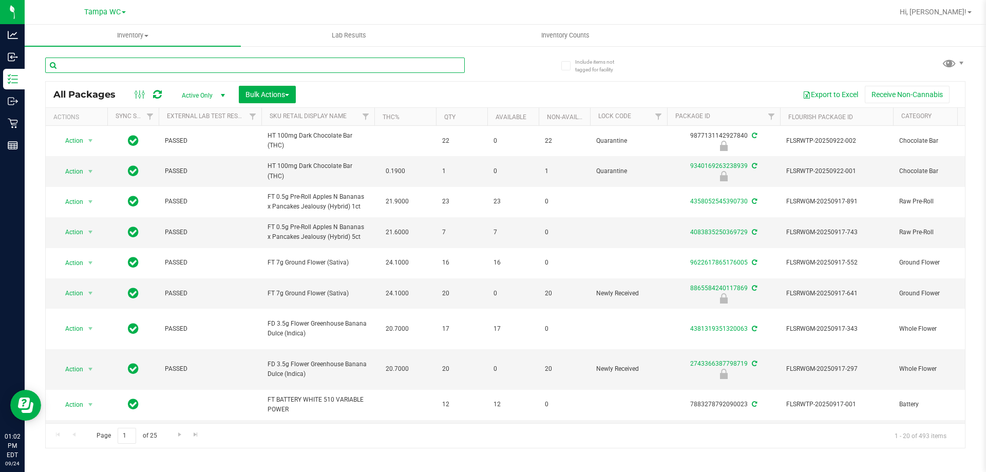
click at [148, 65] on input "text" at bounding box center [254, 64] width 419 height 15
drag, startPoint x: 497, startPoint y: 66, endPoint x: 435, endPoint y: 5, distance: 87.8
click at [497, 66] on div at bounding box center [275, 64] width 460 height 33
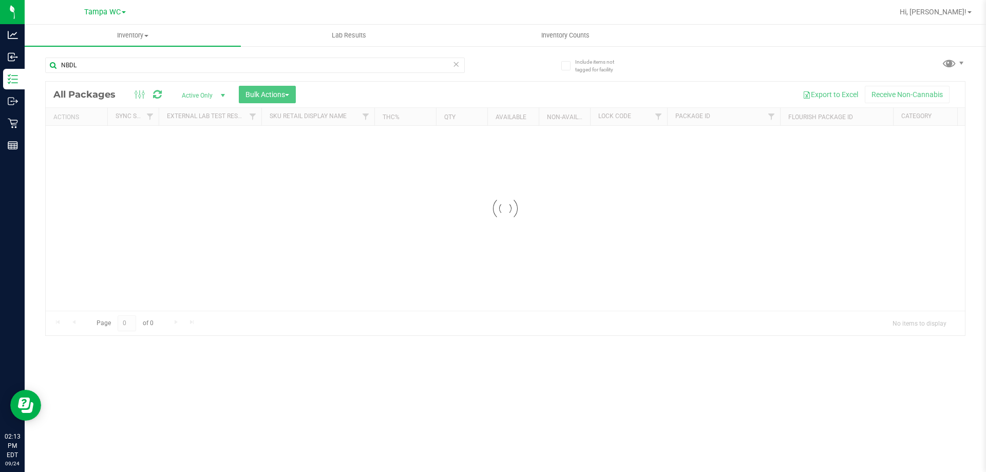
click at [108, 7] on link "Tampa WC" at bounding box center [105, 12] width 42 height 10
click at [100, 91] on link "Tampa WC" at bounding box center [105, 91] width 150 height 14
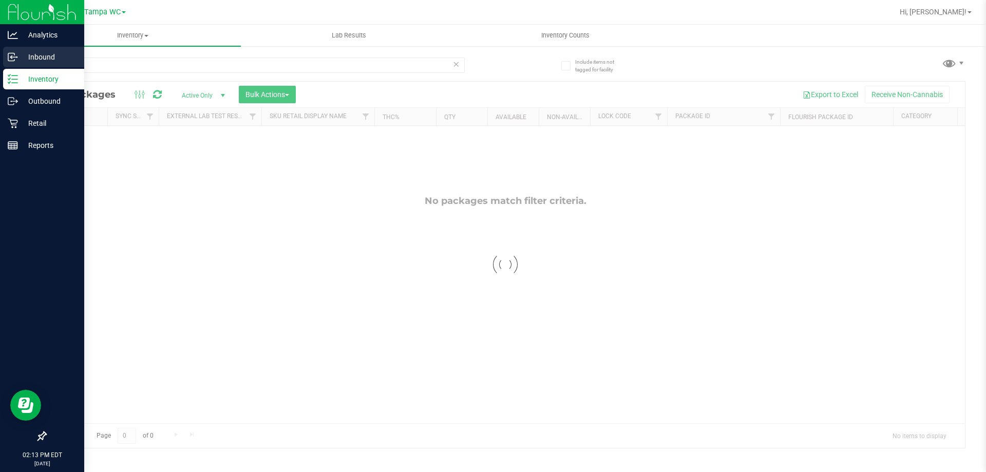
click at [18, 58] on p "Inbound" at bounding box center [49, 57] width 62 height 12
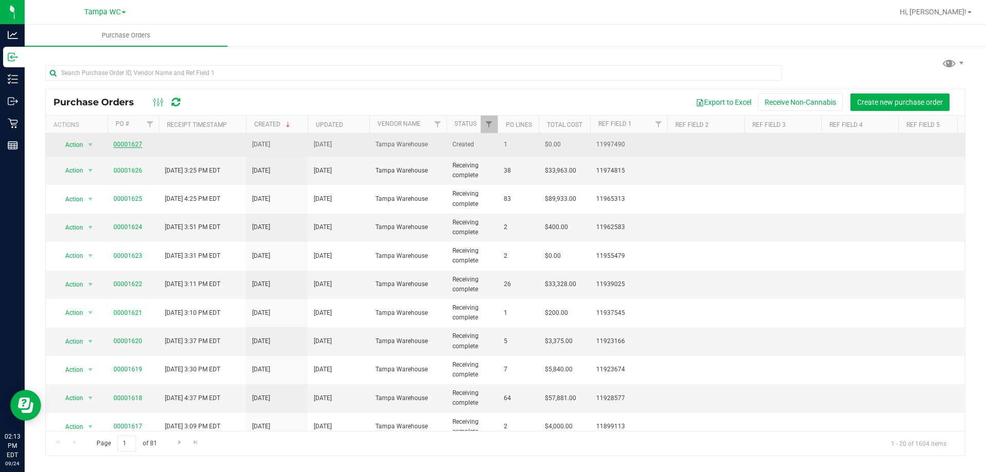
click at [129, 143] on link "00001627" at bounding box center [127, 144] width 29 height 7
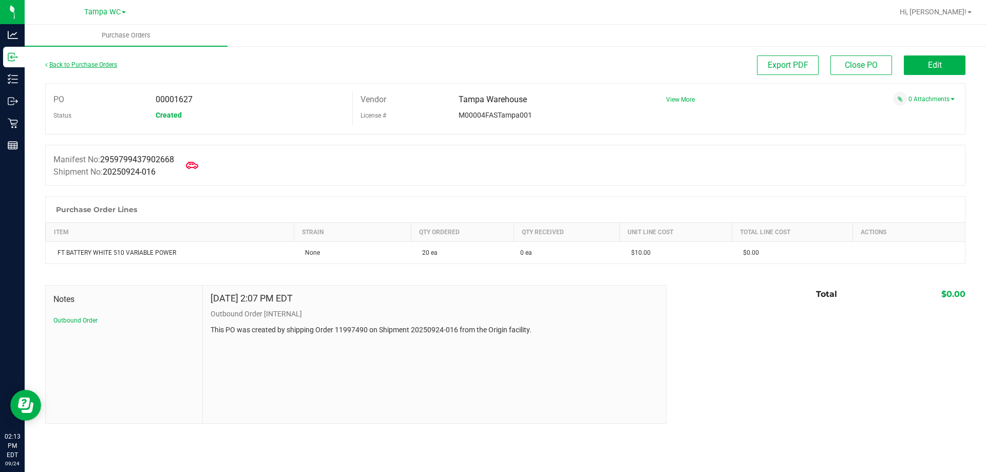
click at [67, 66] on link "Back to Purchase Orders" at bounding box center [81, 64] width 72 height 7
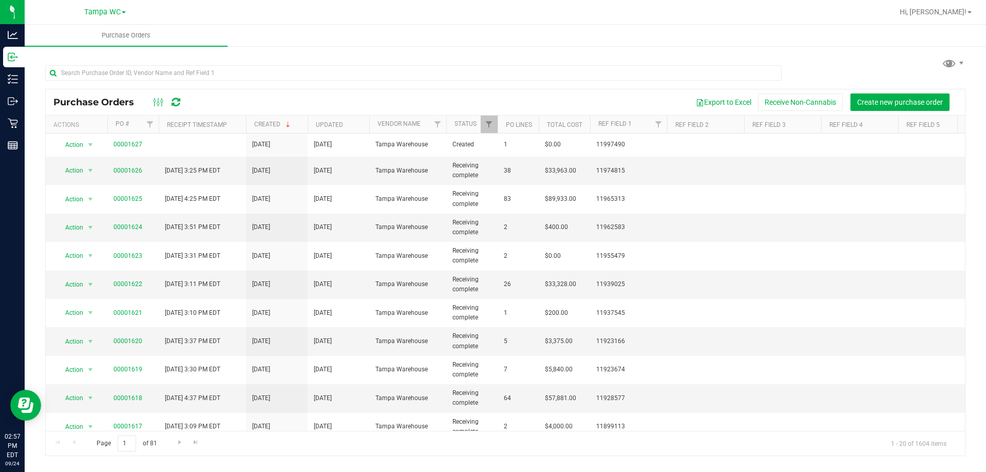
click at [173, 103] on icon at bounding box center [175, 102] width 9 height 10
click at [173, 108] on link at bounding box center [175, 102] width 9 height 12
click at [176, 98] on icon at bounding box center [175, 102] width 9 height 10
click at [177, 98] on icon at bounding box center [175, 102] width 9 height 10
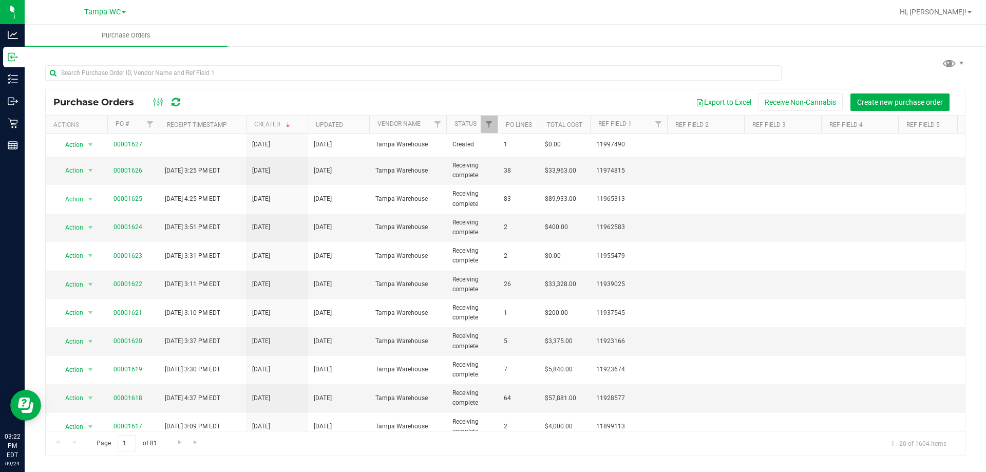
click at [173, 98] on icon at bounding box center [175, 102] width 9 height 10
click at [180, 99] on div at bounding box center [166, 102] width 34 height 12
click at [182, 101] on div at bounding box center [166, 102] width 34 height 12
click at [178, 107] on icon at bounding box center [175, 102] width 9 height 10
click at [173, 106] on icon at bounding box center [175, 102] width 9 height 10
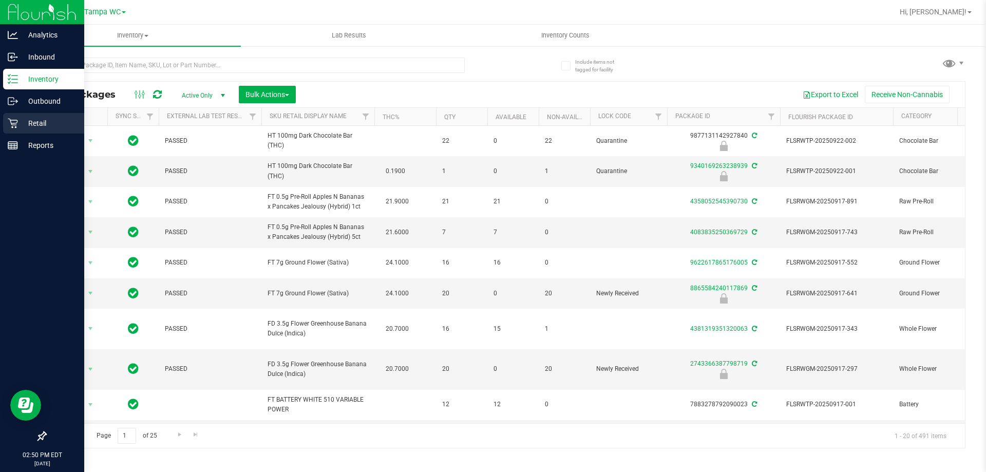
click at [14, 123] on icon at bounding box center [13, 123] width 10 height 10
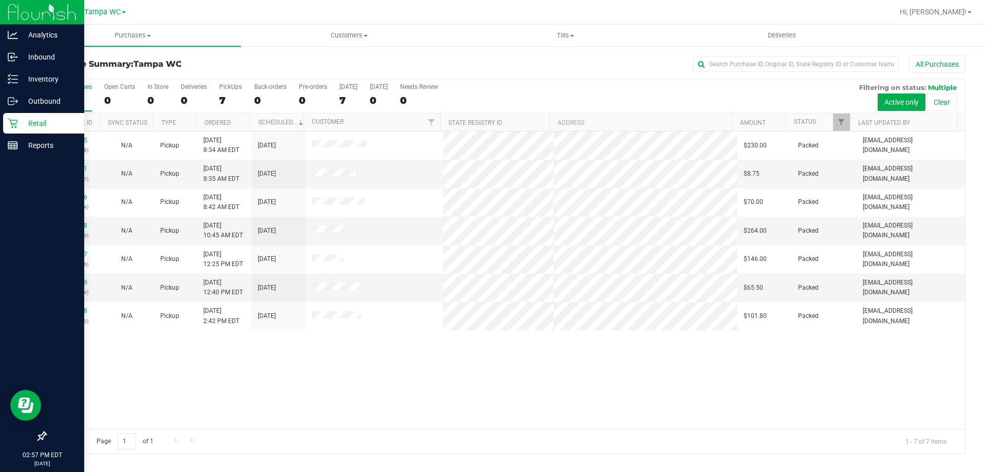
click at [75, 87] on div "All Purchases" at bounding box center [73, 86] width 38 height 7
click at [0, 0] on input "All Purchases 7" at bounding box center [0, 0] width 0 height 0
click at [76, 92] on label "All Purchases 7" at bounding box center [73, 97] width 38 height 28
click at [0, 0] on input "All Purchases 7" at bounding box center [0, 0] width 0 height 0
click at [64, 93] on label "All Purchases 7" at bounding box center [73, 97] width 38 height 28
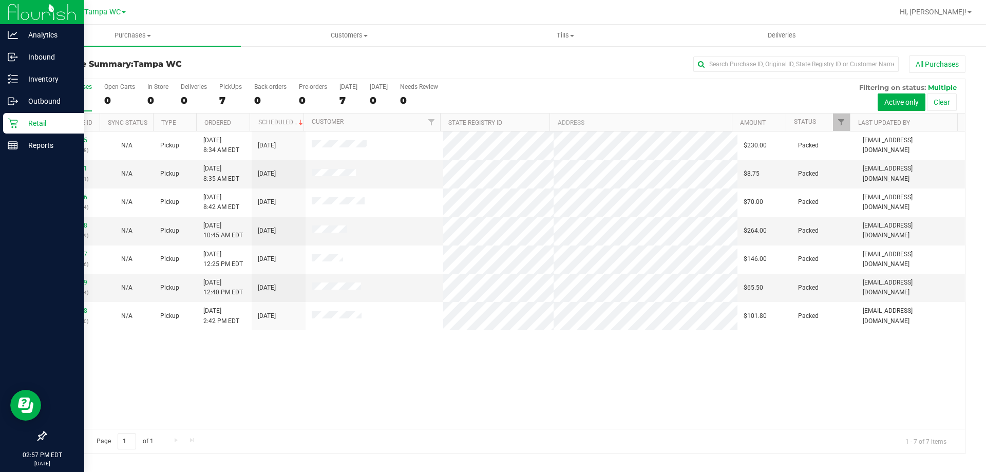
click at [0, 0] on input "All Purchases 7" at bounding box center [0, 0] width 0 height 0
click at [58, 89] on div "All Purchases" at bounding box center [73, 86] width 38 height 7
click at [0, 0] on input "All Purchases 7" at bounding box center [0, 0] width 0 height 0
click at [70, 105] on div "7" at bounding box center [73, 100] width 38 height 12
click at [0, 0] on input "All Purchases 7" at bounding box center [0, 0] width 0 height 0
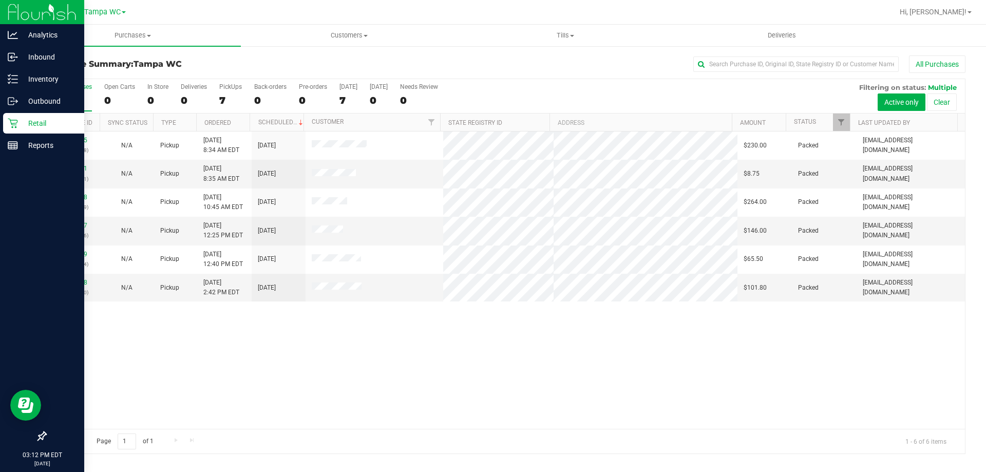
click at [74, 95] on div "7" at bounding box center [73, 100] width 38 height 12
click at [0, 0] on input "All Purchases 7" at bounding box center [0, 0] width 0 height 0
click at [65, 100] on div "6" at bounding box center [73, 100] width 38 height 12
click at [0, 0] on input "All Purchases 6" at bounding box center [0, 0] width 0 height 0
click at [80, 93] on label "All Purchases 7" at bounding box center [73, 97] width 38 height 28
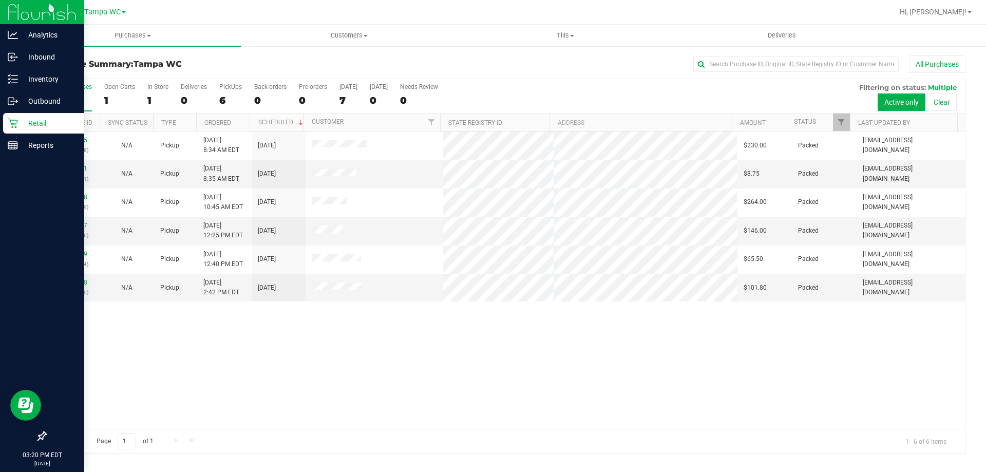
click at [0, 0] on input "All Purchases 7" at bounding box center [0, 0] width 0 height 0
click at [68, 100] on div "6" at bounding box center [73, 100] width 38 height 12
click at [0, 0] on input "All Purchases 6" at bounding box center [0, 0] width 0 height 0
click at [71, 88] on div "All Purchases" at bounding box center [73, 86] width 38 height 7
click at [0, 0] on input "All Purchases 6" at bounding box center [0, 0] width 0 height 0
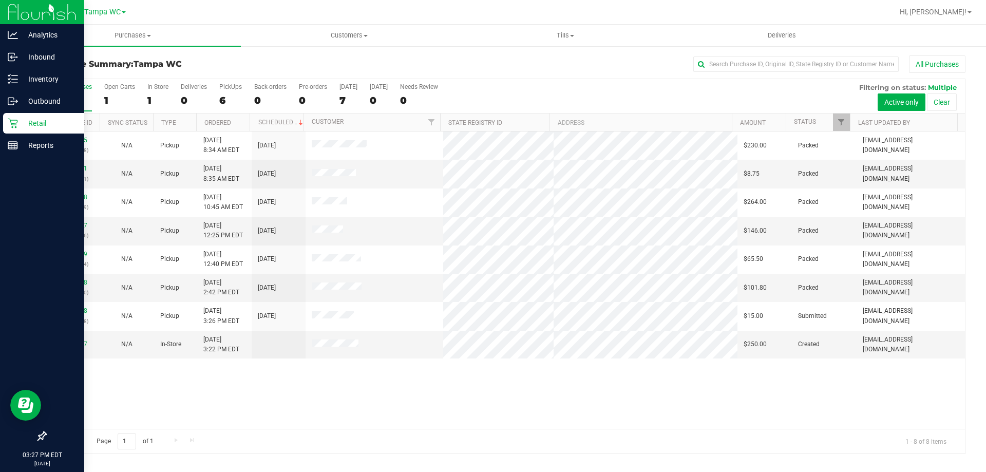
click at [73, 90] on label "All Purchases 7" at bounding box center [73, 97] width 38 height 28
click at [0, 0] on input "All Purchases 7" at bounding box center [0, 0] width 0 height 0
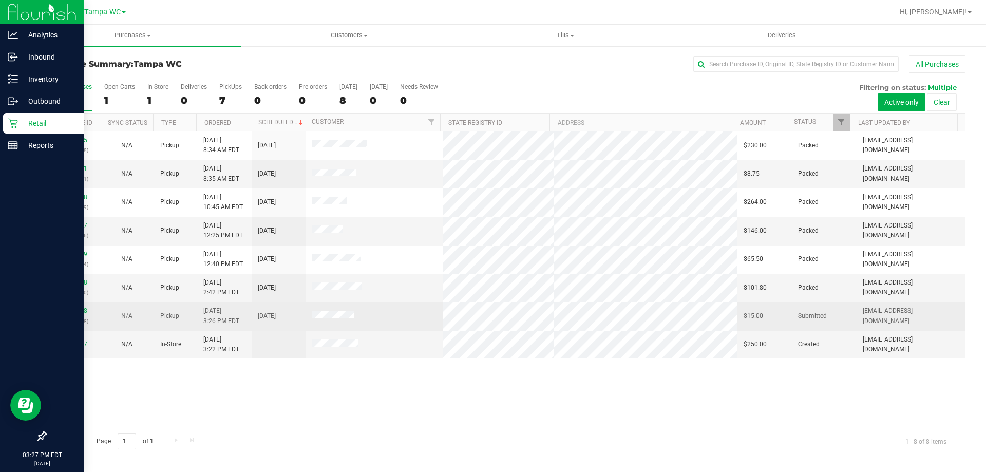
click at [80, 311] on link "11999628" at bounding box center [73, 310] width 29 height 7
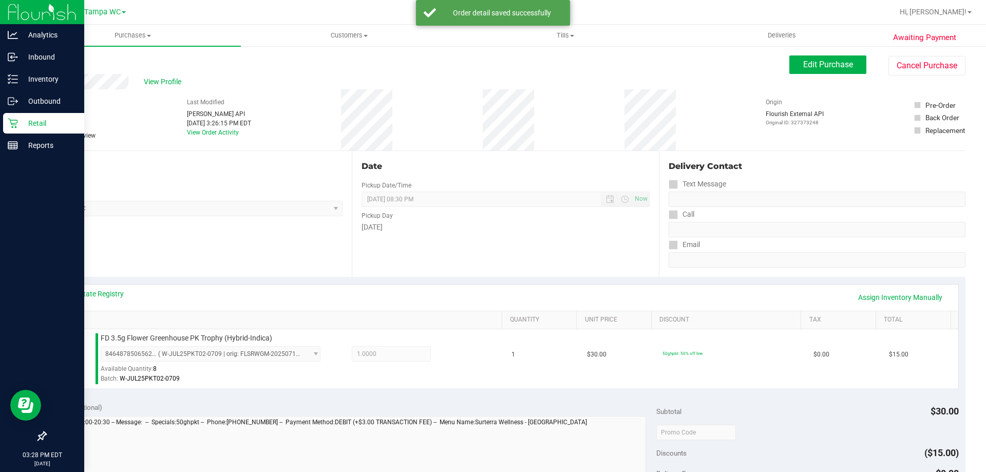
scroll to position [103, 0]
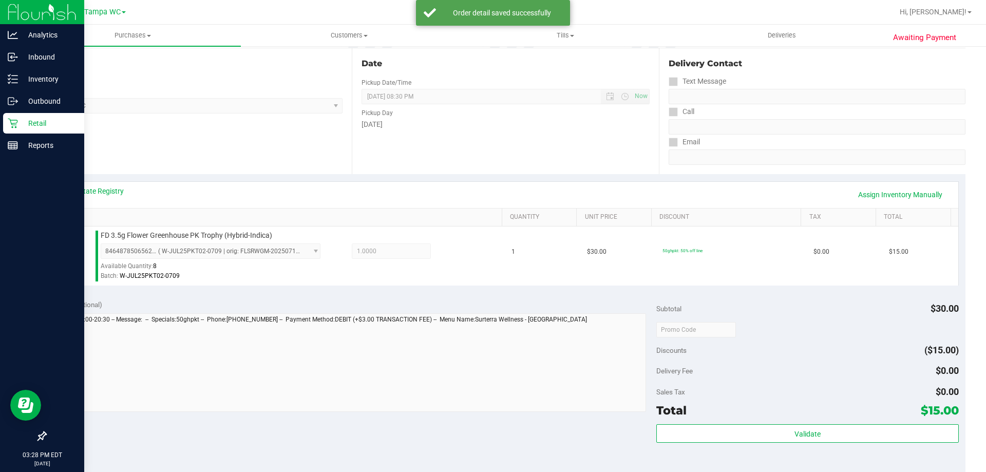
click at [795, 420] on div "Subtotal $30.00 Discounts ($15.00) Delivery Fee $0.00 Sales Tax $0.00 Total $15…" at bounding box center [807, 384] width 302 height 171
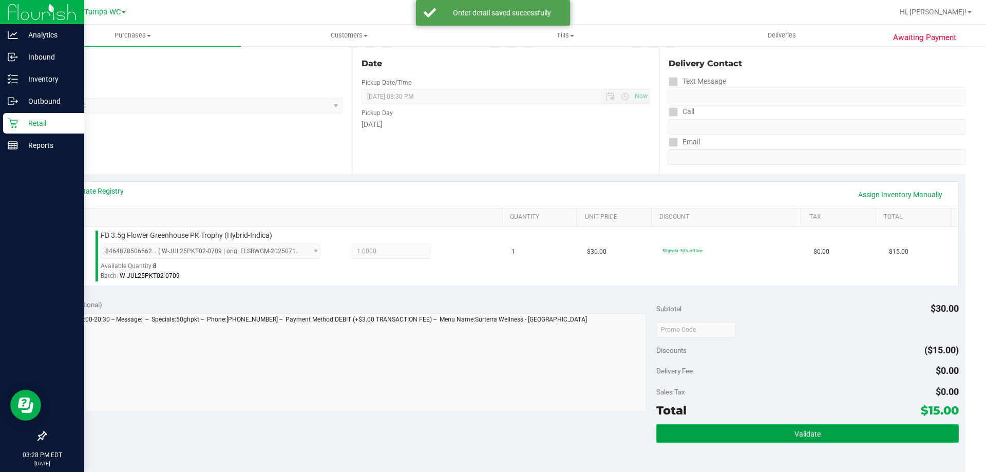
click at [795, 425] on button "Validate" at bounding box center [807, 433] width 302 height 18
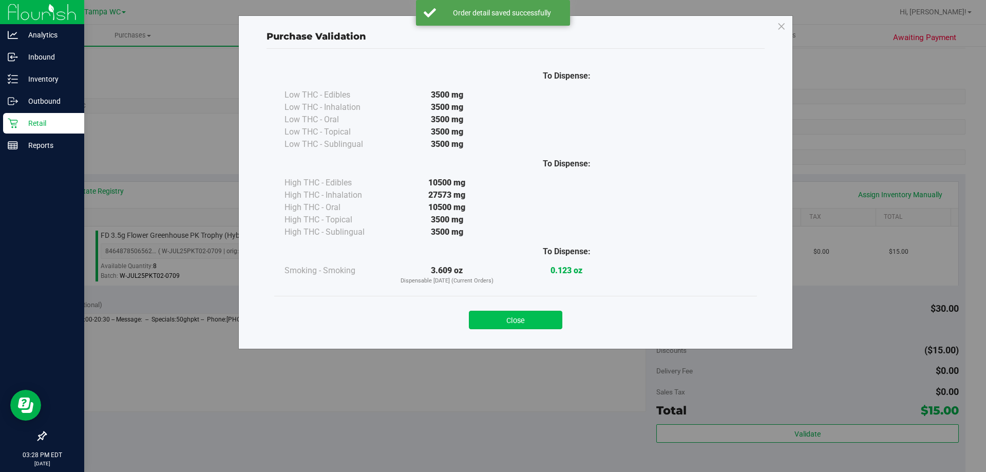
click at [535, 315] on button "Close" at bounding box center [515, 320] width 93 height 18
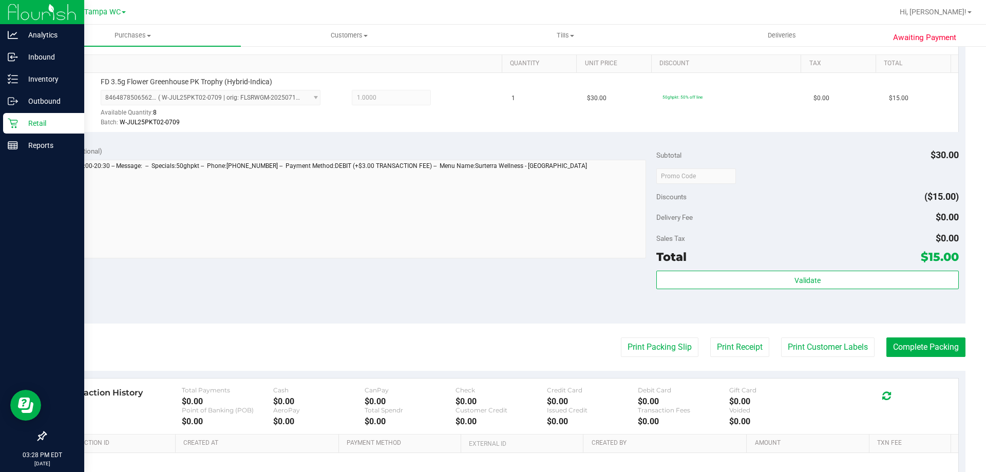
scroll to position [257, 0]
click at [660, 346] on button "Print Packing Slip" at bounding box center [660, 347] width 78 height 20
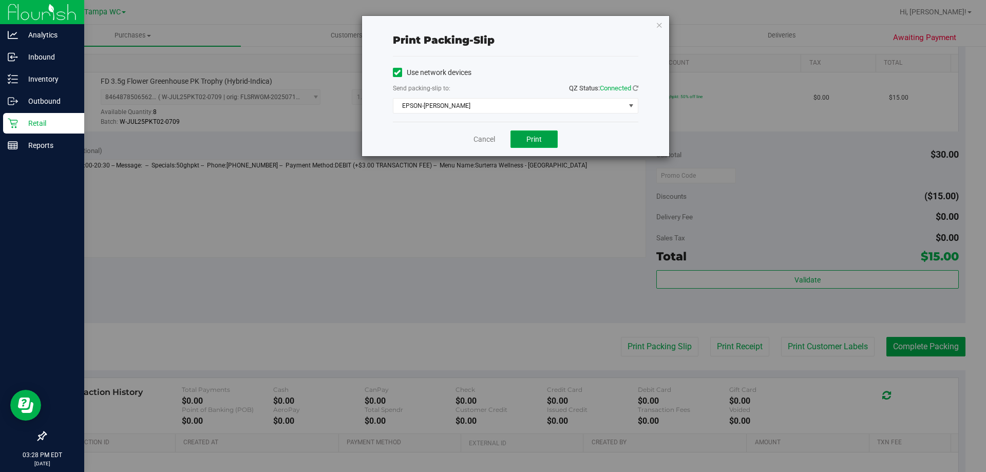
click at [537, 131] on button "Print" at bounding box center [533, 138] width 47 height 17
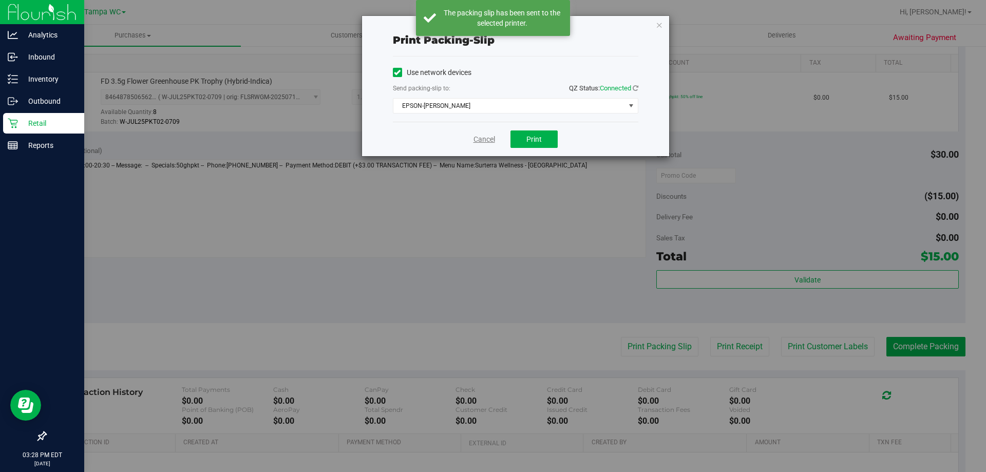
click at [484, 136] on link "Cancel" at bounding box center [484, 139] width 22 height 11
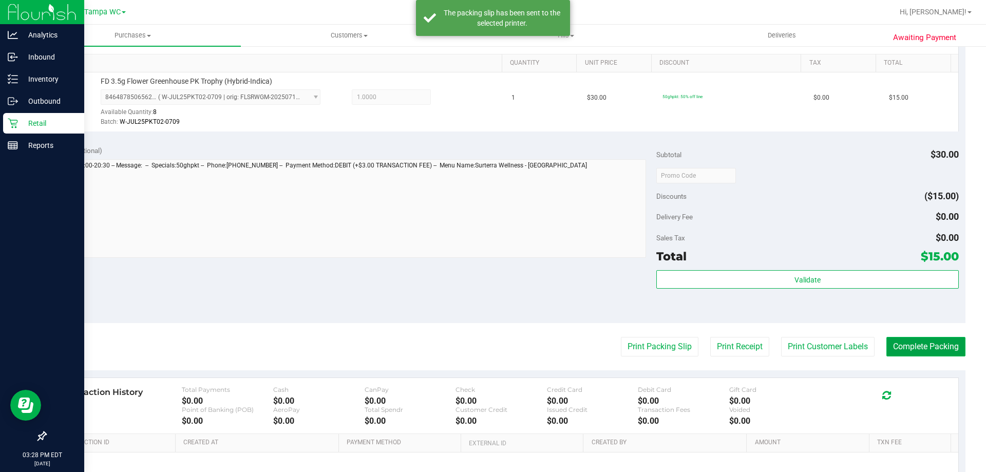
click at [913, 348] on button "Complete Packing" at bounding box center [925, 347] width 79 height 20
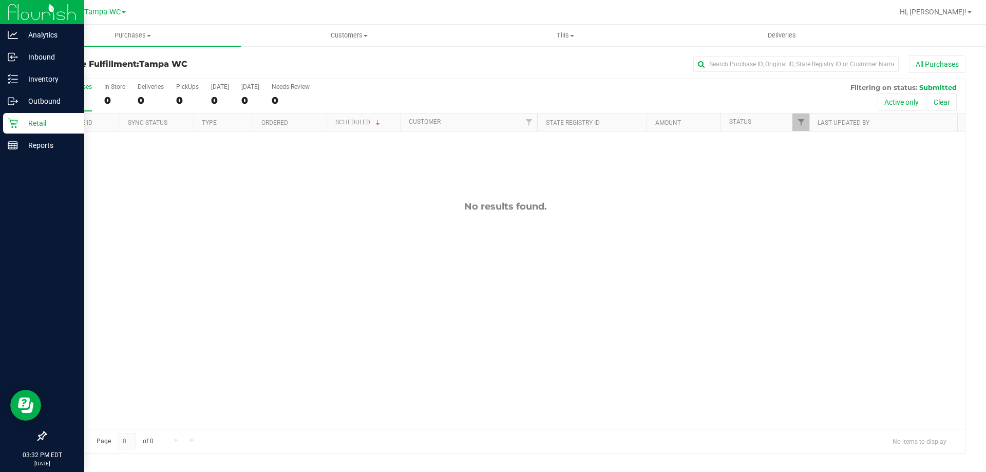
click at [63, 94] on div "0" at bounding box center [73, 100] width 38 height 12
click at [0, 0] on input "All Purchases 0" at bounding box center [0, 0] width 0 height 0
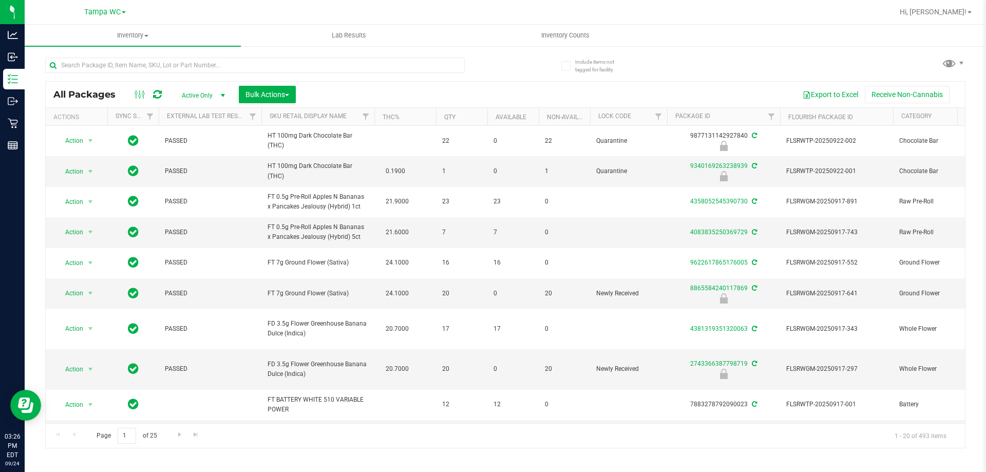
click at [161, 96] on icon at bounding box center [157, 94] width 9 height 10
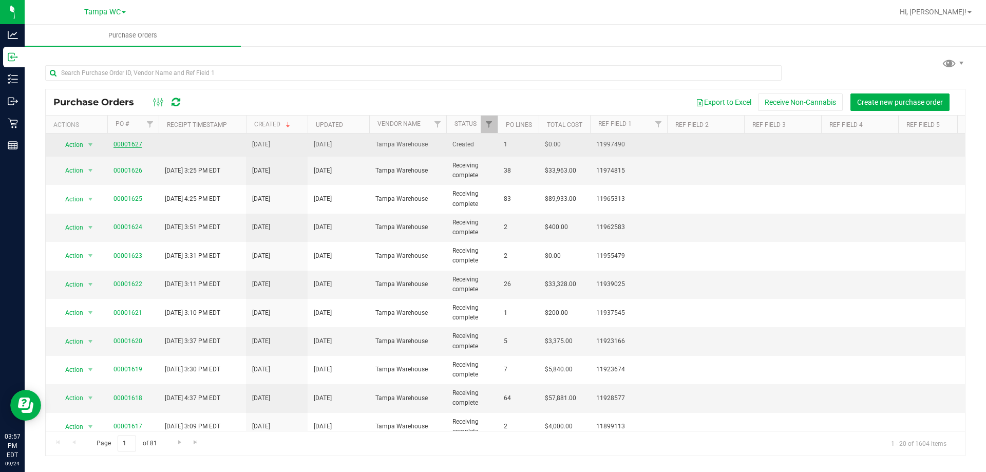
click at [130, 143] on link "00001627" at bounding box center [127, 144] width 29 height 7
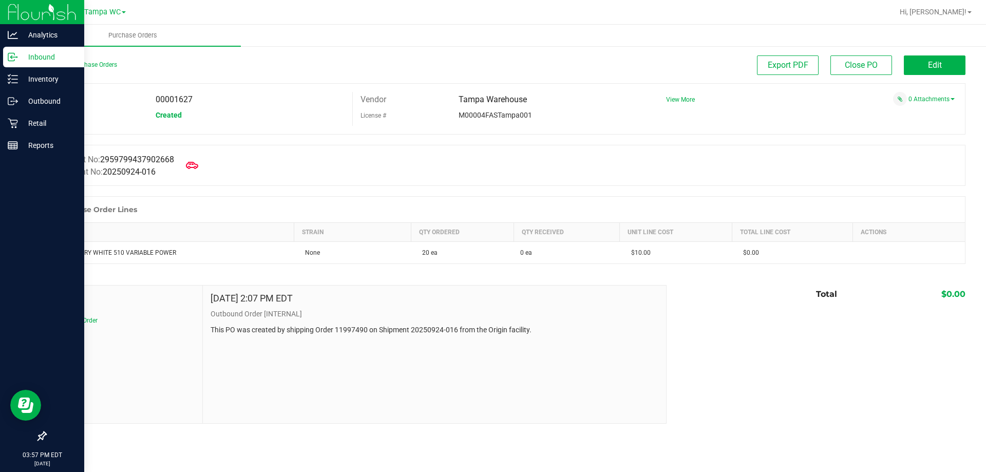
click at [37, 60] on p "Inbound" at bounding box center [49, 57] width 62 height 12
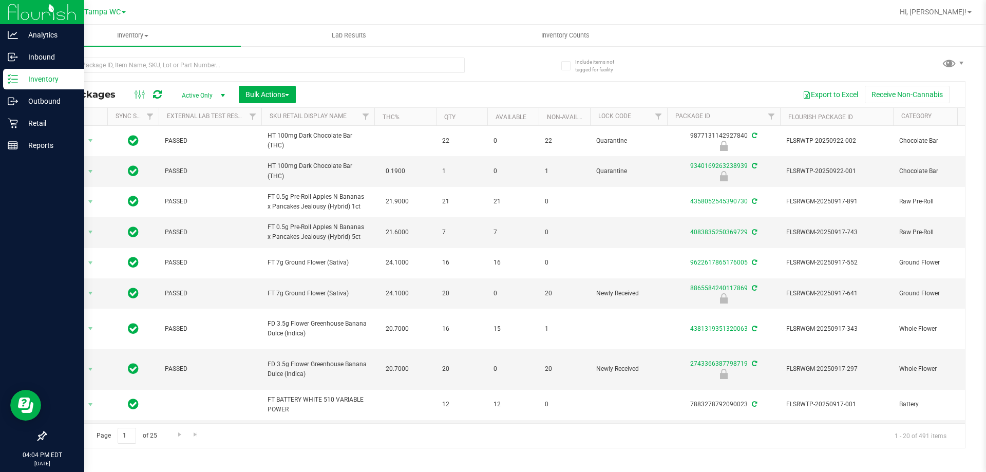
click at [11, 70] on div "Inventory" at bounding box center [43, 79] width 81 height 21
click at [32, 122] on p "Retail" at bounding box center [49, 123] width 62 height 12
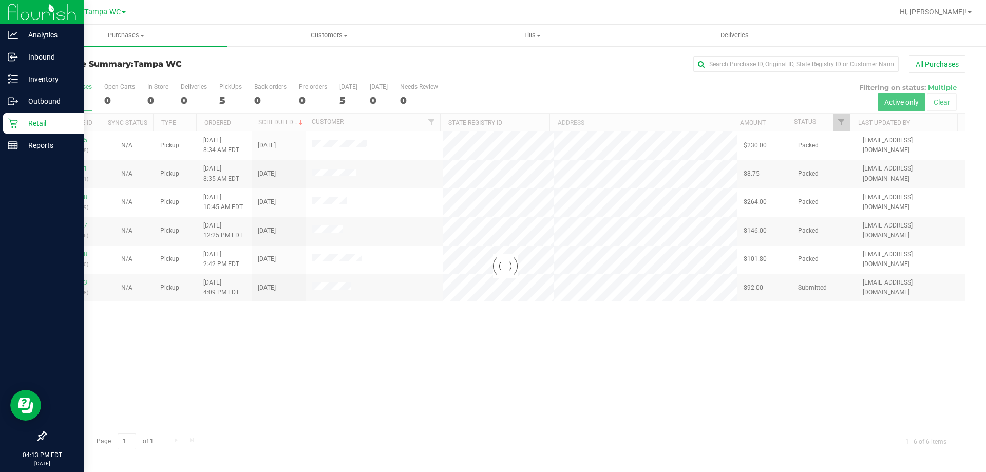
click at [586, 381] on div at bounding box center [505, 266] width 919 height 374
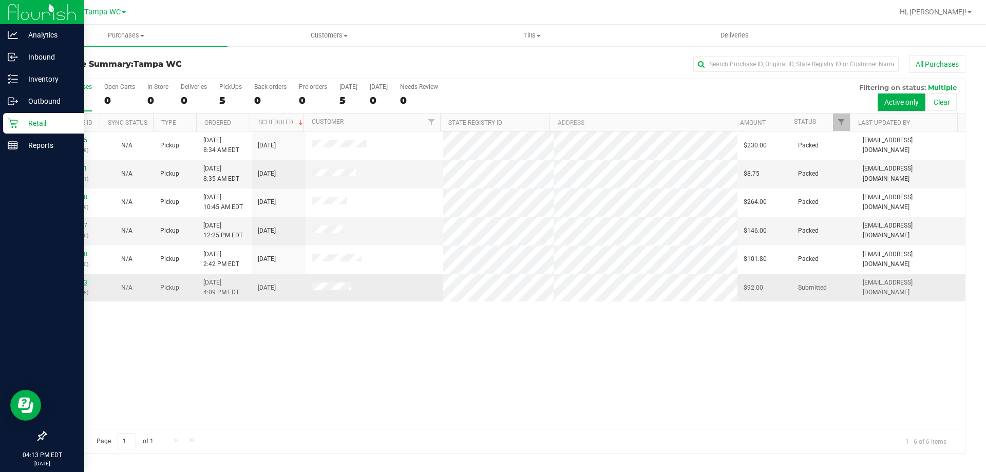
click at [76, 285] on link "11999923" at bounding box center [73, 282] width 29 height 7
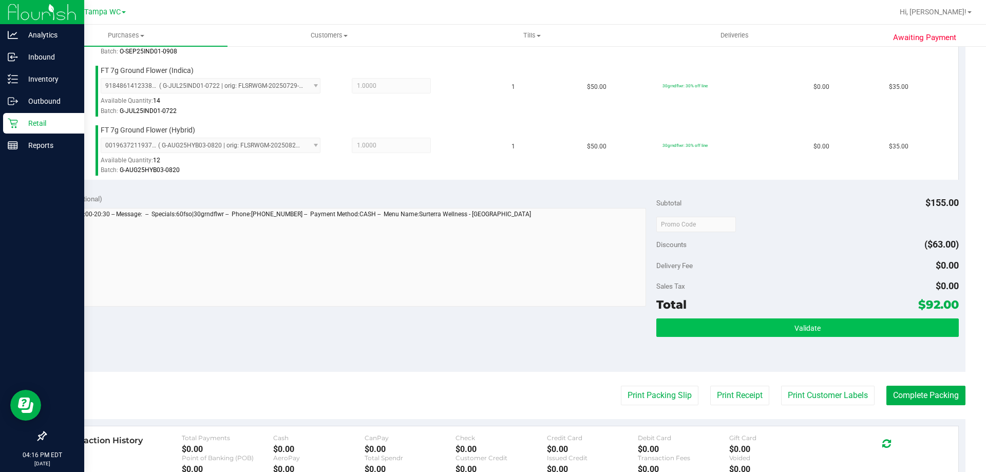
scroll to position [359, 0]
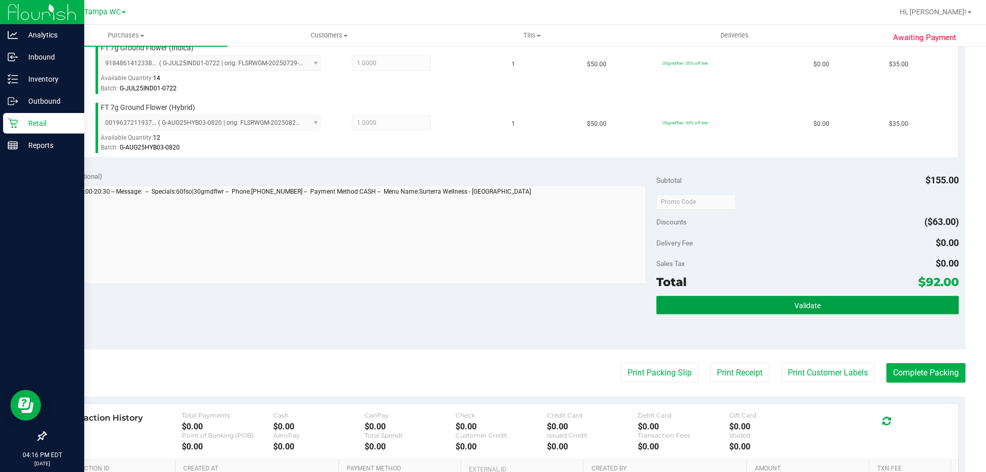
click at [712, 311] on button "Validate" at bounding box center [807, 305] width 302 height 18
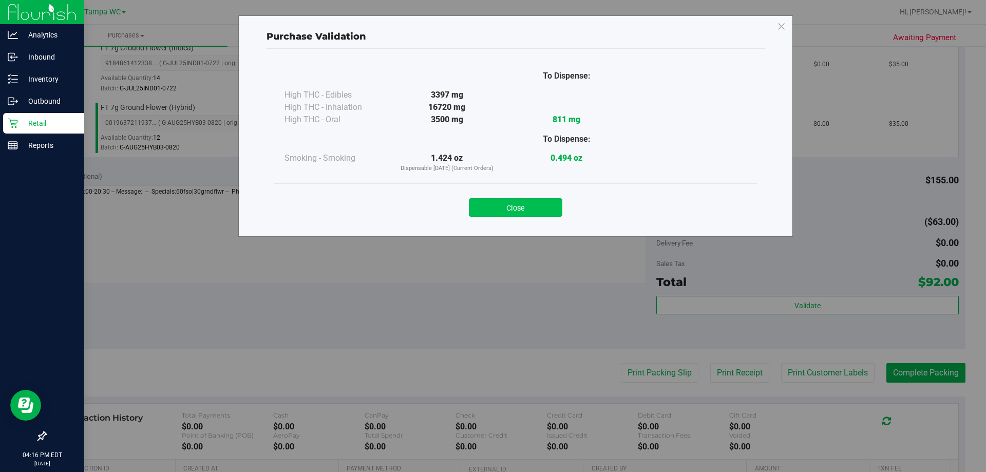
click at [521, 211] on button "Close" at bounding box center [515, 207] width 93 height 18
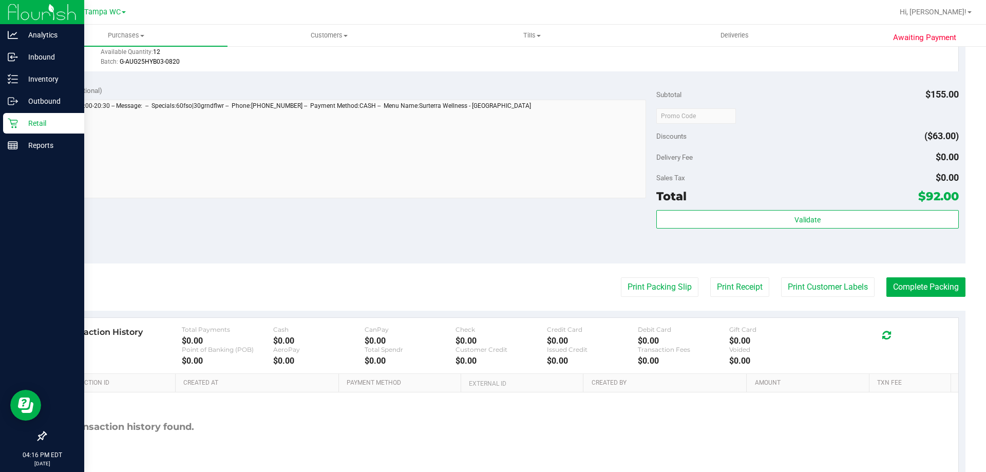
scroll to position [496, 0]
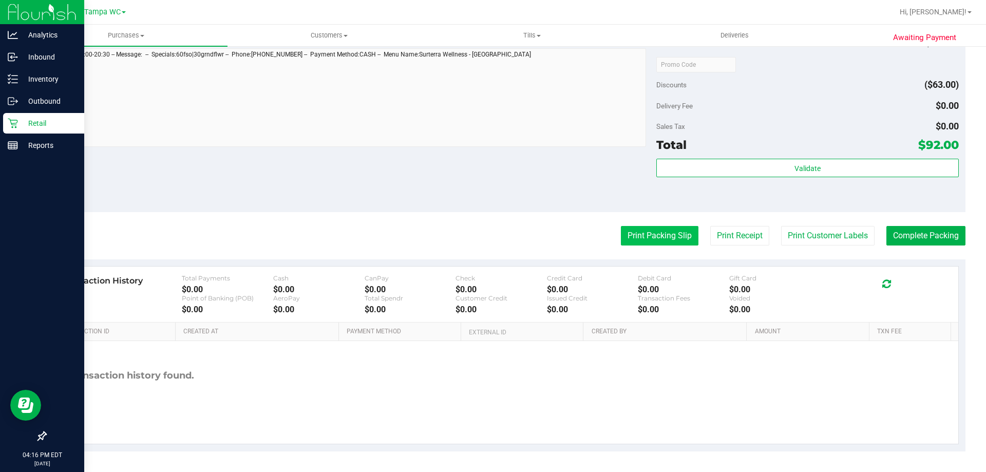
click at [631, 226] on button "Print Packing Slip" at bounding box center [660, 236] width 78 height 20
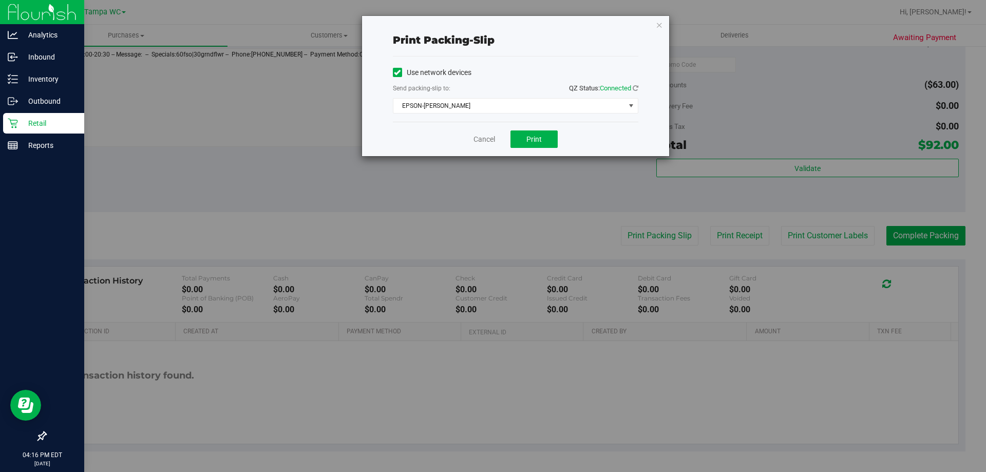
click at [530, 130] on div "Cancel Print" at bounding box center [515, 139] width 245 height 34
click at [531, 133] on button "Print" at bounding box center [533, 138] width 47 height 17
click at [494, 140] on link "Cancel" at bounding box center [484, 139] width 22 height 11
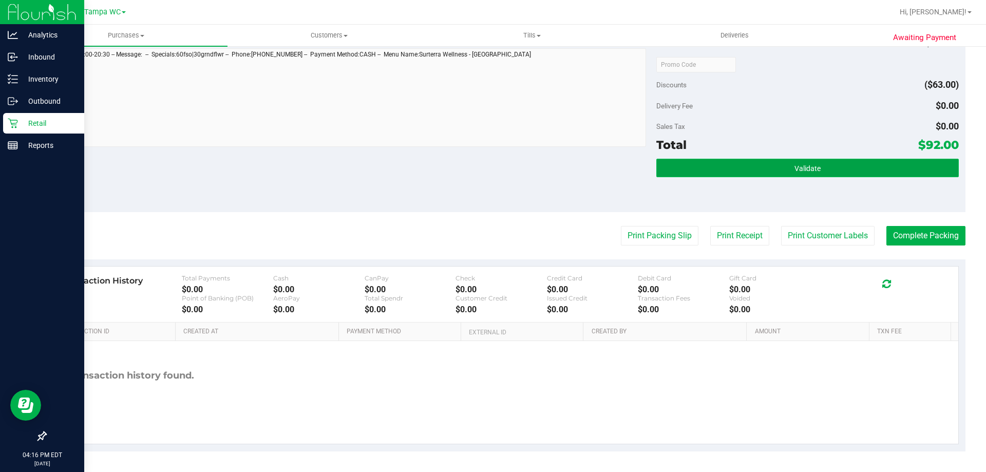
drag, startPoint x: 901, startPoint y: 165, endPoint x: 852, endPoint y: 172, distance: 49.9
click at [900, 165] on button "Validate" at bounding box center [807, 168] width 302 height 18
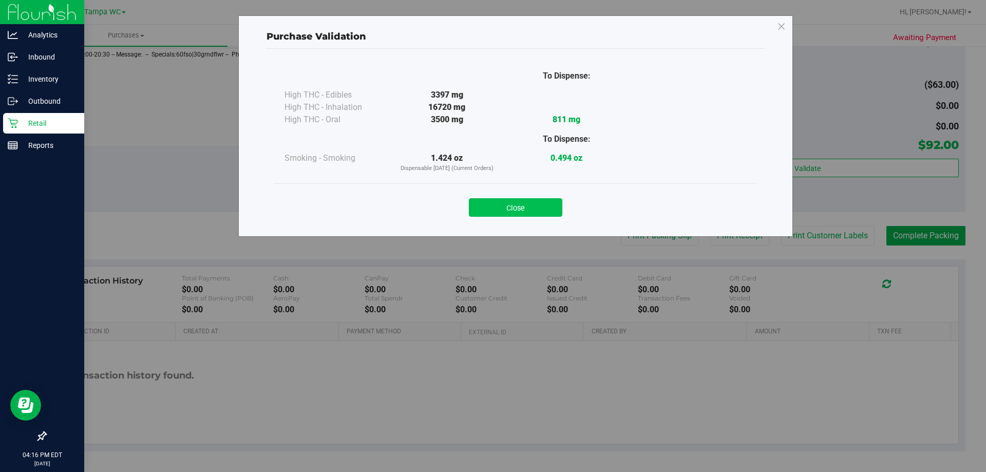
click at [537, 208] on button "Close" at bounding box center [515, 207] width 93 height 18
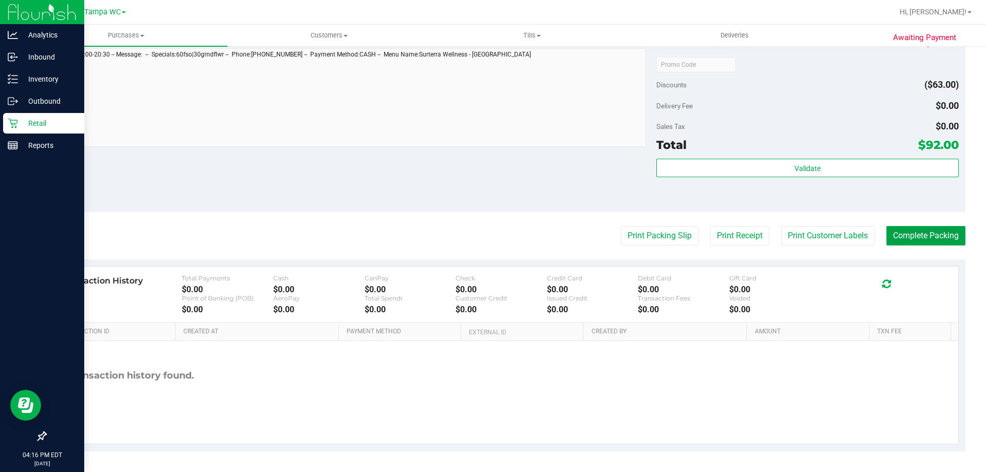
click at [927, 233] on button "Complete Packing" at bounding box center [925, 236] width 79 height 20
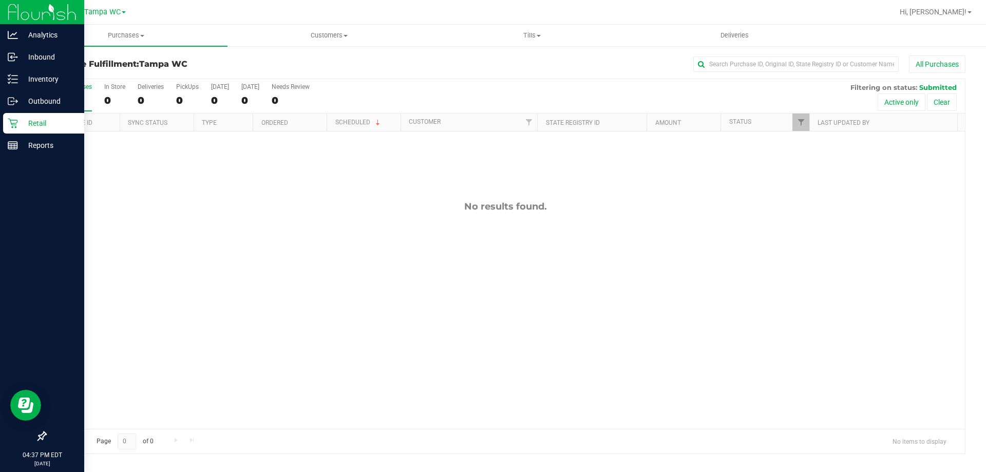
click at [30, 122] on p "Retail" at bounding box center [49, 123] width 62 height 12
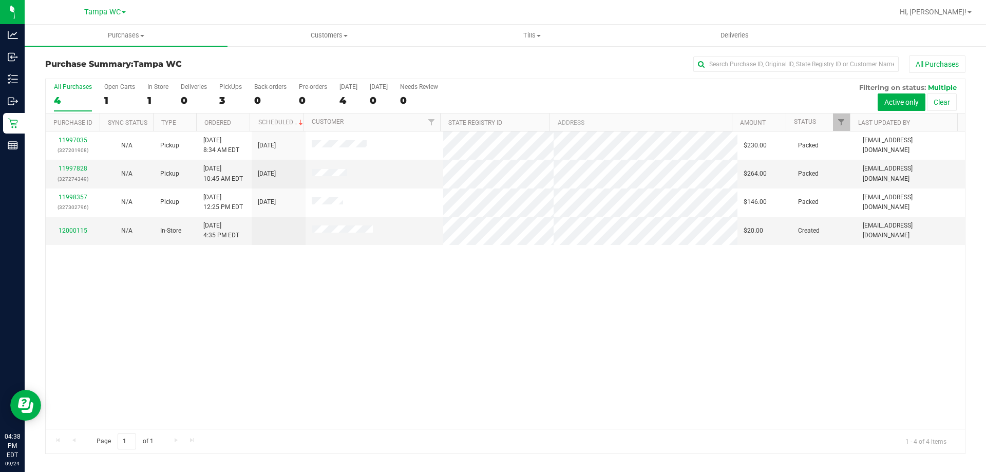
click at [454, 261] on div "11997035 (327201908) N/A Pickup [DATE] 8:34 AM EDT 9/24/2025 $230.00 Packed [EM…" at bounding box center [505, 279] width 919 height 297
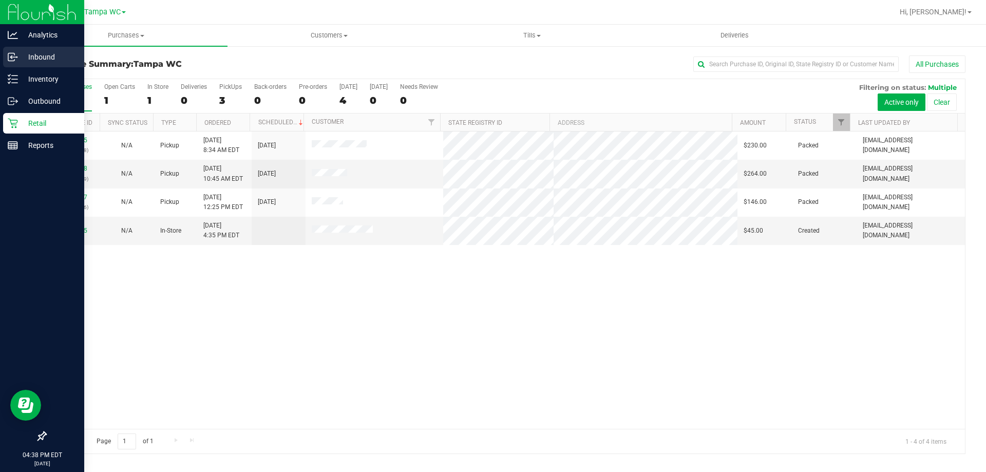
click at [14, 58] on icon at bounding box center [13, 57] width 10 height 10
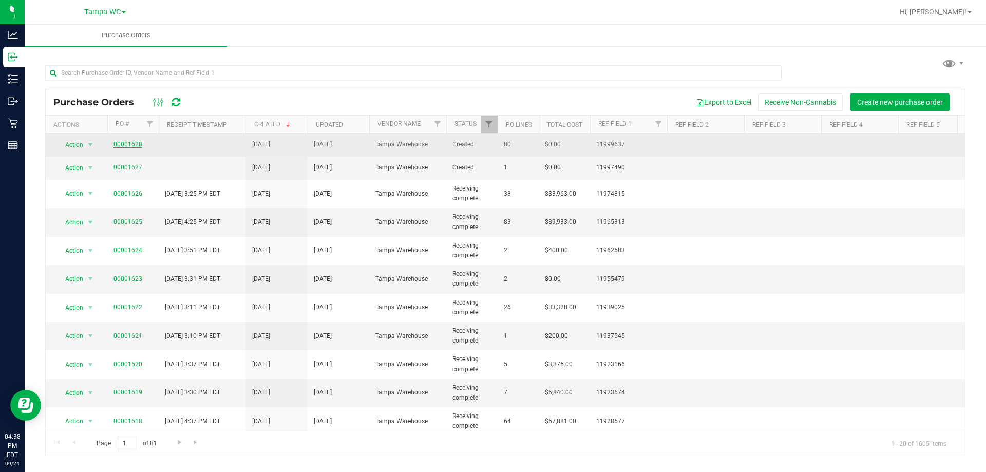
click at [128, 144] on link "00001628" at bounding box center [127, 144] width 29 height 7
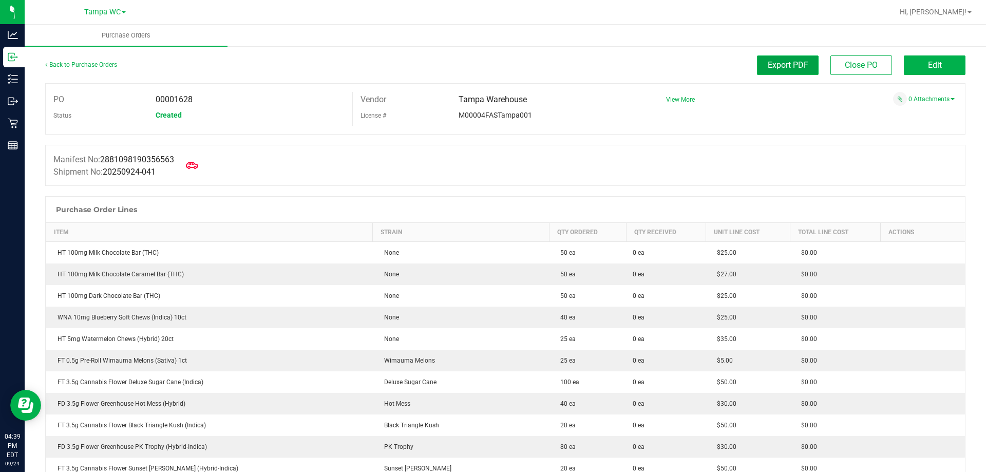
click at [798, 67] on span "Export PDF" at bounding box center [787, 65] width 41 height 10
click at [107, 66] on link "Back to Purchase Orders" at bounding box center [81, 64] width 72 height 7
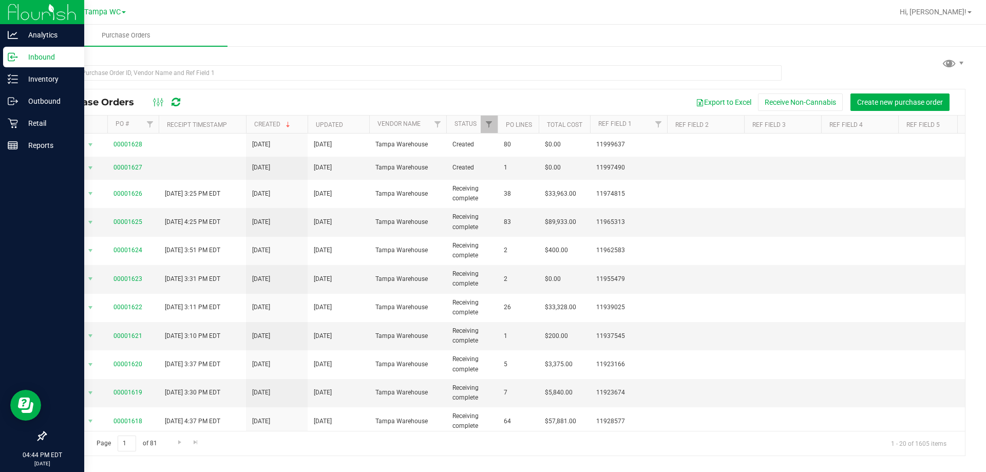
click at [17, 57] on circle at bounding box center [17, 57] width 2 height 2
click at [31, 99] on p "Outbound" at bounding box center [49, 101] width 62 height 12
click at [45, 81] on p "Inventory" at bounding box center [49, 79] width 62 height 12
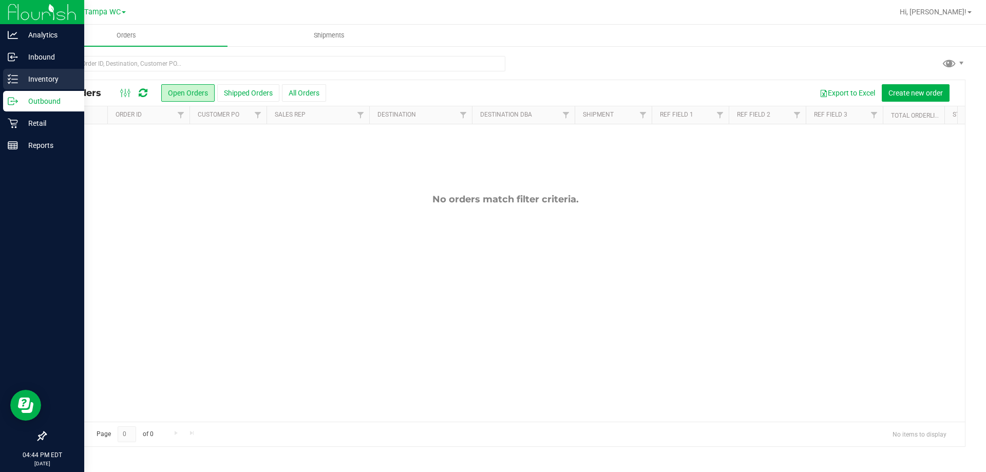
click at [18, 84] on p "Inventory" at bounding box center [49, 79] width 62 height 12
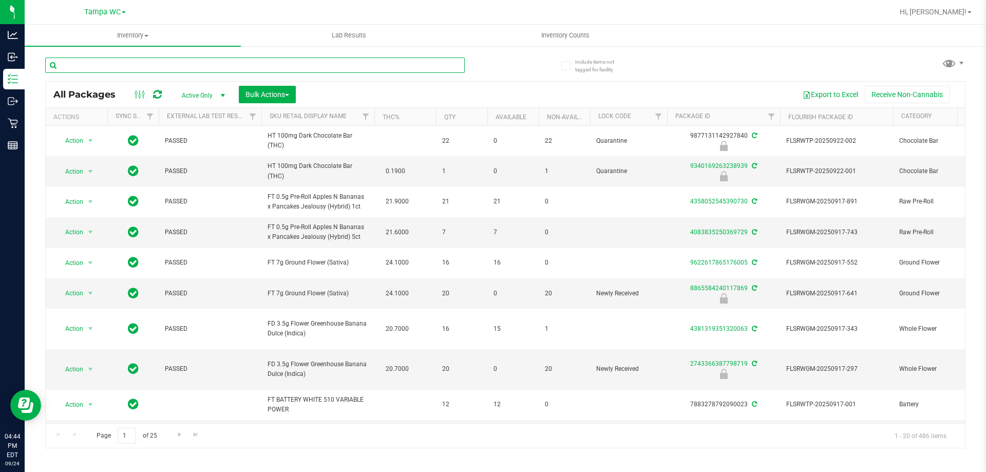
click at [85, 61] on input "text" at bounding box center [254, 64] width 419 height 15
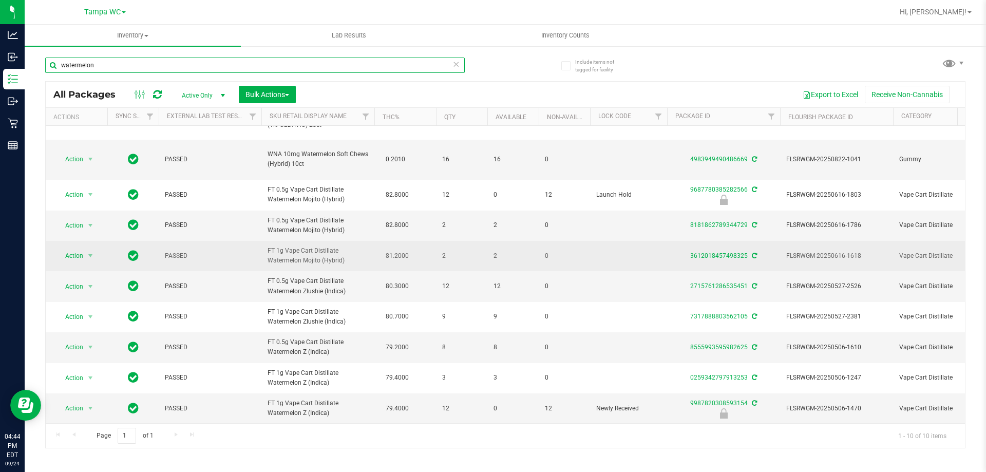
scroll to position [52, 0]
type input "w"
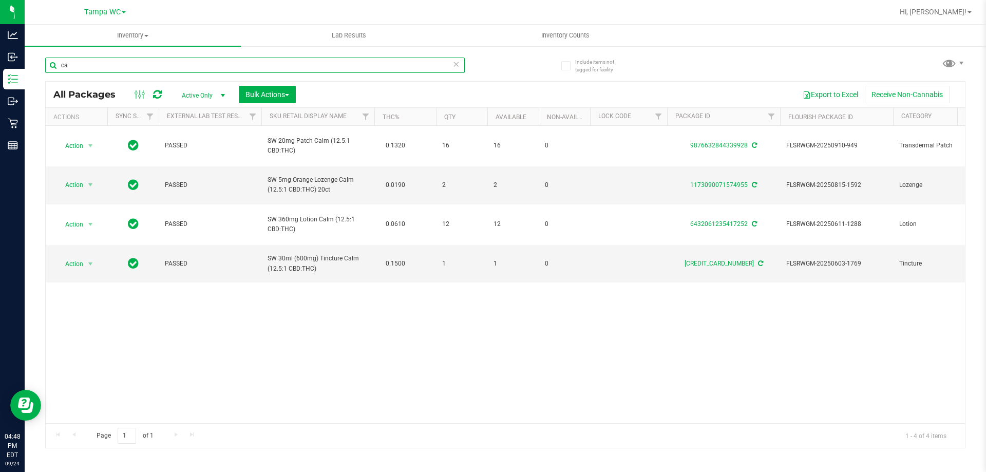
type input "c"
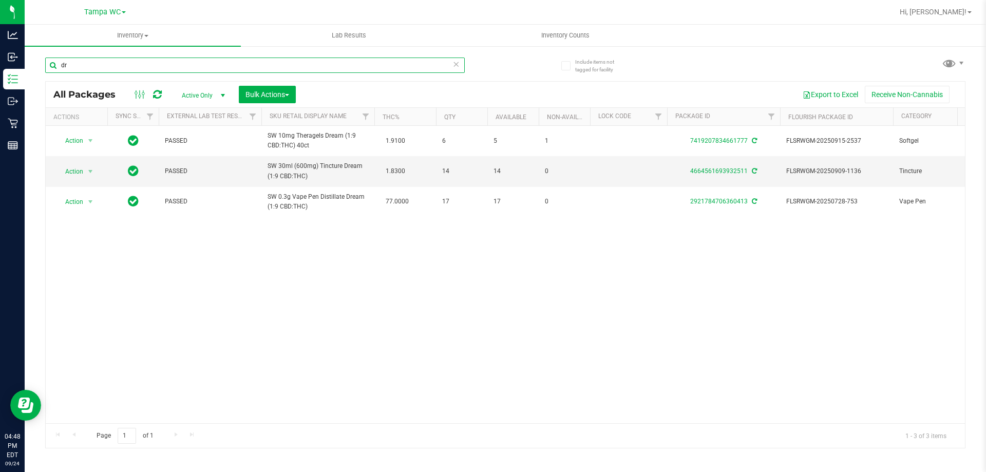
type input "d"
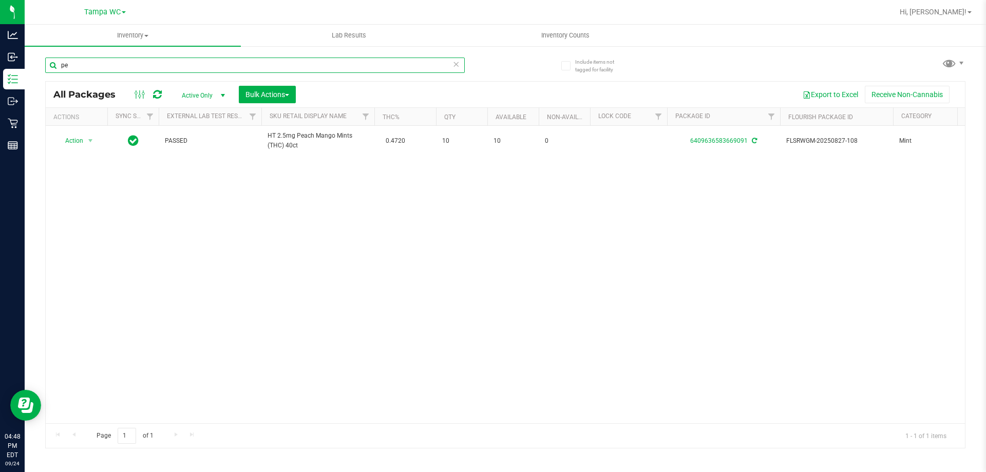
type input "p"
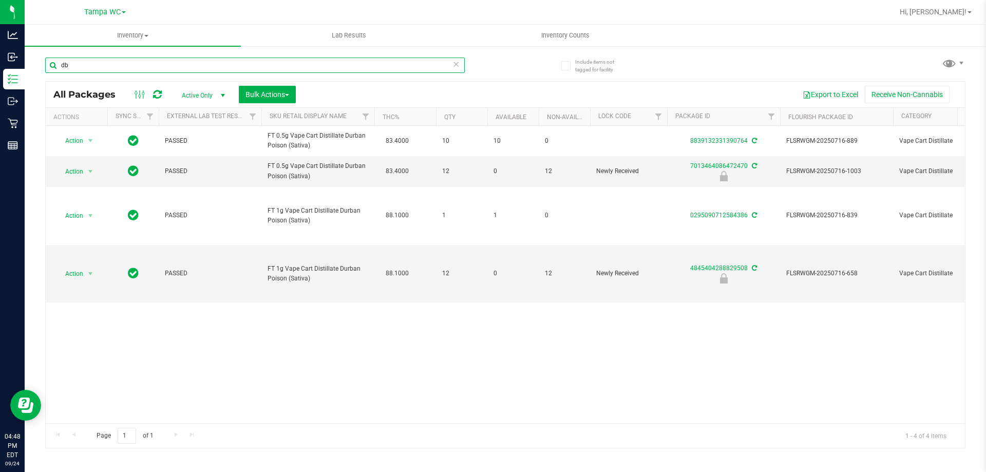
type input "d"
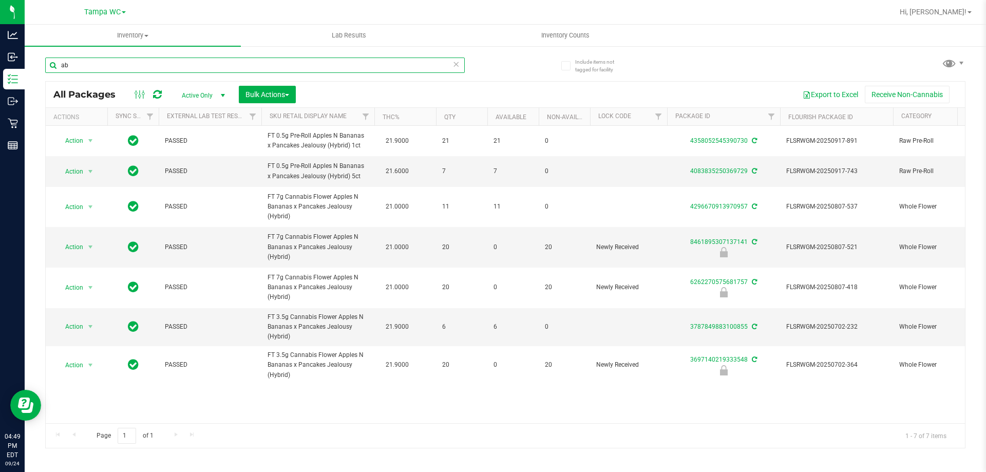
type input "a"
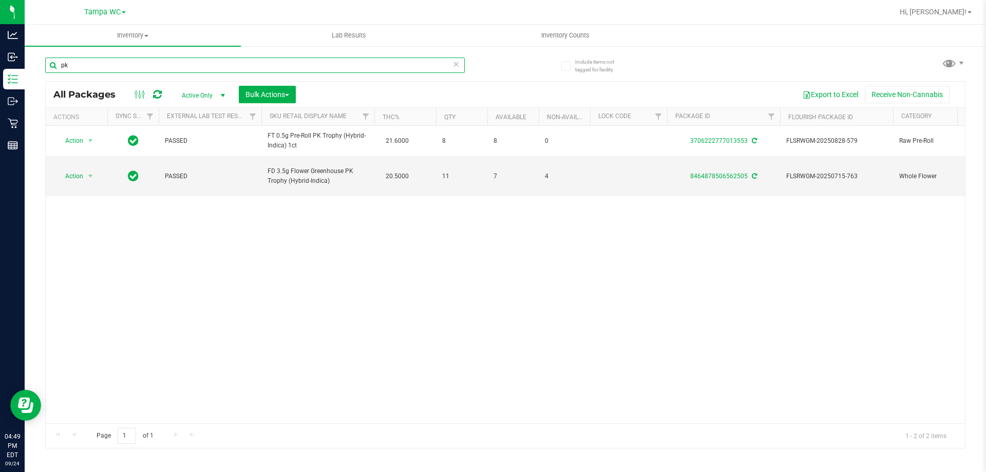
type input "p"
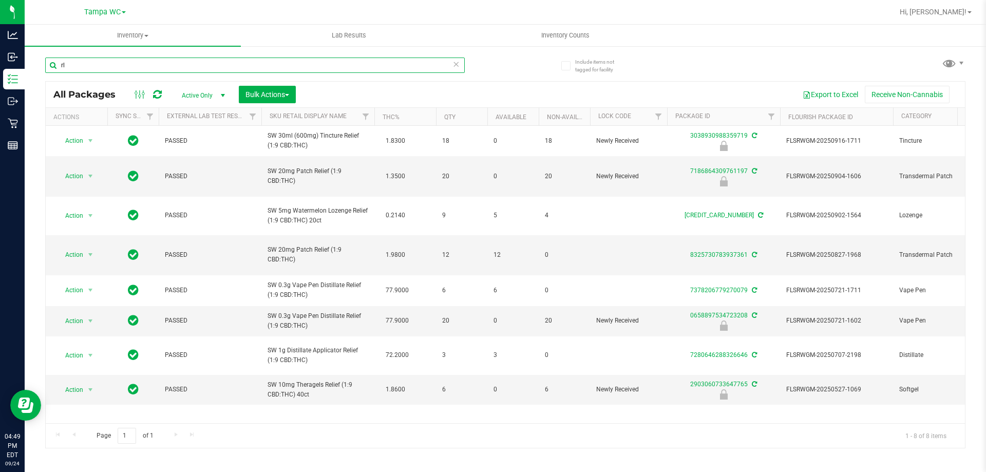
type input "r"
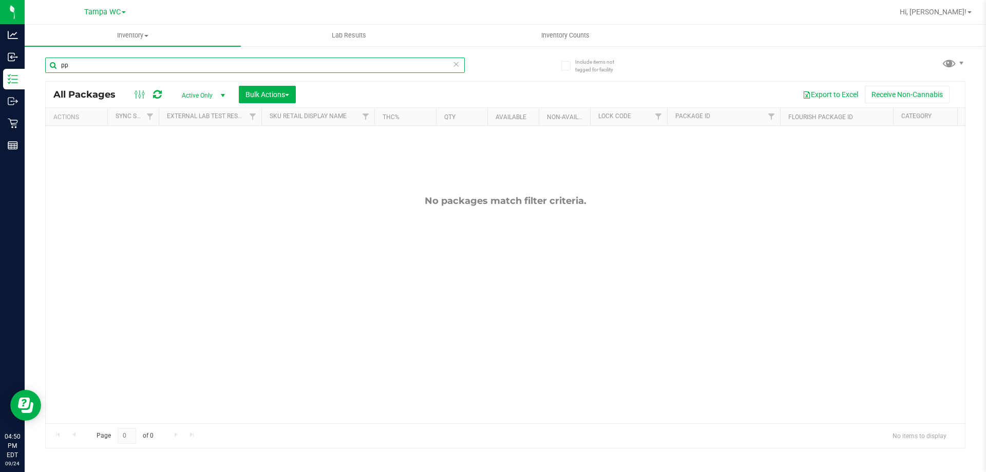
type input "p"
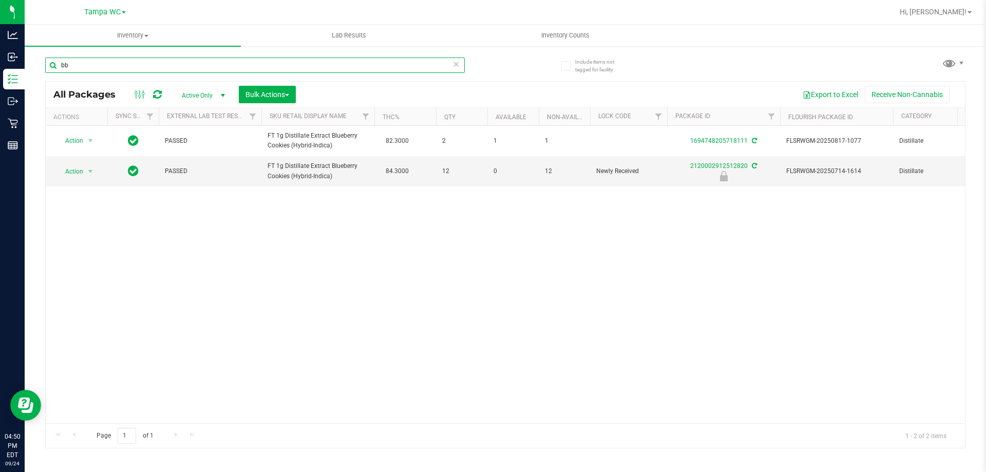
type input "b"
type input "p"
type input "j"
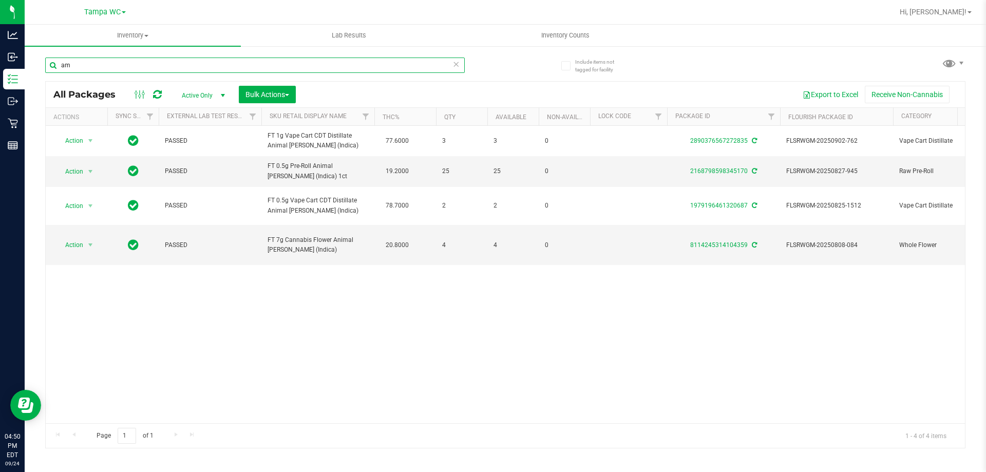
type input "a"
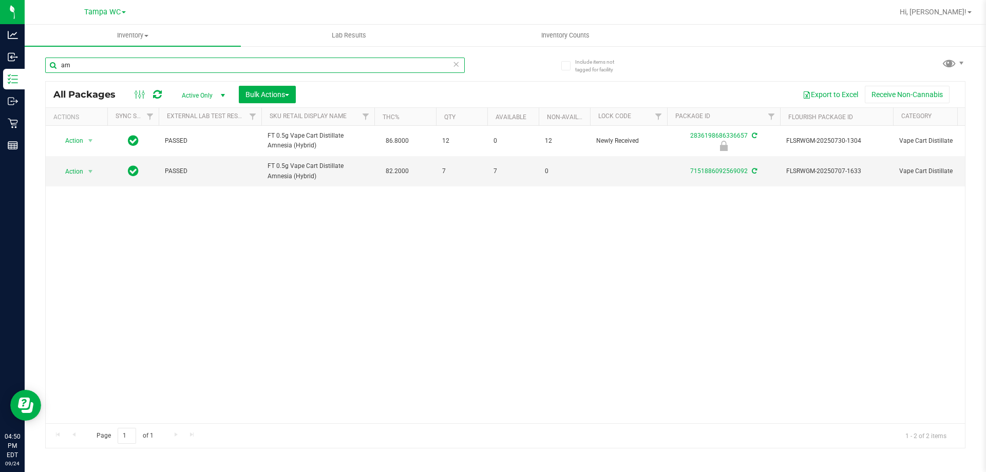
type input "a"
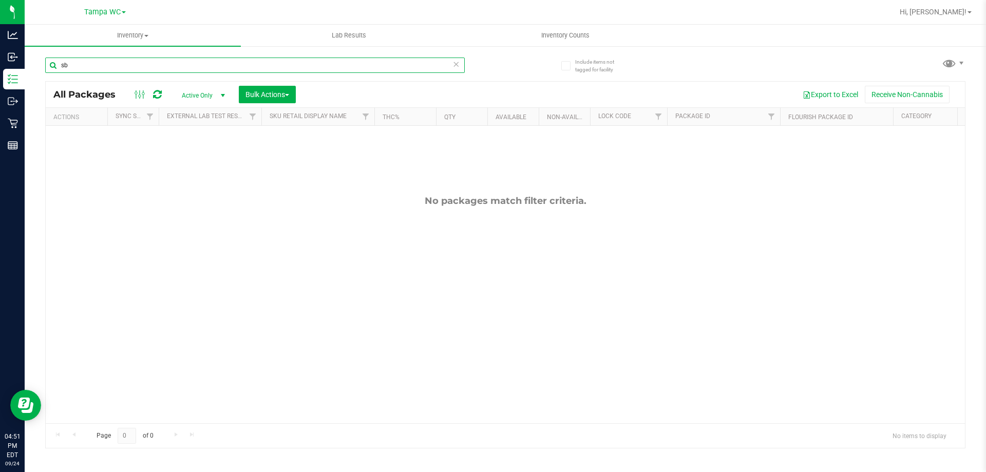
type input "s"
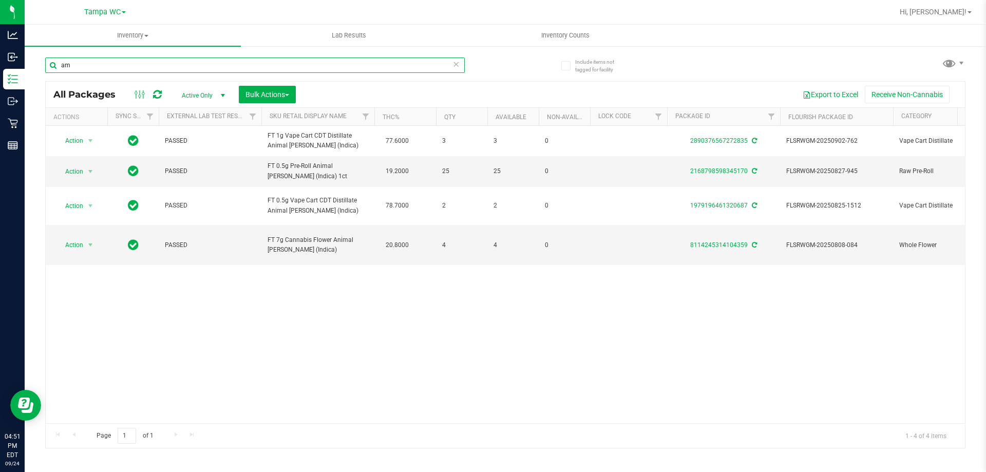
type input "a"
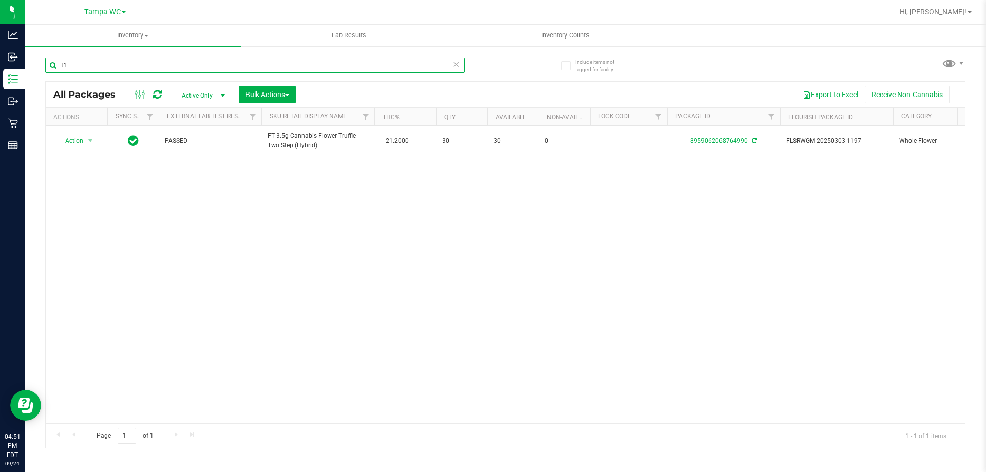
type input "t"
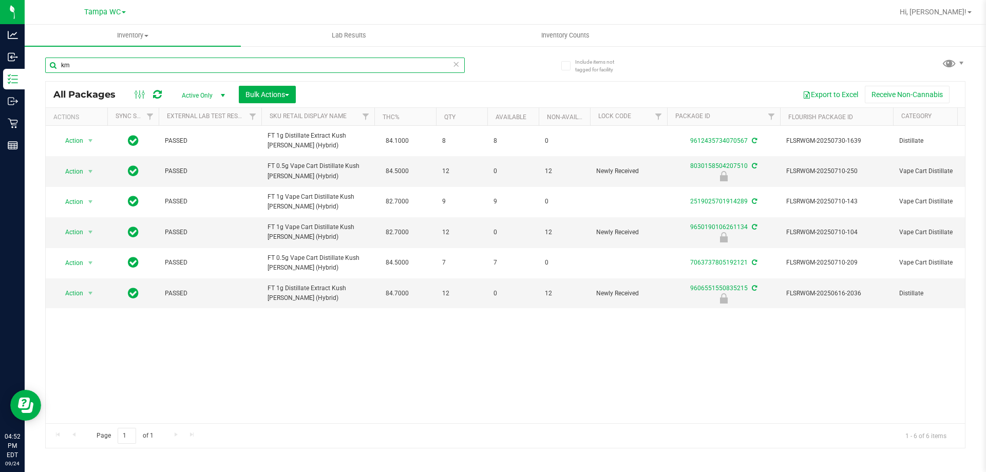
type input "k"
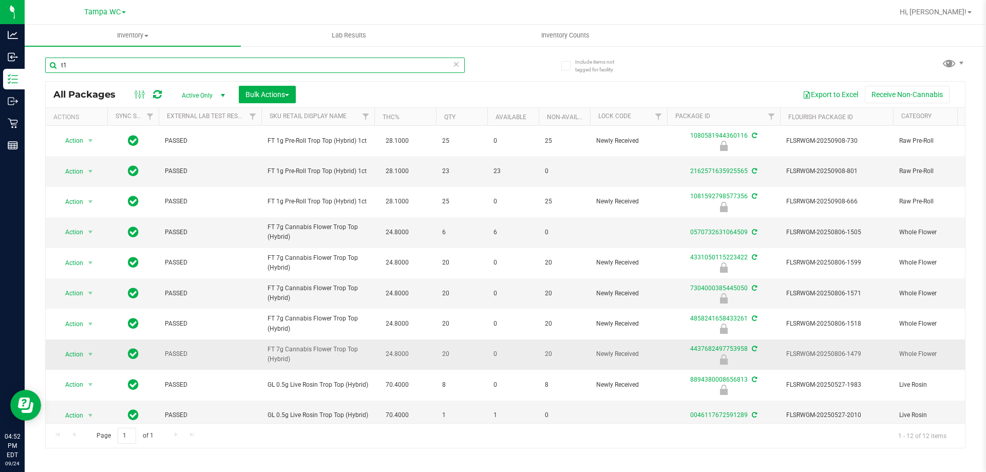
type input "t"
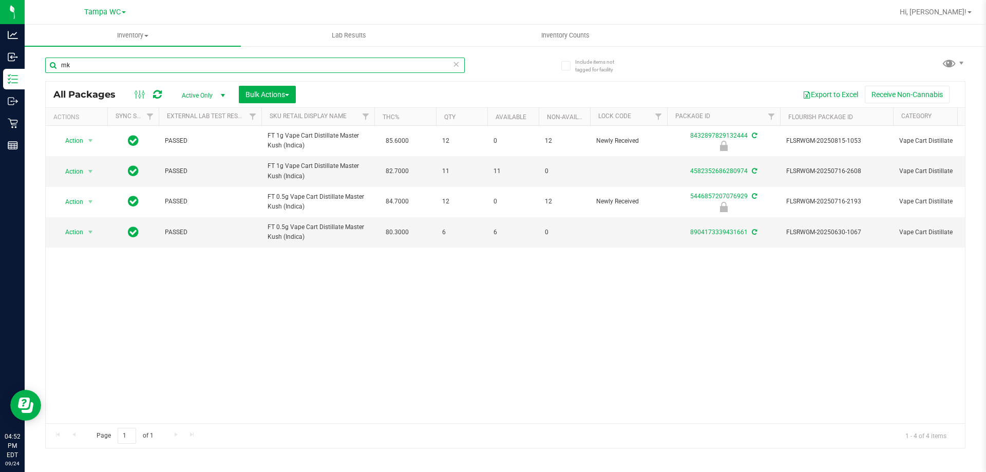
type input "m"
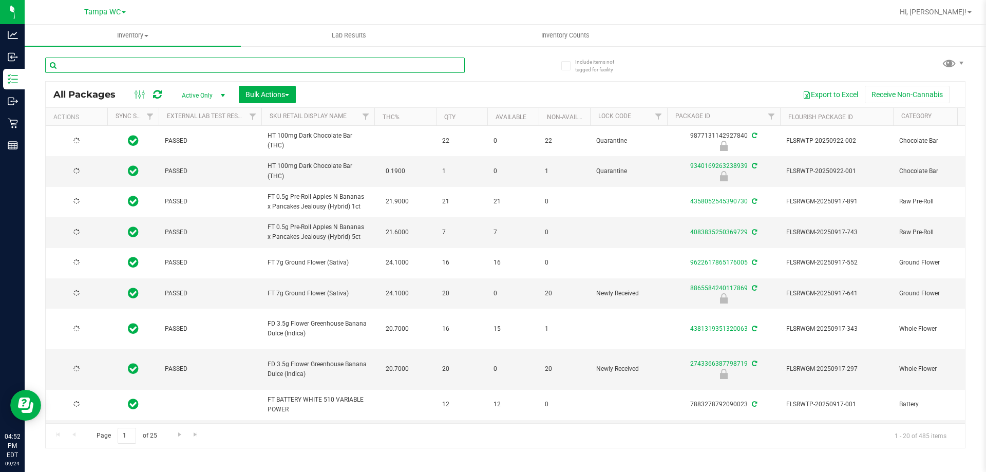
type input "z"
type input "[DATE]"
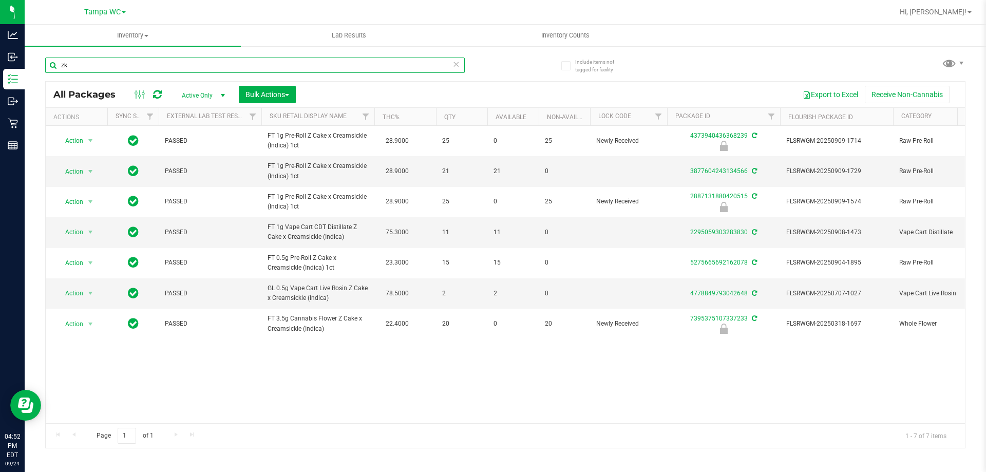
type input "z"
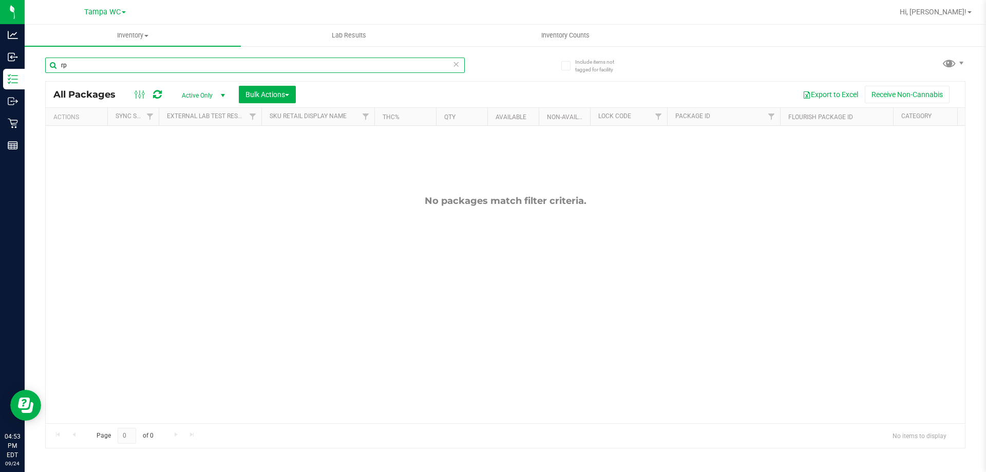
type input "r"
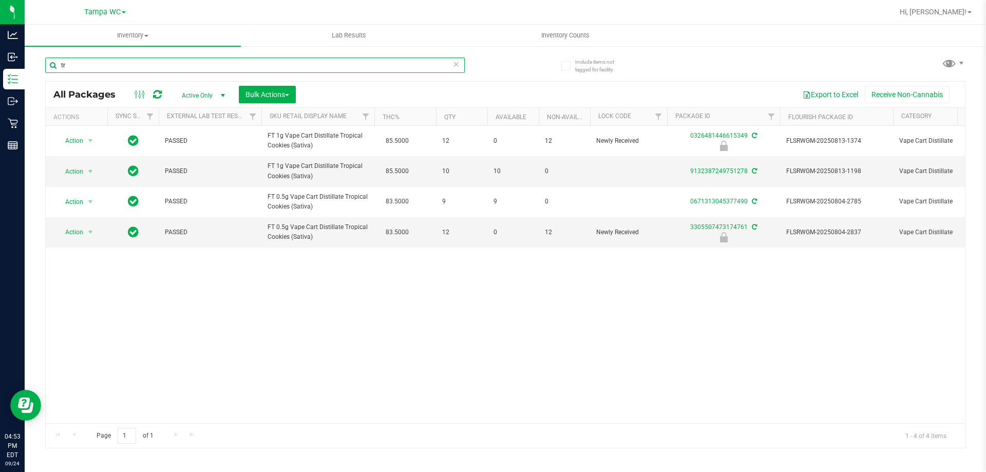
type input "t"
type input "a"
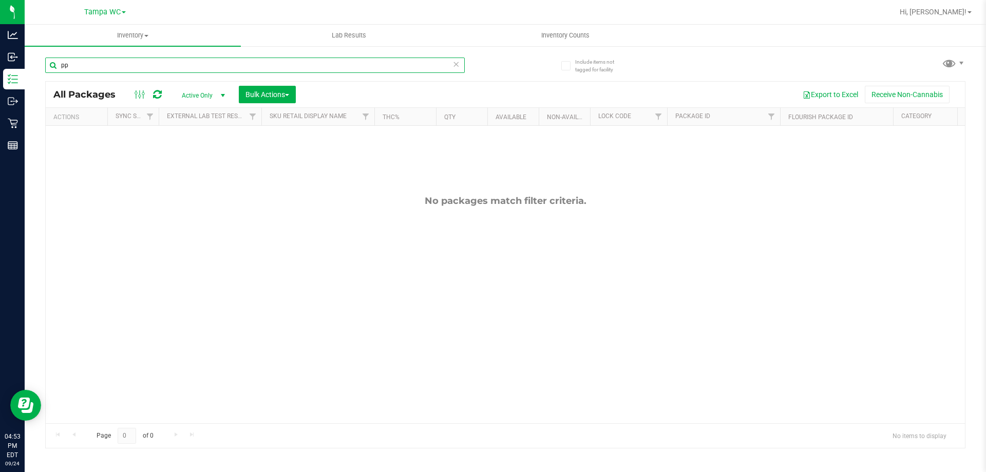
type input "p"
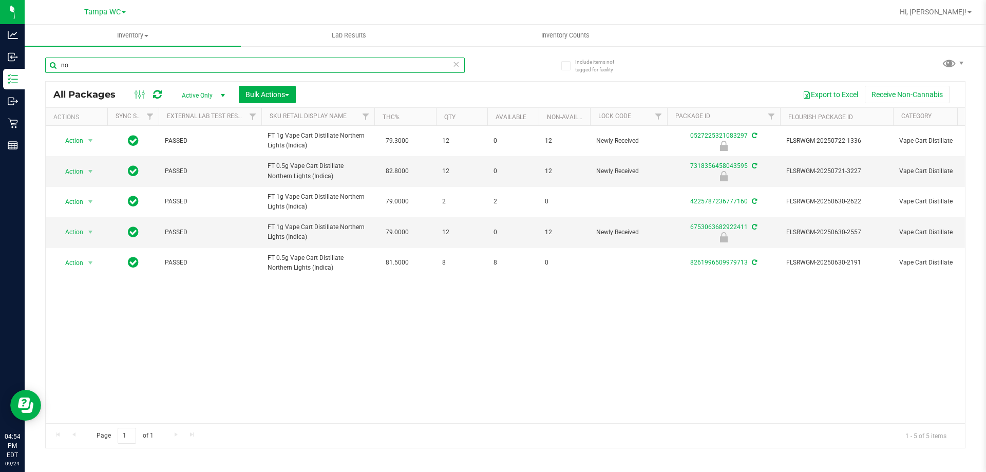
type input "n"
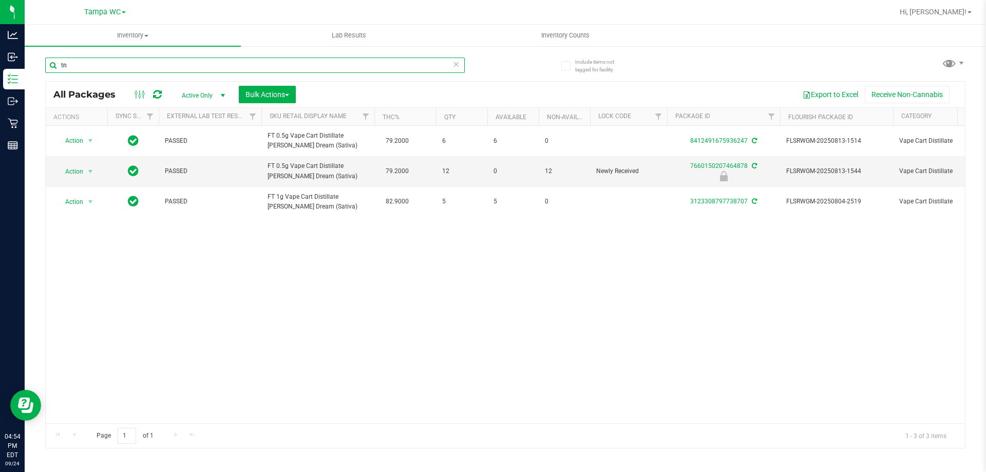
type input "t"
type input "b"
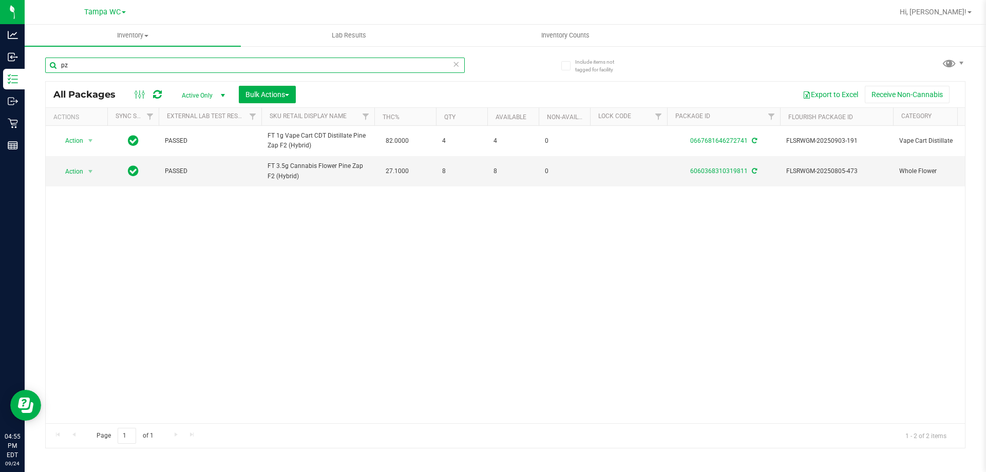
type input "p"
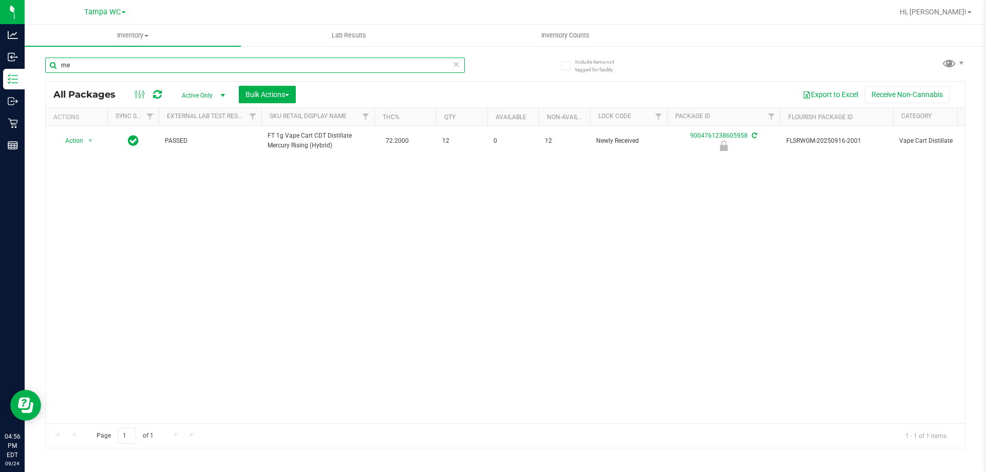
type input "m"
type input "c"
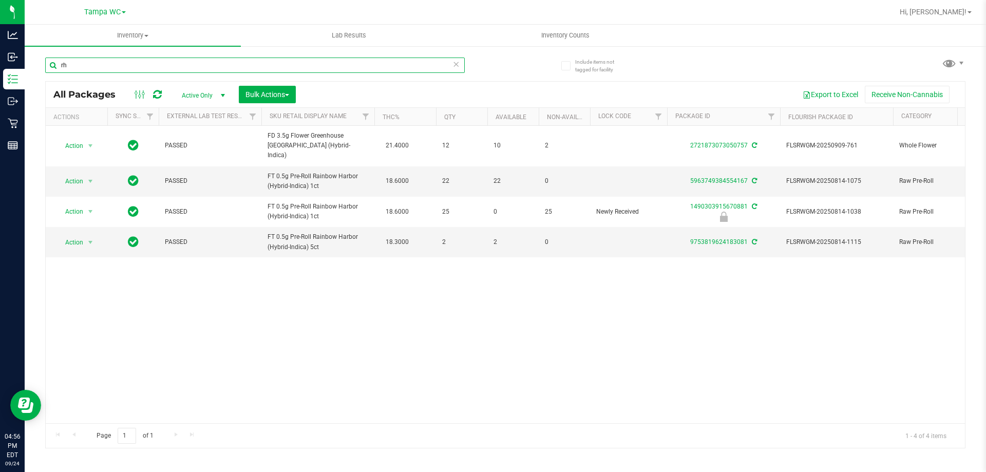
type input "r"
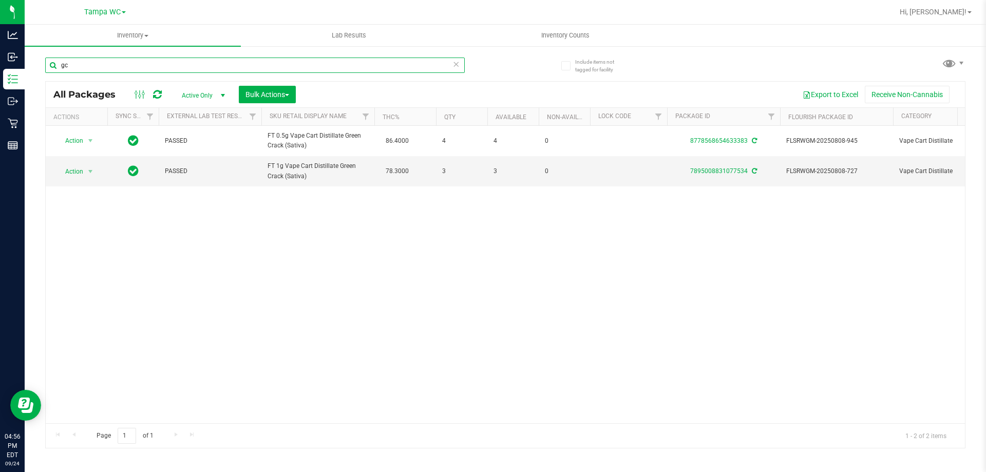
type input "g"
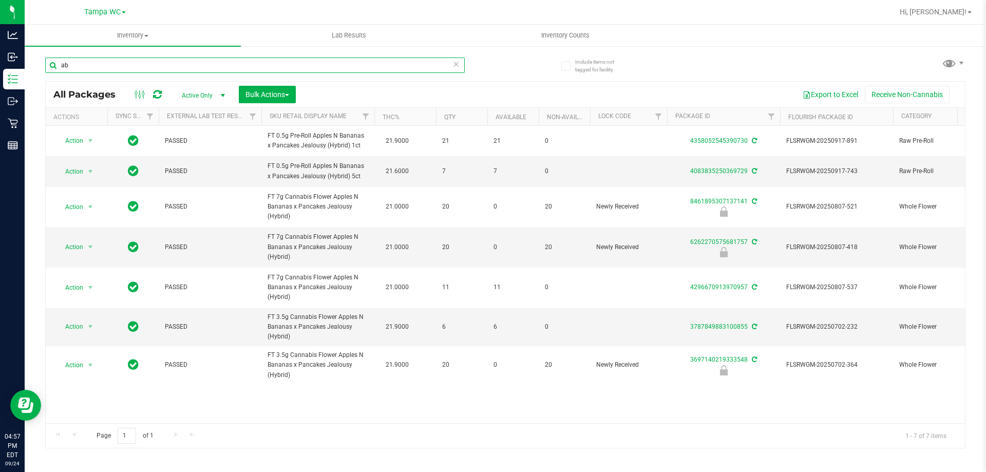
type input "a"
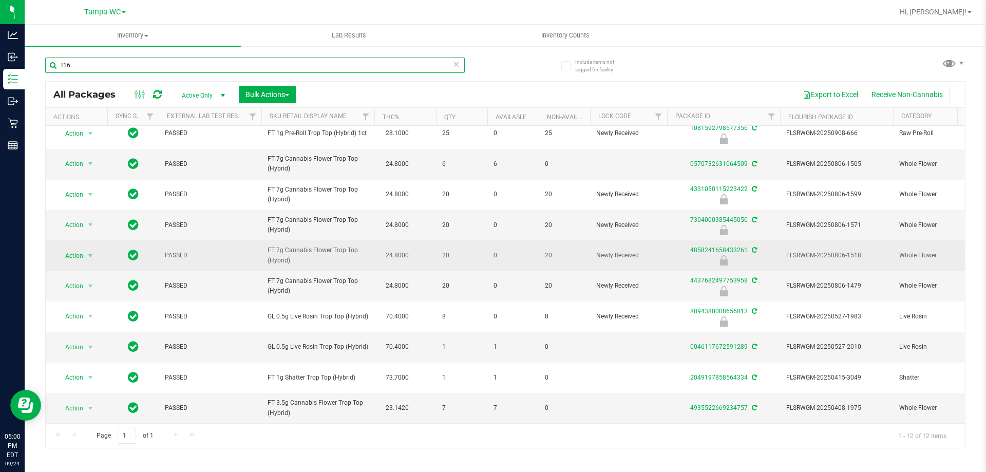
scroll to position [76, 0]
type input "t"
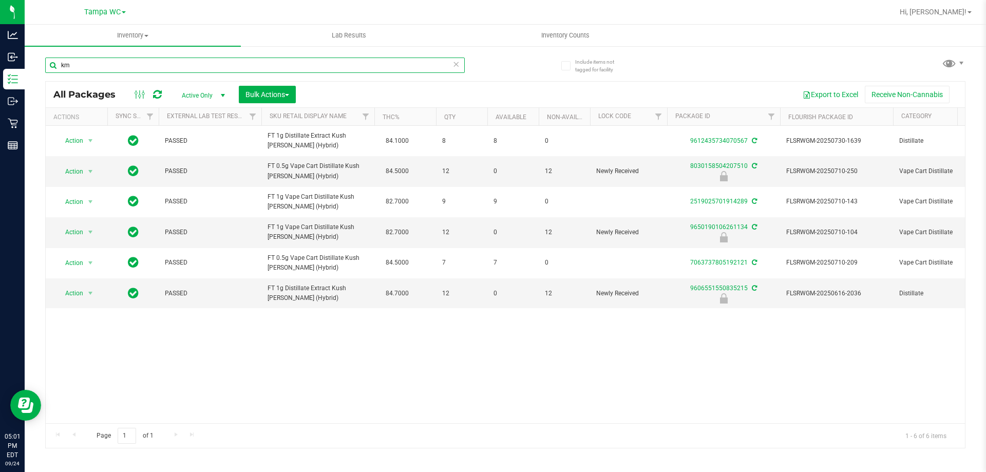
type input "k"
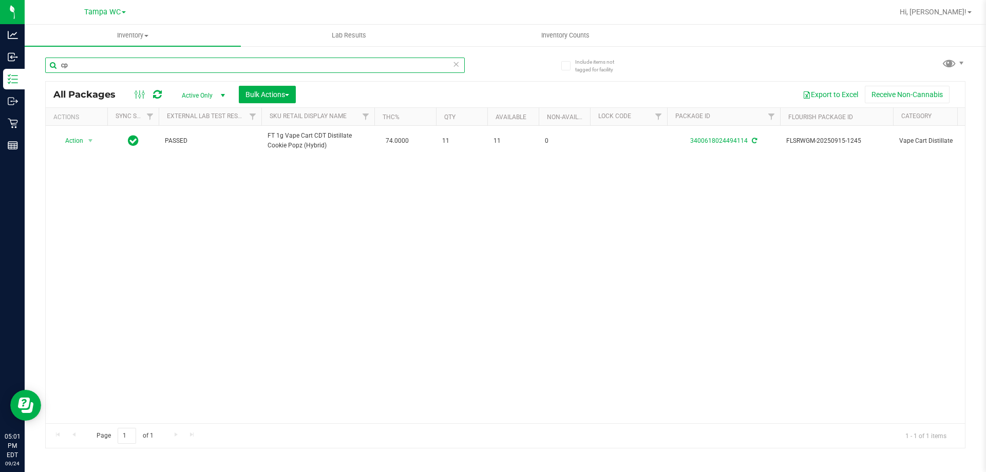
type input "c"
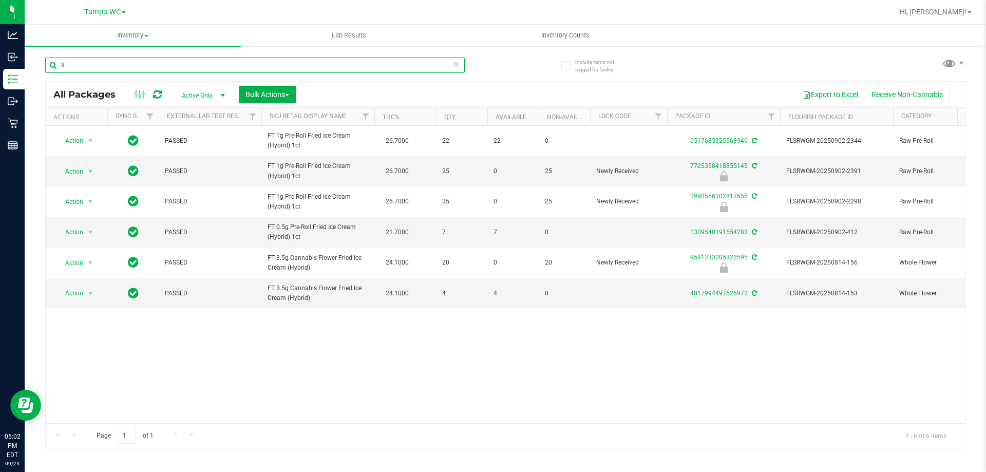
type input "f"
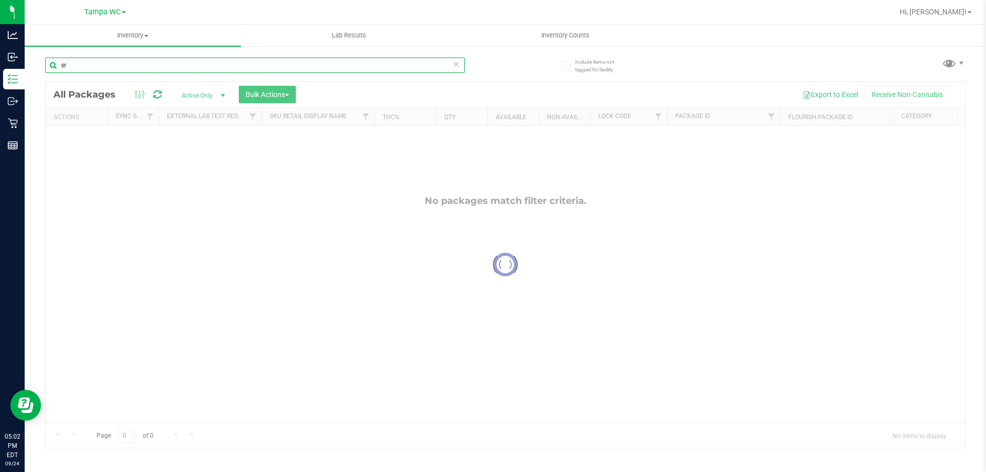
type input "s"
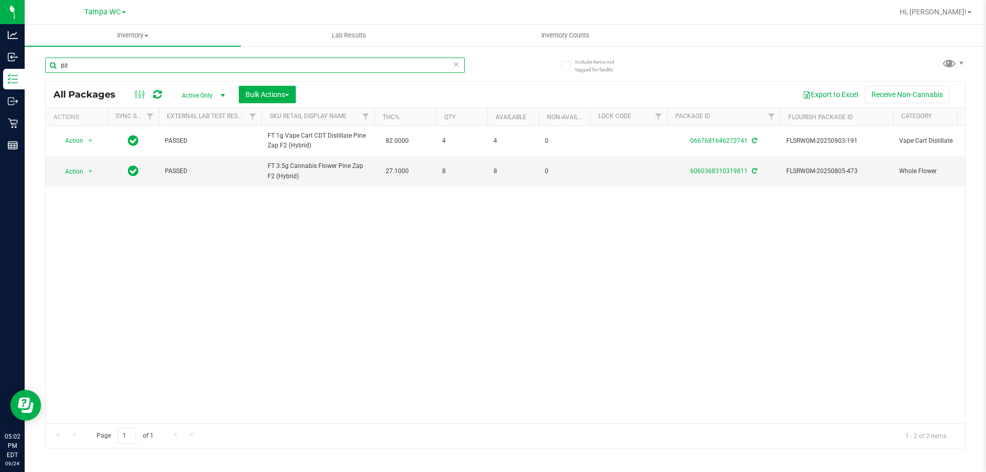
type input "p"
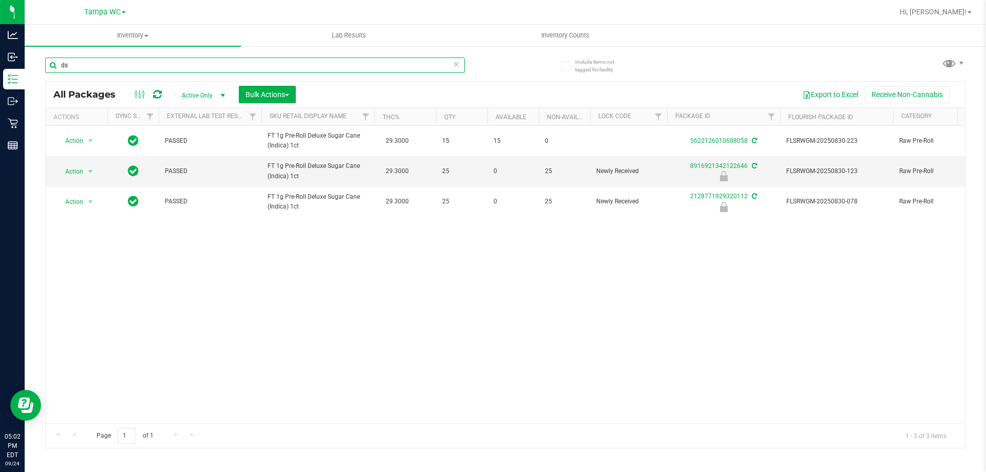
type input "d"
type input "g"
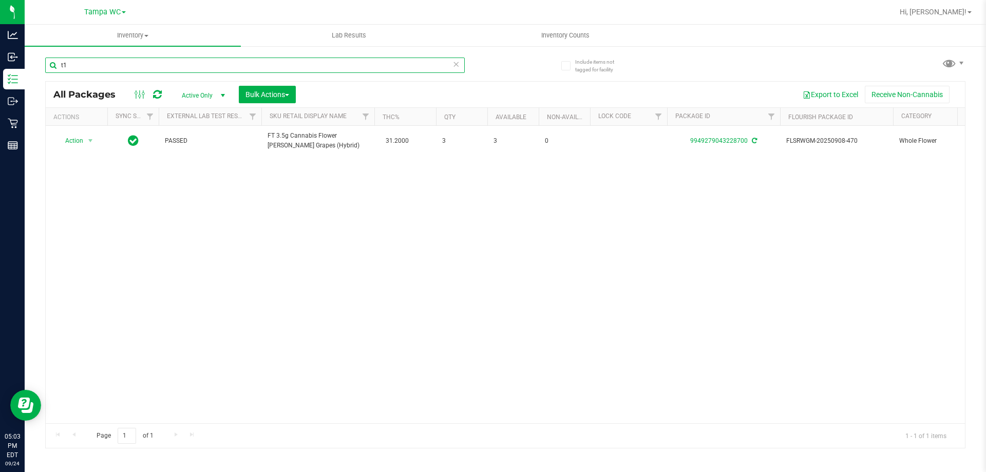
type input "t"
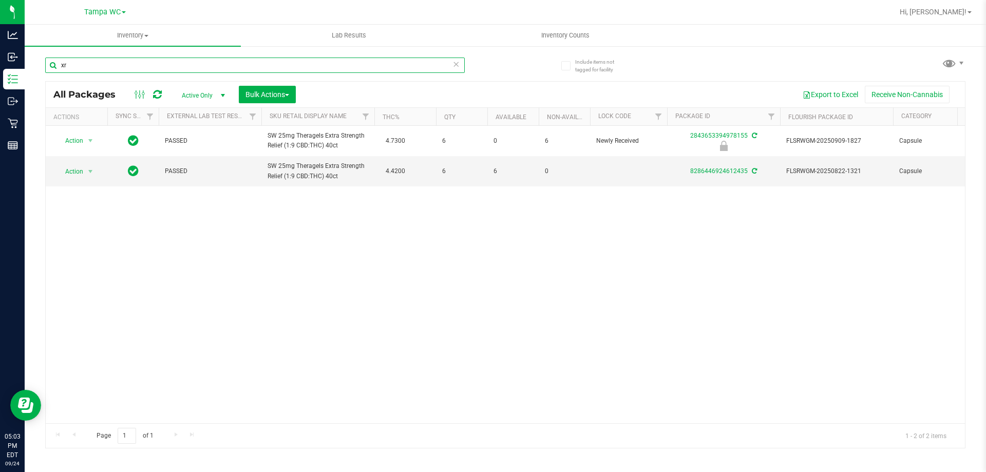
type input "x"
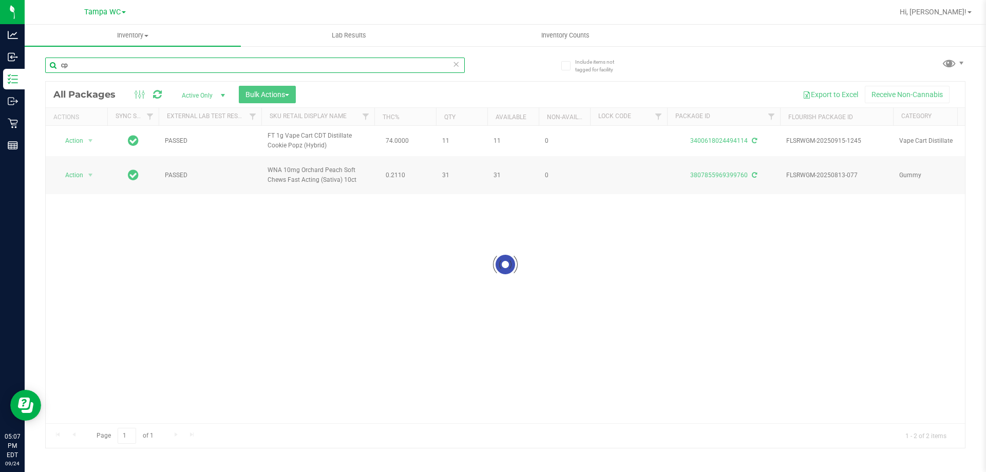
type input "c"
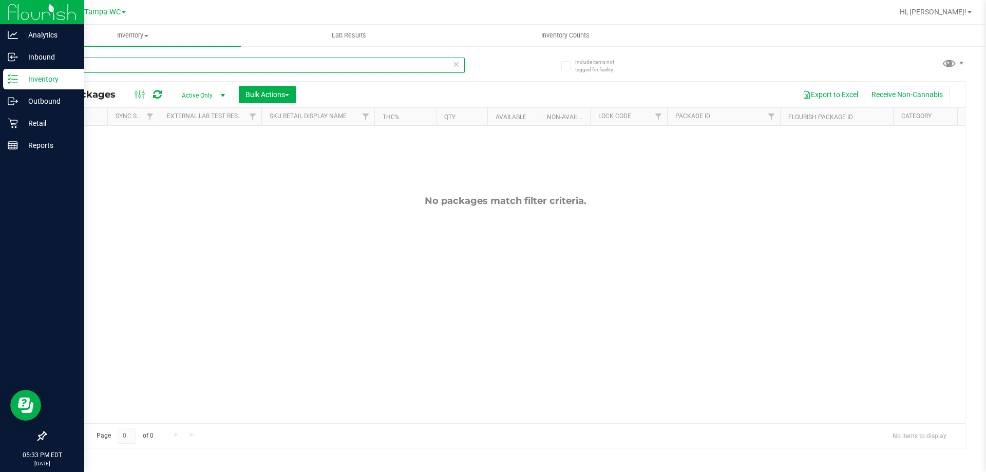
type input "therm"
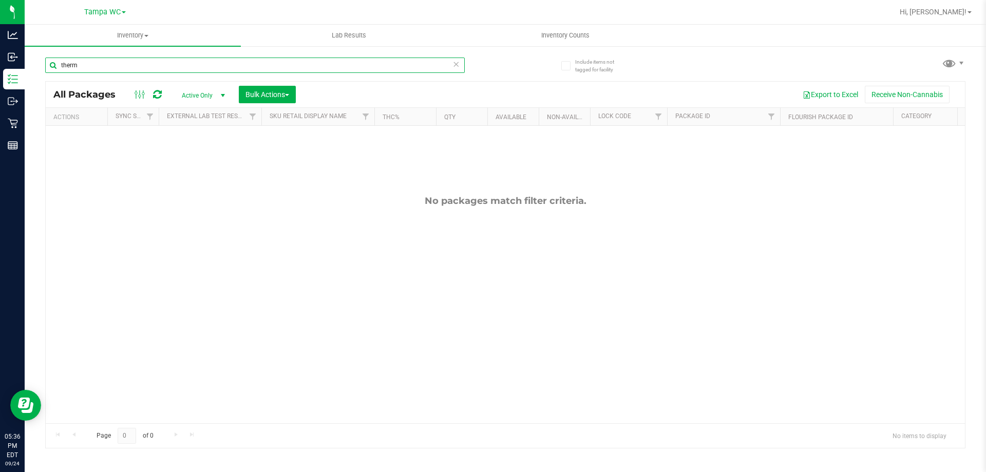
click at [147, 63] on input "therm" at bounding box center [254, 64] width 419 height 15
type input "c"
type input "b"
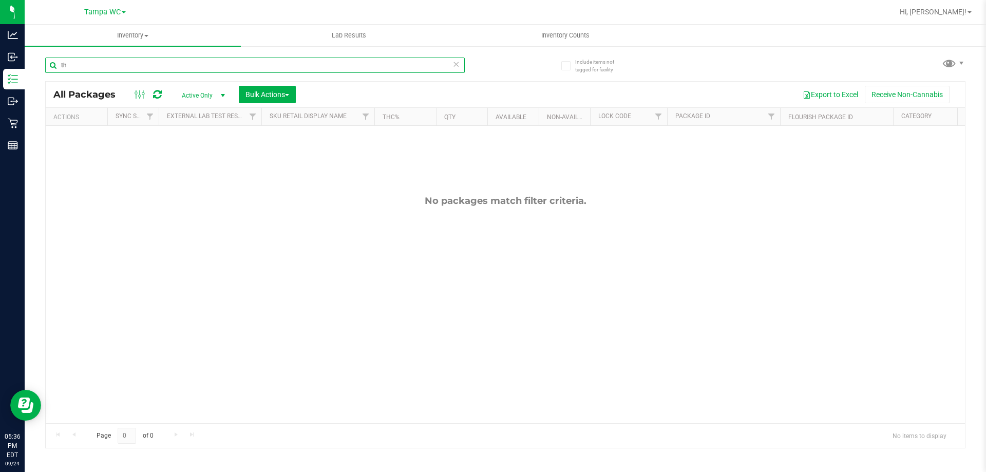
type input "t"
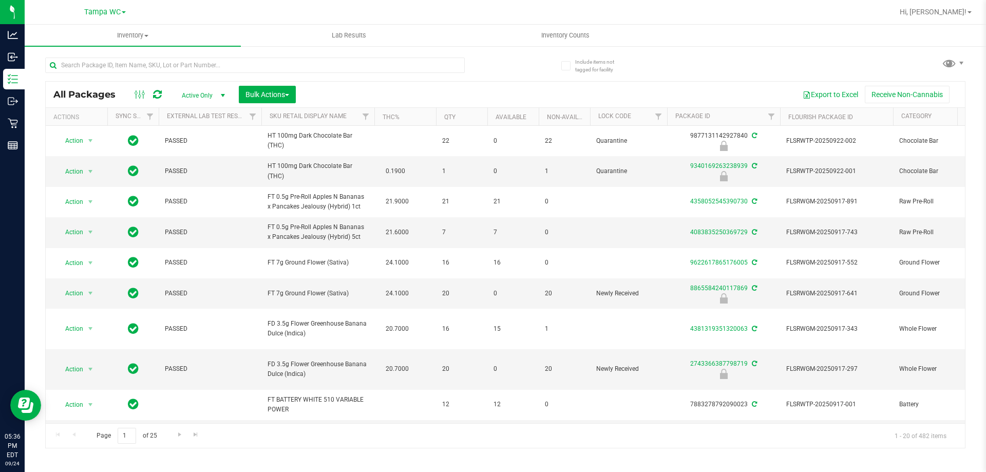
click at [318, 424] on div "Page 1 of 25 1 - 20 of 482 items" at bounding box center [505, 435] width 919 height 25
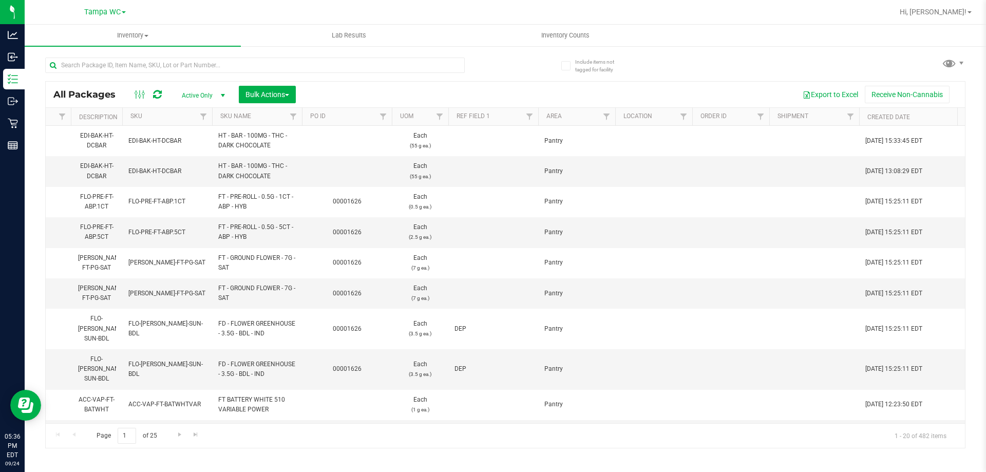
scroll to position [0, 1457]
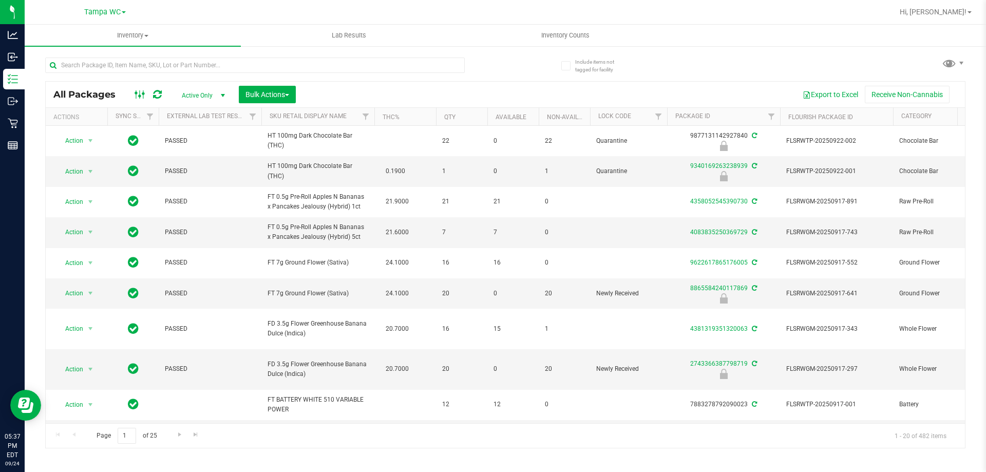
click at [138, 92] on icon at bounding box center [139, 94] width 11 height 12
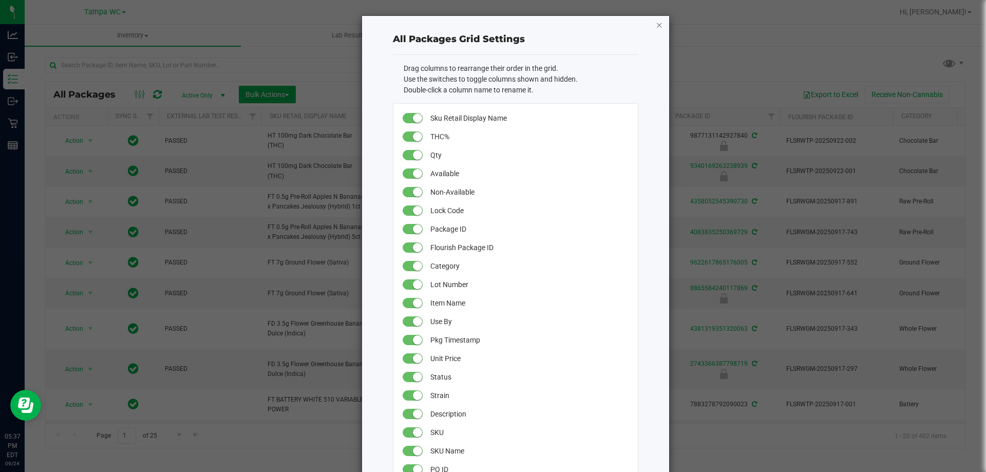
click at [657, 26] on icon "button" at bounding box center [658, 24] width 7 height 12
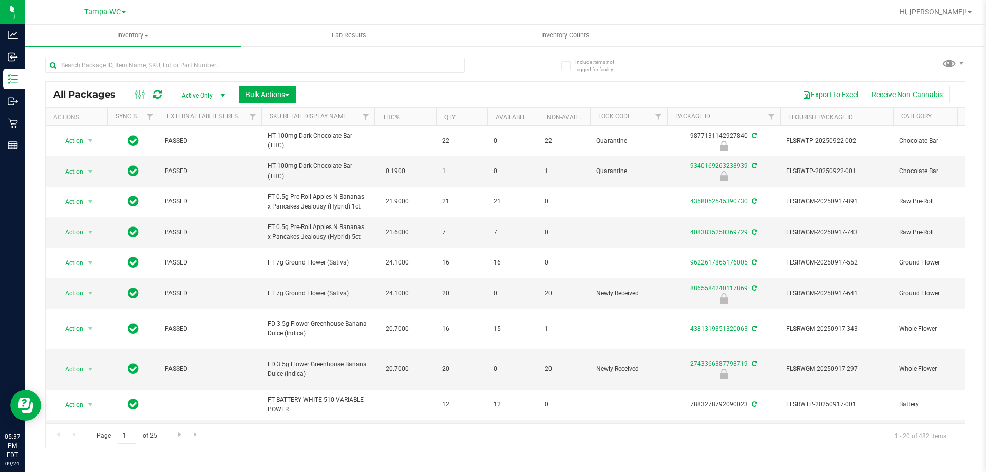
click at [203, 100] on span "Active Only" at bounding box center [201, 95] width 56 height 14
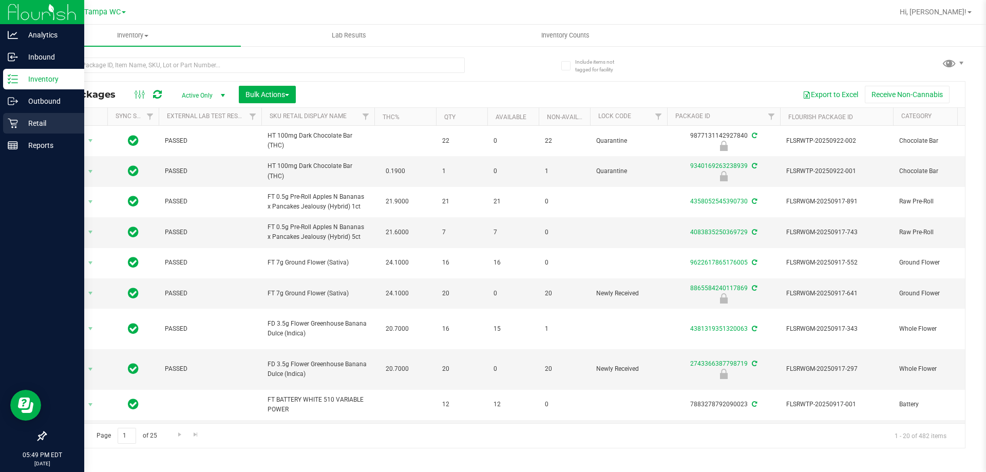
click at [22, 122] on p "Retail" at bounding box center [49, 123] width 62 height 12
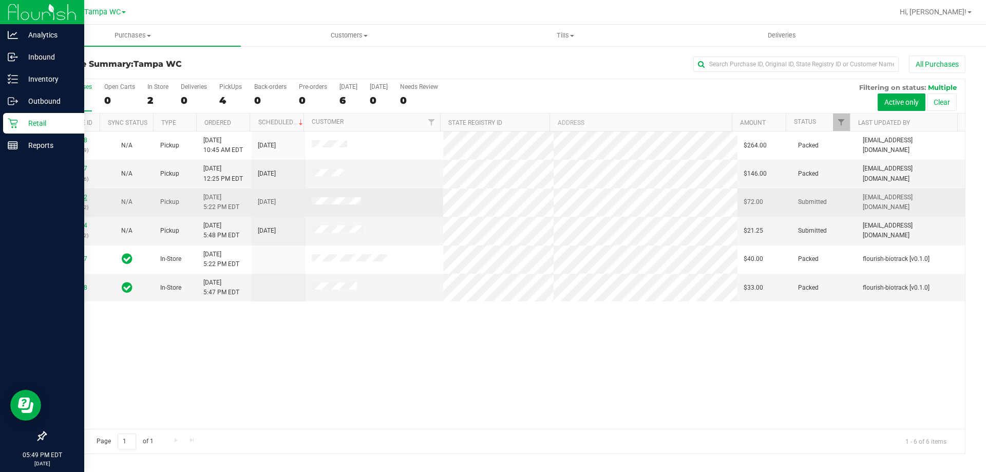
click at [74, 200] on link "12000432" at bounding box center [73, 197] width 29 height 7
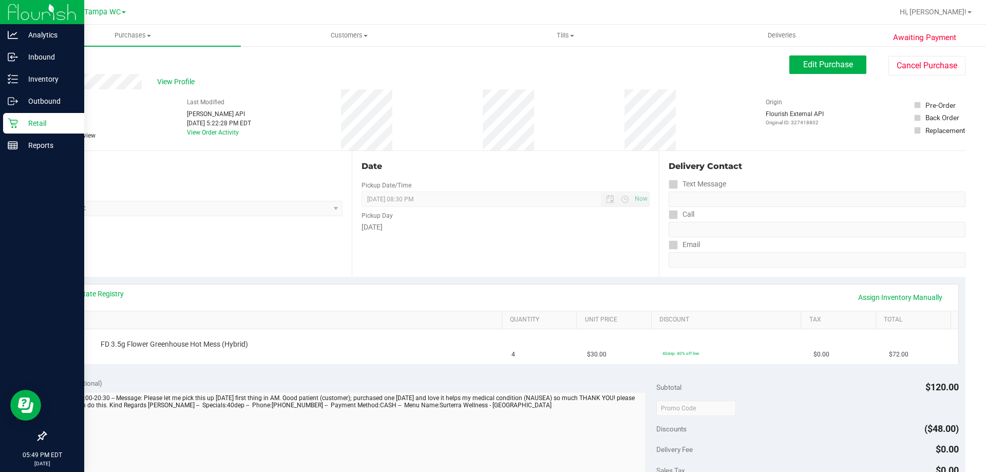
click at [51, 64] on link "Back" at bounding box center [52, 61] width 15 height 7
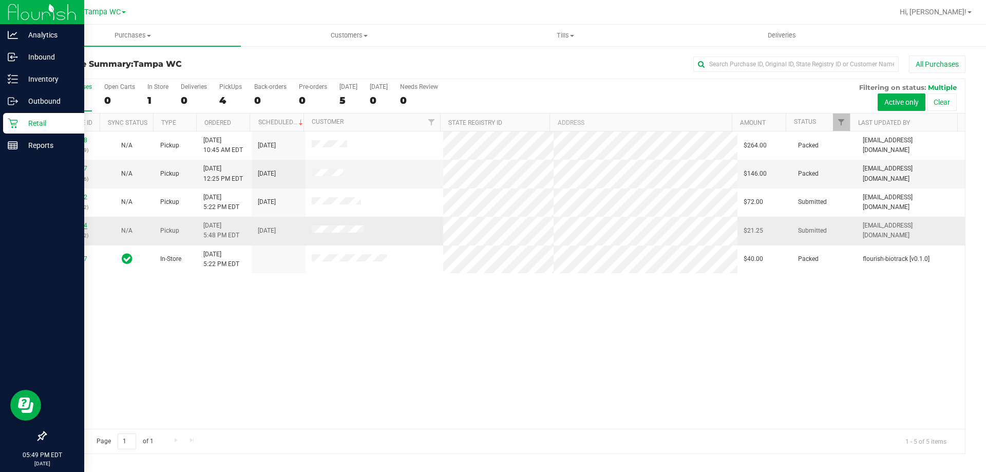
click at [76, 224] on link "12000634" at bounding box center [73, 225] width 29 height 7
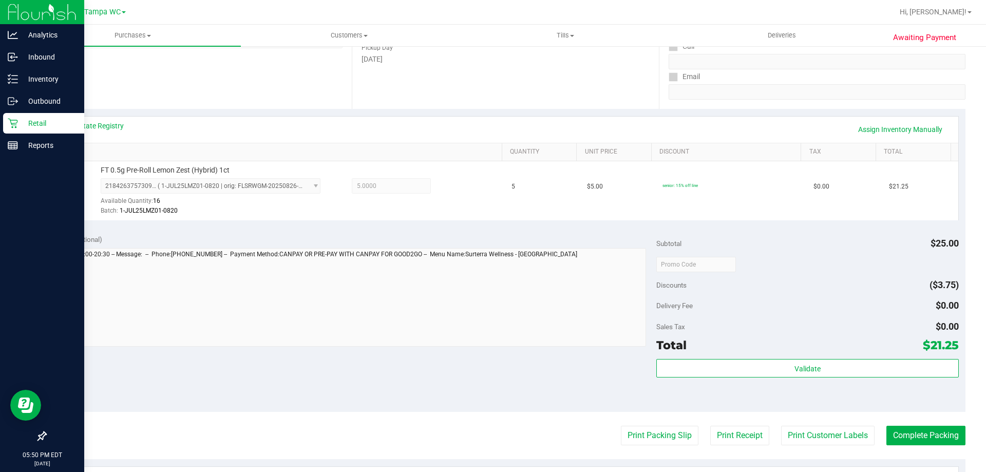
scroll to position [205, 0]
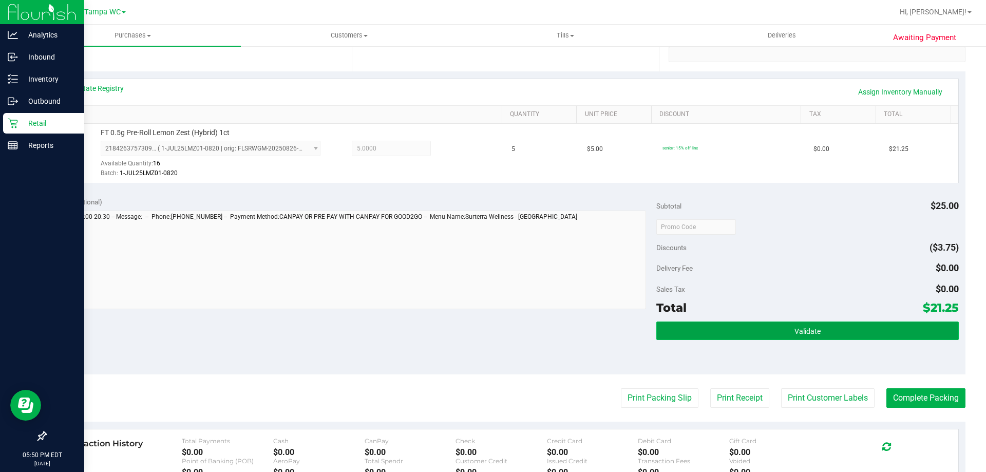
click at [767, 333] on button "Validate" at bounding box center [807, 330] width 302 height 18
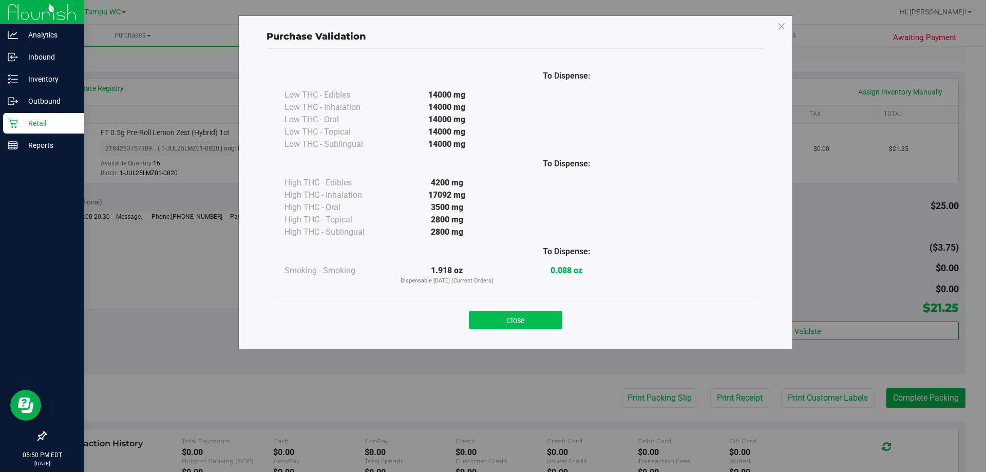
click at [525, 322] on button "Close" at bounding box center [515, 320] width 93 height 18
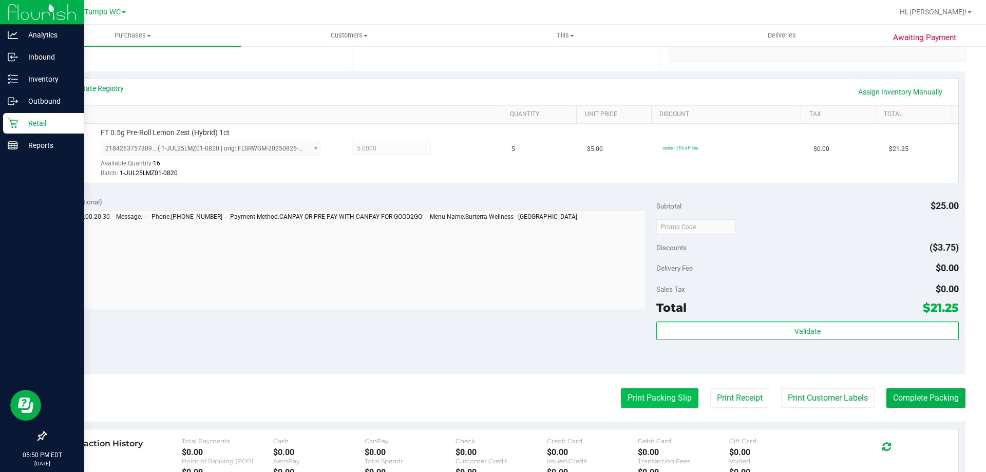
click at [643, 393] on button "Print Packing Slip" at bounding box center [660, 398] width 78 height 20
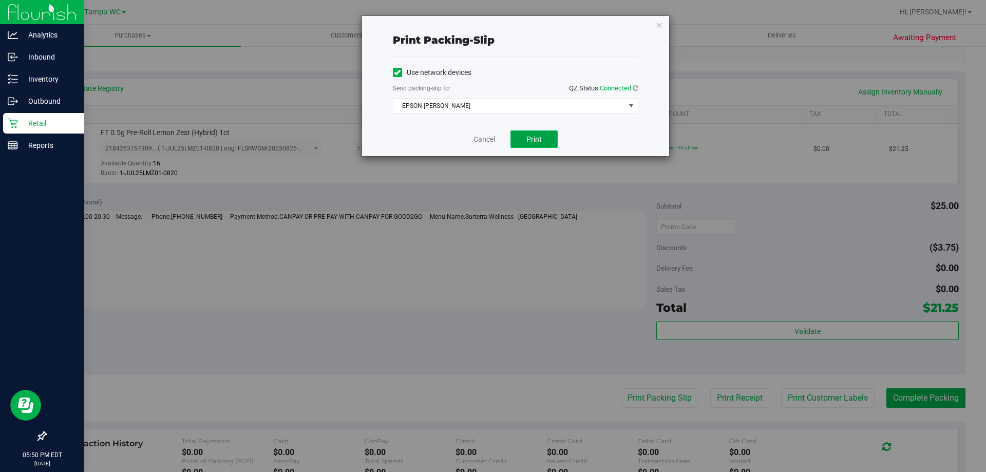
click at [525, 137] on button "Print" at bounding box center [533, 138] width 47 height 17
click at [493, 143] on link "Cancel" at bounding box center [484, 139] width 22 height 11
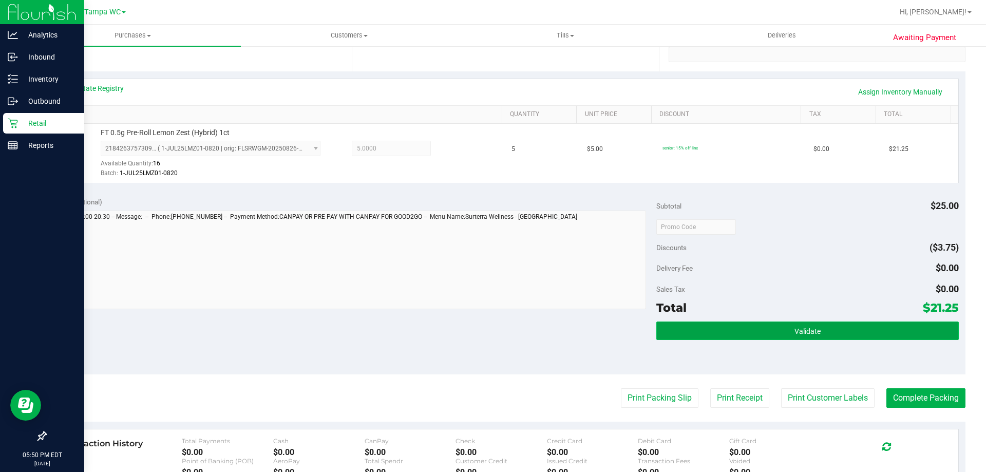
click at [794, 335] on span "Validate" at bounding box center [807, 331] width 26 height 8
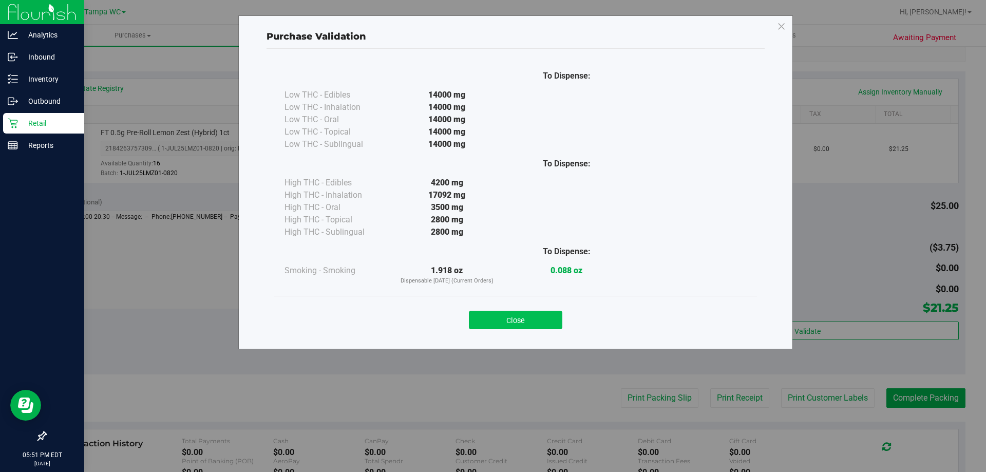
click at [529, 325] on button "Close" at bounding box center [515, 320] width 93 height 18
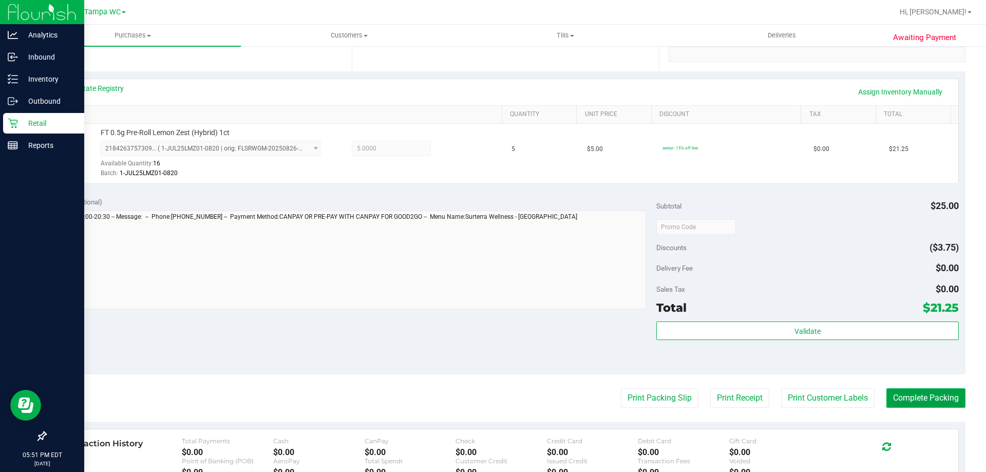
click at [932, 401] on button "Complete Packing" at bounding box center [925, 398] width 79 height 20
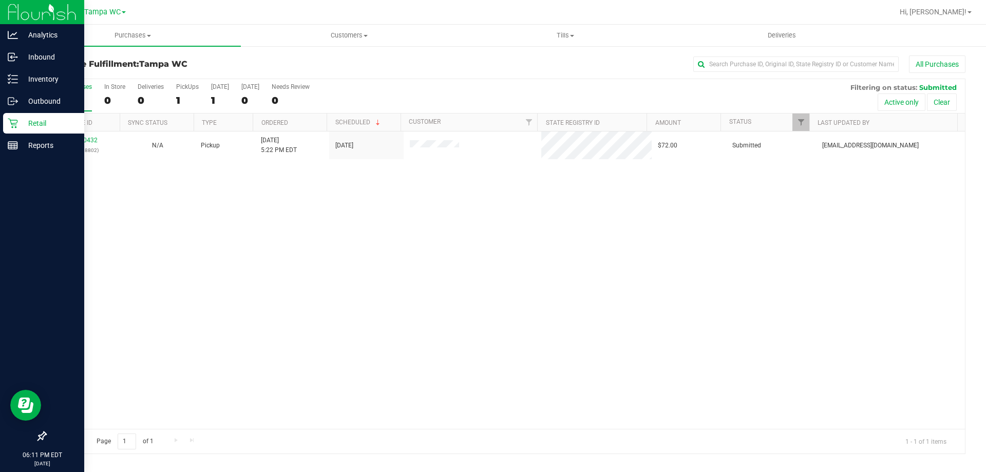
click at [282, 203] on div "12000432 (327418802) N/A Pickup [DATE] 5:22 PM EDT 9/24/2025 $72.00 Submitted […" at bounding box center [505, 279] width 919 height 297
click at [379, 80] on div "All Purchases 1 In Store 0 Deliveries 0 PickUps 1 [DATE] 1 [DATE] 0 Needs Revie…" at bounding box center [505, 83] width 919 height 8
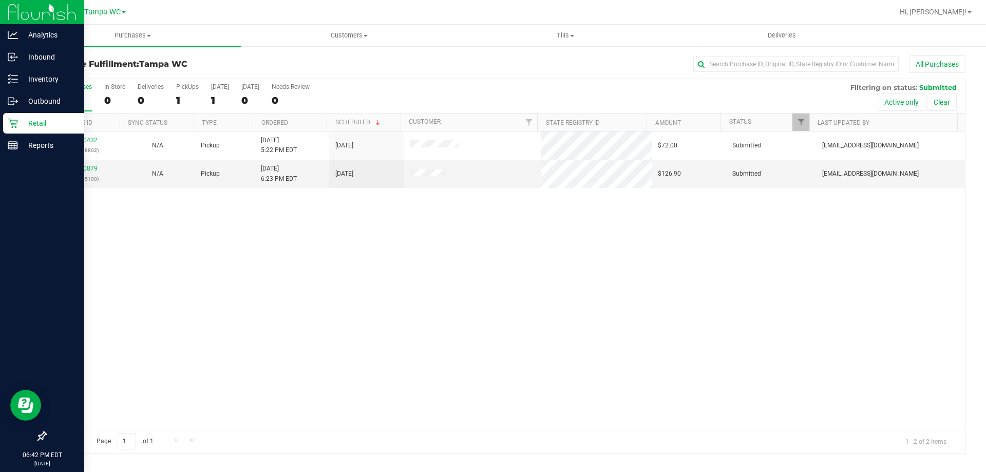
click at [355, 361] on div "12000432 (327418802) N/A Pickup [DATE] 5:22 PM EDT 9/24/2025 $72.00 Submitted […" at bounding box center [505, 279] width 919 height 297
click at [68, 166] on div "12000879 (327445100)" at bounding box center [83, 174] width 62 height 20
click at [83, 172] on div "12000879 (327445100)" at bounding box center [83, 174] width 62 height 20
click at [84, 172] on div "12000879 (327445100)" at bounding box center [83, 174] width 62 height 20
click at [84, 170] on link "12000879" at bounding box center [83, 168] width 29 height 7
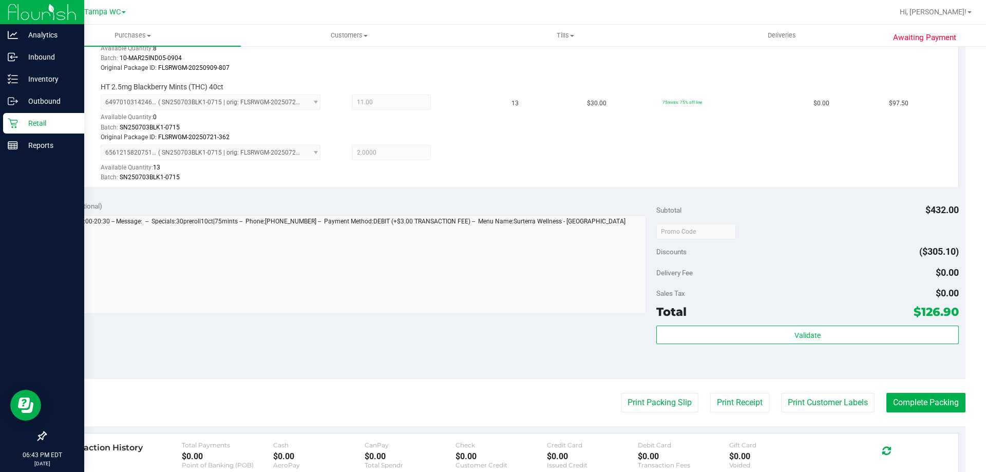
scroll to position [411, 0]
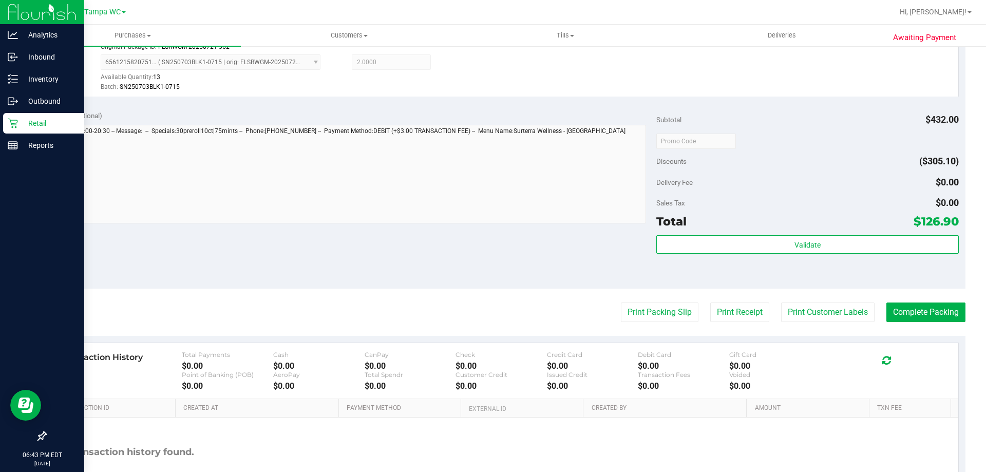
click at [754, 256] on div "Validate" at bounding box center [807, 258] width 302 height 46
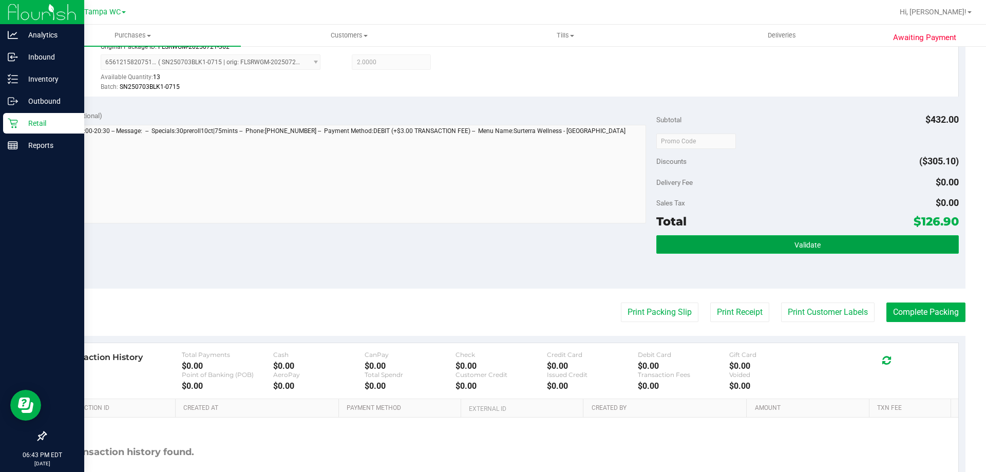
click at [757, 245] on button "Validate" at bounding box center [807, 244] width 302 height 18
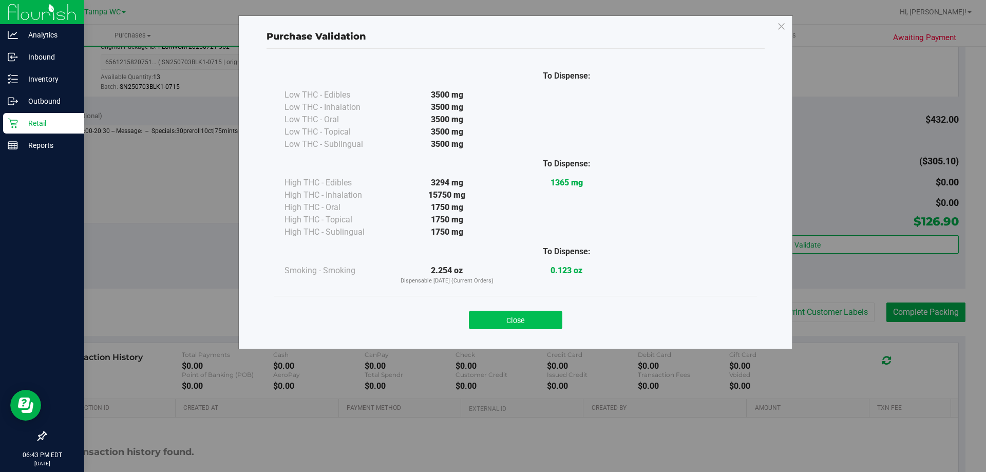
click at [510, 311] on button "Close" at bounding box center [515, 320] width 93 height 18
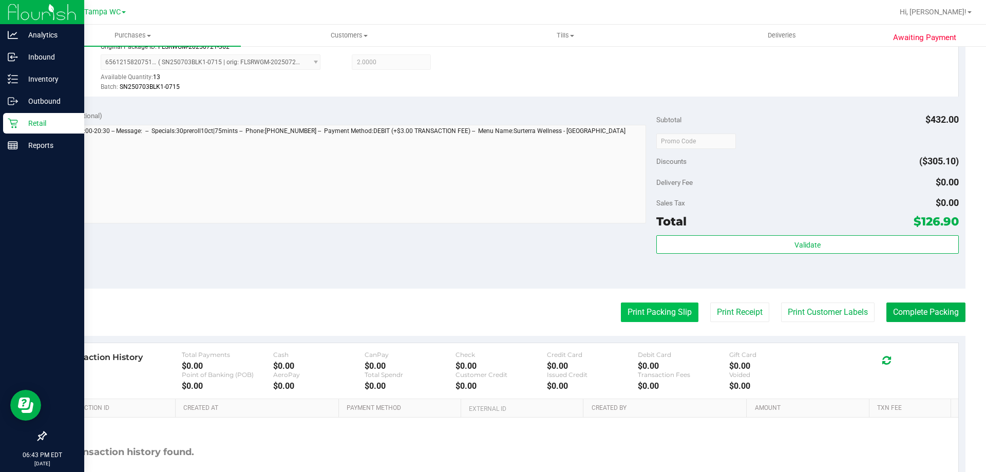
click at [655, 313] on button "Print Packing Slip" at bounding box center [660, 312] width 78 height 20
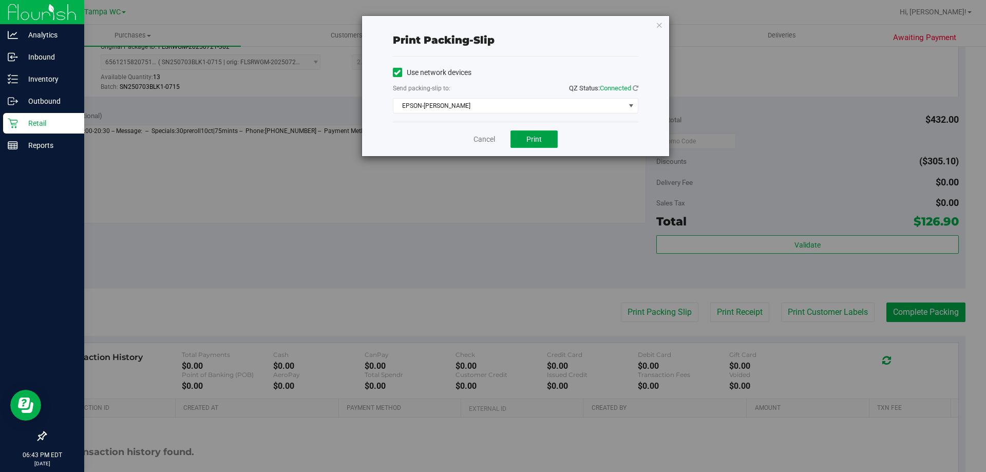
click at [543, 137] on button "Print" at bounding box center [533, 138] width 47 height 17
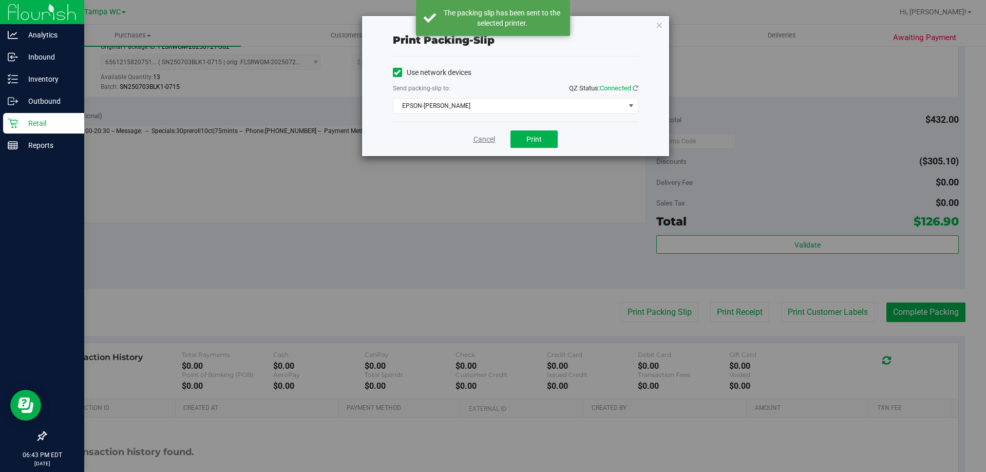
click at [478, 136] on link "Cancel" at bounding box center [484, 139] width 22 height 11
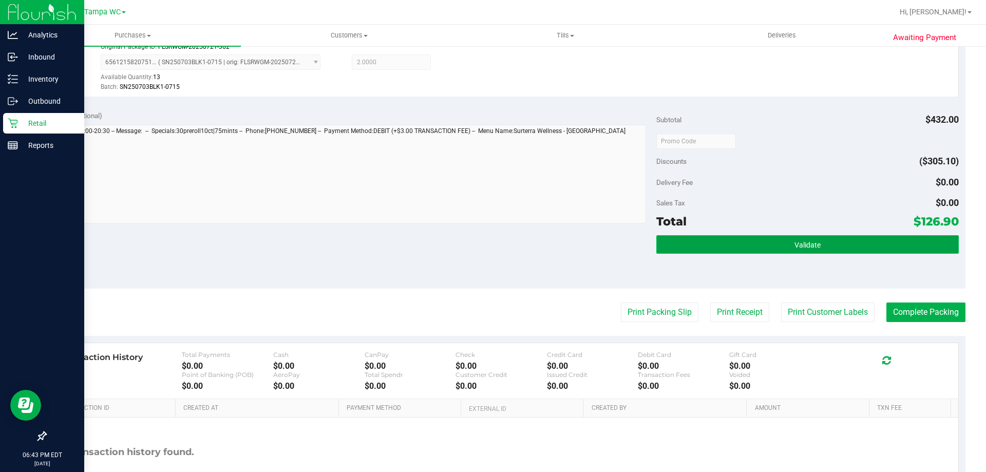
click at [795, 250] on button "Validate" at bounding box center [807, 244] width 302 height 18
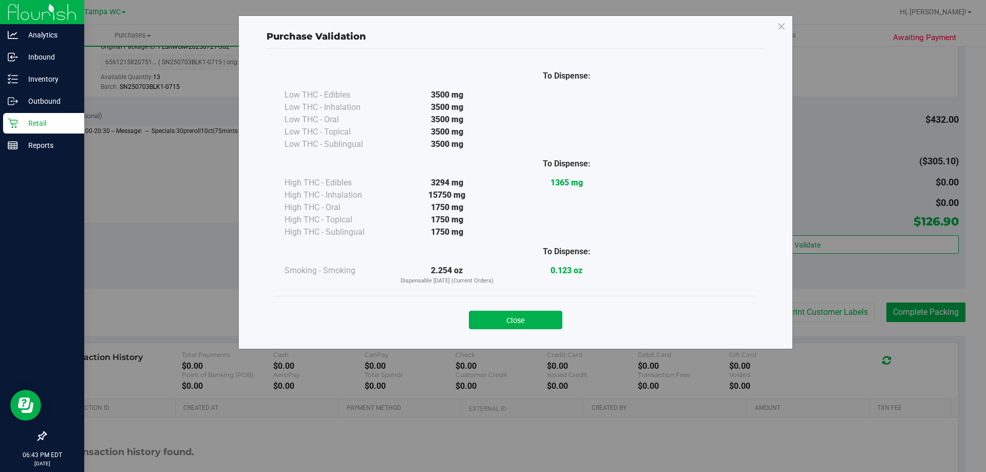
click at [546, 308] on div "Close" at bounding box center [515, 317] width 467 height 26
click at [543, 319] on button "Close" at bounding box center [515, 320] width 93 height 18
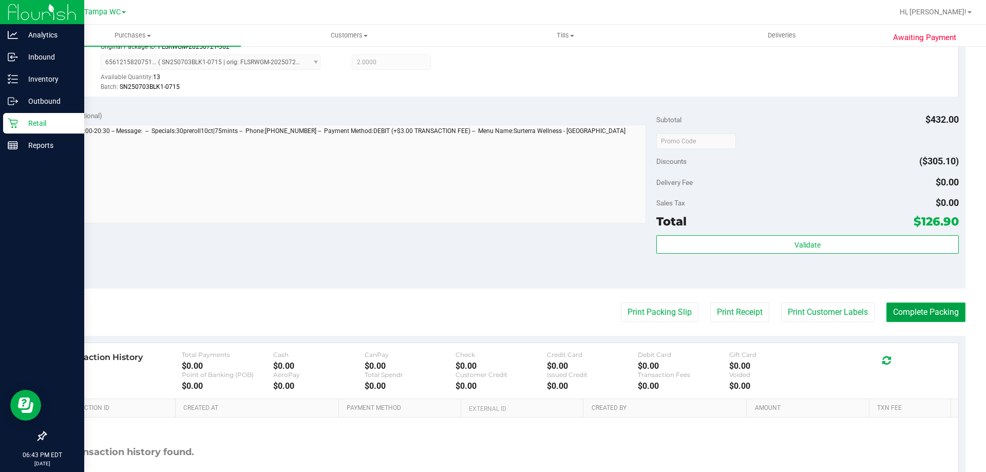
click at [920, 317] on button "Complete Packing" at bounding box center [925, 312] width 79 height 20
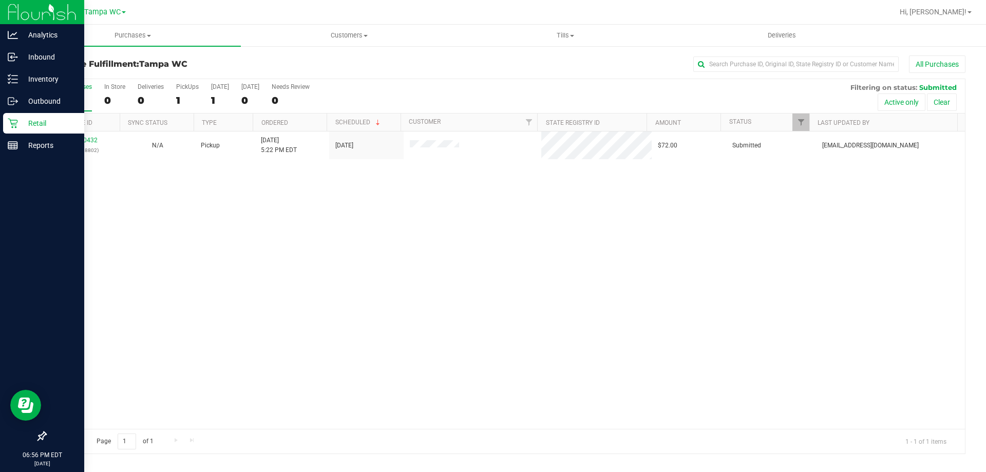
click at [403, 372] on div "12000432 (327418802) N/A Pickup [DATE] 5:22 PM EDT 9/24/2025 $72.00 Submitted […" at bounding box center [505, 279] width 919 height 297
click at [193, 264] on div "12000432 (327418802) N/A Pickup [DATE] 5:22 PM EDT 9/24/2025 $72.00 Submitted […" at bounding box center [505, 279] width 919 height 297
